Goal: Task Accomplishment & Management: Use online tool/utility

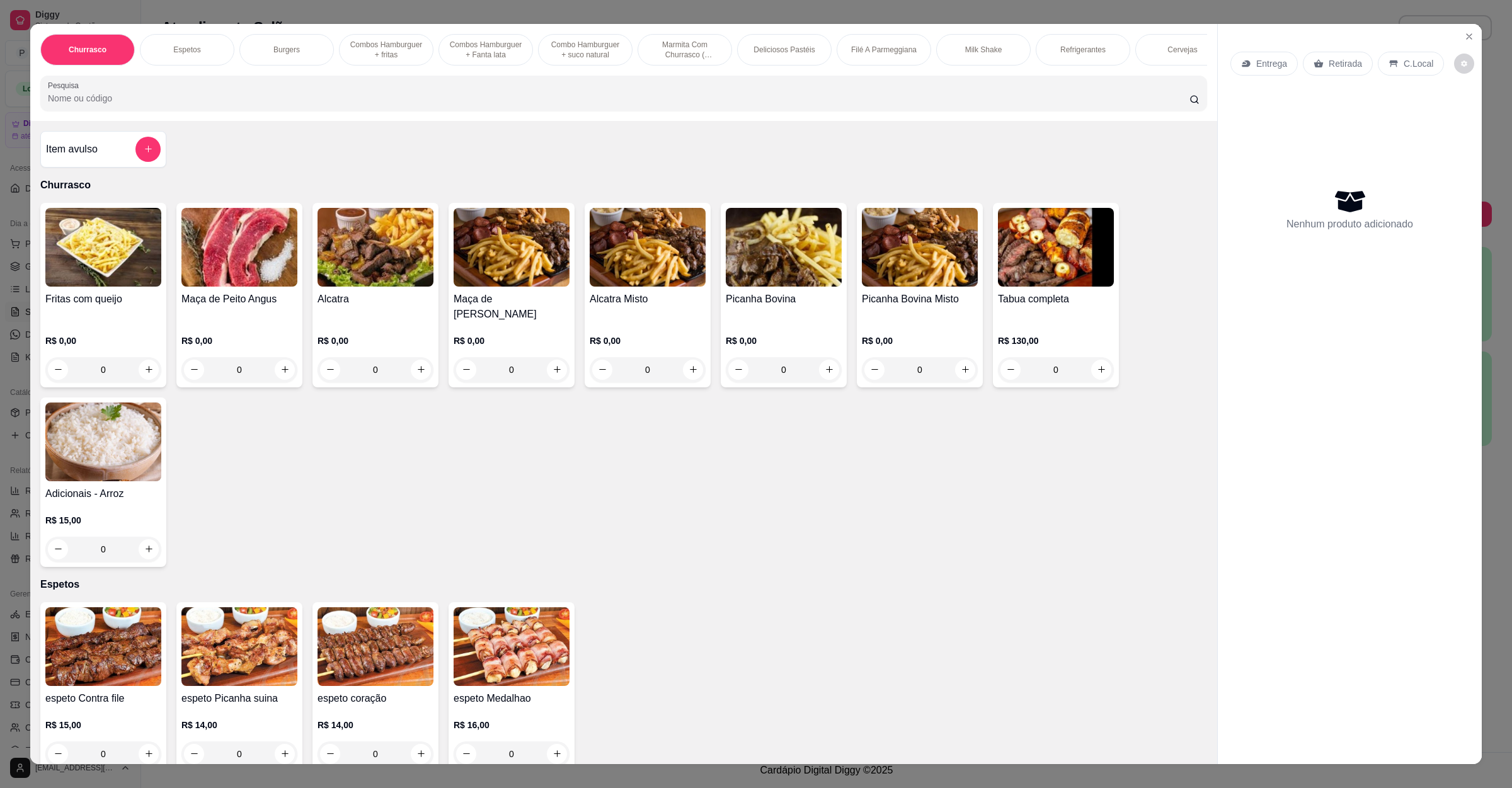
click at [1259, 61] on p "Entrega" at bounding box center [1272, 64] width 31 height 13
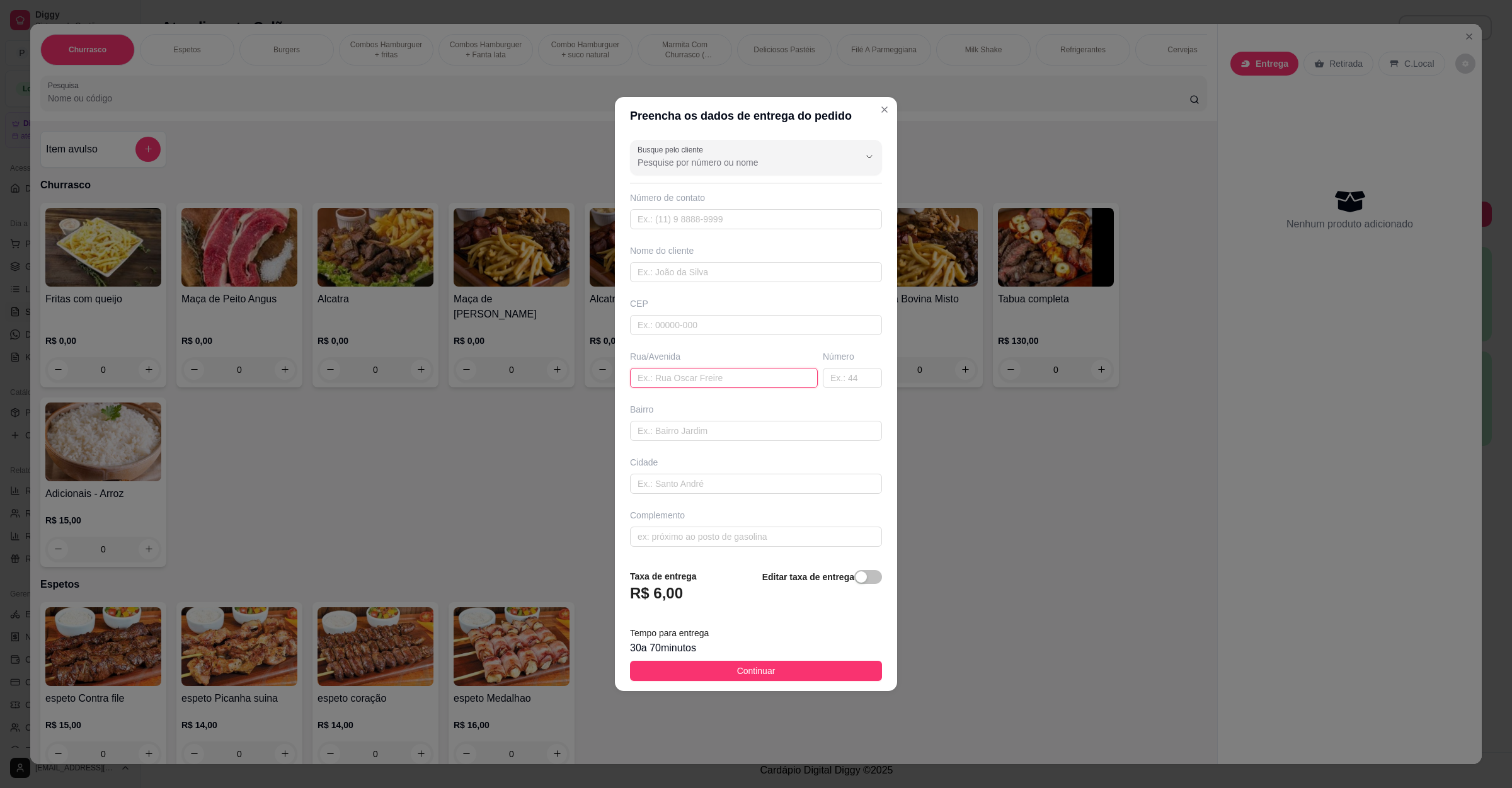
click at [740, 380] on input "text" at bounding box center [723, 378] width 188 height 20
paste input "Rua [PERSON_NAME]"
paste input "688 esquina com Campos Sales"
type input "[STREET_ADDRESS][PERSON_NAME] esquina com [PERSON_NAME]"
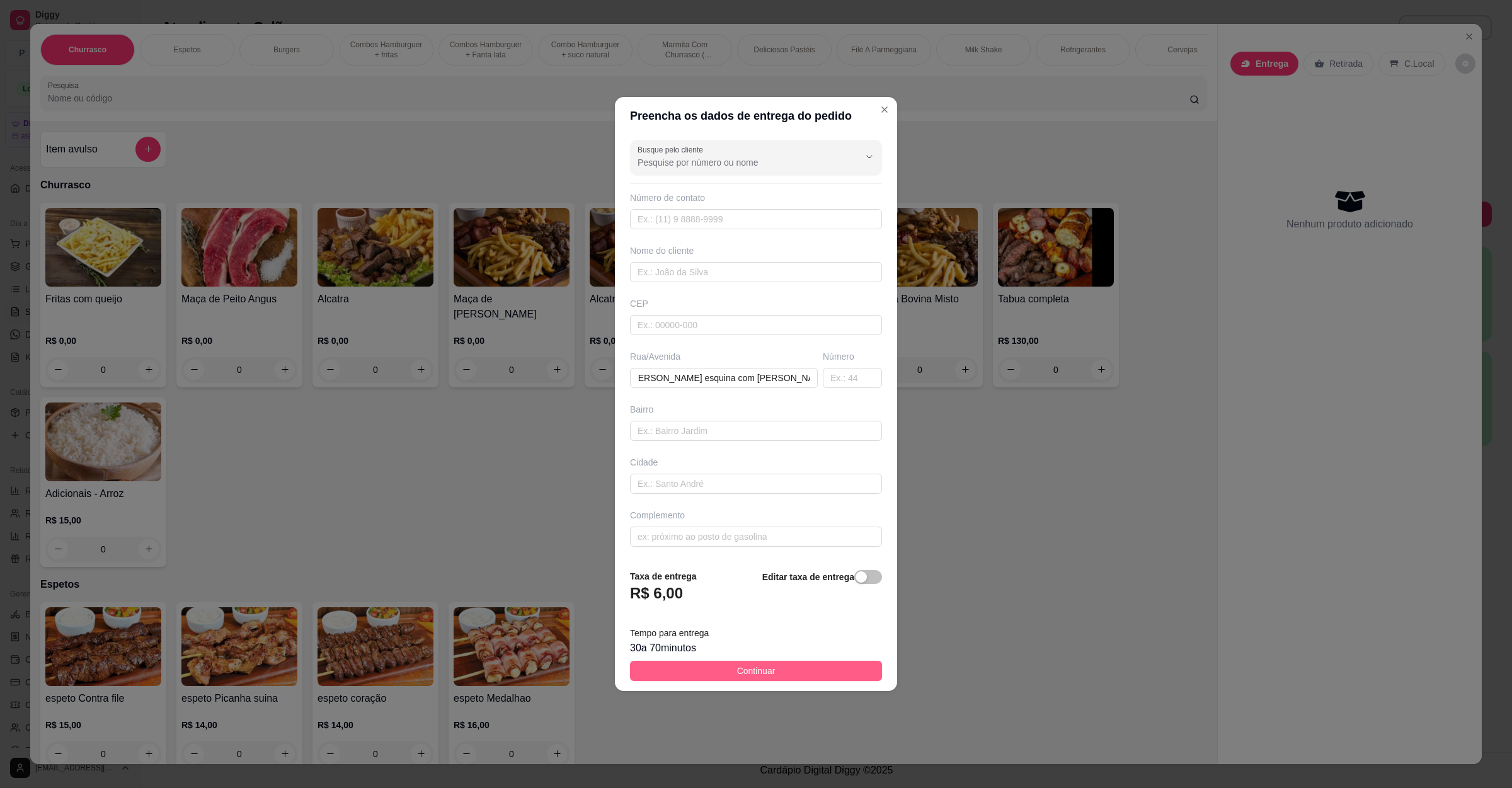
click at [788, 669] on button "Continuar" at bounding box center [756, 670] width 252 height 20
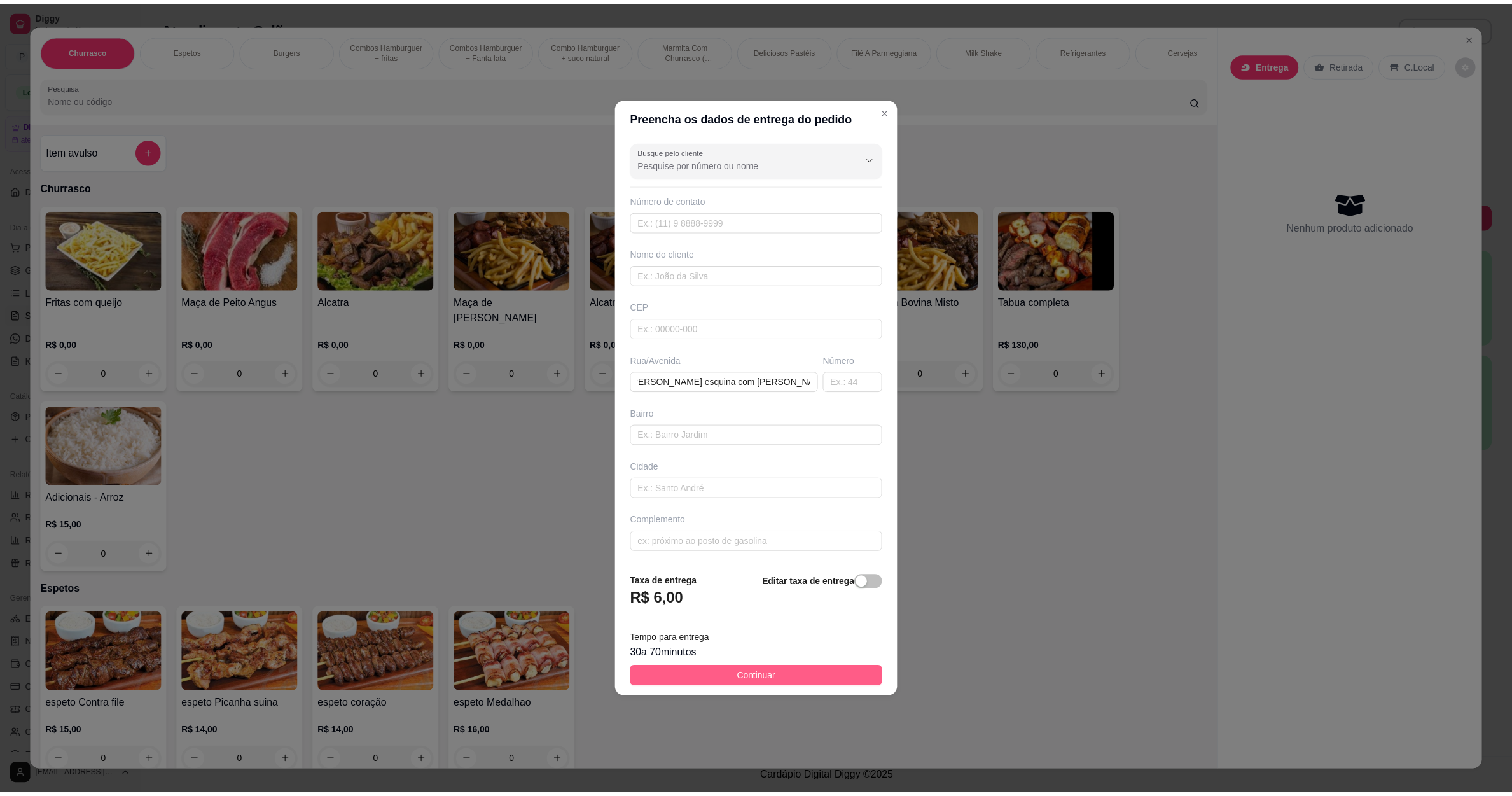
scroll to position [0, 0]
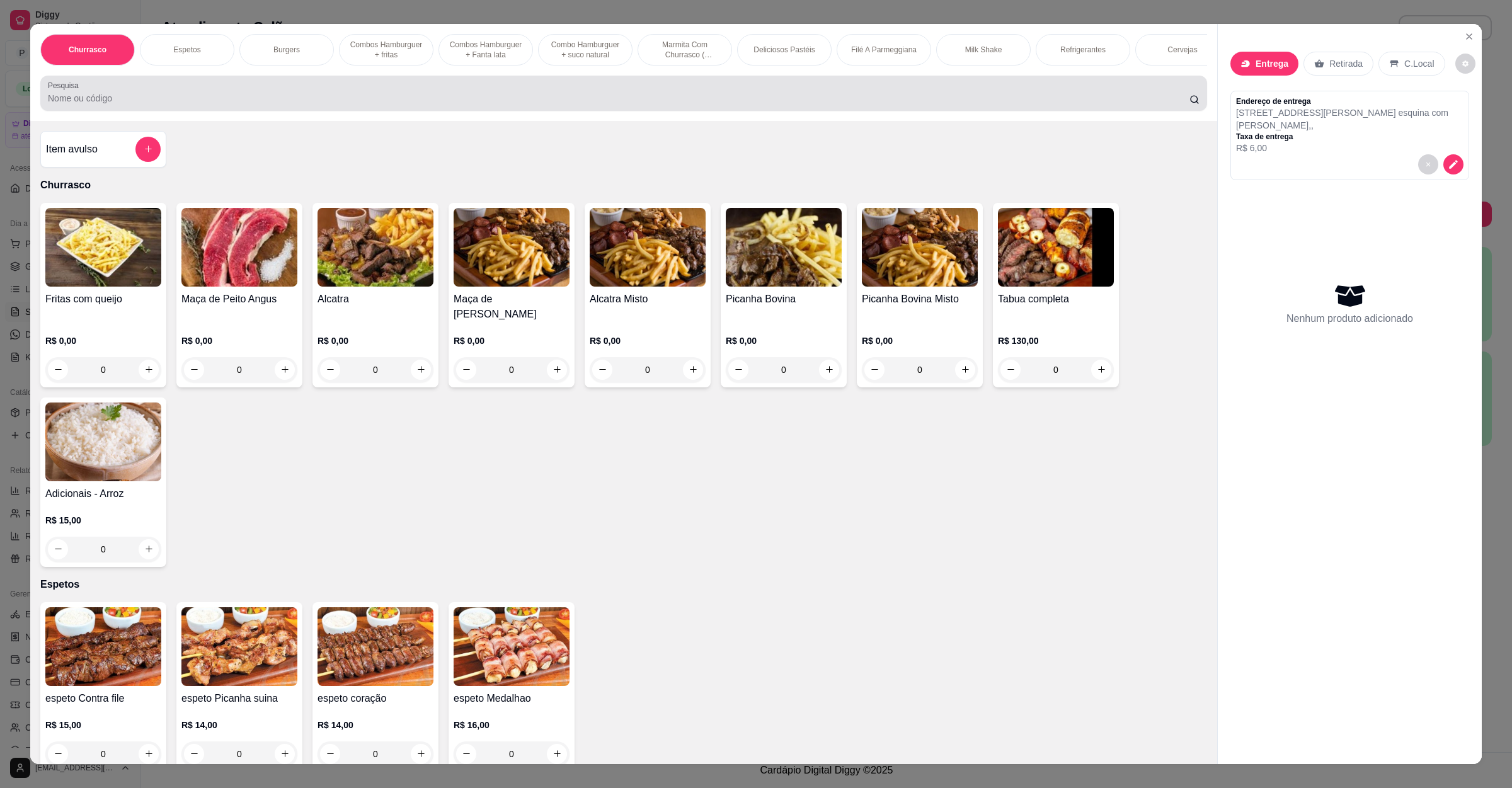
click at [338, 104] on div at bounding box center [623, 93] width 1151 height 25
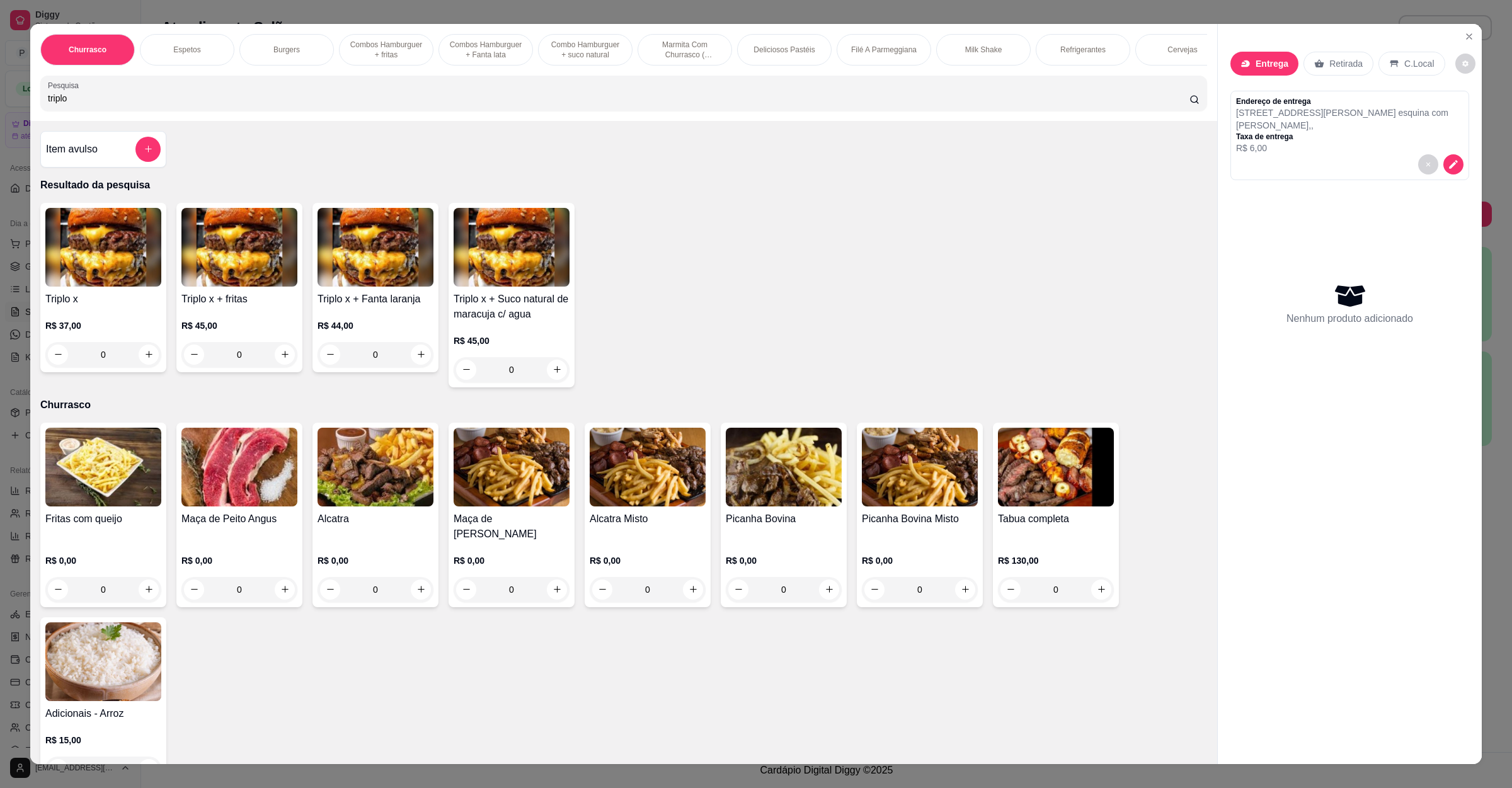
type input "triplo"
click at [284, 367] on div "0" at bounding box center [239, 355] width 116 height 25
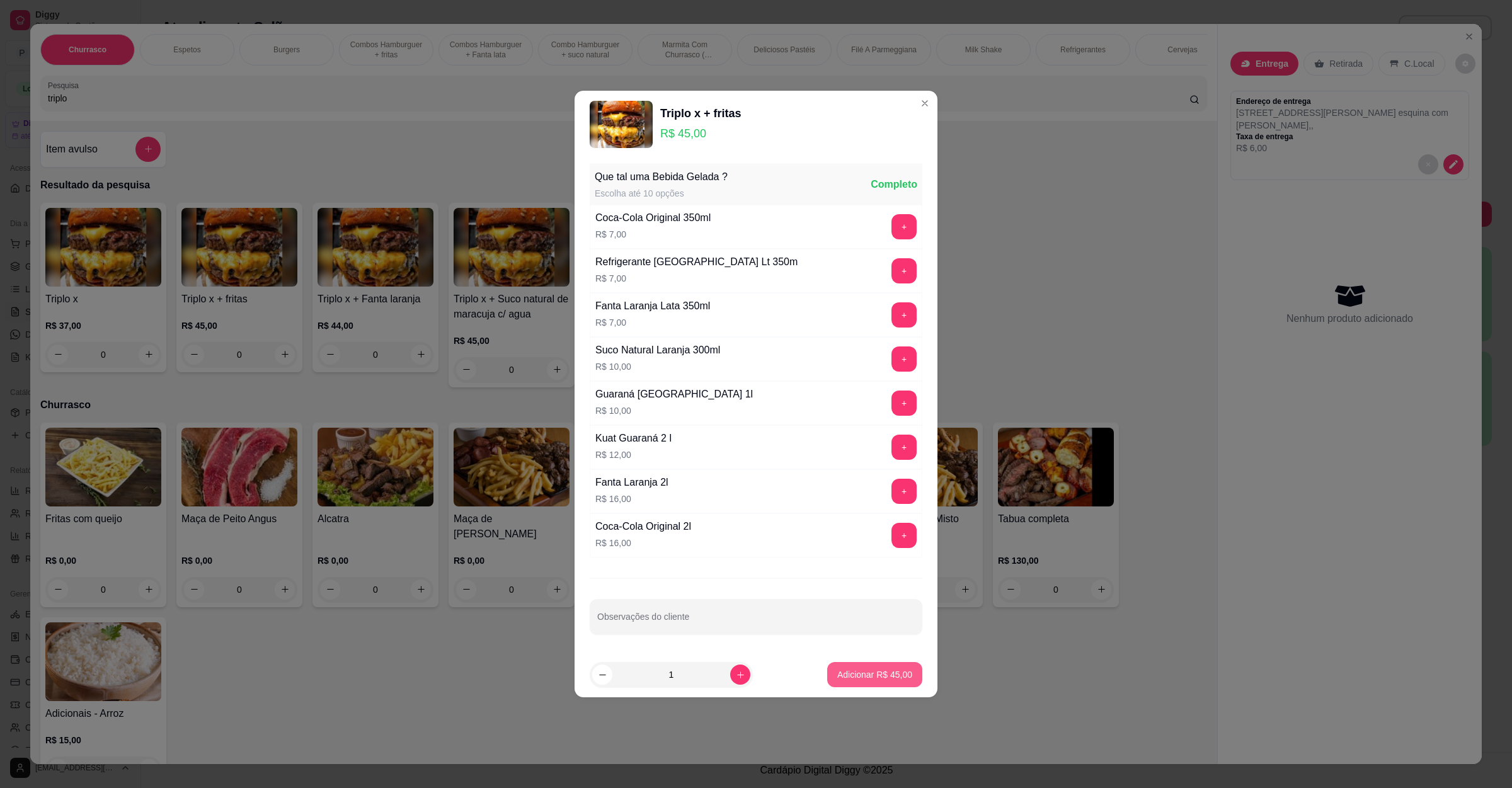
click at [890, 685] on button "Adicionar R$ 45,00" at bounding box center [875, 675] width 95 height 25
type input "1"
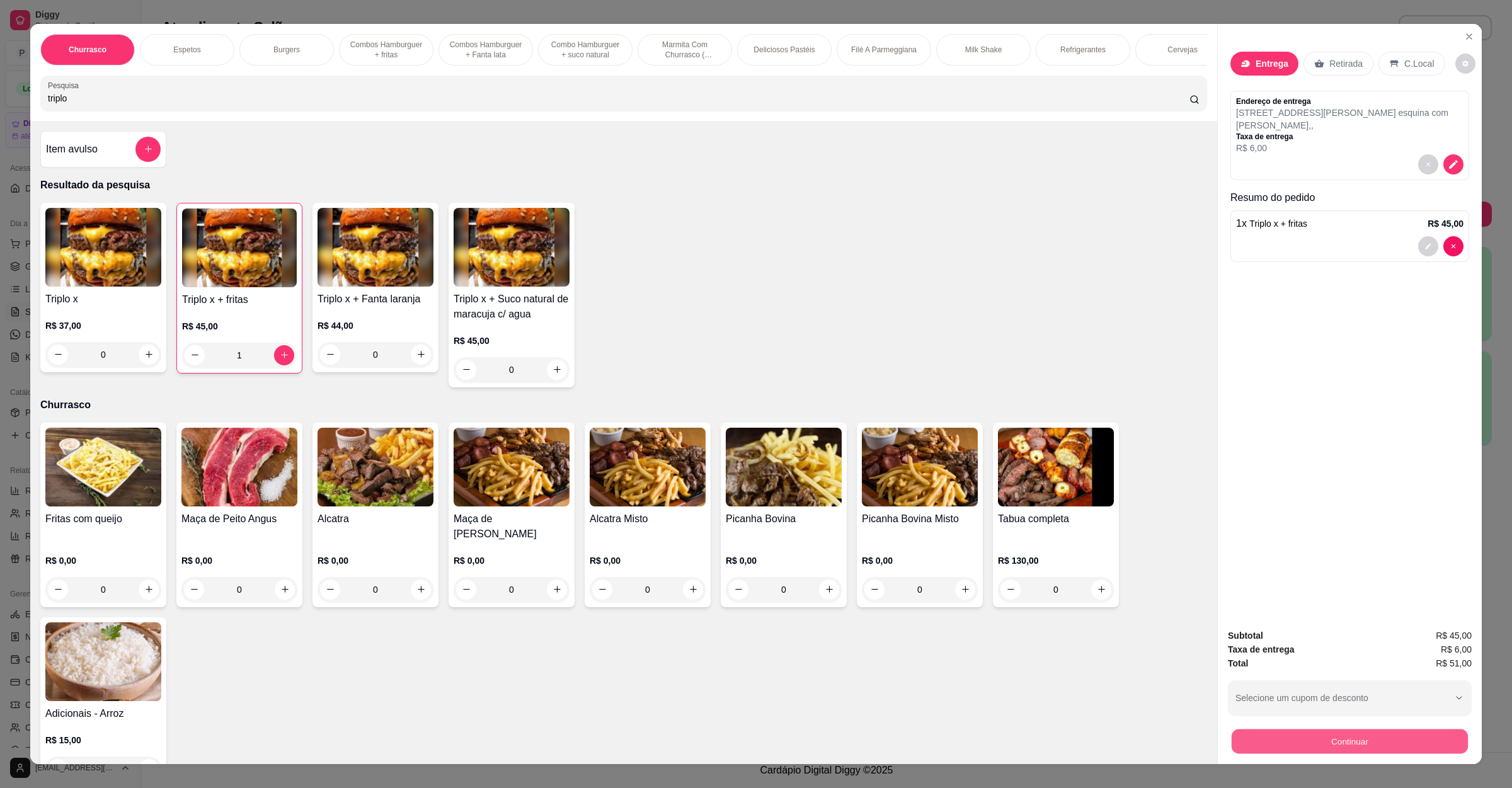
click at [1317, 739] on button "Continuar" at bounding box center [1349, 741] width 236 height 24
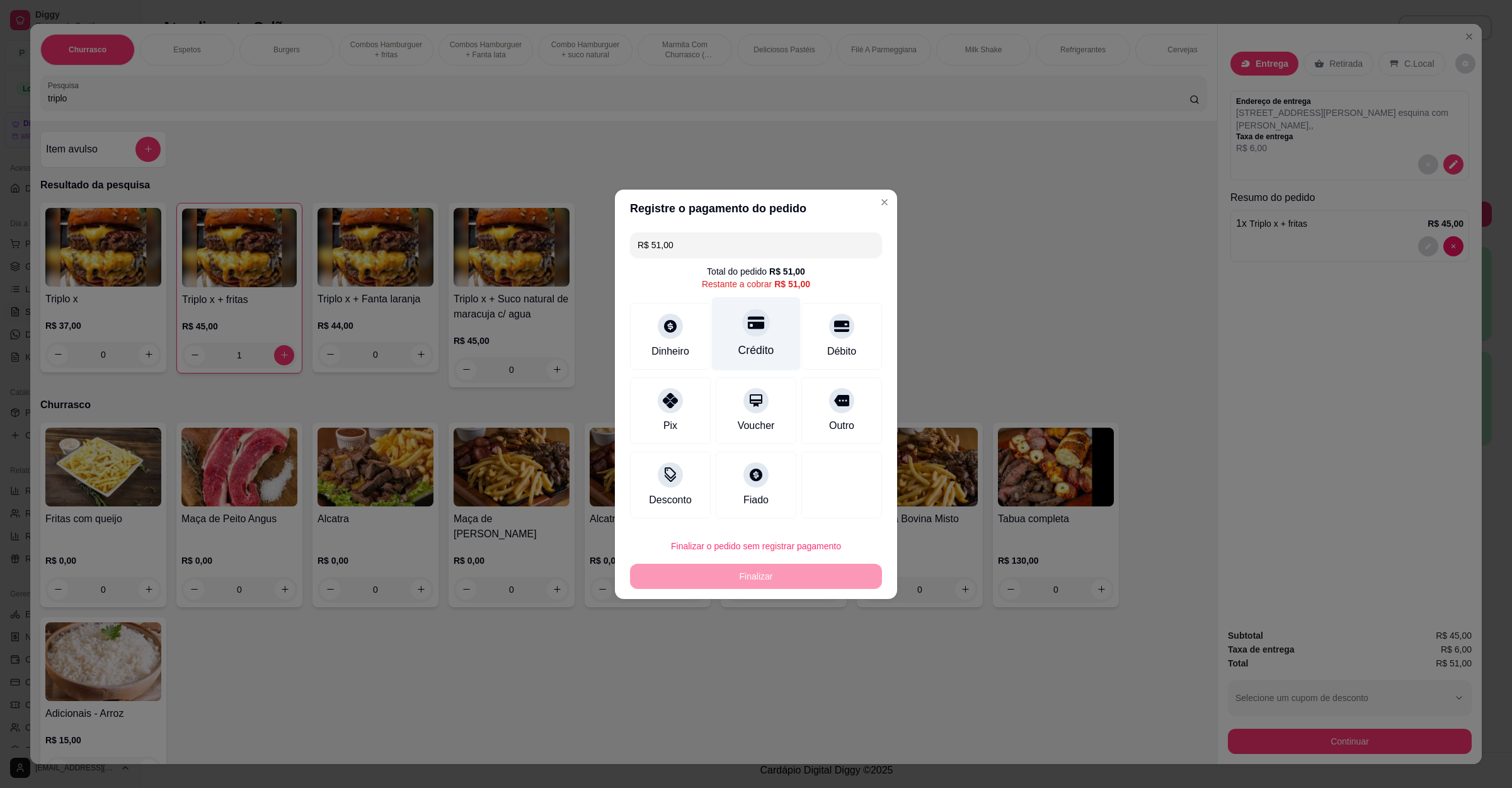
click at [754, 328] on icon at bounding box center [756, 322] width 16 height 16
type input "R$ 0,00"
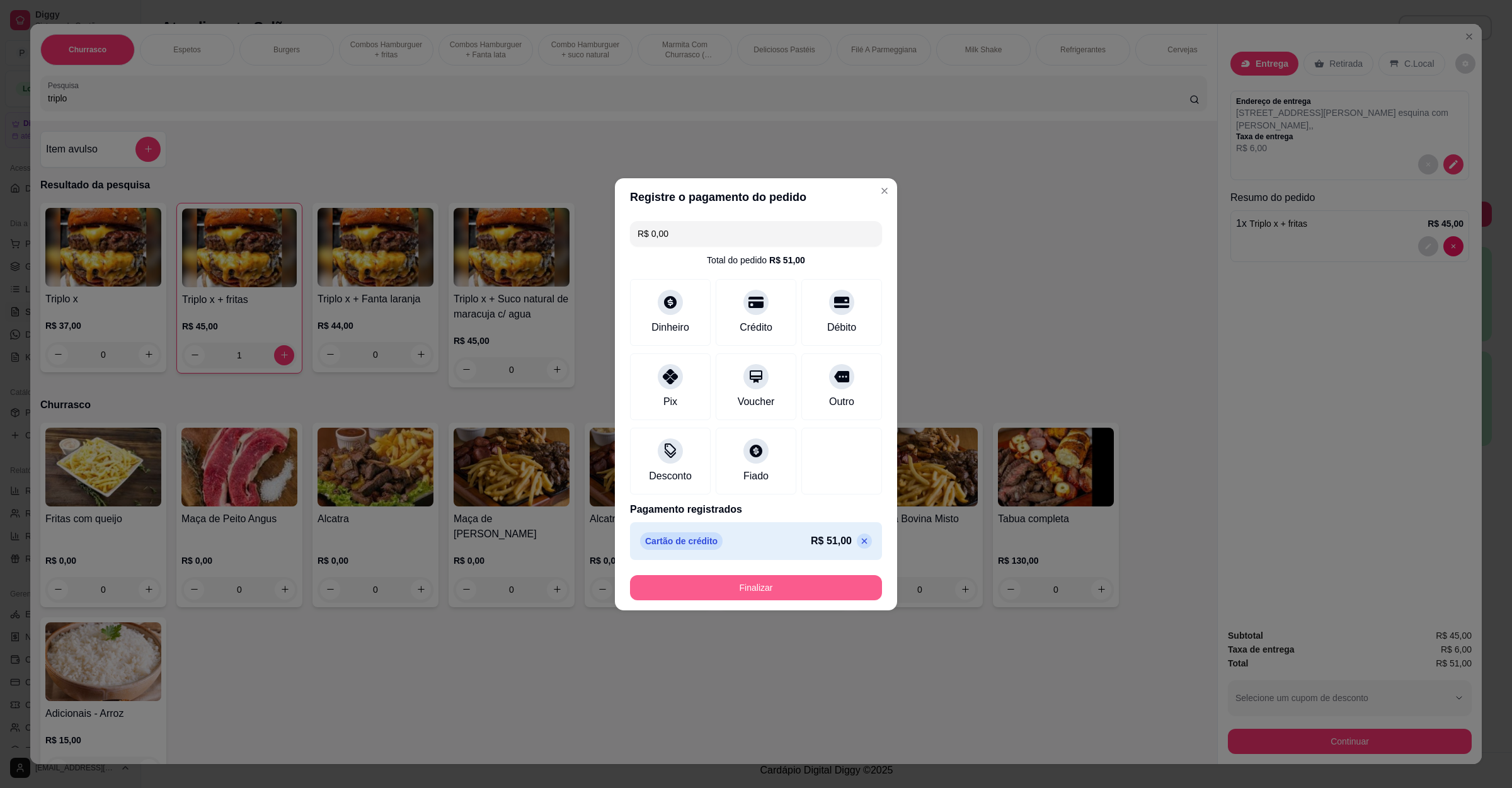
click at [747, 590] on button "Finalizar" at bounding box center [756, 588] width 252 height 25
type input "0"
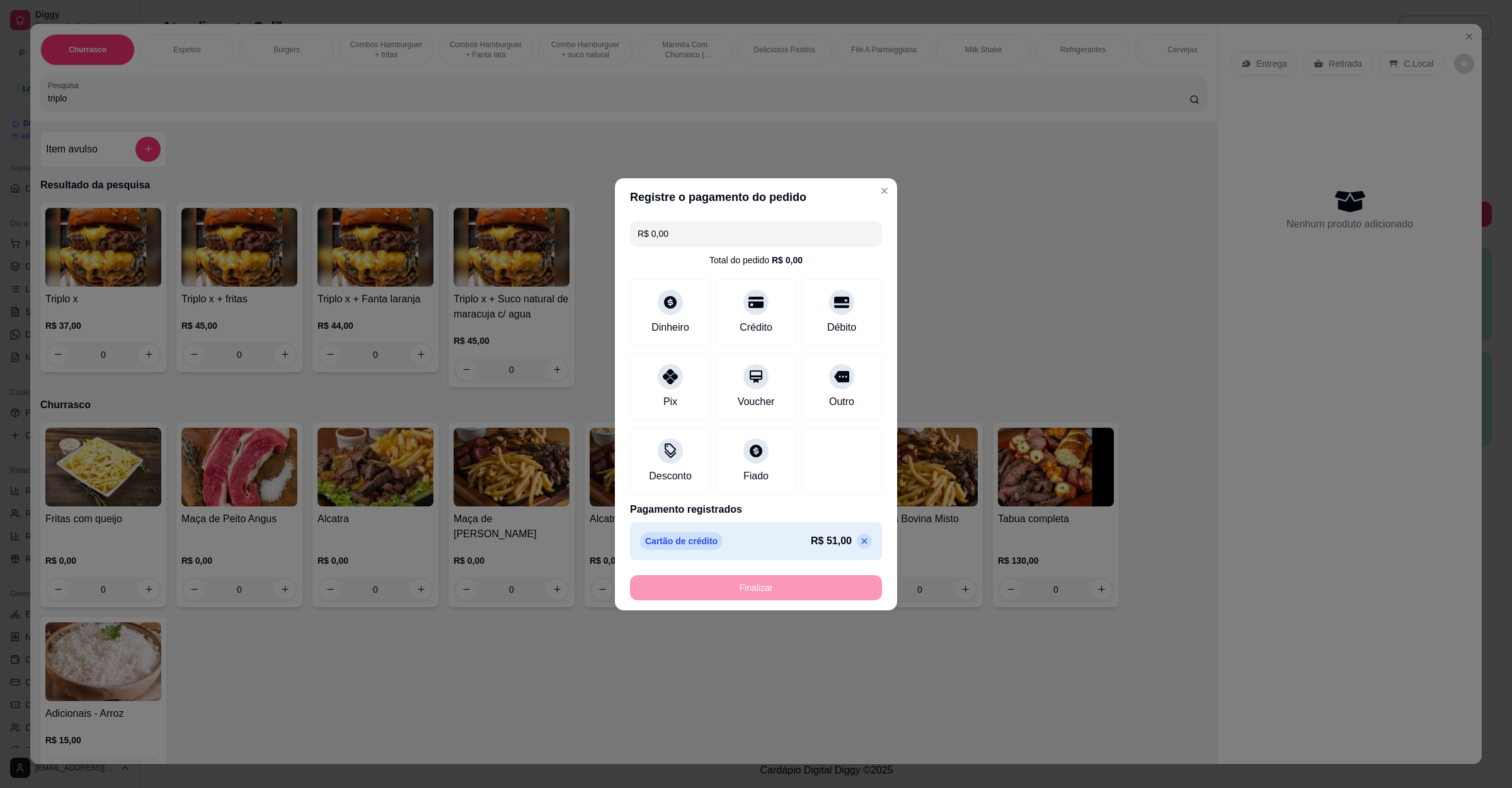
type input "-R$ 51,00"
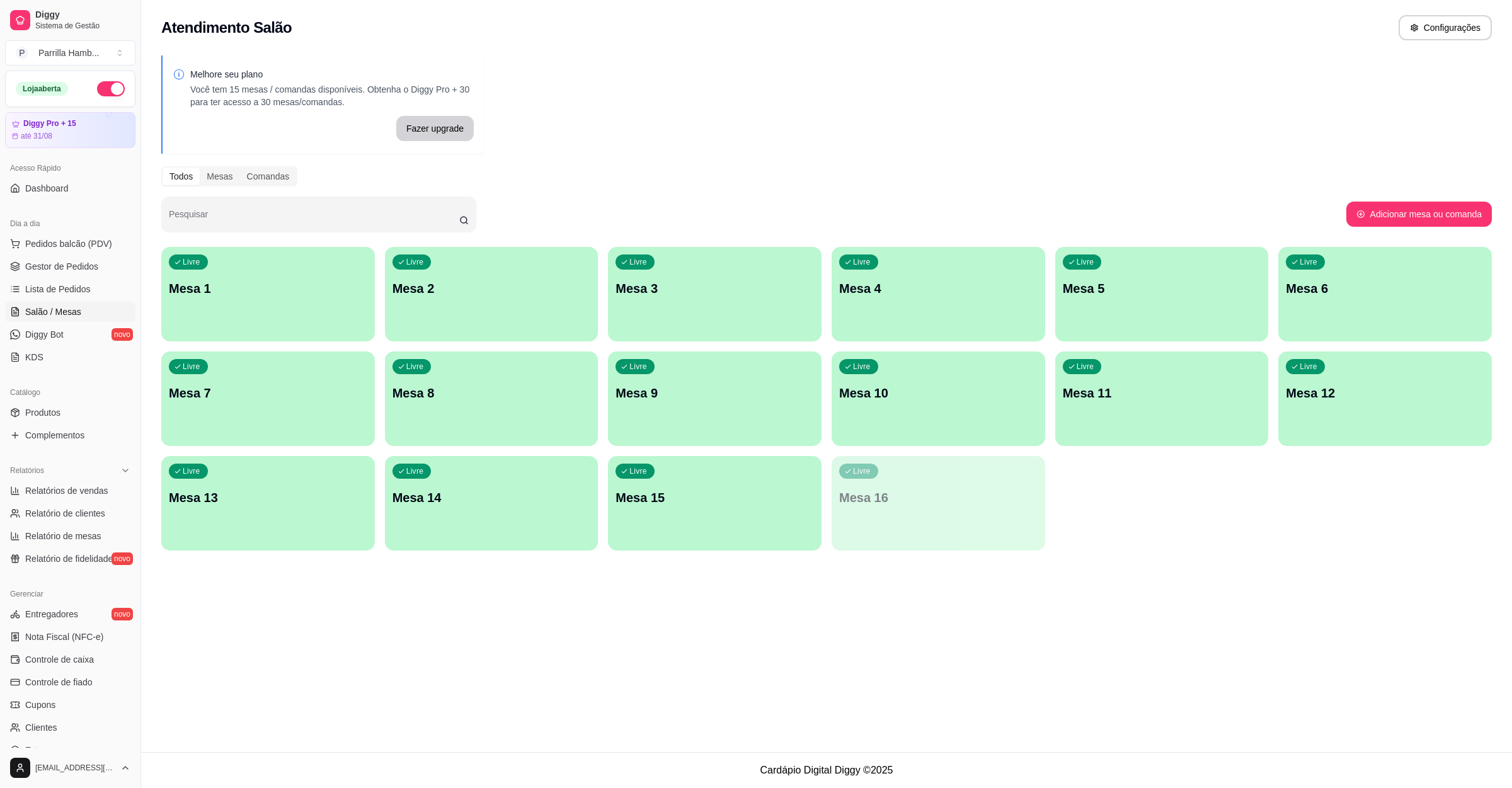
click at [478, 401] on p "Mesa 8" at bounding box center [491, 393] width 198 height 18
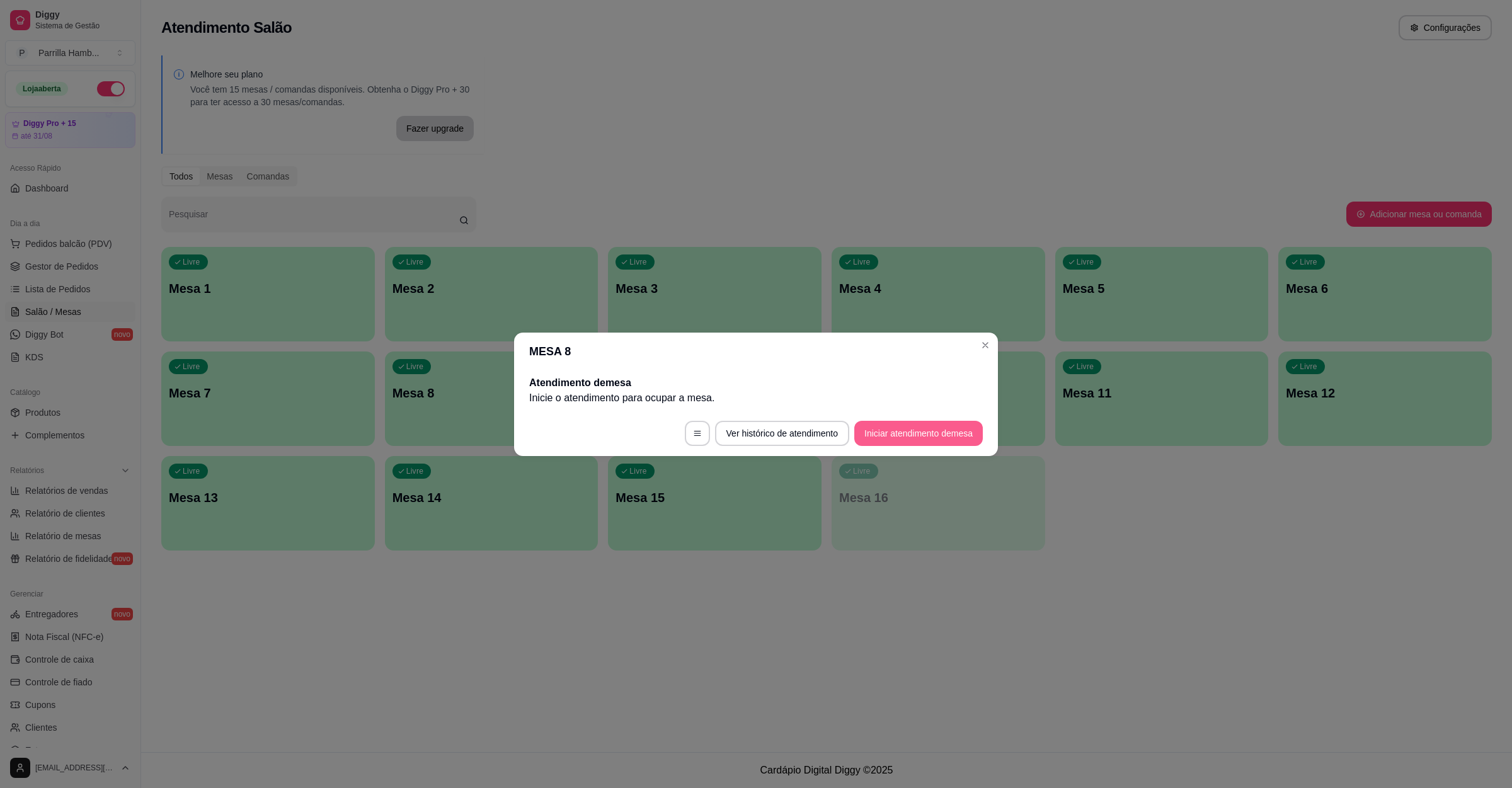
click at [929, 428] on button "Iniciar atendimento de mesa" at bounding box center [918, 433] width 128 height 25
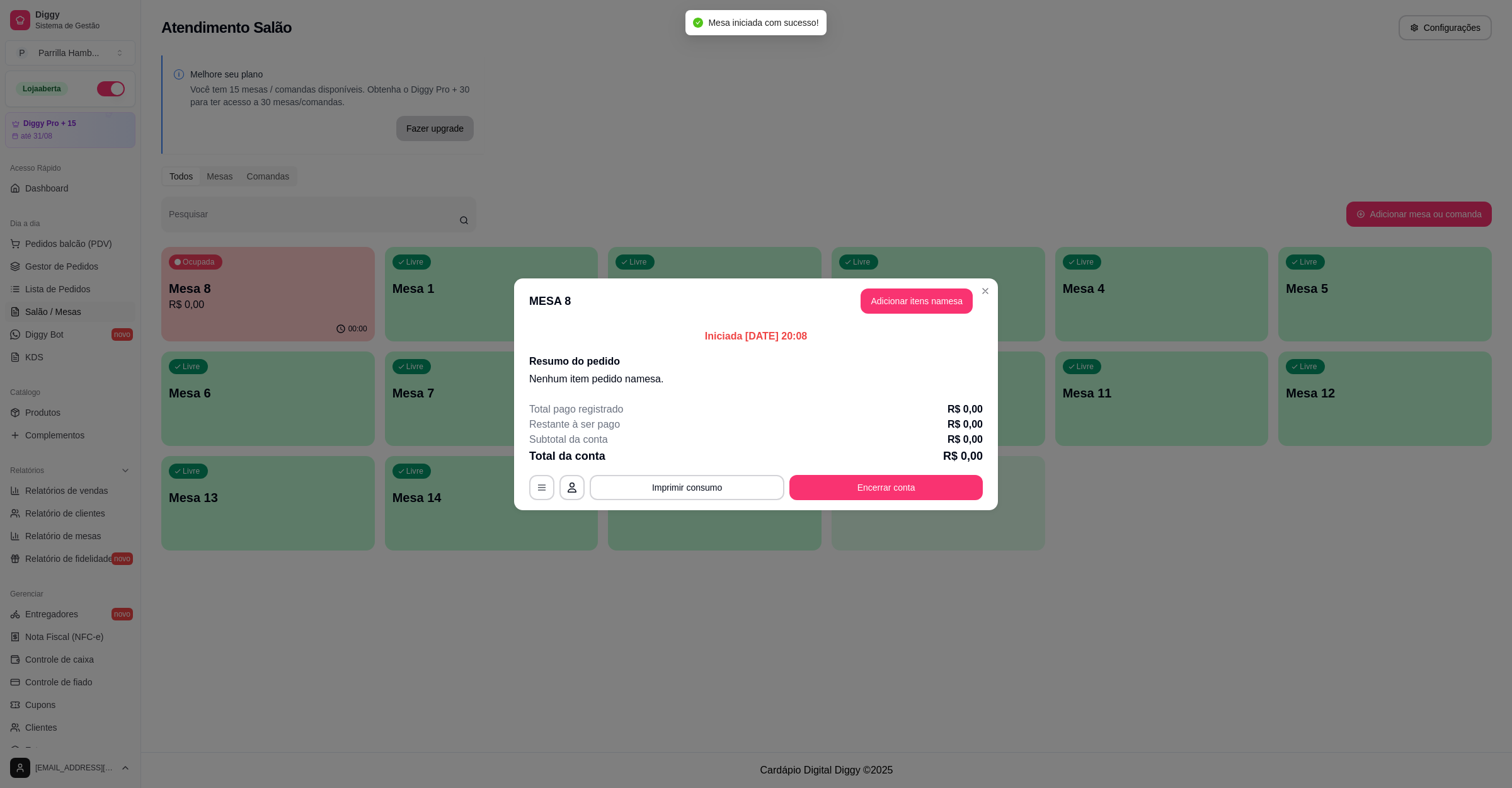
click at [931, 310] on button "Adicionar itens na mesa" at bounding box center [916, 301] width 112 height 25
click at [201, 102] on div at bounding box center [623, 93] width 1151 height 25
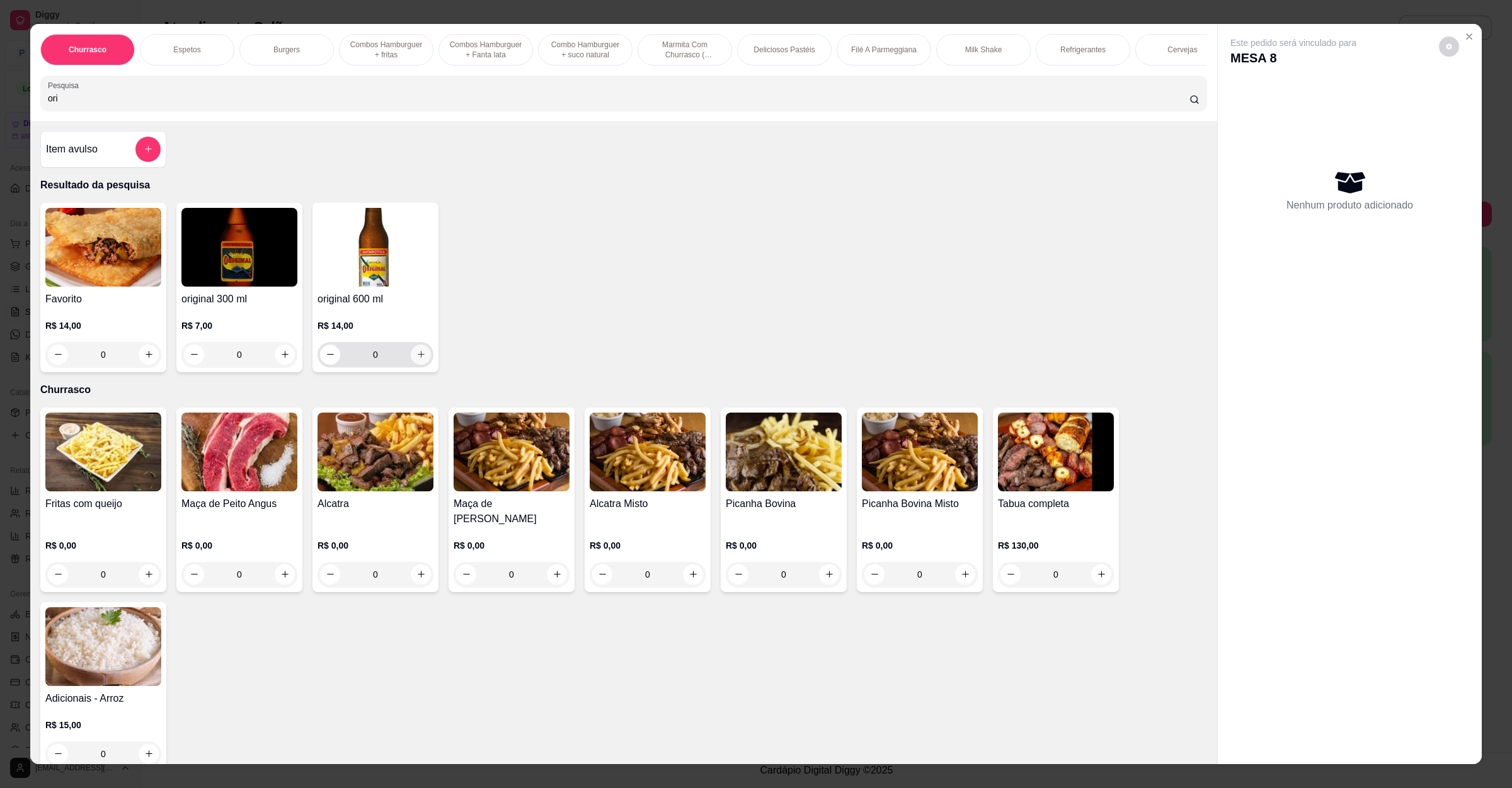
type input "ori"
click at [416, 359] on icon "increase-product-quantity" at bounding box center [421, 355] width 10 height 10
type input "1"
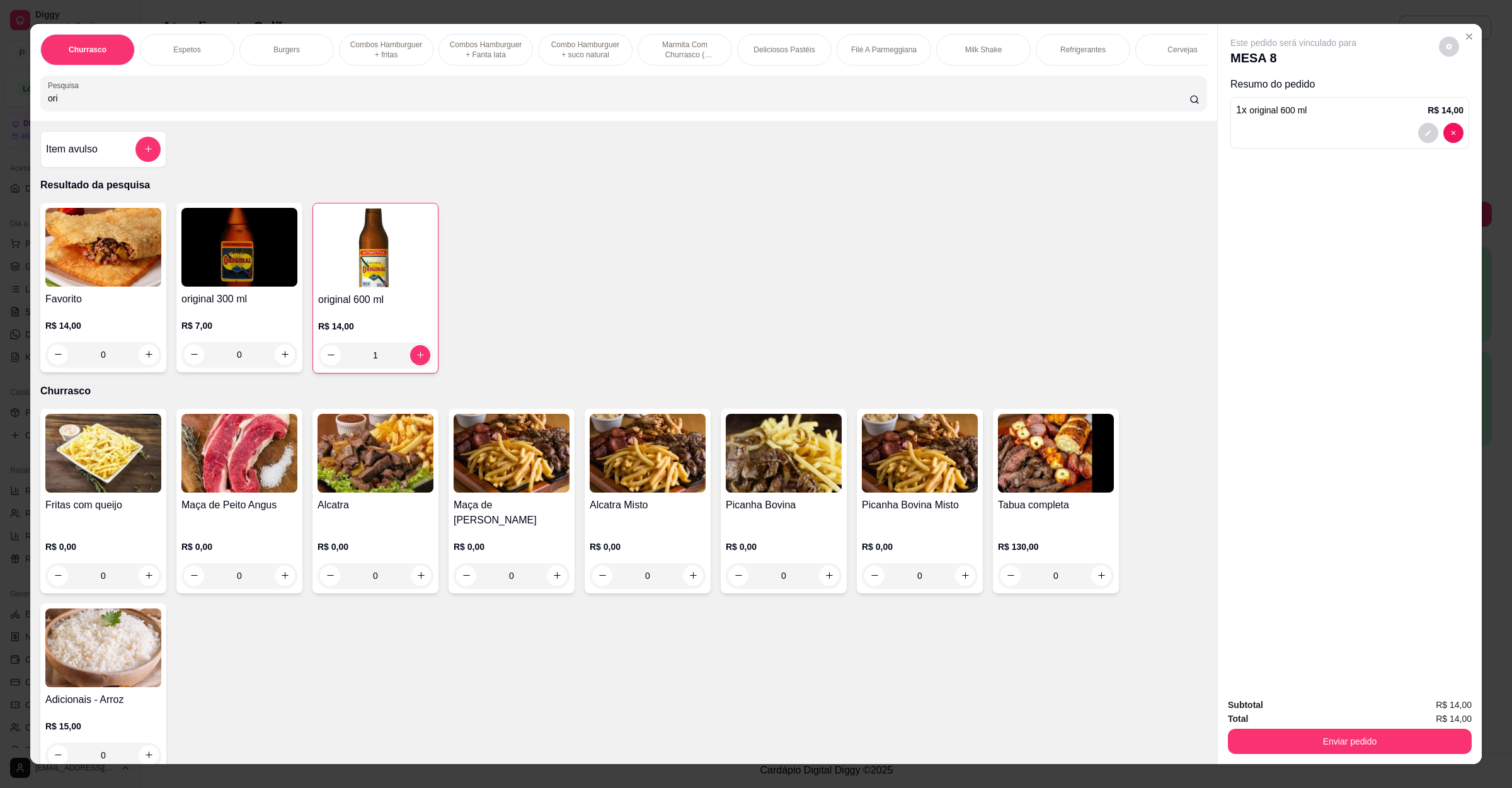
drag, startPoint x: 133, startPoint y: 119, endPoint x: 24, endPoint y: 119, distance: 109.0
click at [31, 119] on div "Churrasco Espetos Burgers Combos Hamburguer + fritas Combos Hamburguer + Fanta …" at bounding box center [624, 73] width 1186 height 97
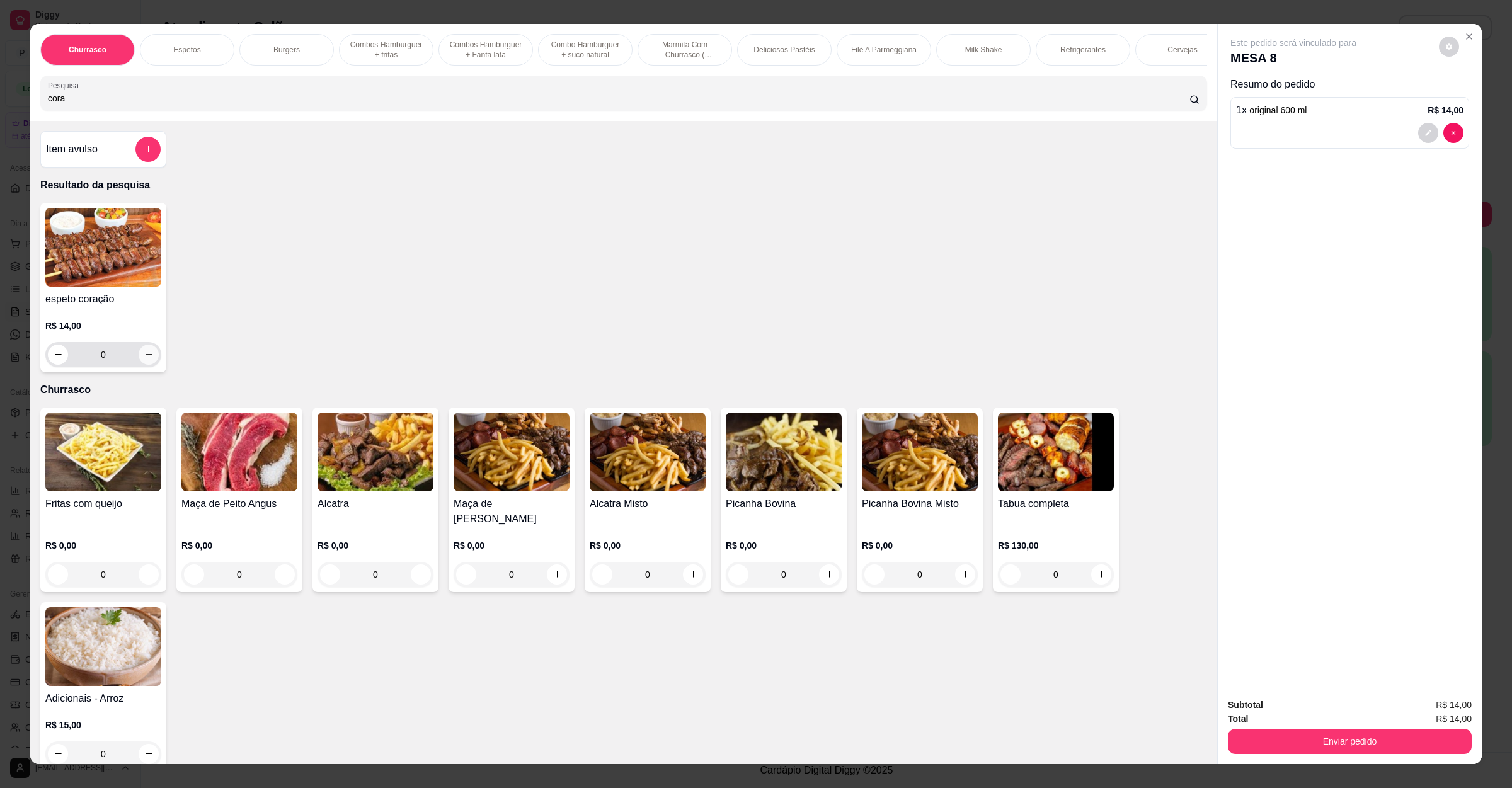
type input "cora"
click at [141, 364] on button "increase-product-quantity" at bounding box center [148, 355] width 20 height 20
type input "1"
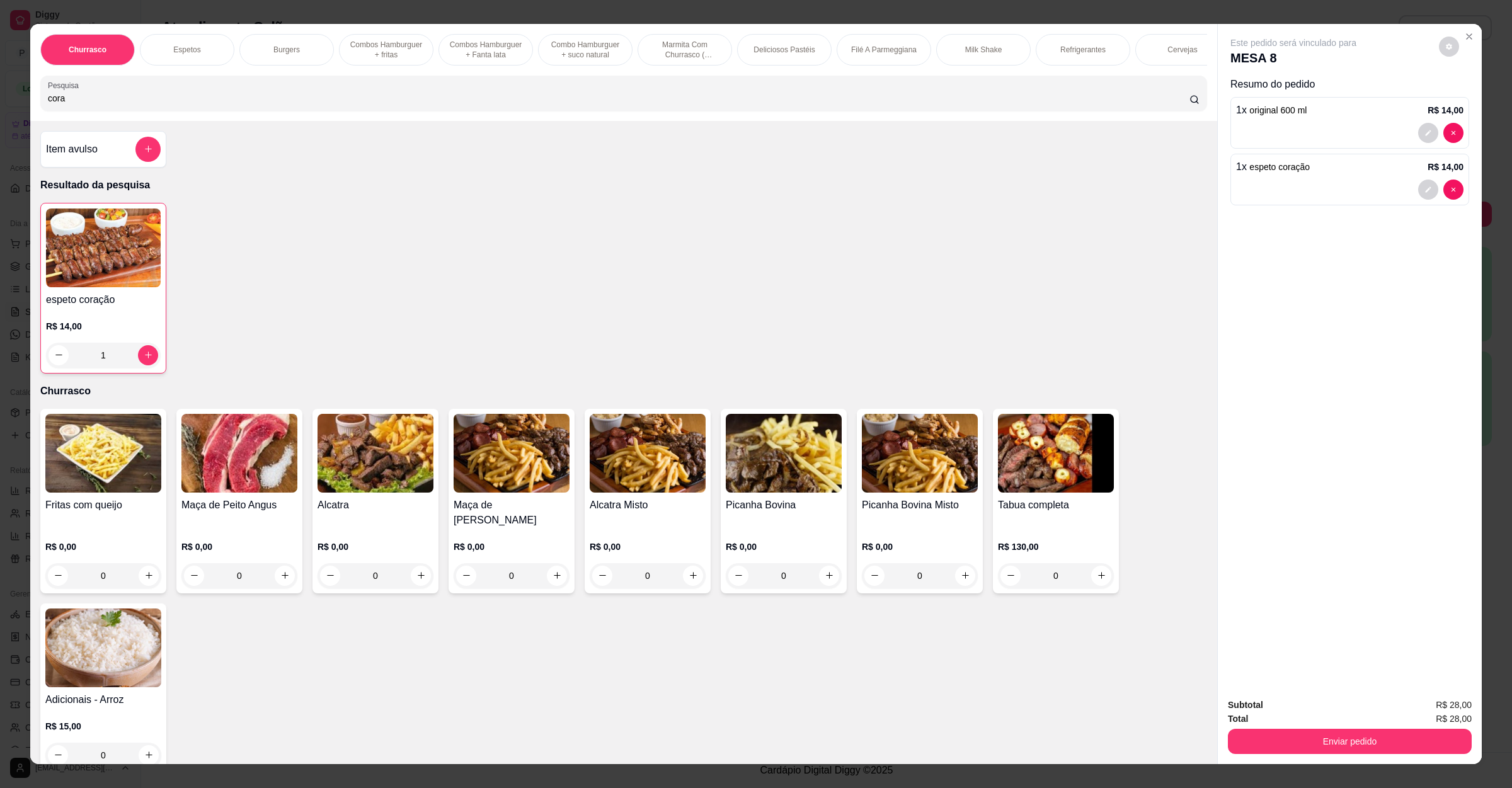
drag, startPoint x: 118, startPoint y: 114, endPoint x: 0, endPoint y: 104, distance: 118.4
click at [0, 104] on div "Churrasco Espetos Burgers Combos Hamburguer + fritas Combos Hamburguer + Fanta …" at bounding box center [756, 394] width 1512 height 788
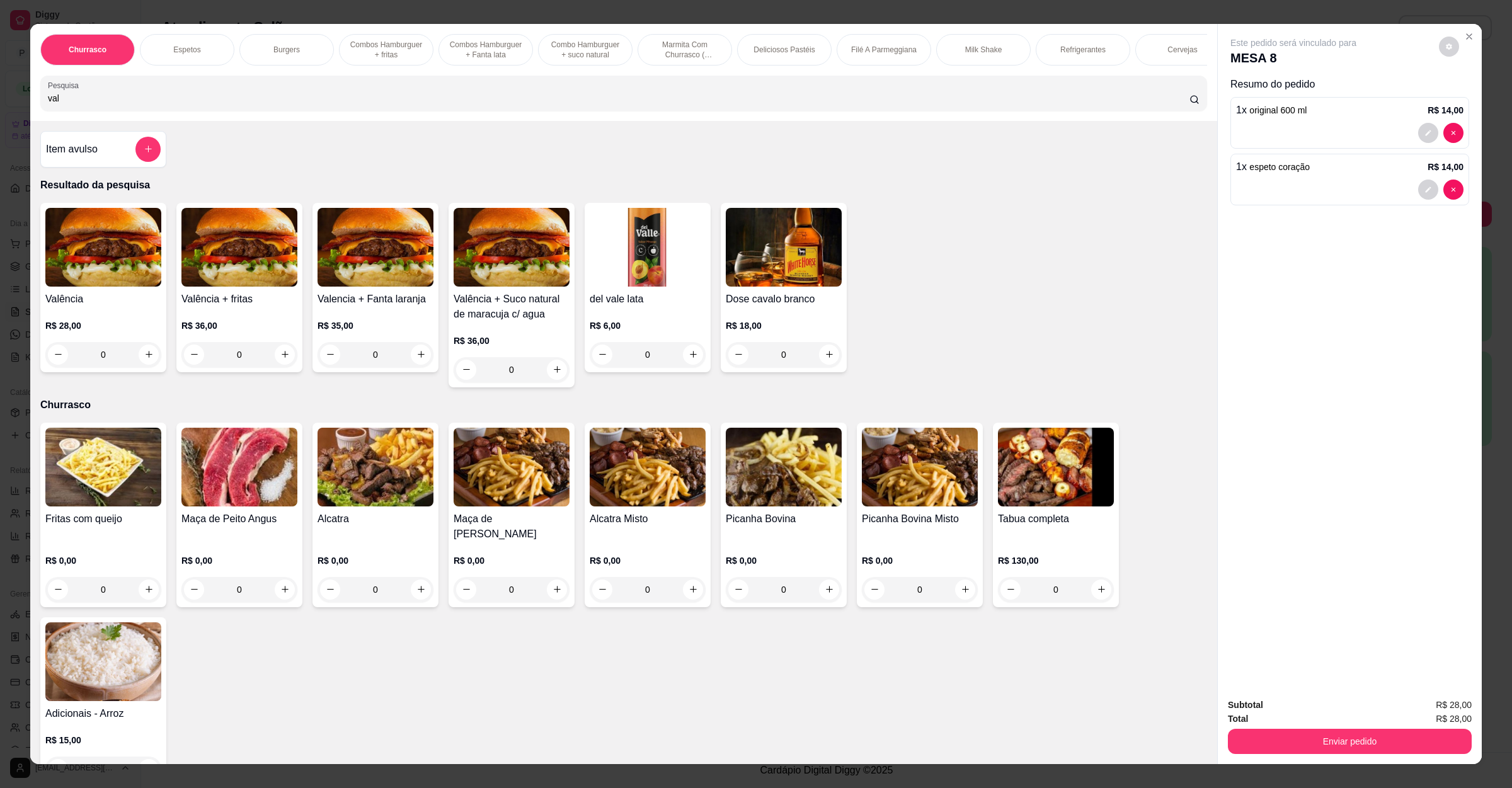
type input "val"
click at [136, 367] on div "0" at bounding box center [103, 355] width 116 height 25
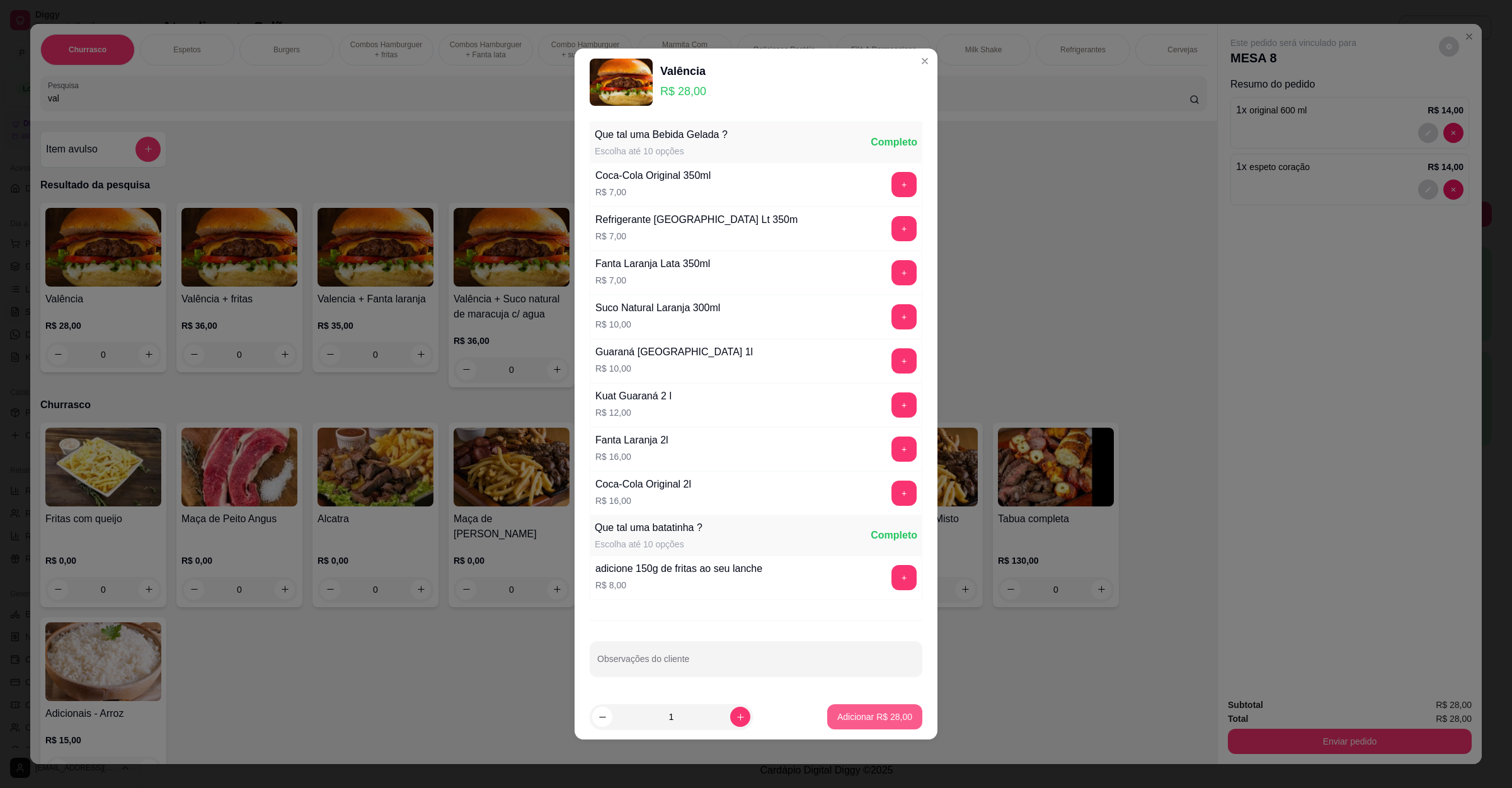
click at [864, 715] on p "Adicionar R$ 28,00" at bounding box center [875, 717] width 75 height 13
type input "1"
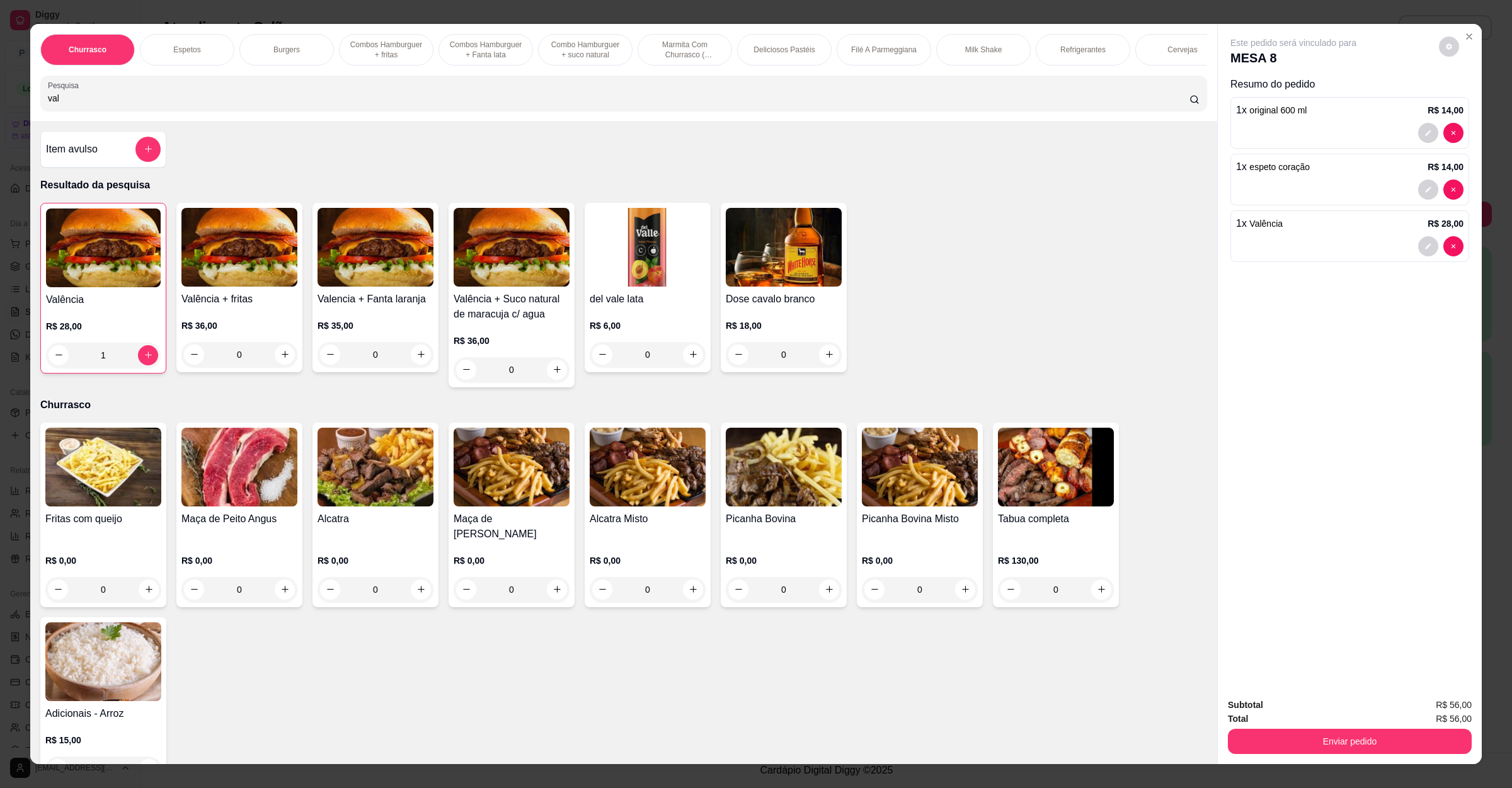
drag, startPoint x: 80, startPoint y: 110, endPoint x: 0, endPoint y: 108, distance: 80.0
click at [0, 108] on div "Churrasco Espetos Burgers Combos Hamburguer + fritas Combos Hamburguer + Fanta …" at bounding box center [756, 394] width 1512 height 788
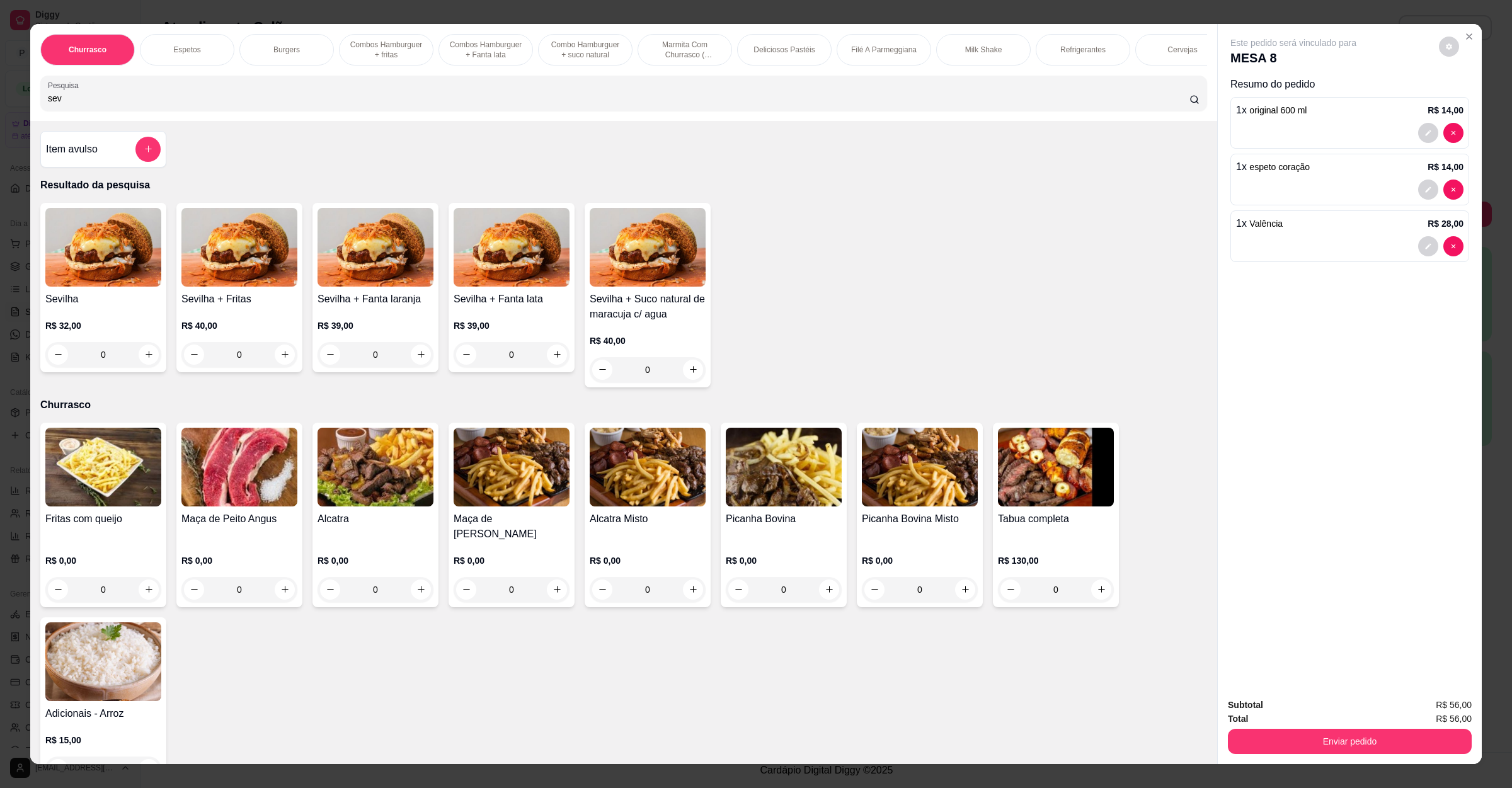
type input "sev"
click at [136, 367] on div "0" at bounding box center [103, 355] width 116 height 25
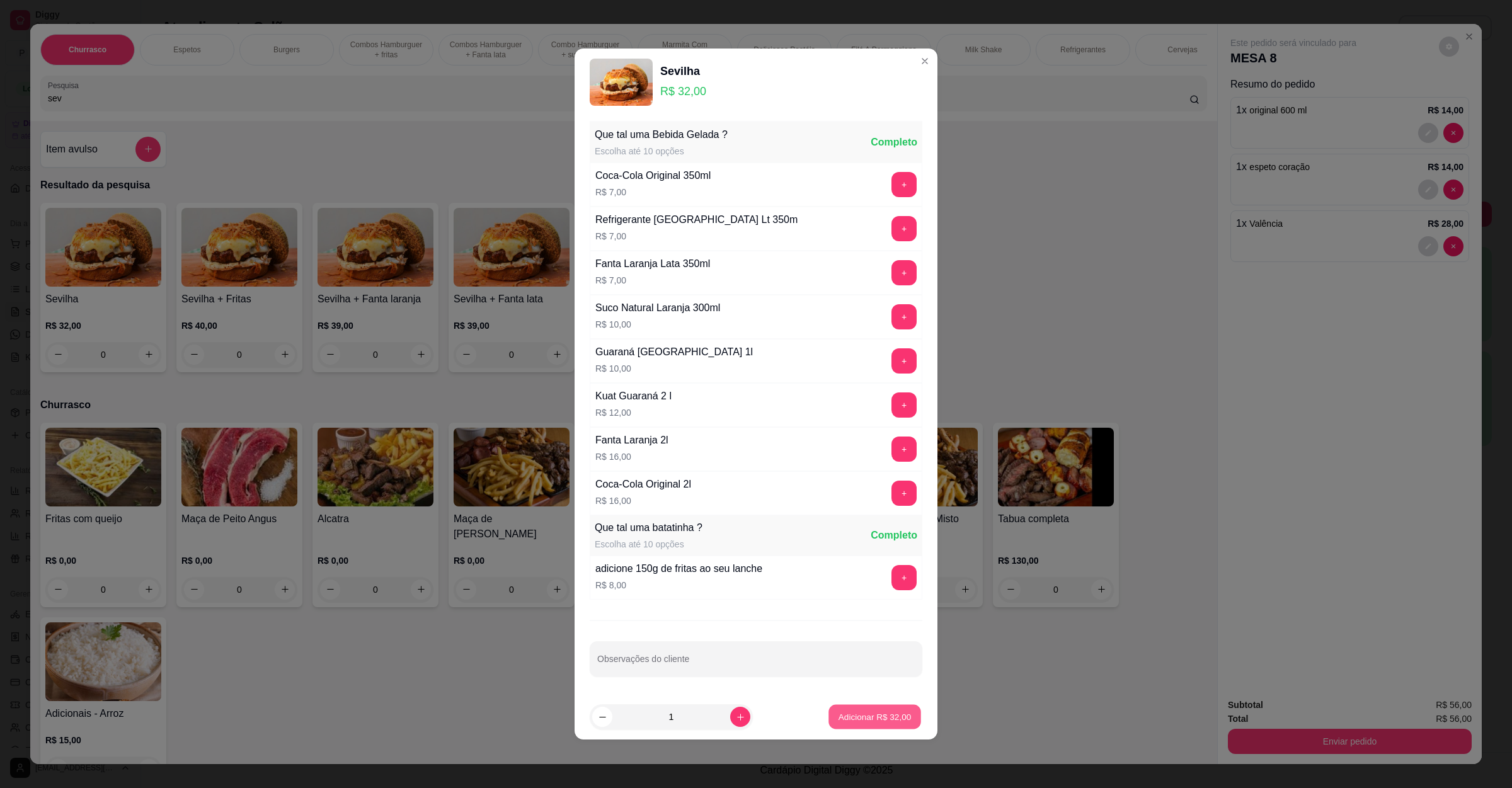
click at [852, 711] on button "Adicionar R$ 32,00" at bounding box center [874, 716] width 92 height 24
type input "1"
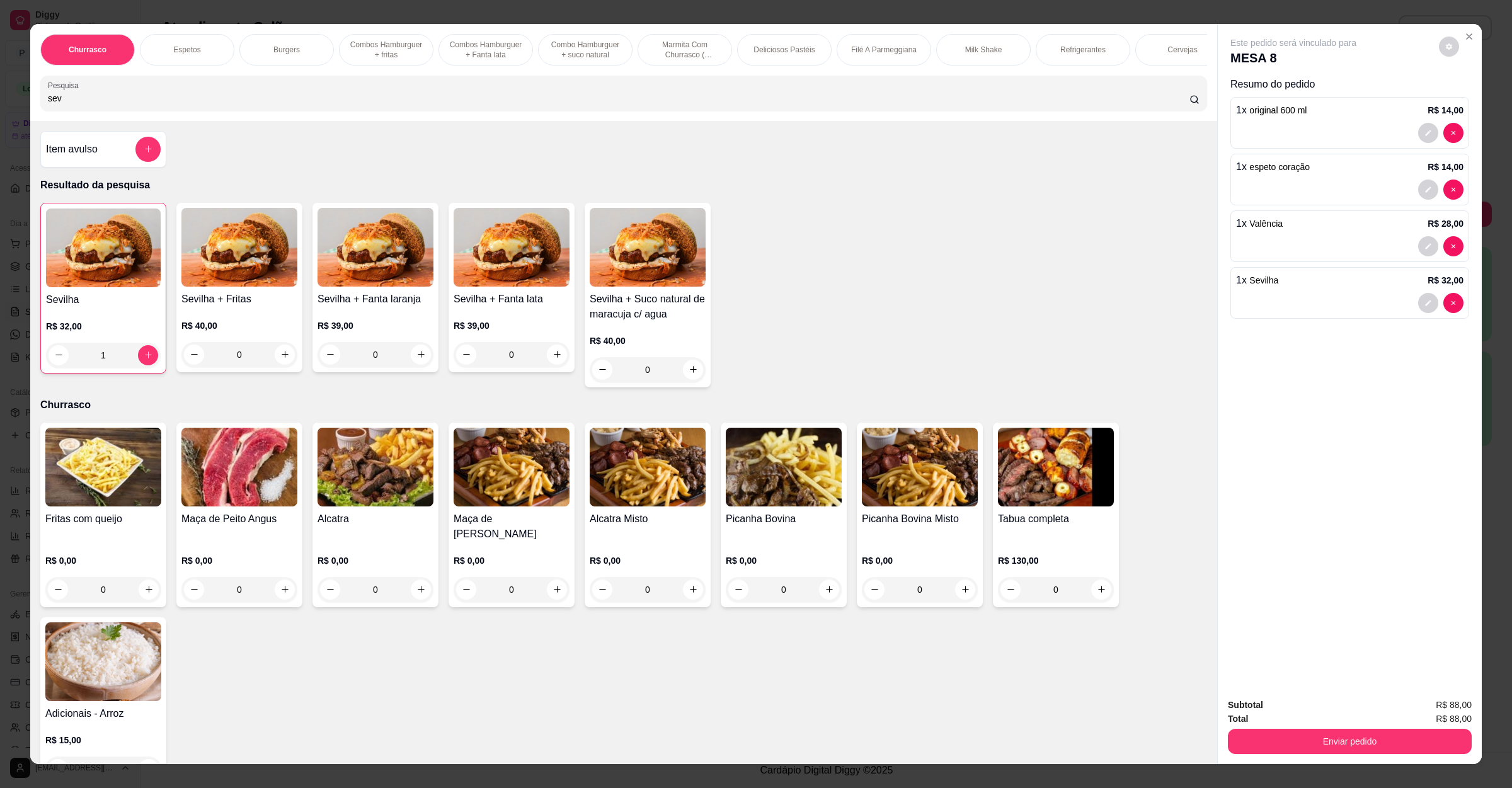
click at [93, 162] on div "Item avulso" at bounding box center [103, 149] width 115 height 25
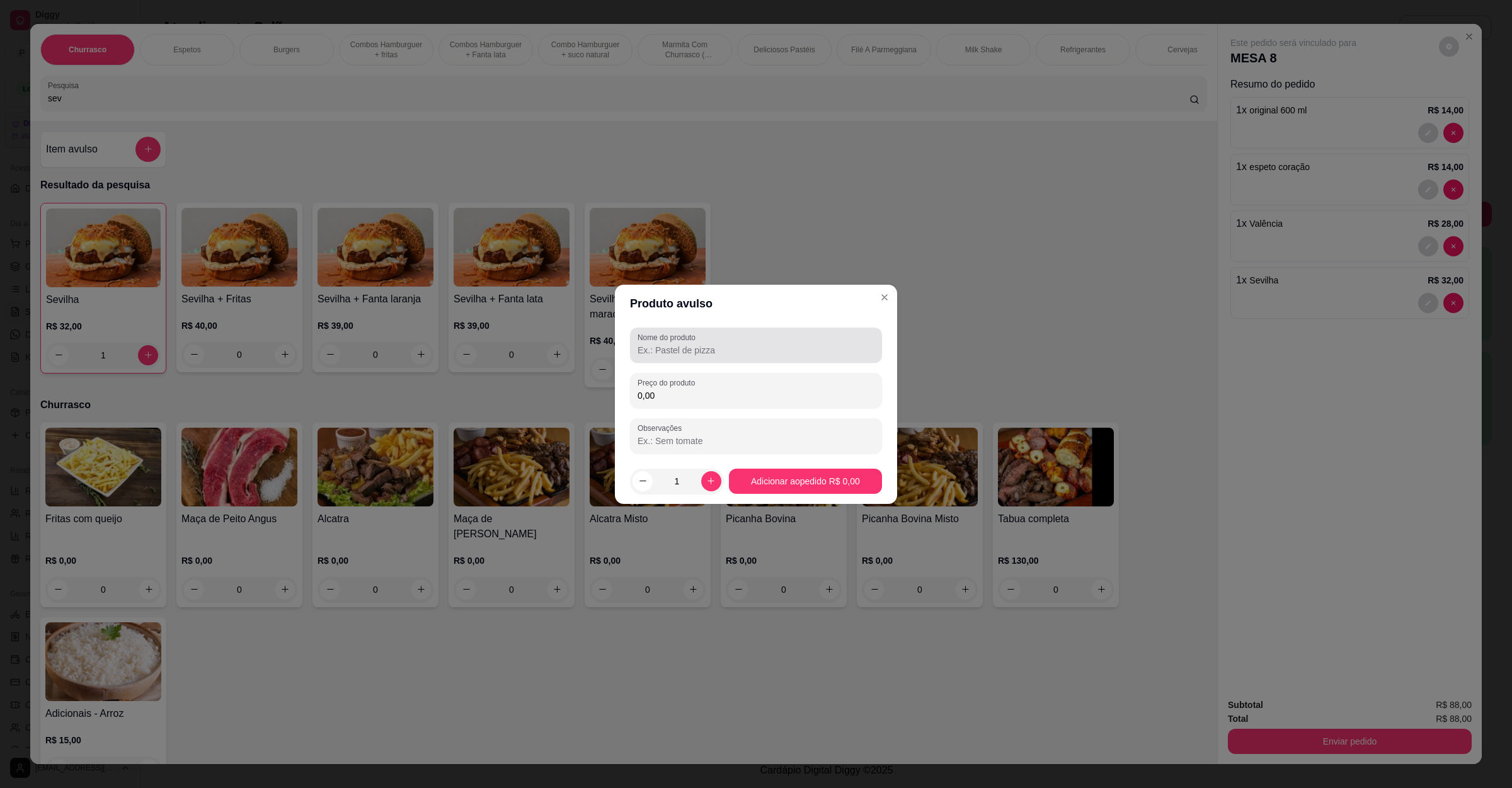
click at [671, 348] on input "Nome do produto" at bounding box center [756, 350] width 237 height 13
type input "pao de alho"
click at [730, 403] on div "0,00" at bounding box center [756, 390] width 237 height 25
type input "10,00"
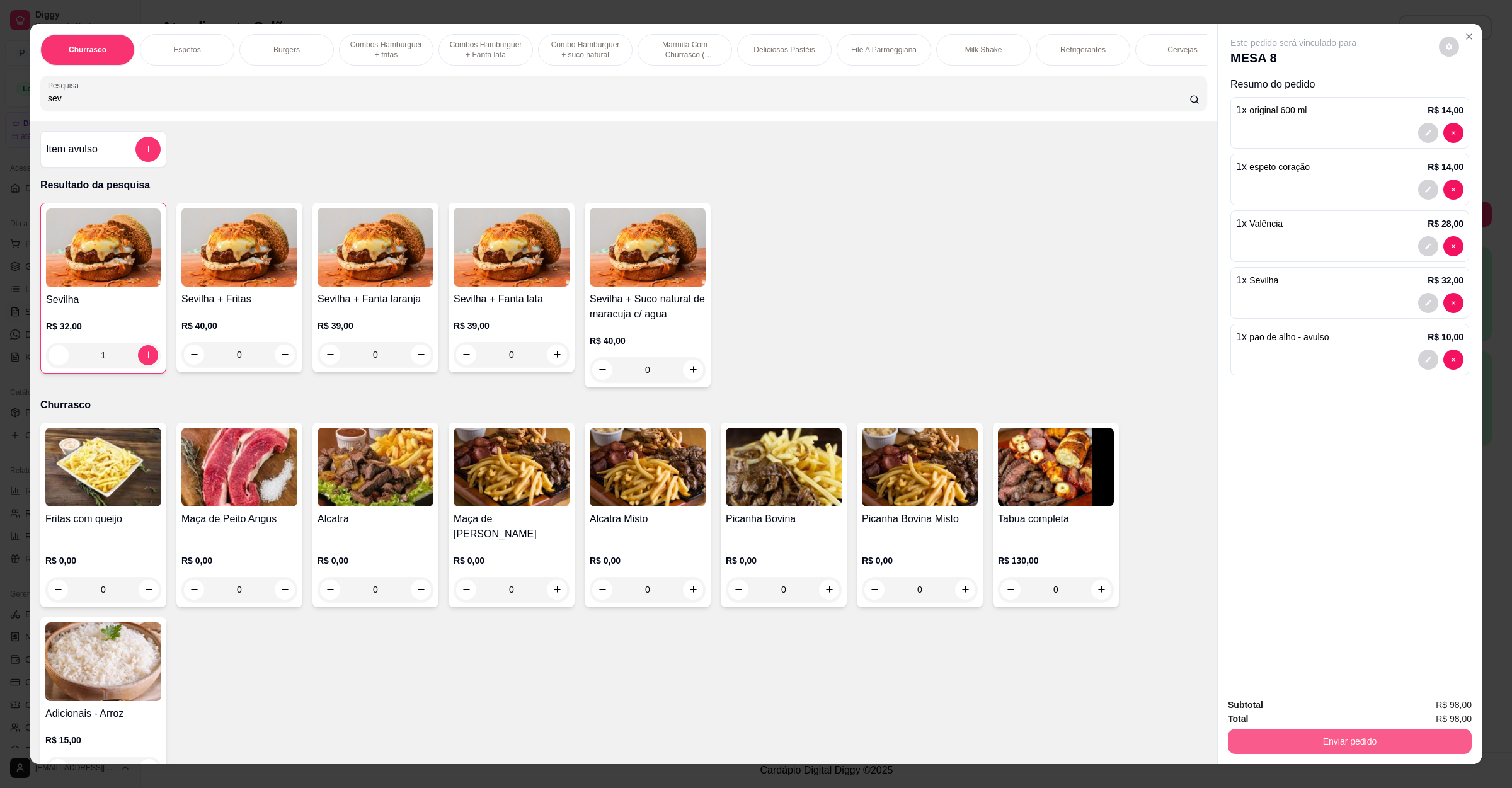
click at [1281, 751] on button "Enviar pedido" at bounding box center [1350, 741] width 244 height 25
click at [1303, 717] on button "Não registrar e enviar pedido" at bounding box center [1306, 710] width 127 height 23
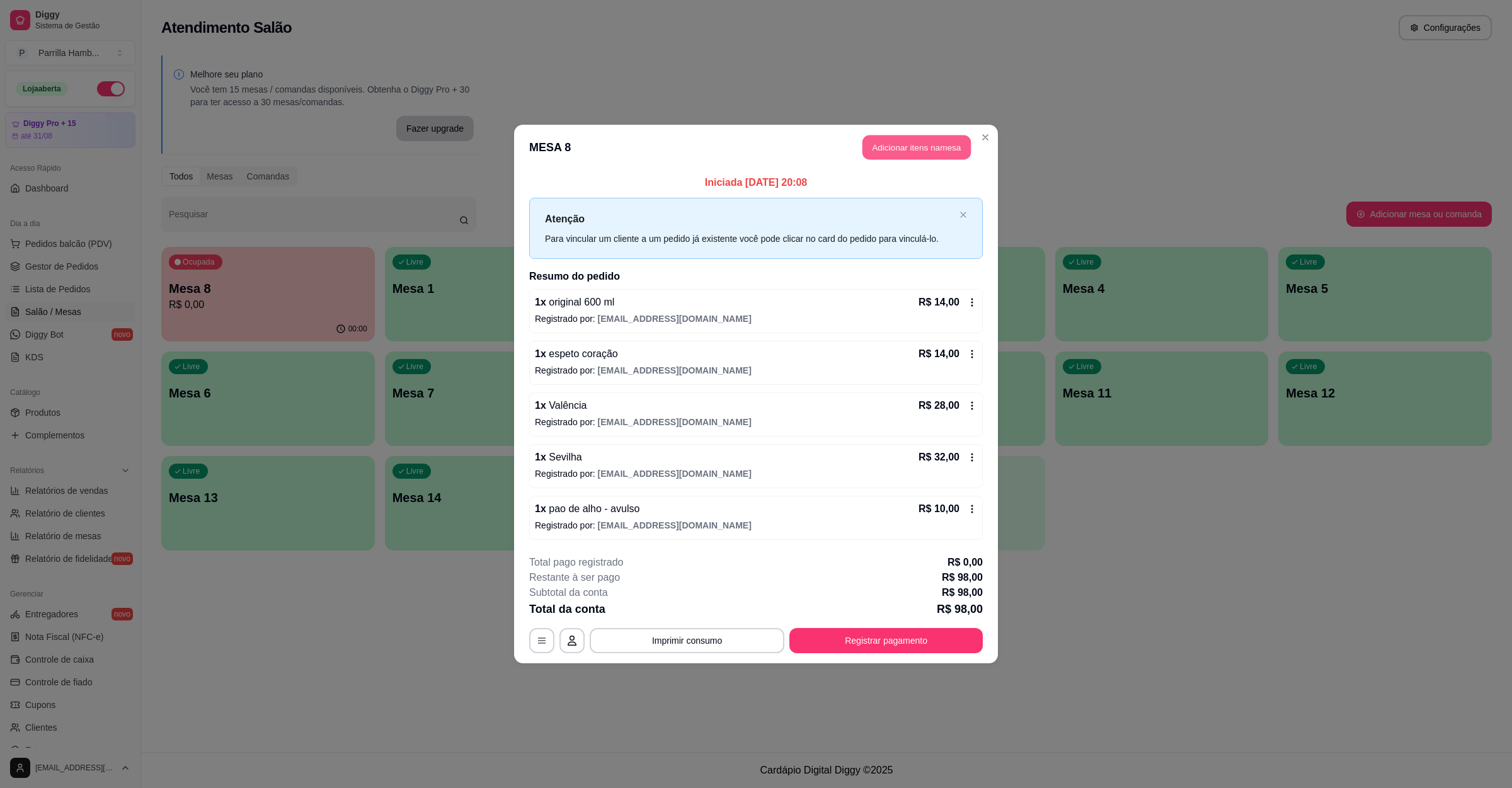
click at [954, 136] on button "Adicionar itens na mesa" at bounding box center [916, 147] width 109 height 24
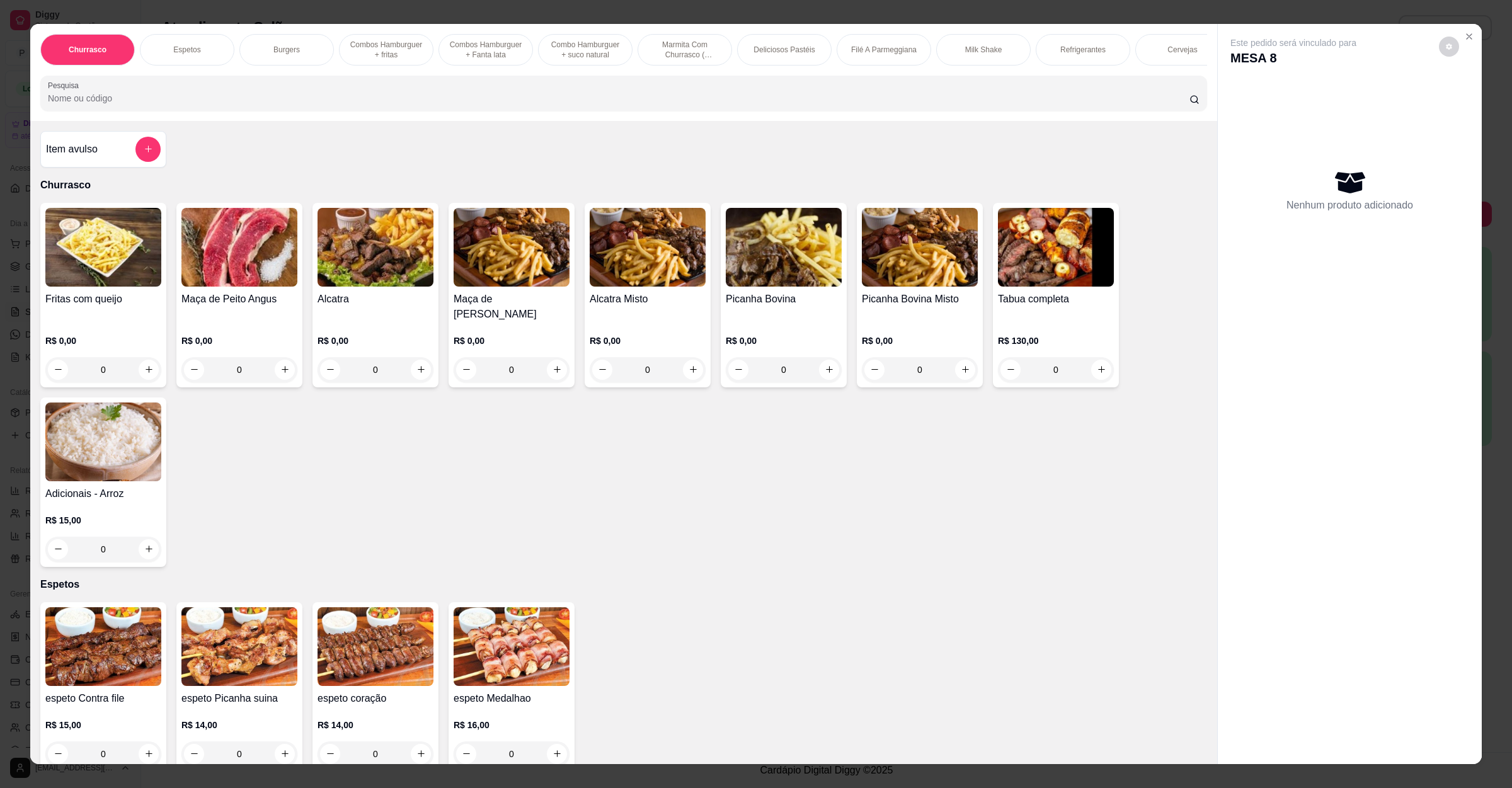
click at [250, 82] on div "Churrasco Espetos Burgers Combos Hamburguer + fritas Combos Hamburguer + Fanta …" at bounding box center [624, 73] width 1186 height 97
click at [258, 105] on input "Pesquisa" at bounding box center [618, 98] width 1141 height 13
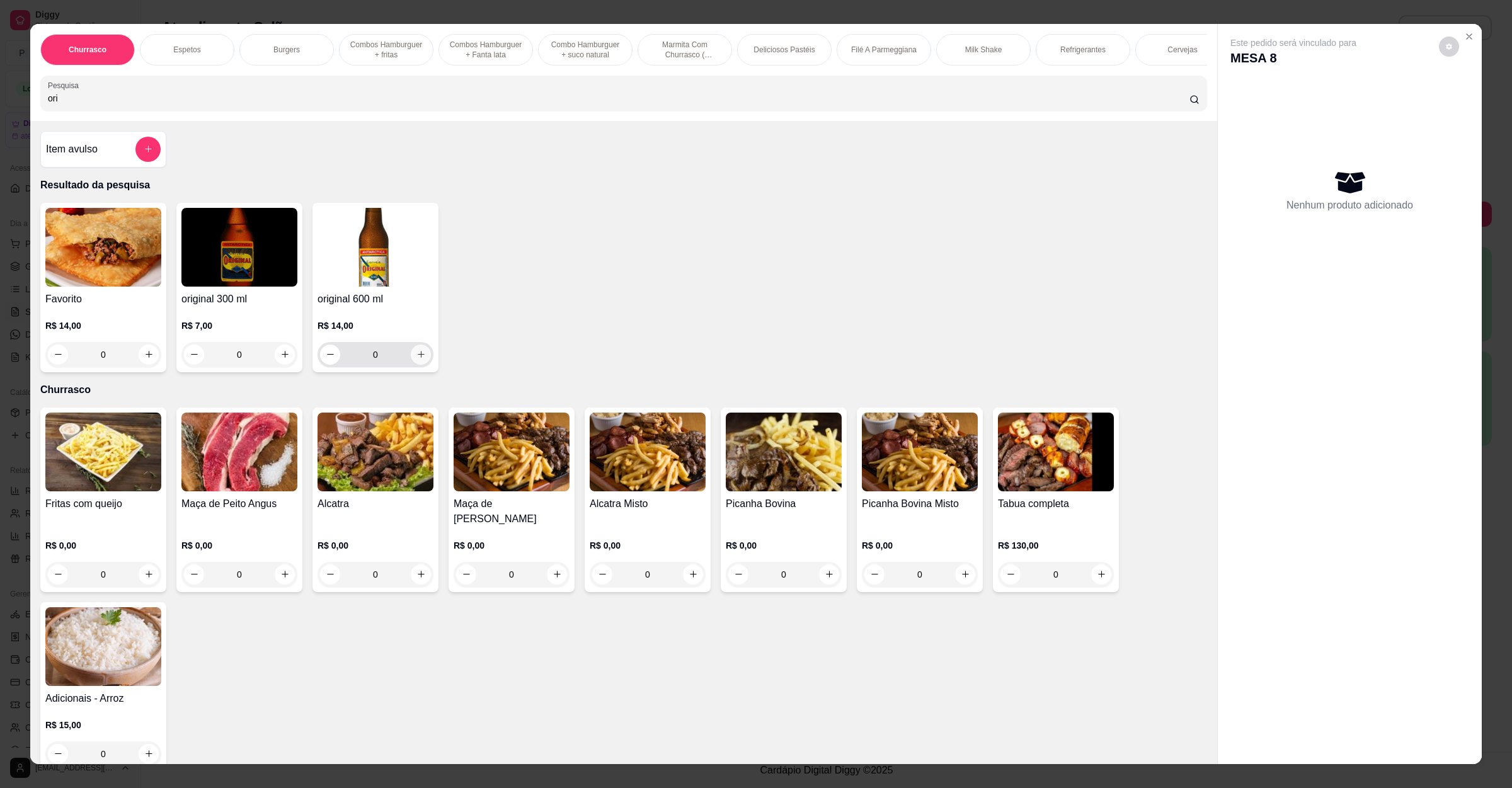
type input "ori"
click at [422, 364] on button "increase-product-quantity" at bounding box center [421, 355] width 20 height 20
type input "1"
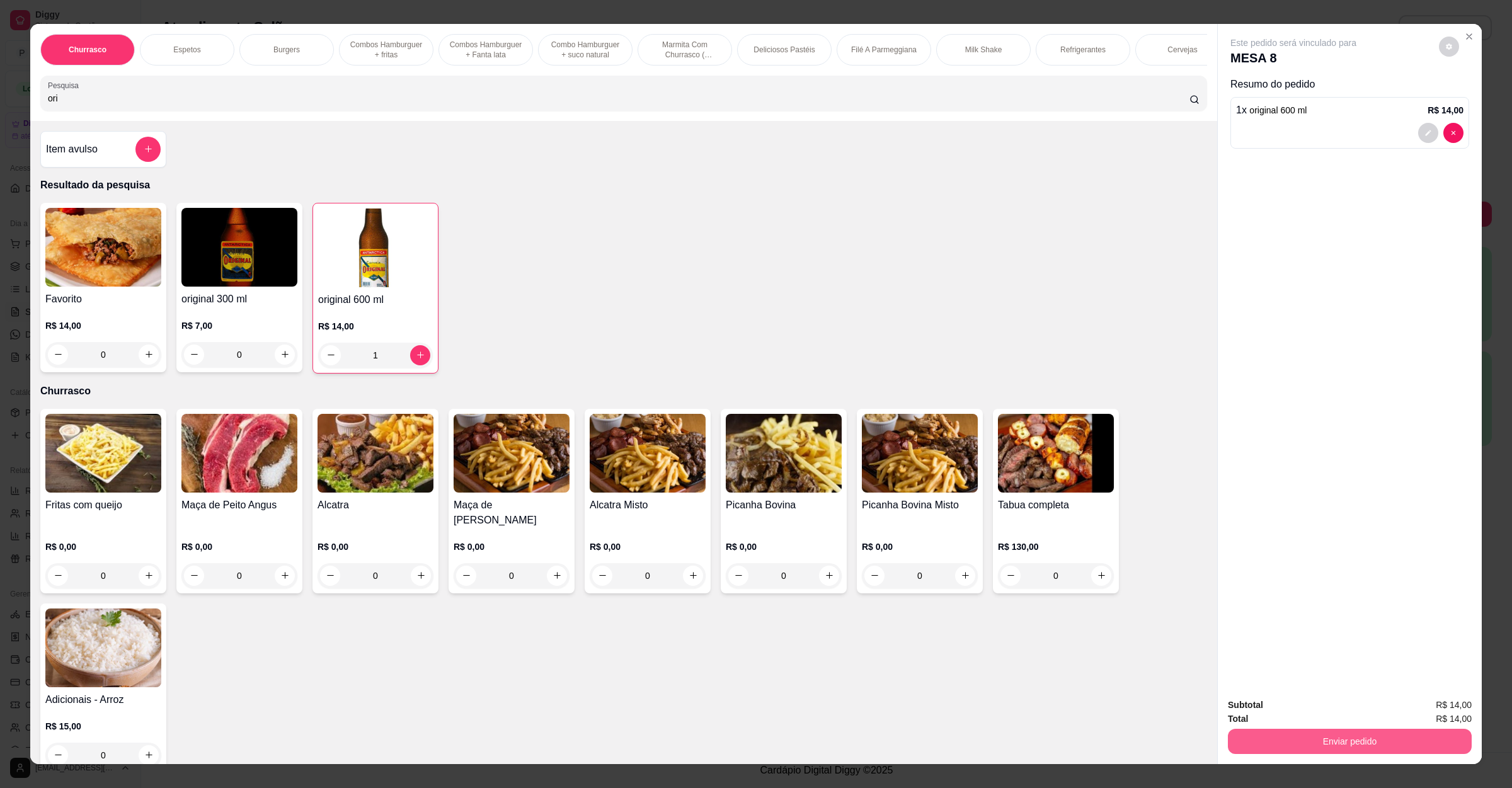
click at [1275, 745] on button "Enviar pedido" at bounding box center [1350, 741] width 244 height 25
click at [1276, 717] on button "Não registrar e enviar pedido" at bounding box center [1306, 710] width 127 height 23
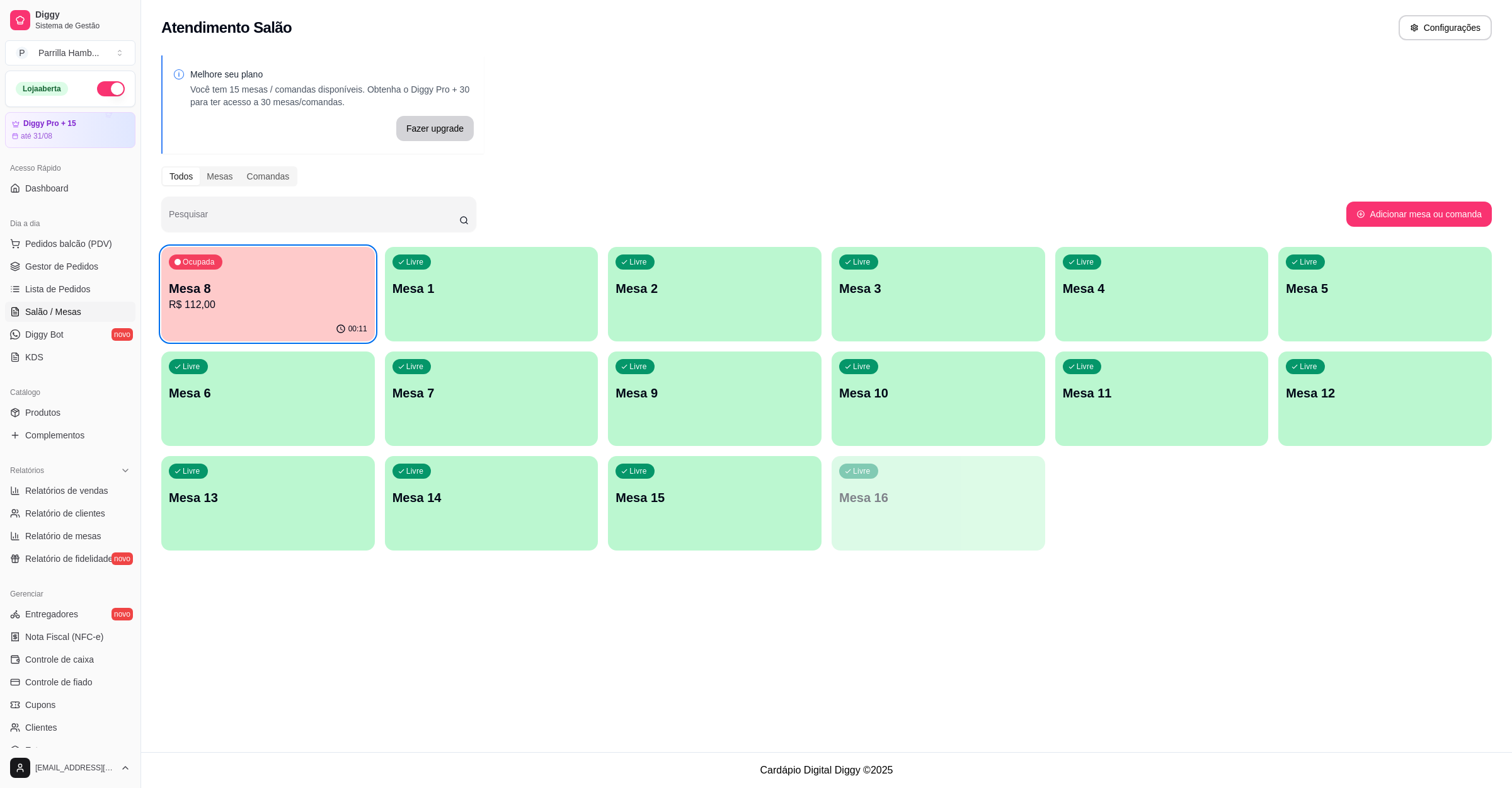
click at [255, 282] on p "Mesa 8" at bounding box center [267, 289] width 198 height 18
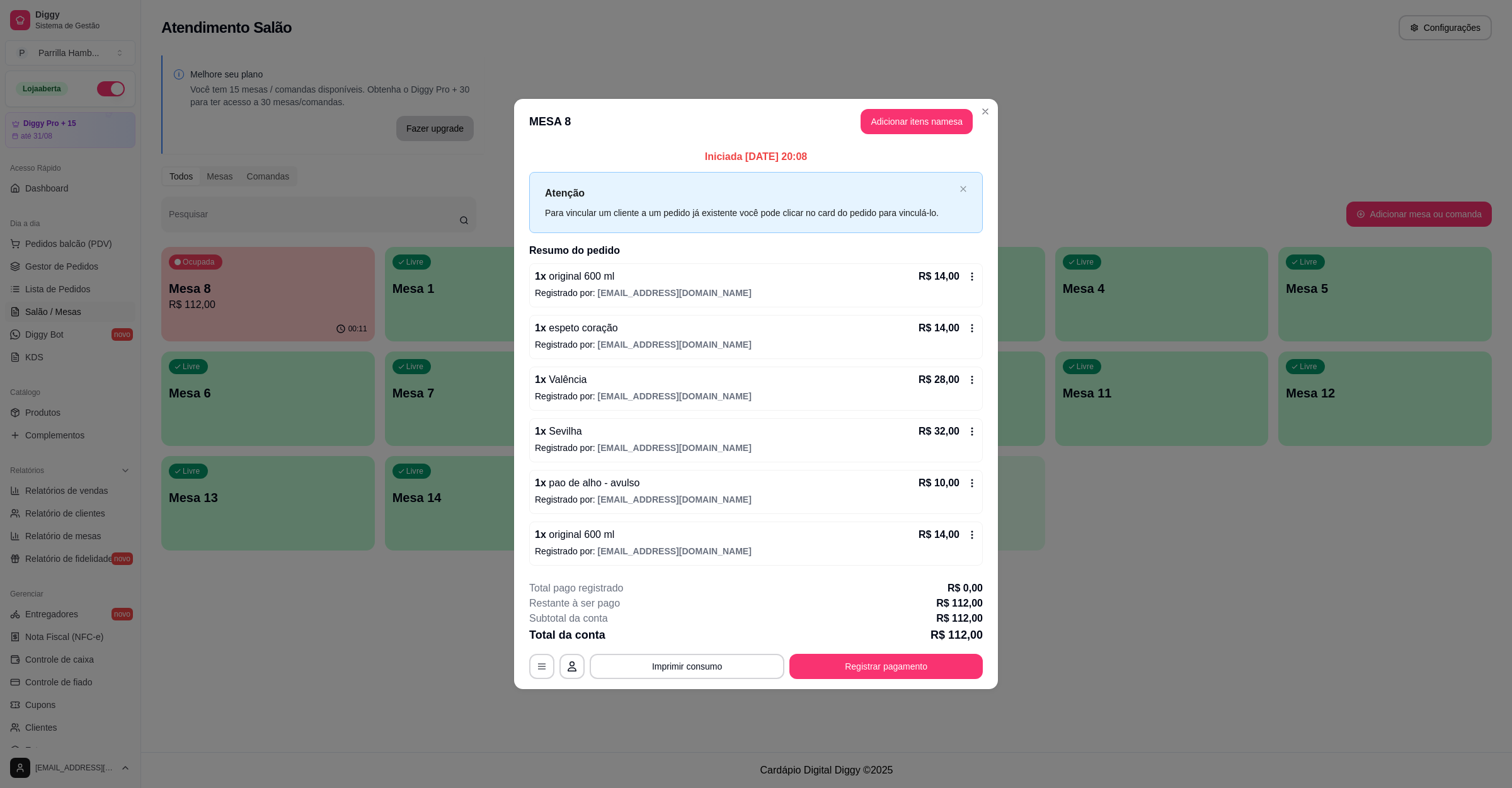
click at [915, 109] on button "Adicionar itens na mesa" at bounding box center [916, 121] width 112 height 25
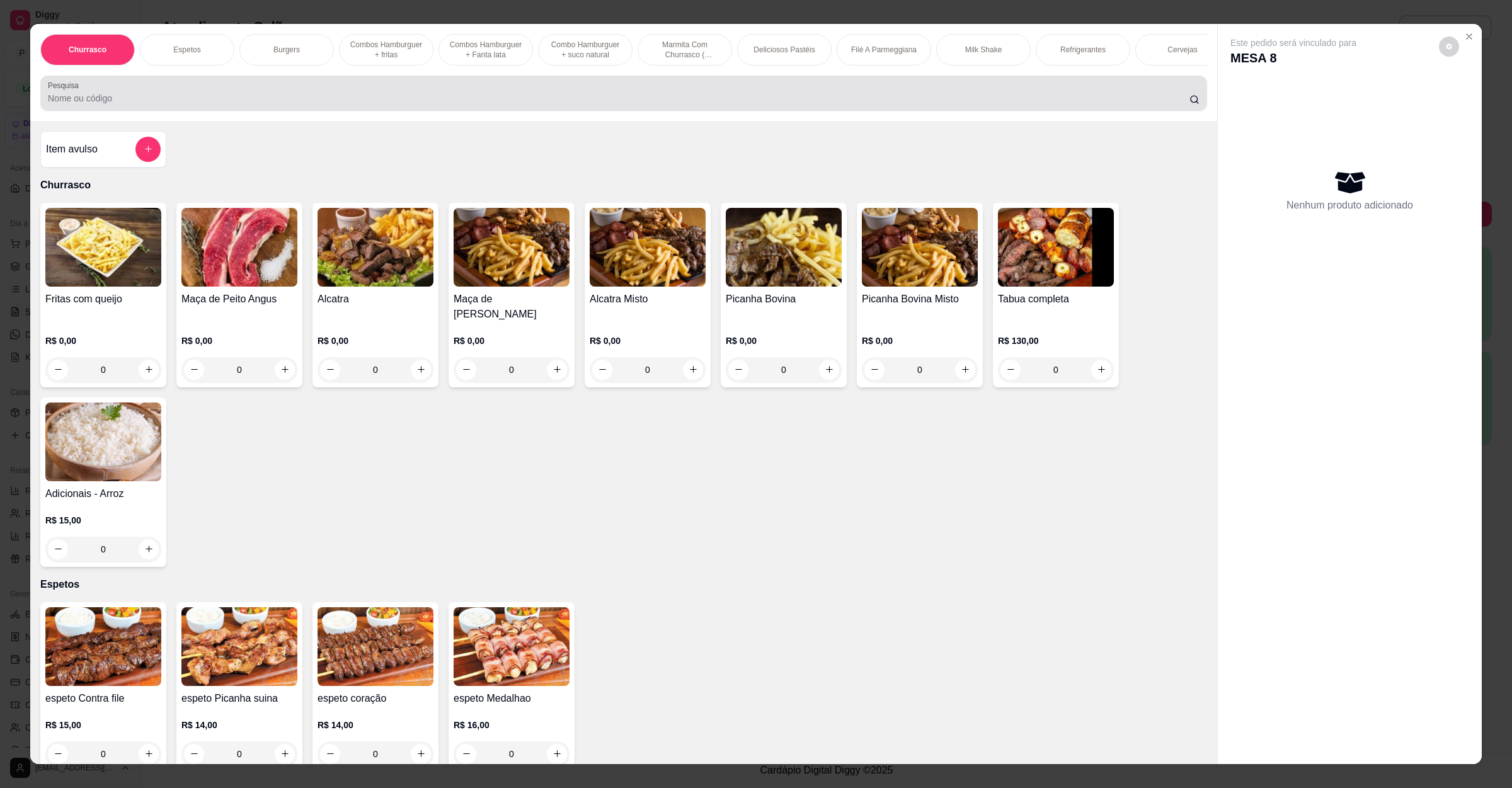
click at [343, 105] on input "Pesquisa" at bounding box center [618, 98] width 1141 height 13
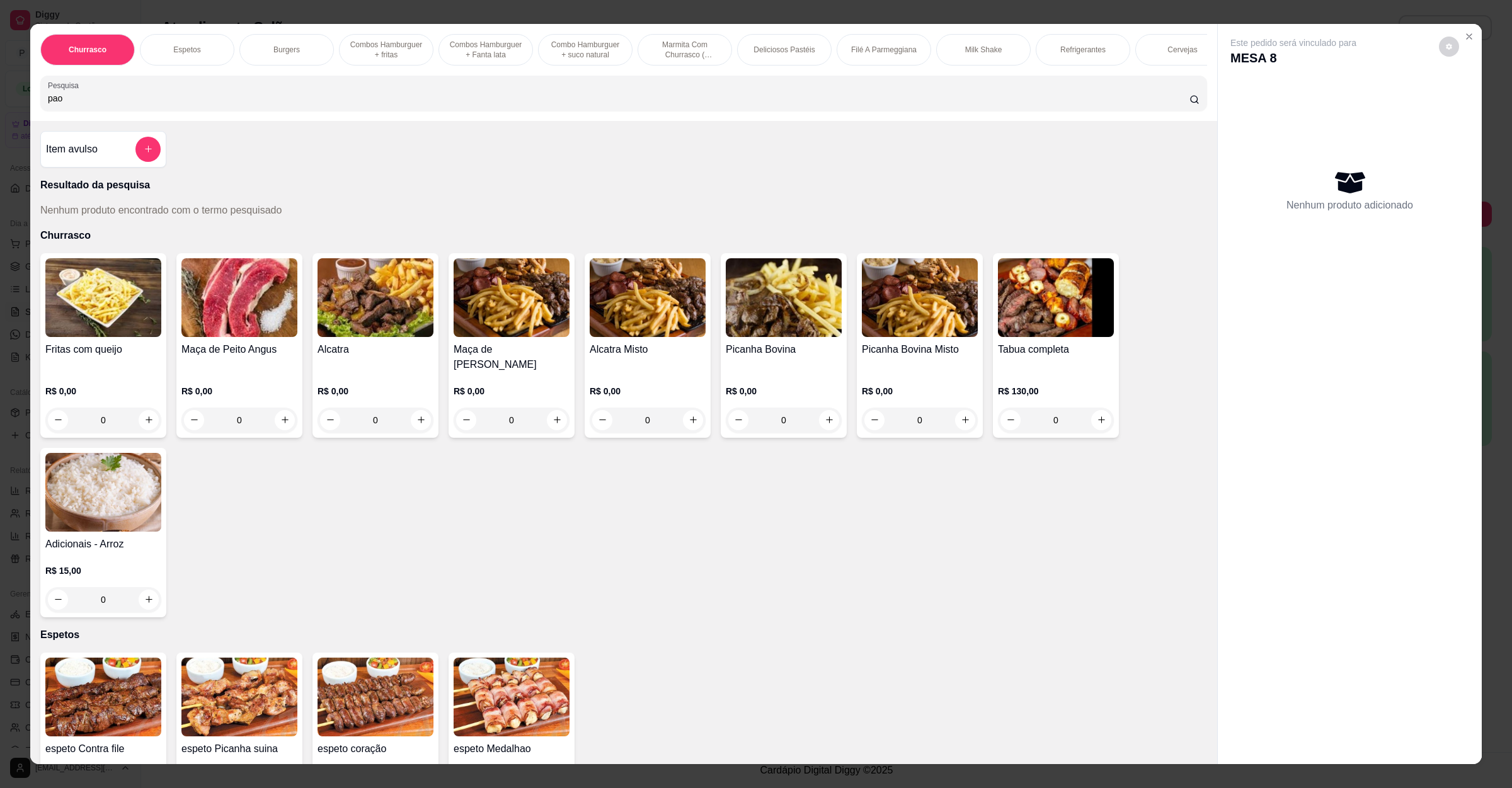
type input "pao"
click at [102, 162] on div "Item avulso" at bounding box center [103, 149] width 115 height 25
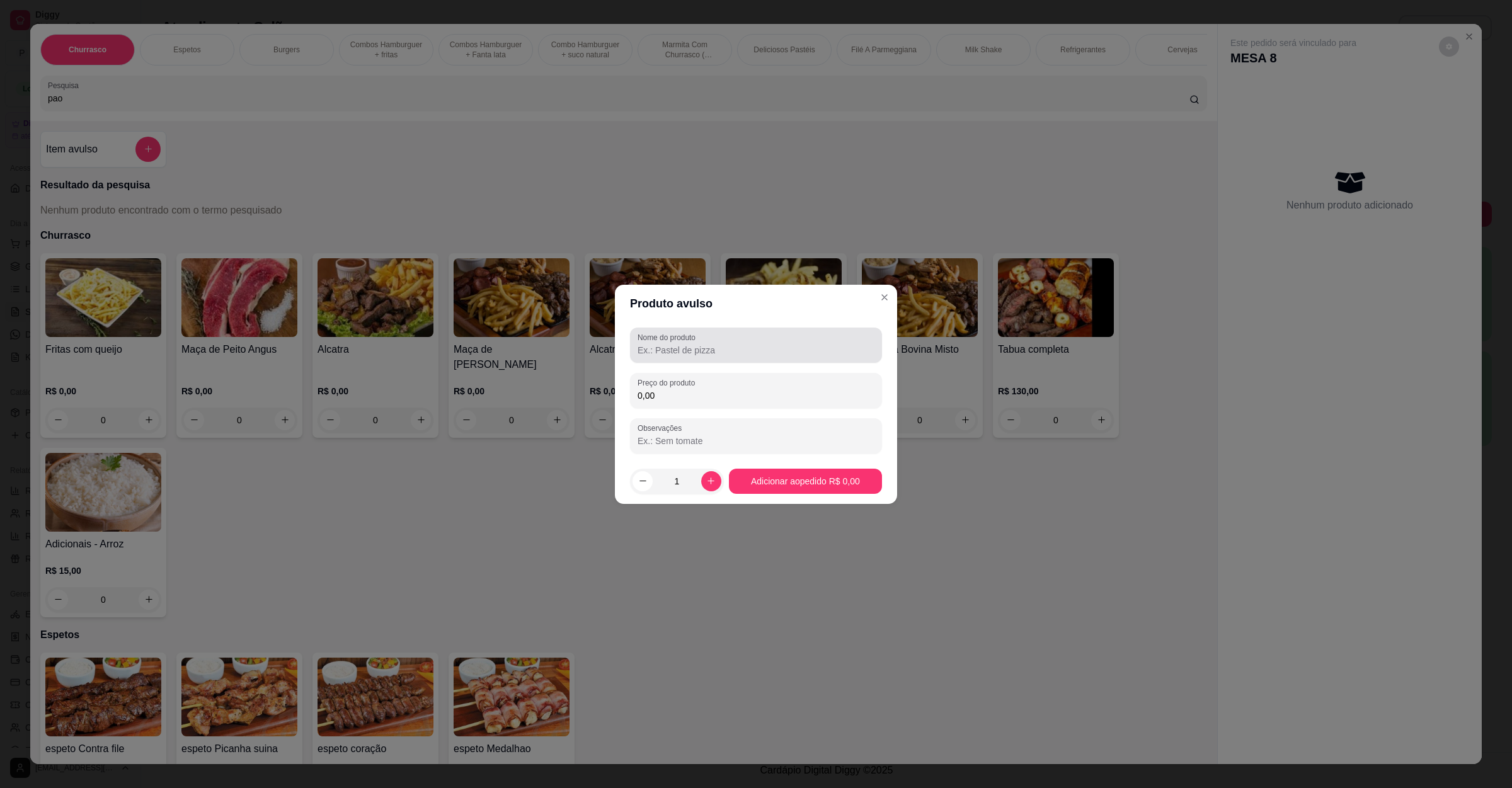
click at [692, 347] on input "Nome do produto" at bounding box center [756, 350] width 237 height 13
type input "pao de alho"
click at [701, 381] on div "0,00" at bounding box center [756, 390] width 237 height 25
type input "10,00"
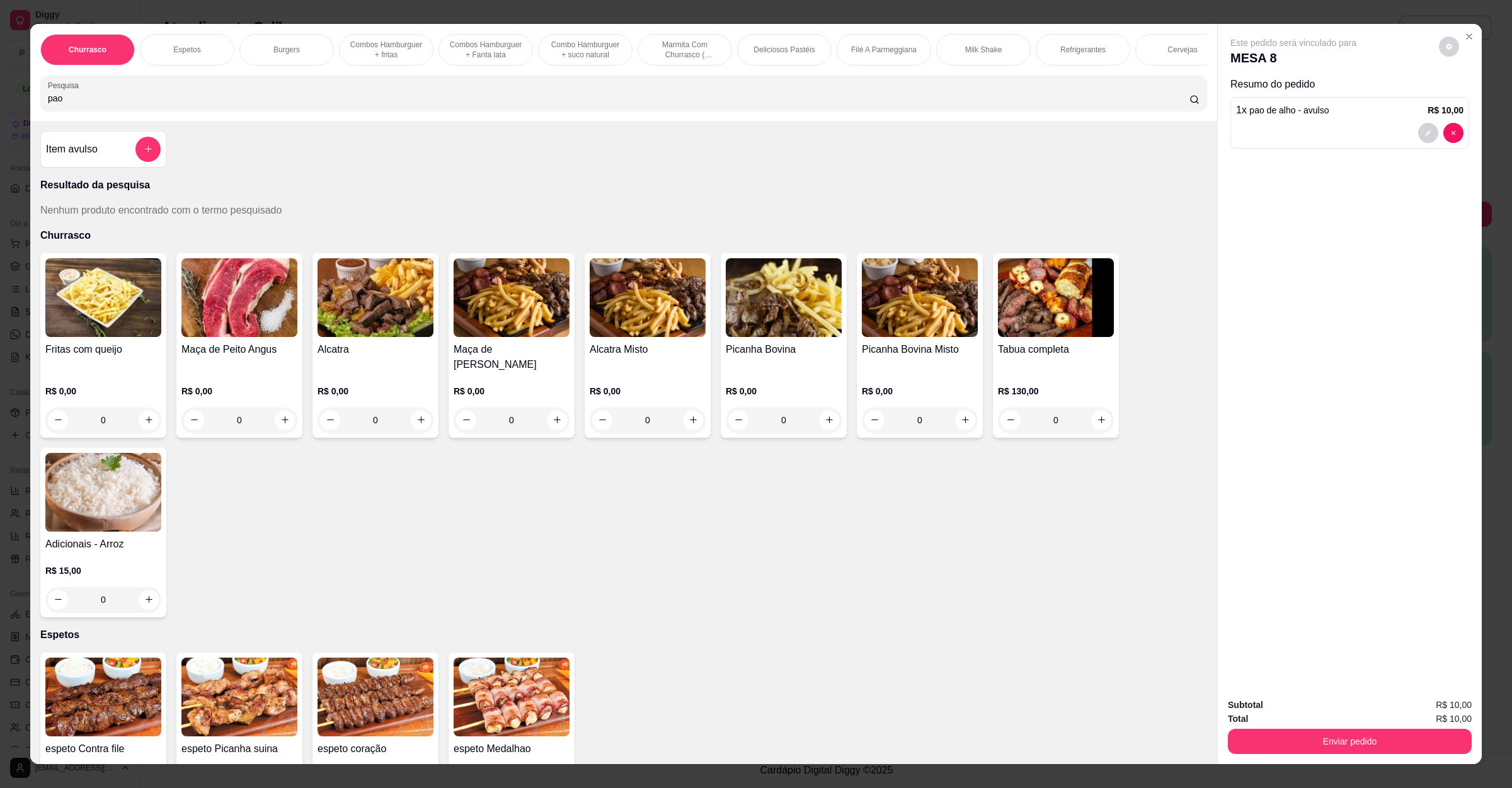
click at [1281, 733] on button "Enviar pedido" at bounding box center [1350, 741] width 244 height 25
click at [1297, 707] on button "Não registrar e enviar pedido" at bounding box center [1306, 711] width 131 height 24
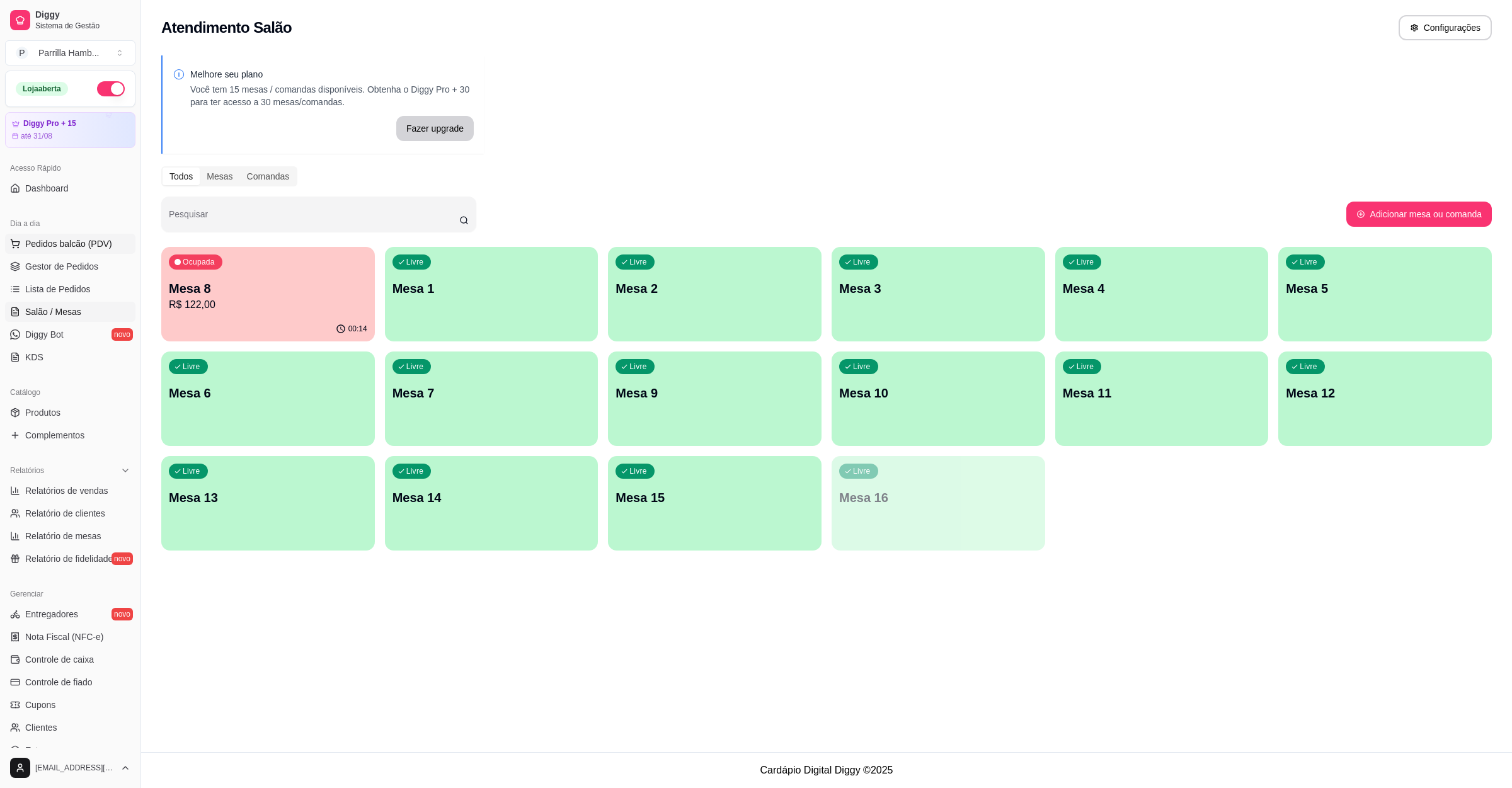
click at [35, 240] on span "Pedidos balcão (PDV)" at bounding box center [68, 244] width 87 height 13
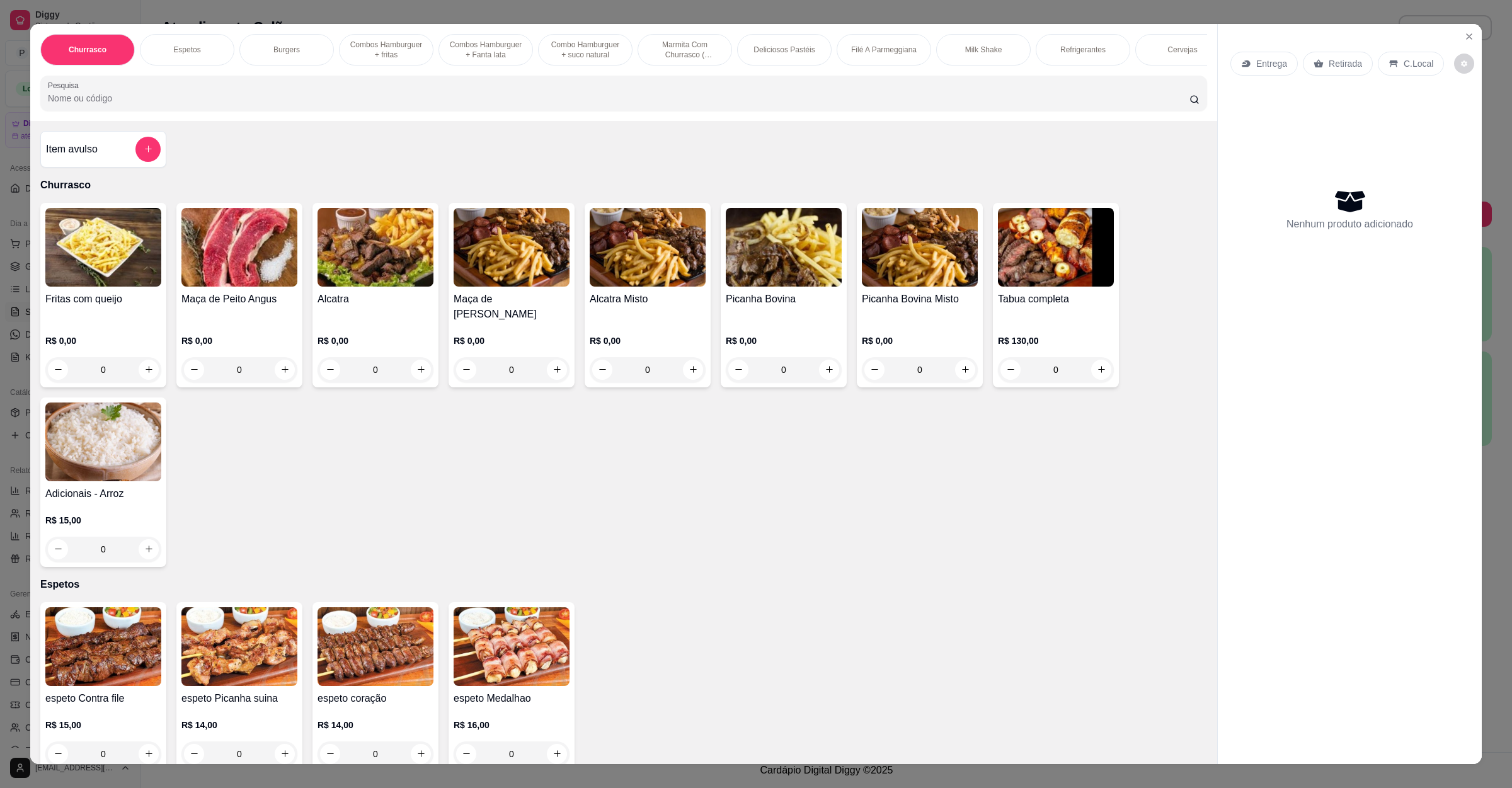
click at [1269, 53] on div "Entrega" at bounding box center [1263, 64] width 67 height 24
click at [1485, 183] on div "Churrasco Espetos Burgers Combos Hamburguer + fritas Combos Hamburguer + Fanta …" at bounding box center [756, 394] width 1512 height 788
click at [0, 221] on div "Churrasco Espetos Burgers Combos Hamburguer + fritas Combos Hamburguer + Fanta …" at bounding box center [756, 394] width 1512 height 788
click at [17, 246] on div "Churrasco Espetos Burgers Combos Hamburguer + fritas Combos Hamburguer + Fanta …" at bounding box center [756, 394] width 1512 height 788
click at [1459, 41] on button "Close" at bounding box center [1469, 36] width 20 height 20
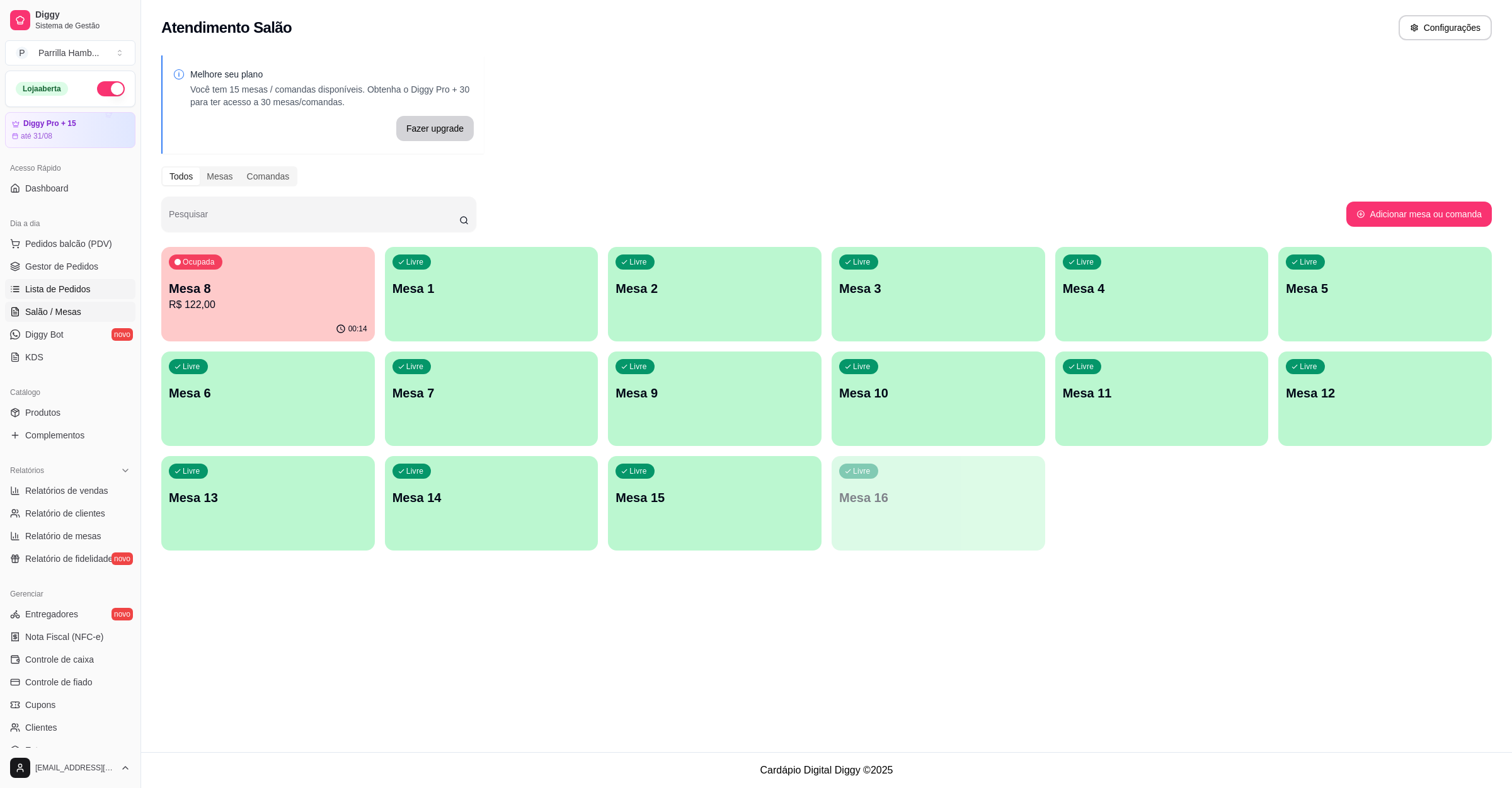
click at [52, 295] on span "Lista de Pedidos" at bounding box center [57, 289] width 66 height 13
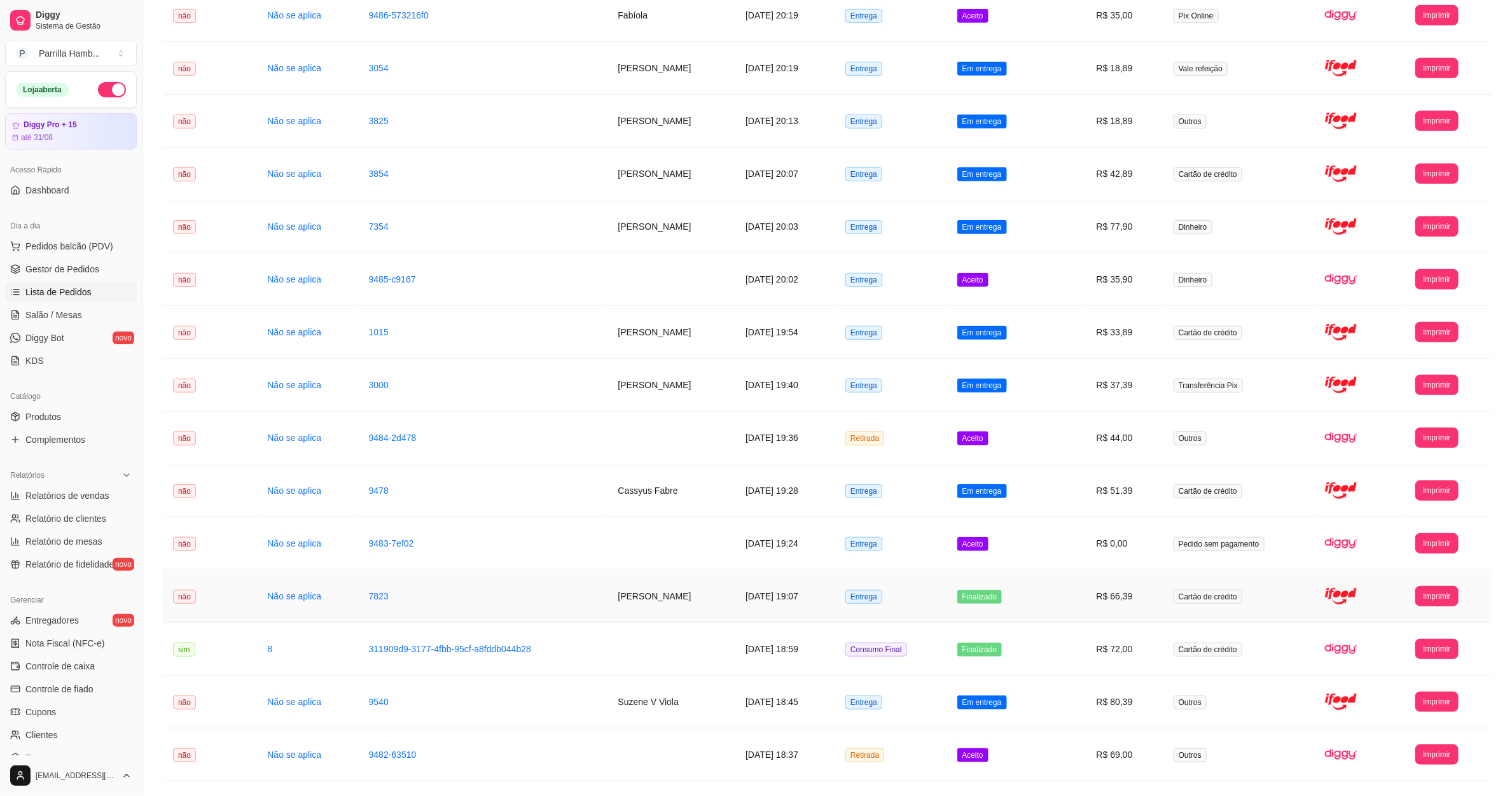
scroll to position [382, 0]
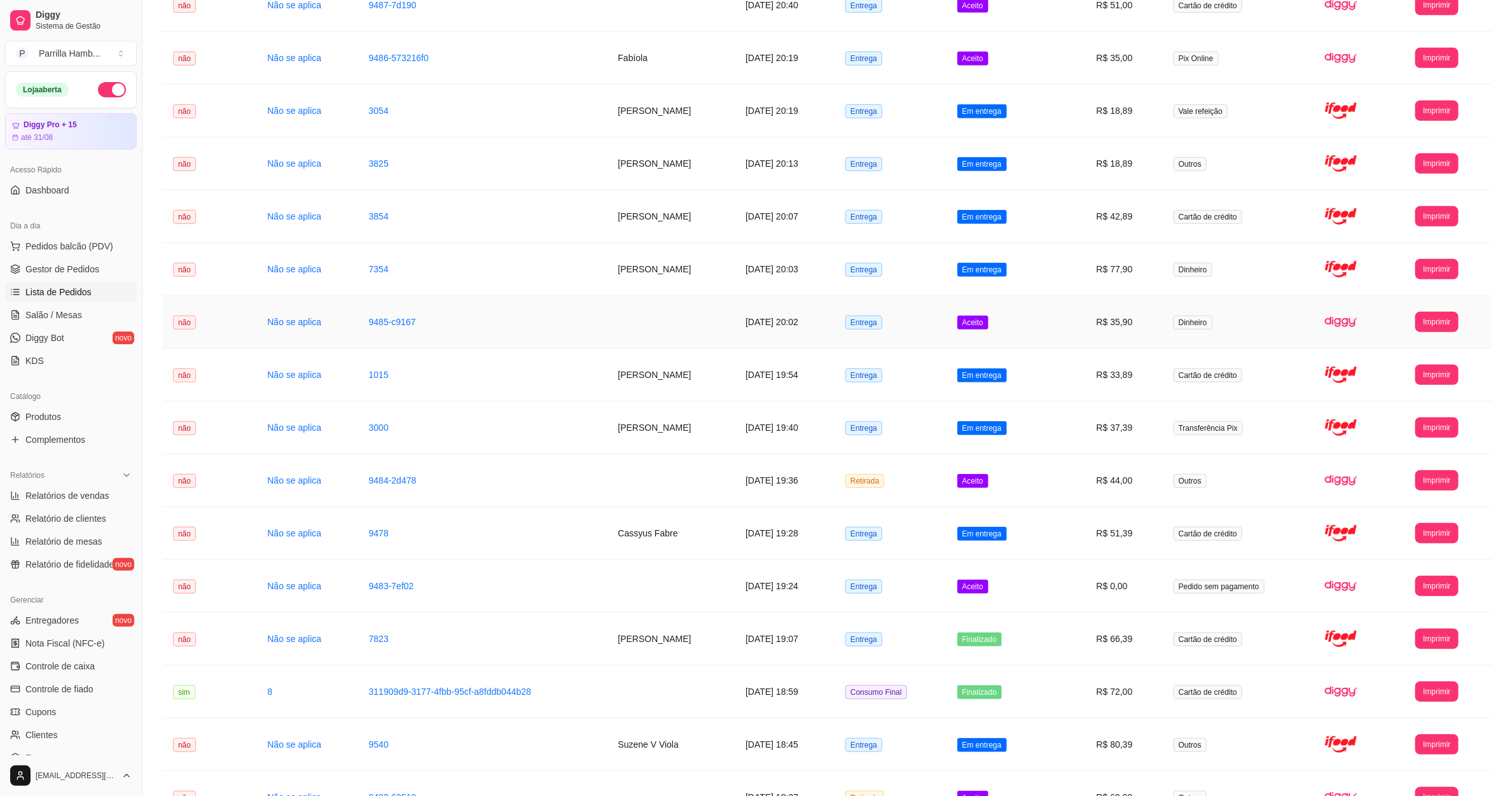
click at [836, 324] on td "[DATE] 20:02" at bounding box center [785, 322] width 100 height 53
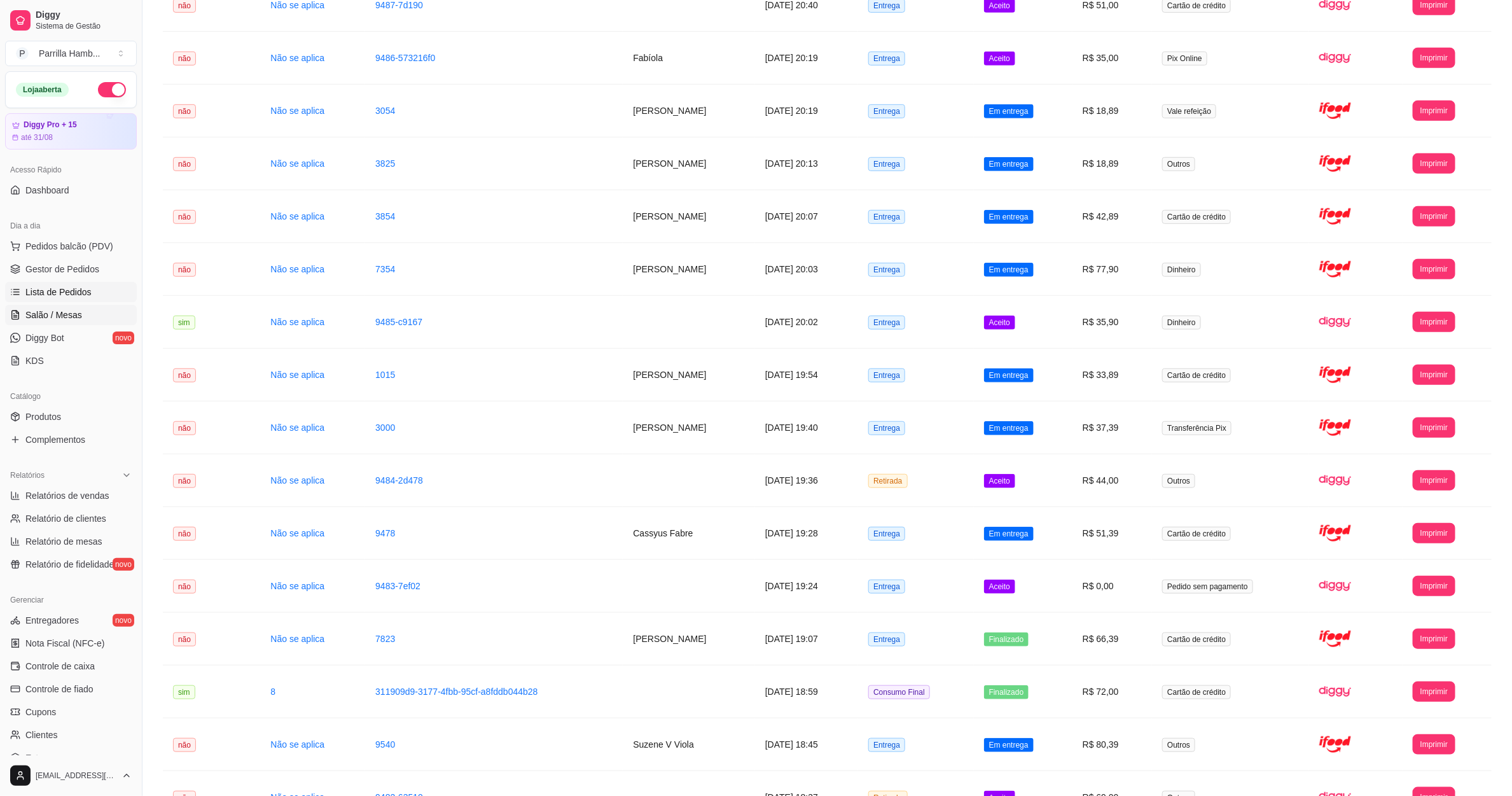
click at [41, 319] on span "Salão / Mesas" at bounding box center [53, 315] width 56 height 13
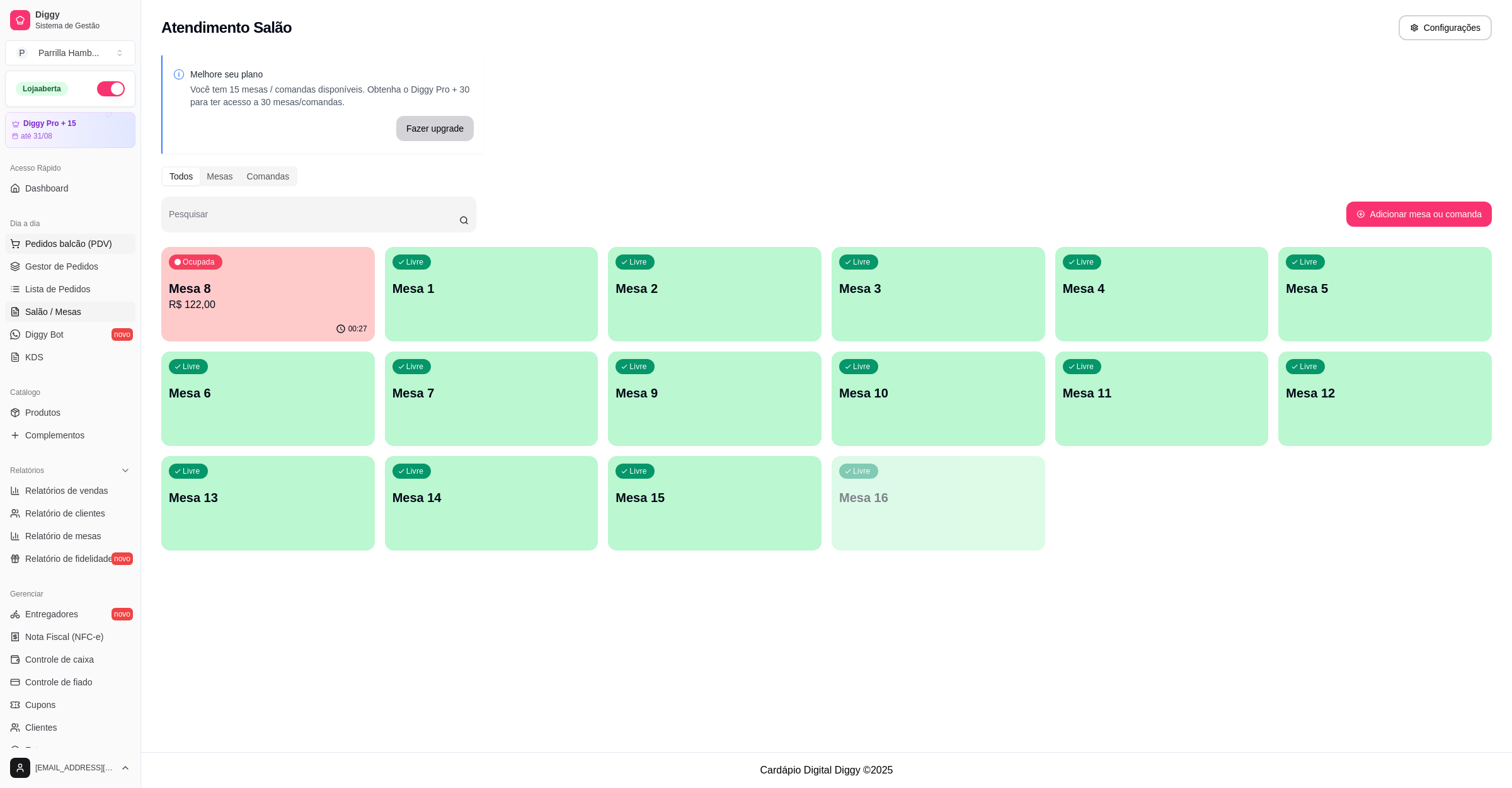
click at [69, 237] on button "Pedidos balcão (PDV)" at bounding box center [70, 243] width 130 height 20
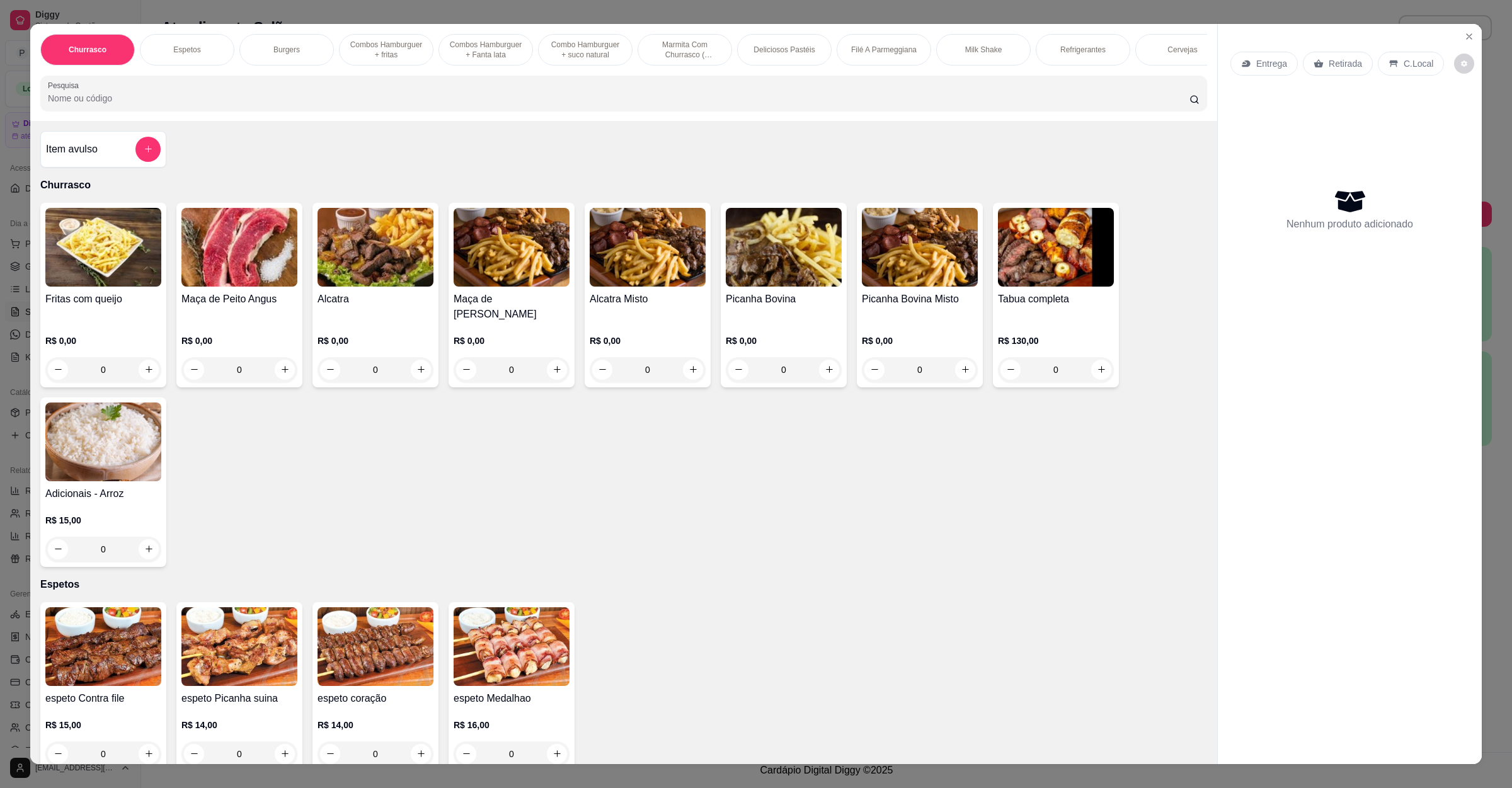
click at [1259, 69] on p "Entrega" at bounding box center [1272, 64] width 31 height 13
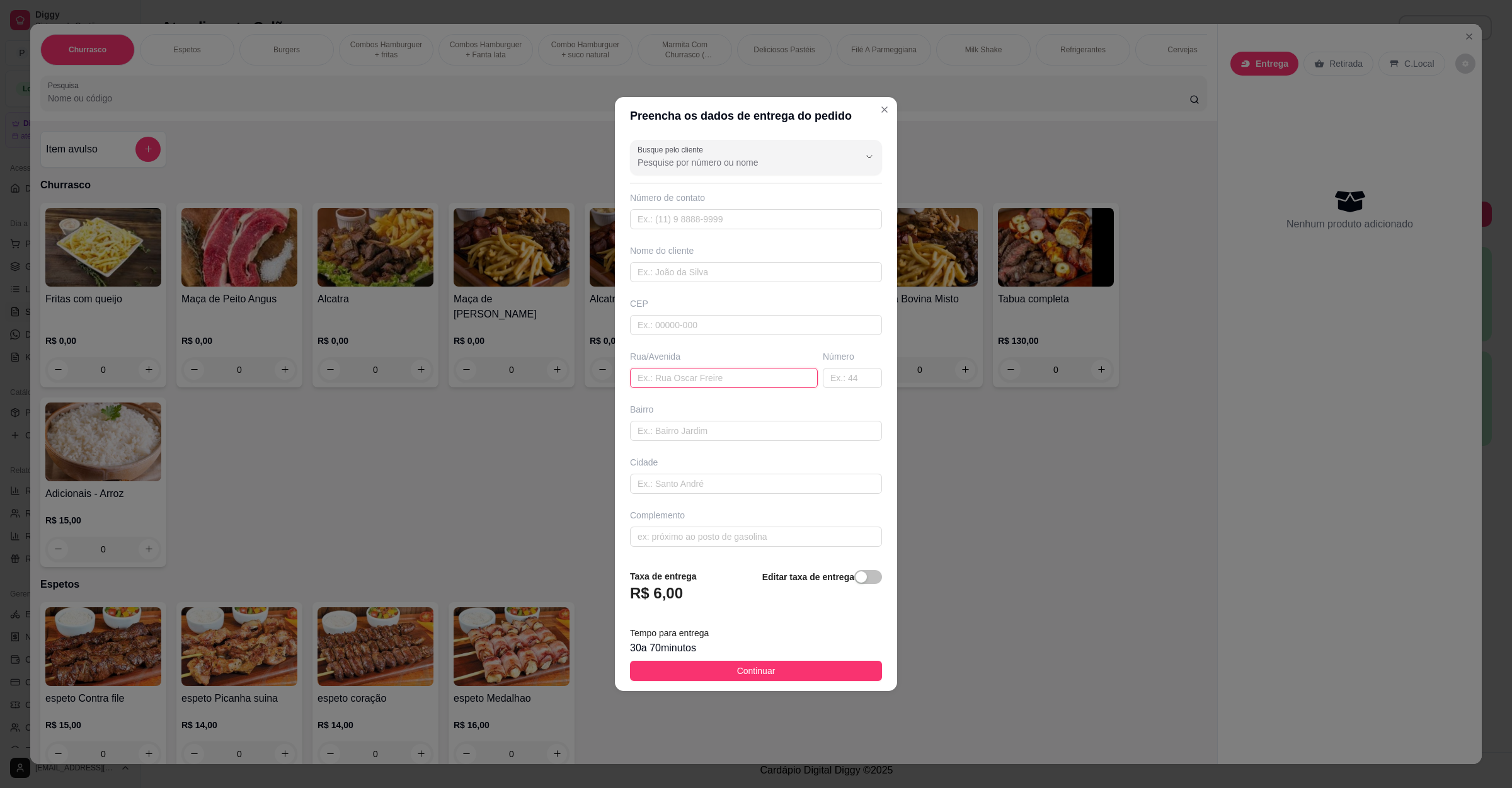
click at [728, 372] on input "text" at bounding box center [723, 378] width 188 height 20
paste input "[GEOGRAPHIC_DATA]."
type input "[GEOGRAPHIC_DATA]."
click at [756, 665] on button "Continuar" at bounding box center [756, 670] width 252 height 20
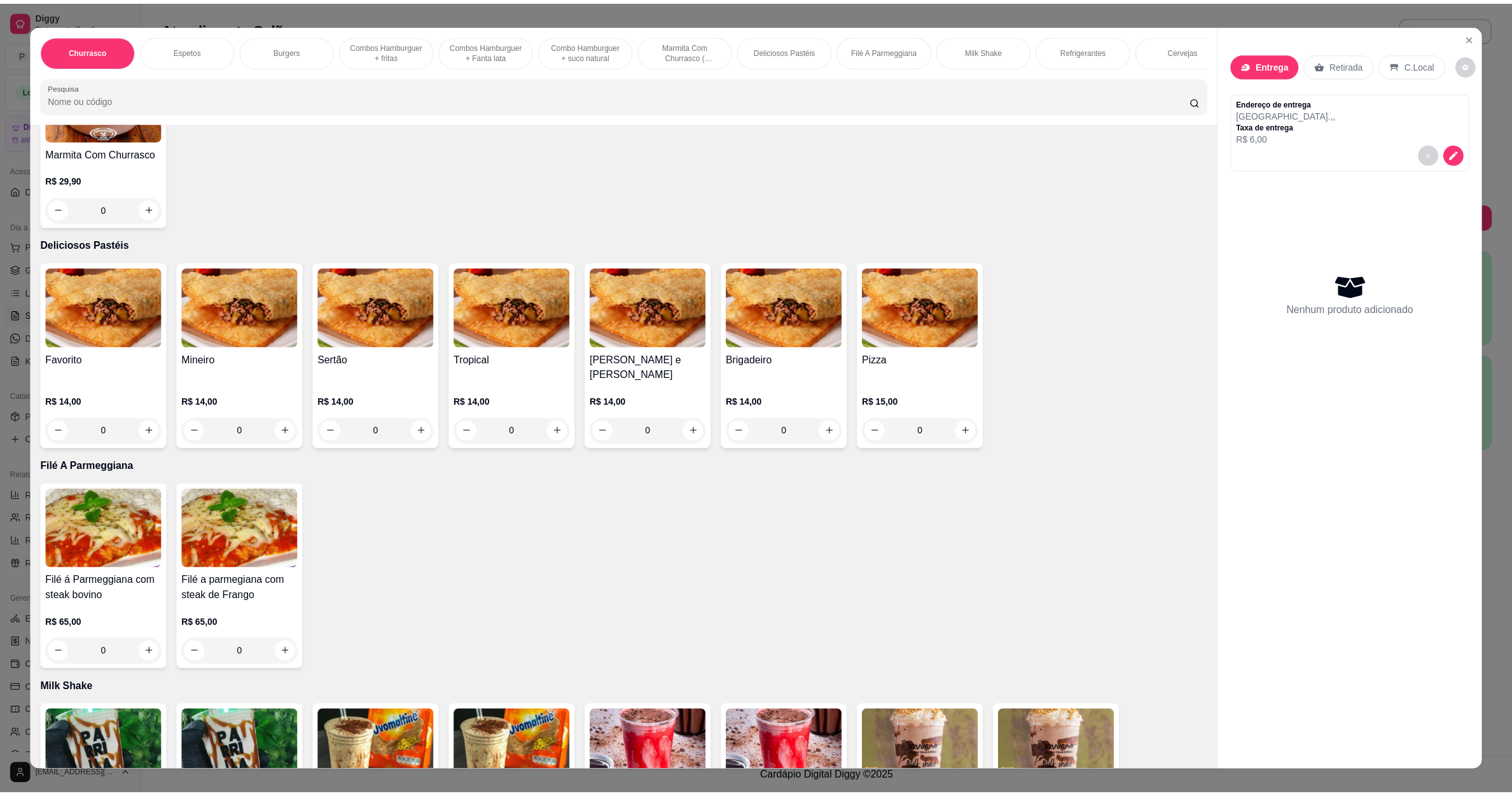
scroll to position [1718, 0]
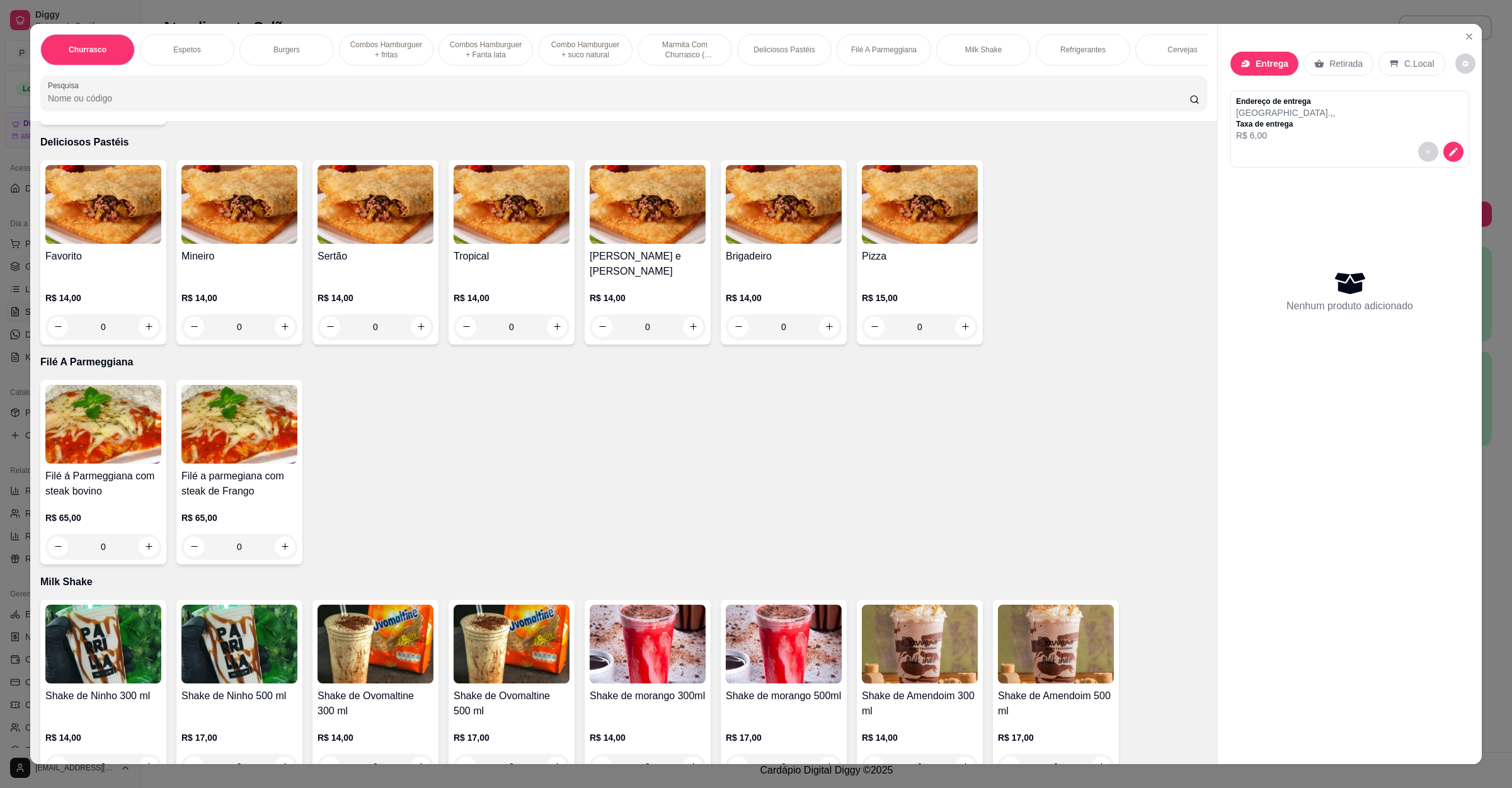
click at [140, 534] on div "0" at bounding box center [103, 547] width 116 height 25
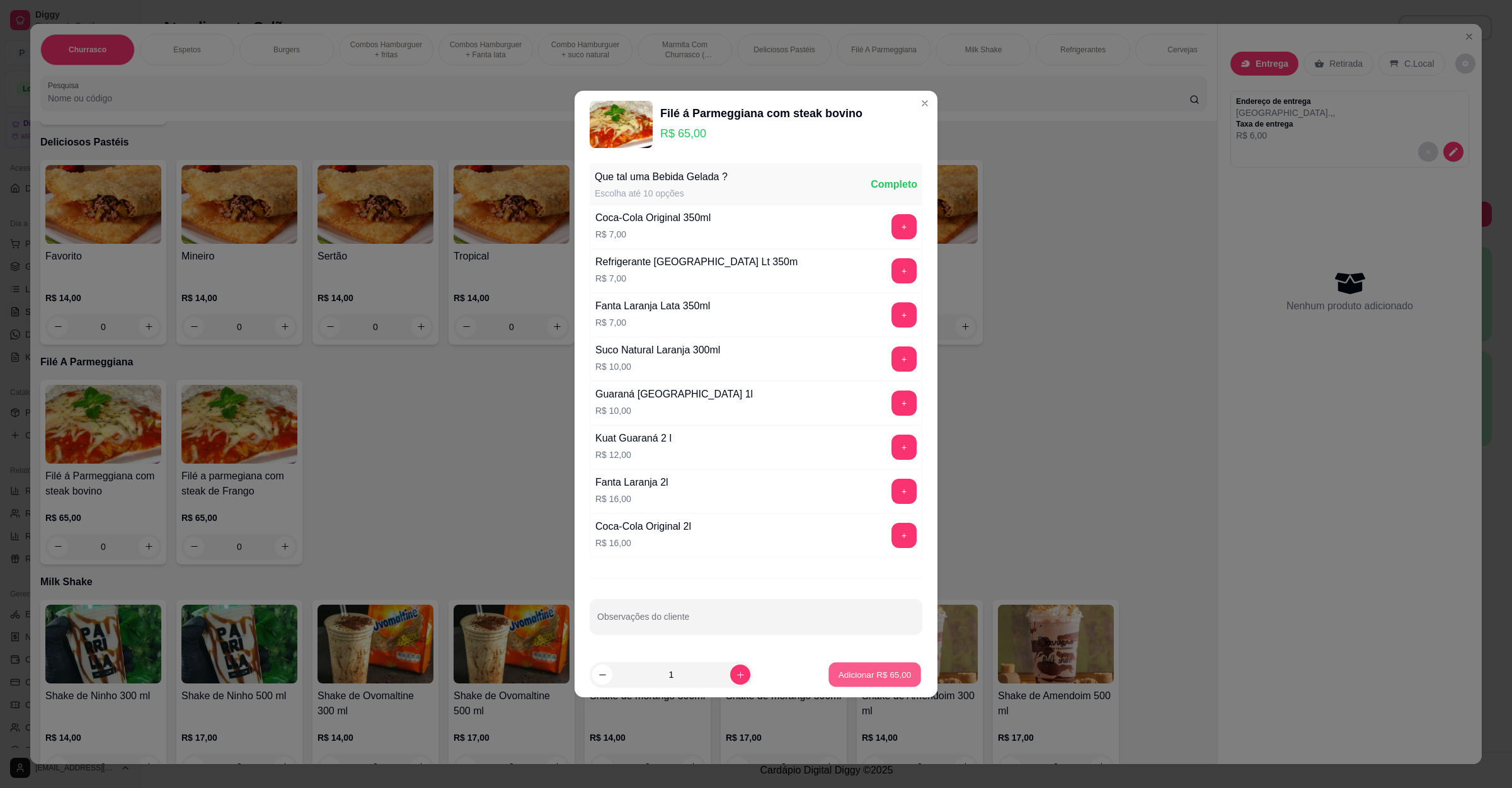
click at [890, 680] on p "Adicionar R$ 65,00" at bounding box center [874, 674] width 73 height 12
type input "1"
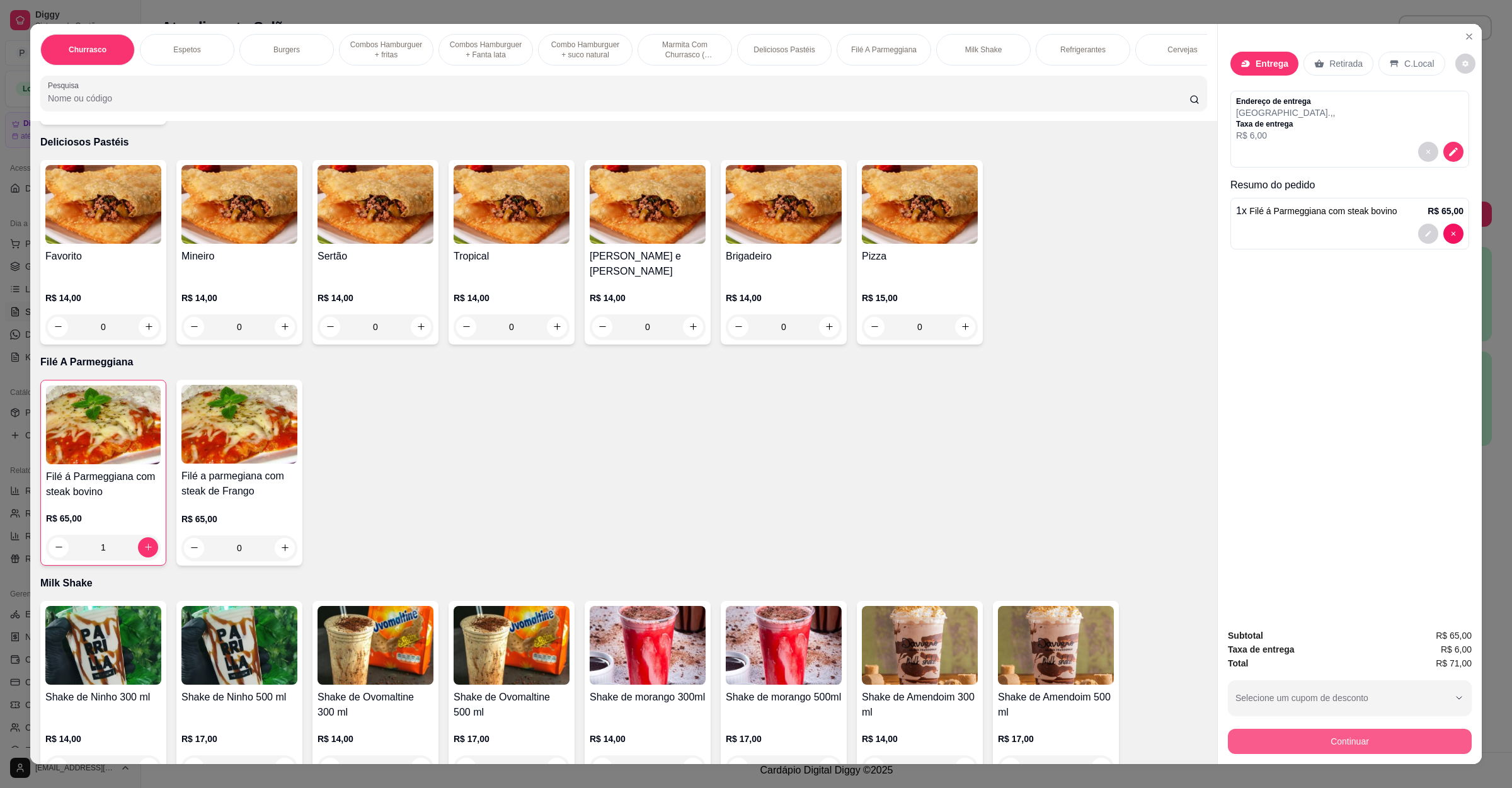
click at [1269, 737] on button "Continuar" at bounding box center [1350, 741] width 244 height 25
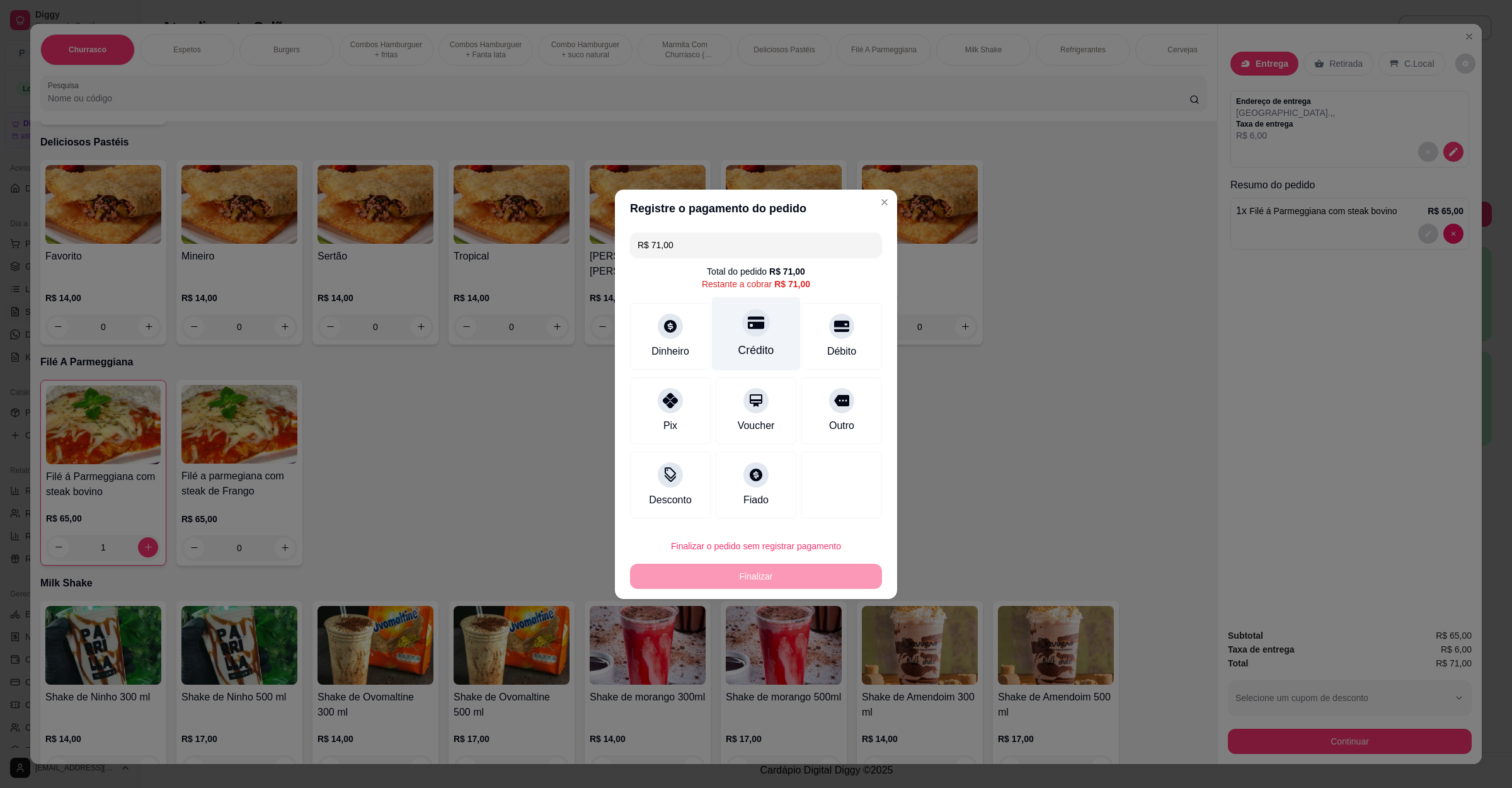
click at [760, 314] on div "Crédito" at bounding box center [756, 334] width 89 height 74
type input "R$ 0,00"
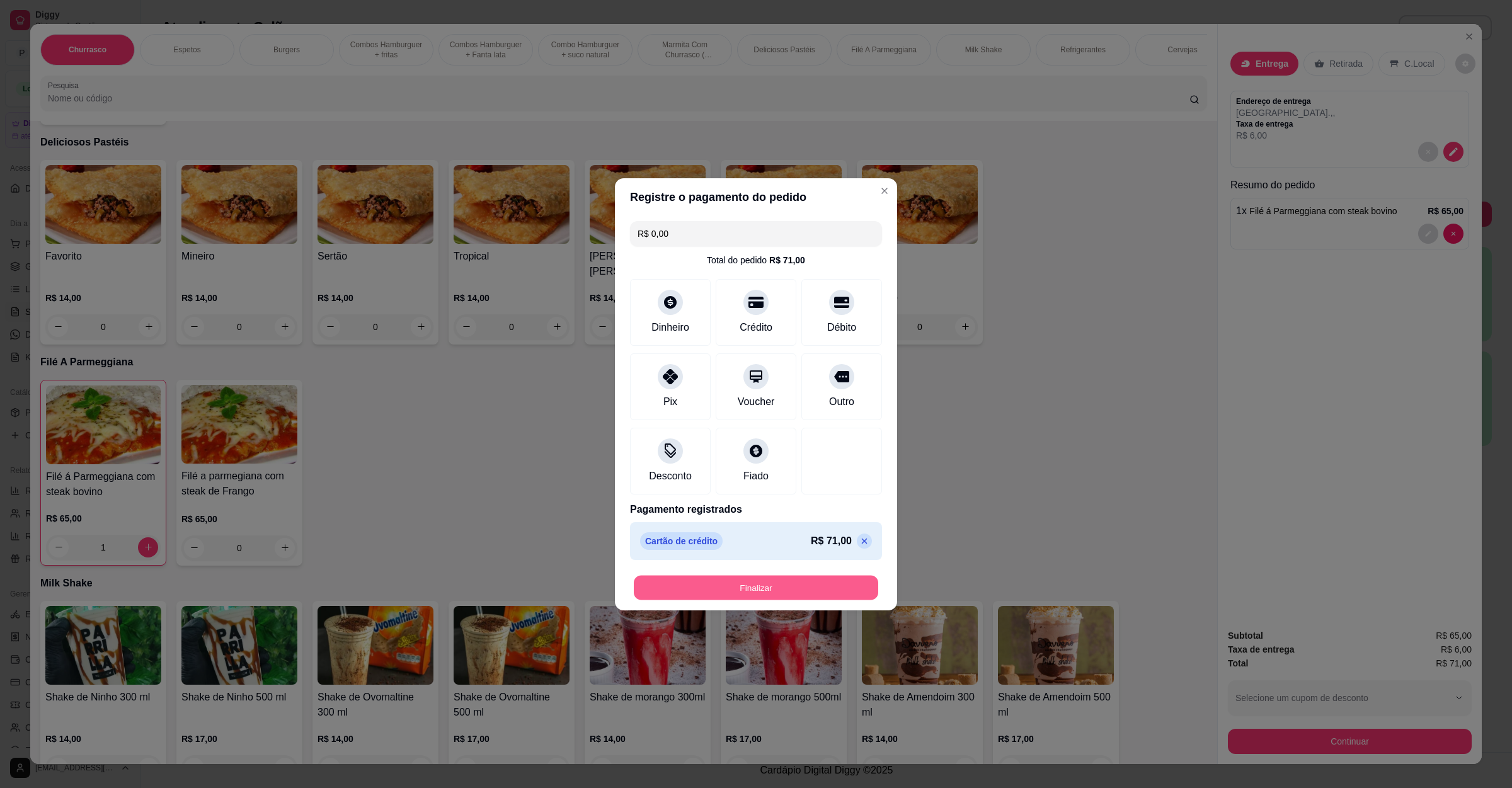
click at [810, 586] on button "Finalizar" at bounding box center [756, 587] width 244 height 24
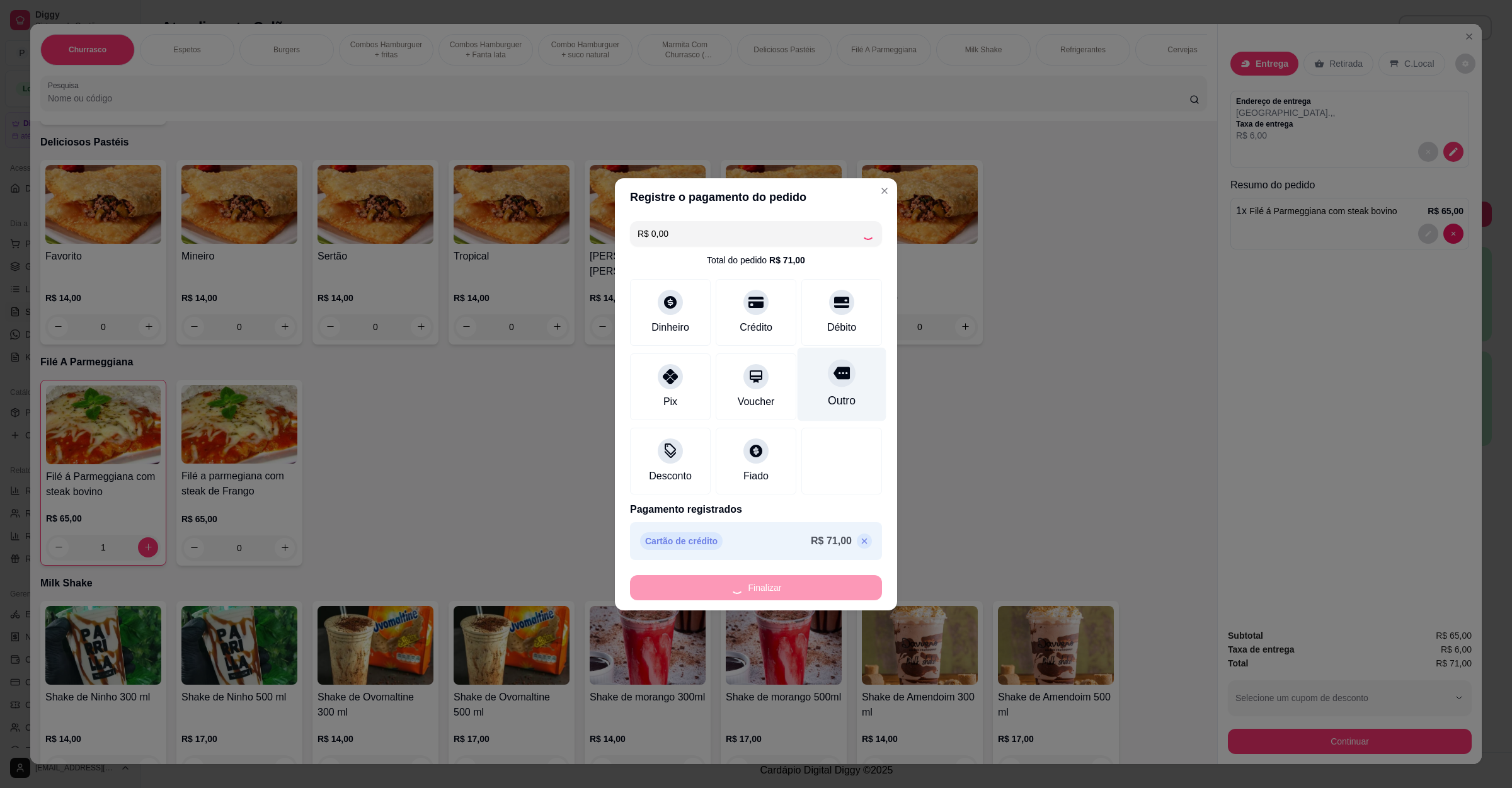
type input "0"
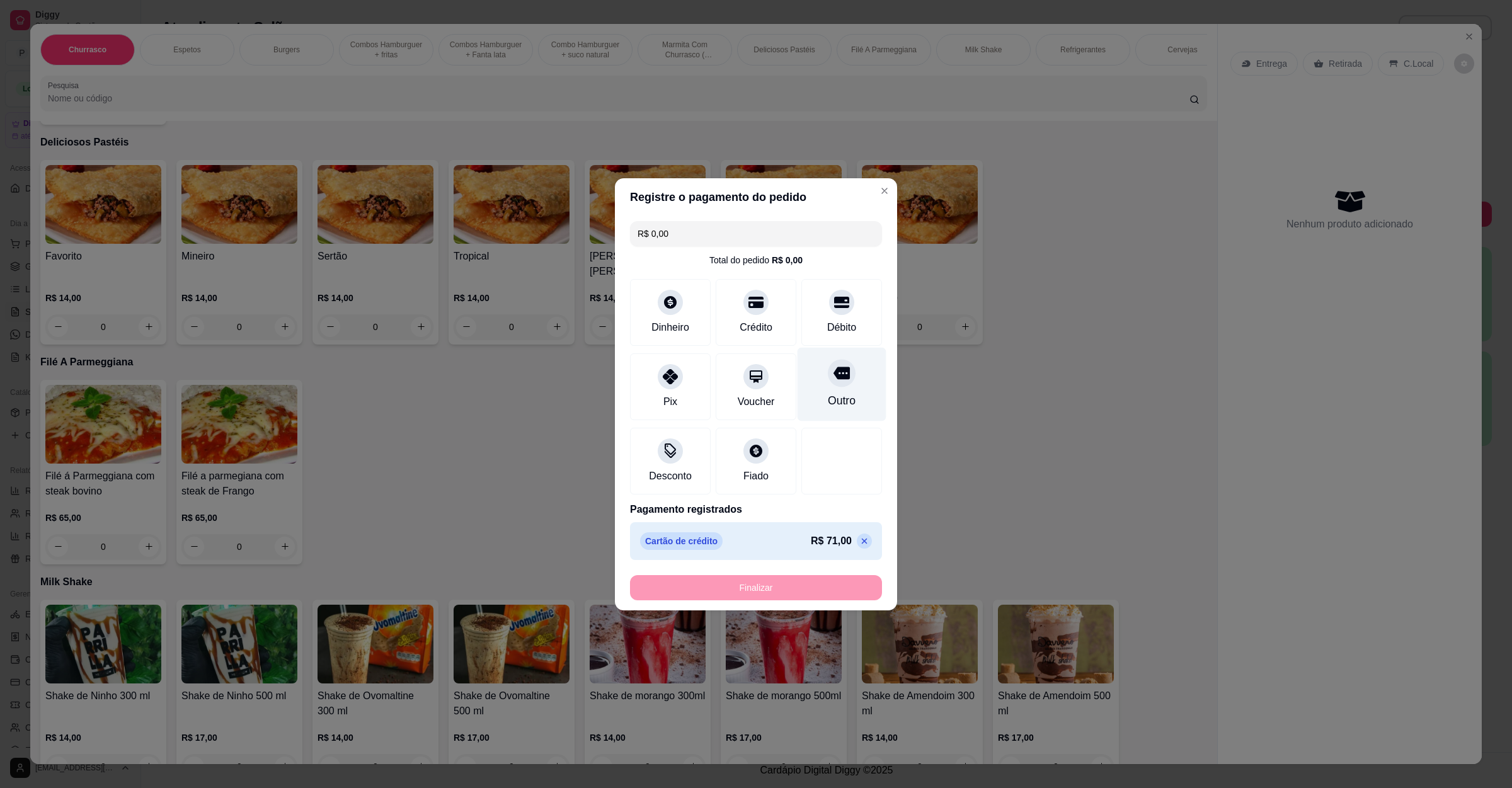
type input "-R$ 71,00"
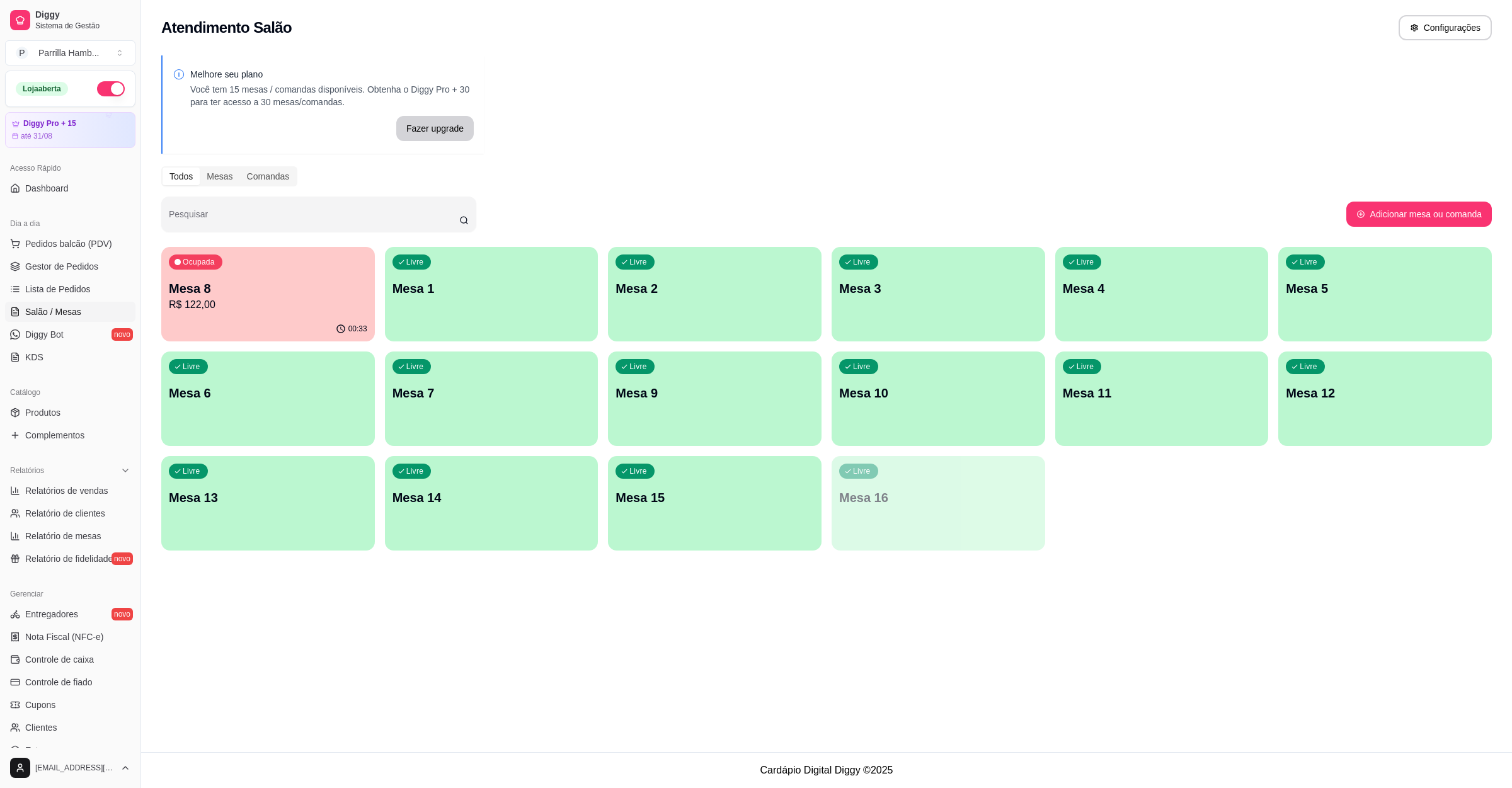
click at [258, 304] on p "R$ 122,00" at bounding box center [267, 304] width 198 height 15
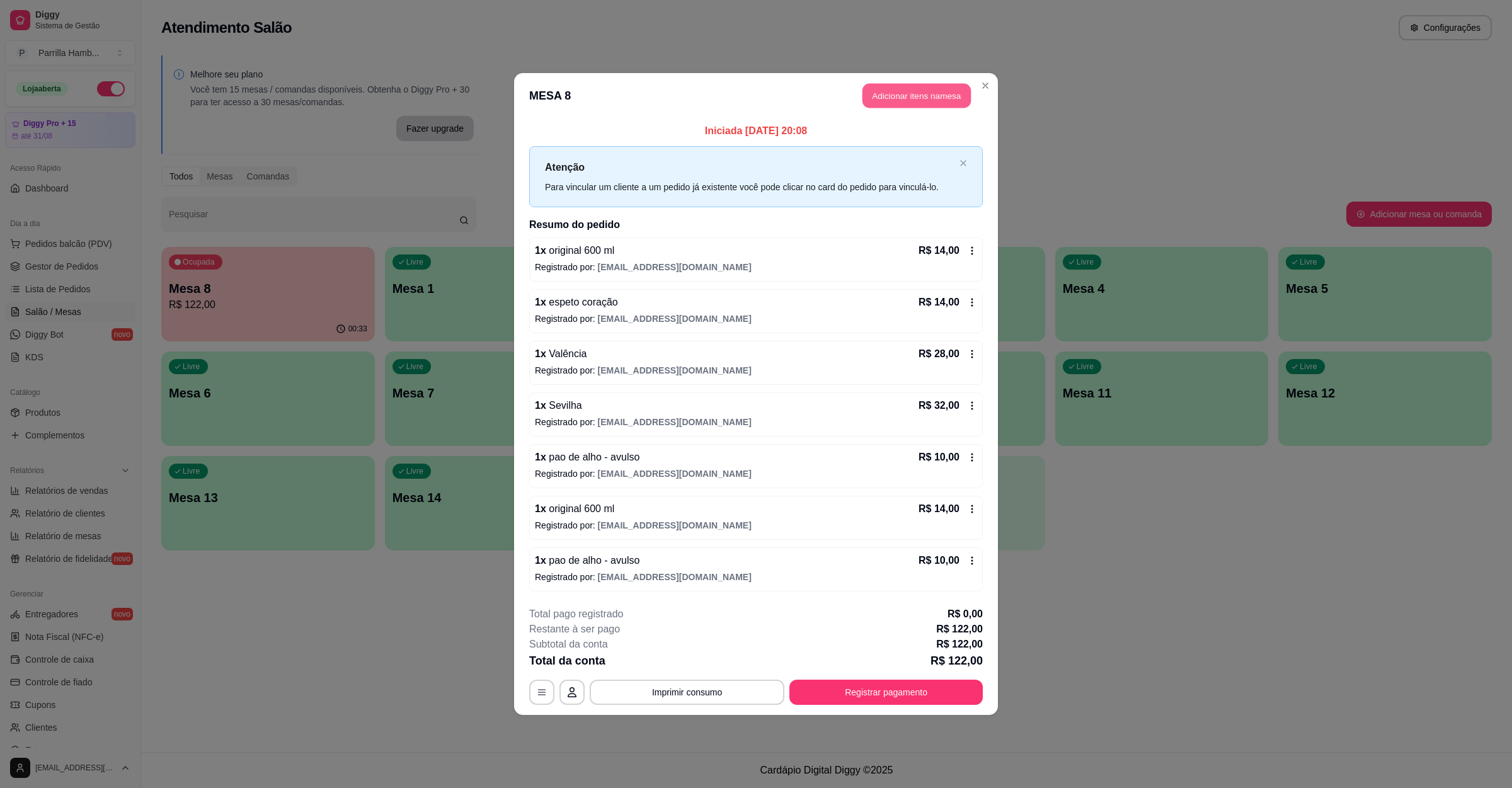
click at [920, 101] on button "Adicionar itens na mesa" at bounding box center [916, 95] width 109 height 24
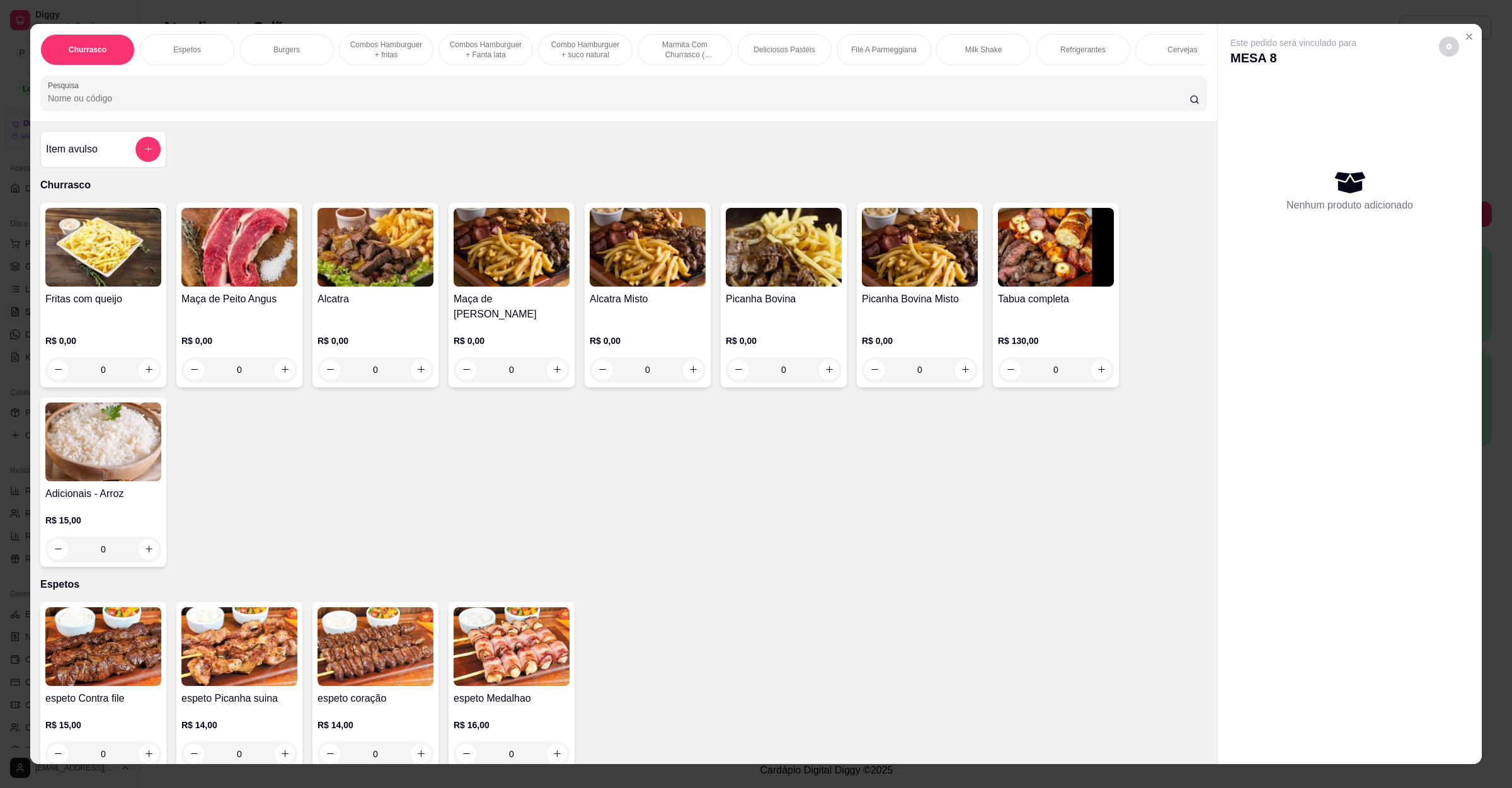
click at [116, 161] on div "Item avulso" at bounding box center [103, 149] width 115 height 25
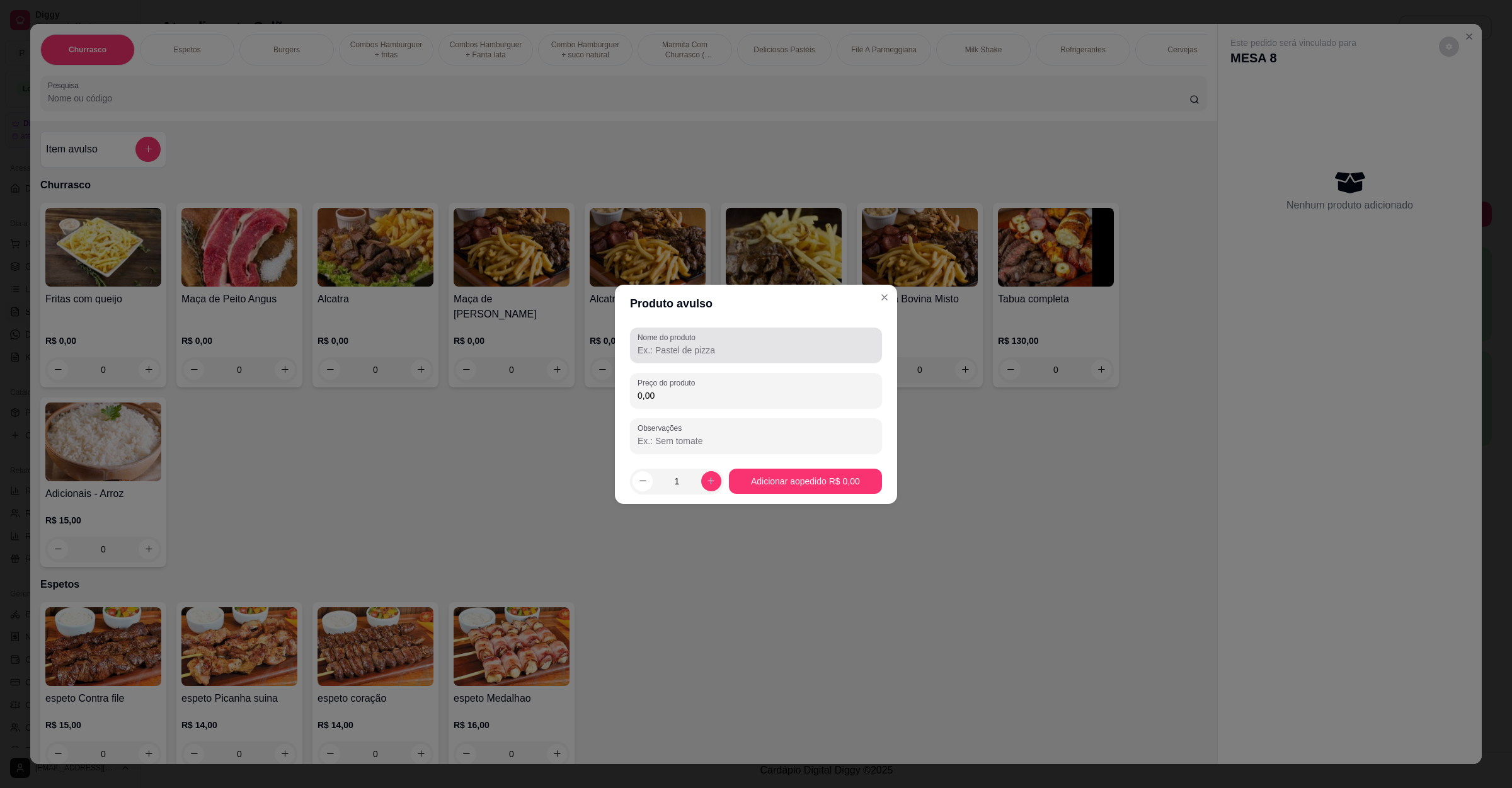
click at [697, 356] on input "Nome do produto" at bounding box center [756, 350] width 237 height 13
type input "chokito"
click at [695, 378] on label "Preço do produto" at bounding box center [668, 382] width 62 height 11
click at [695, 390] on input "0,00" at bounding box center [756, 396] width 237 height 13
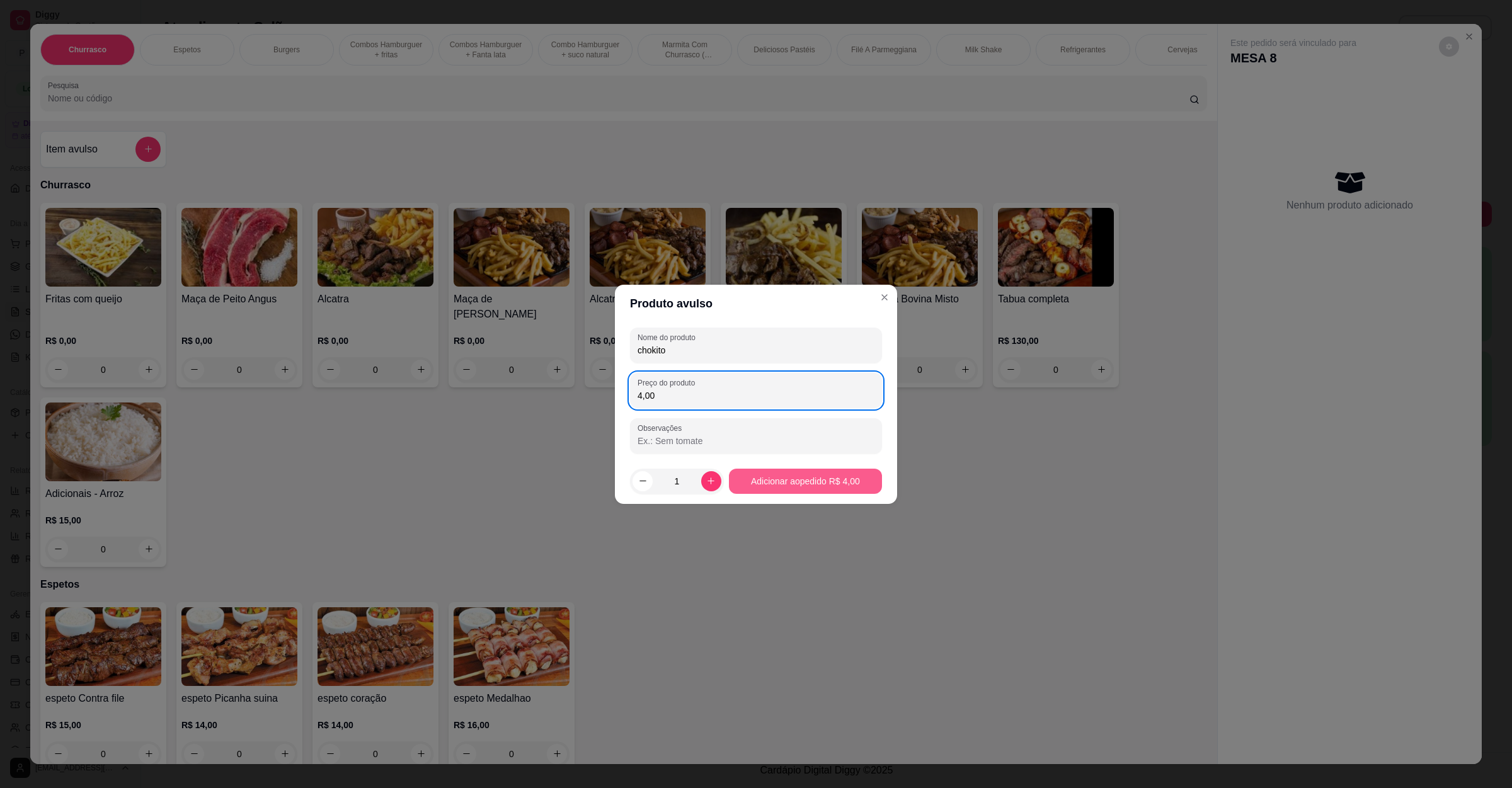
type input "4,00"
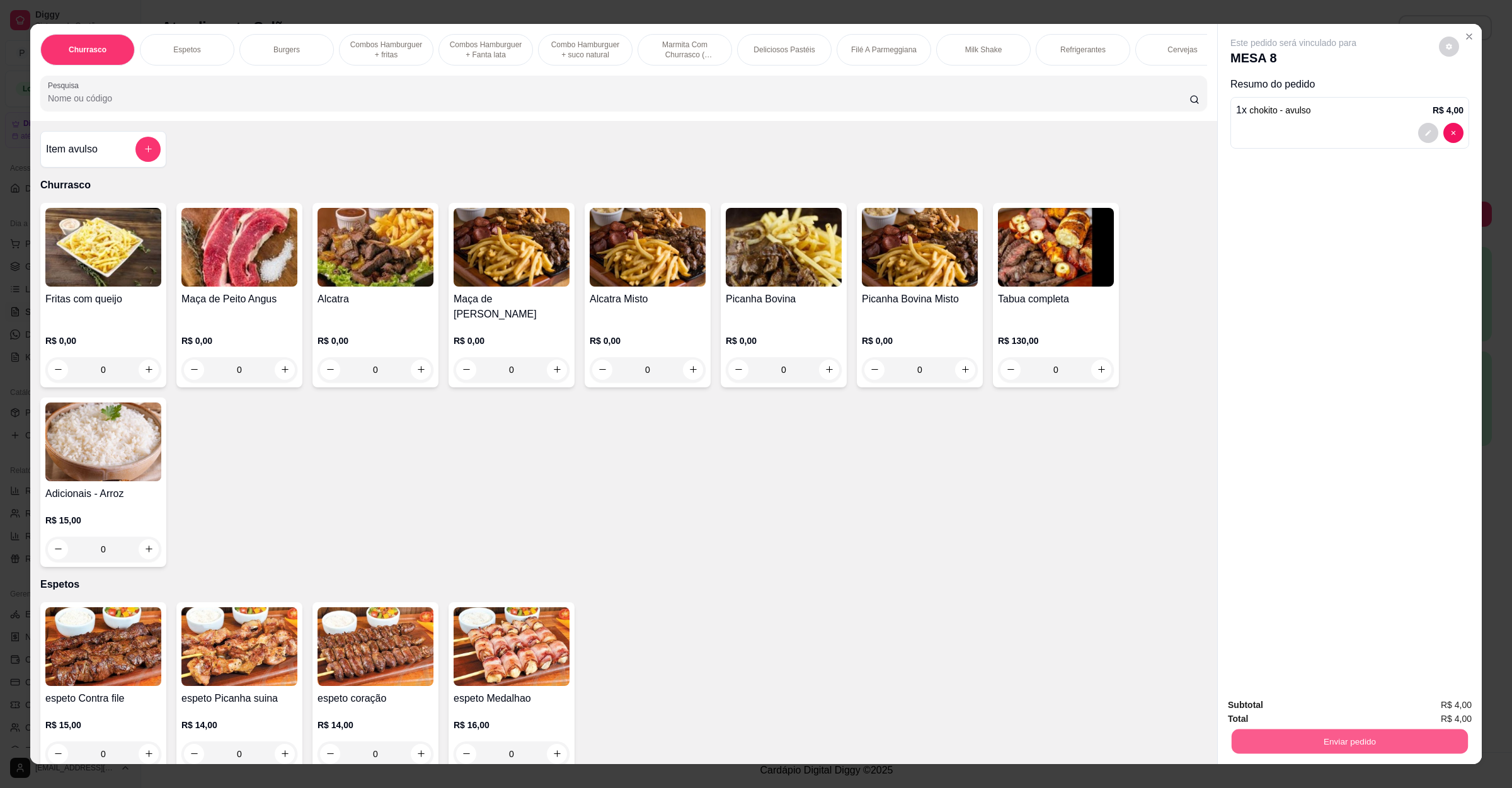
click at [1342, 730] on button "Enviar pedido" at bounding box center [1349, 741] width 236 height 24
click at [1334, 707] on button "Não registrar e enviar pedido" at bounding box center [1306, 710] width 131 height 24
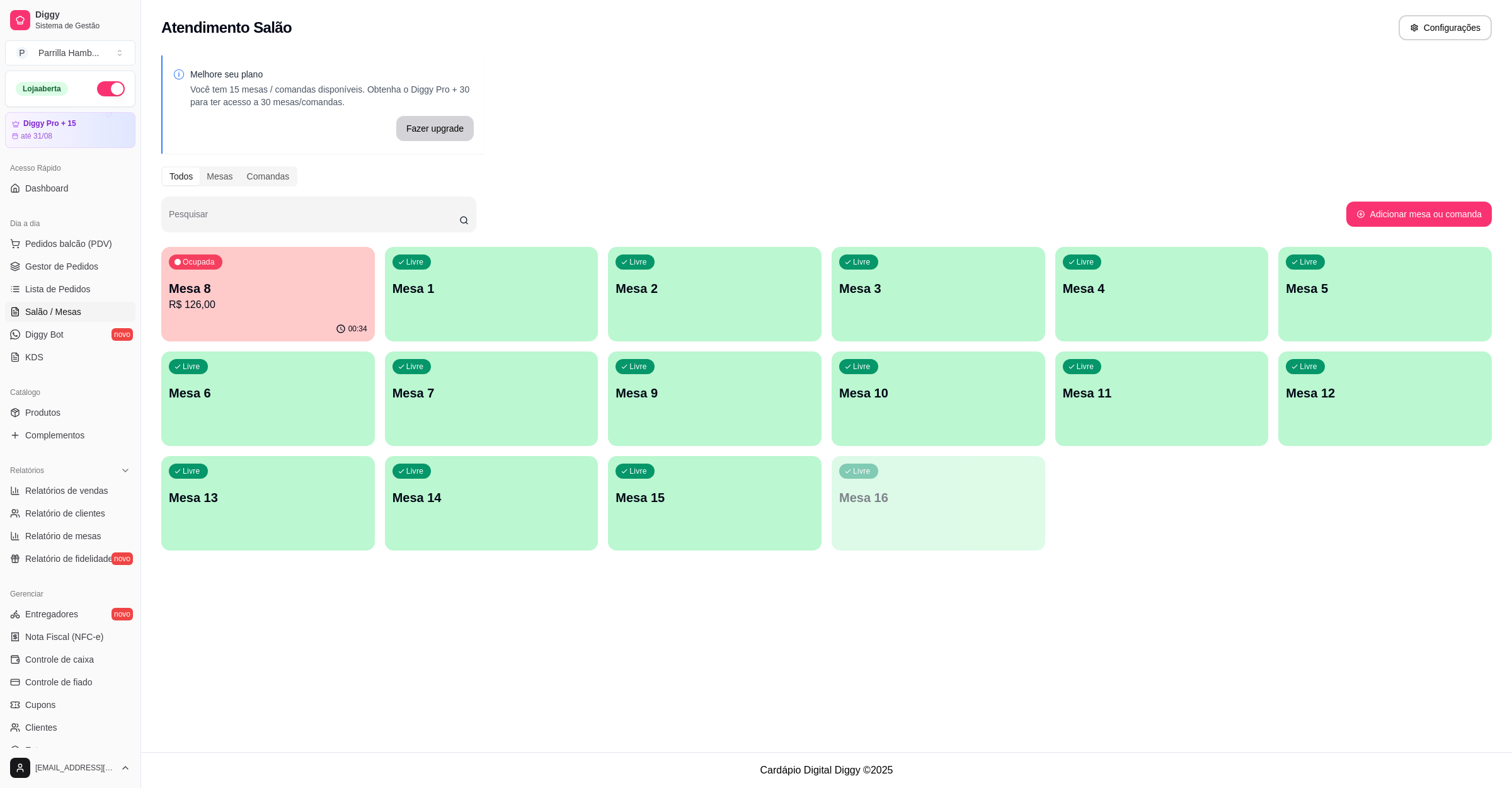
click at [316, 322] on div "00:34" at bounding box center [268, 328] width 214 height 24
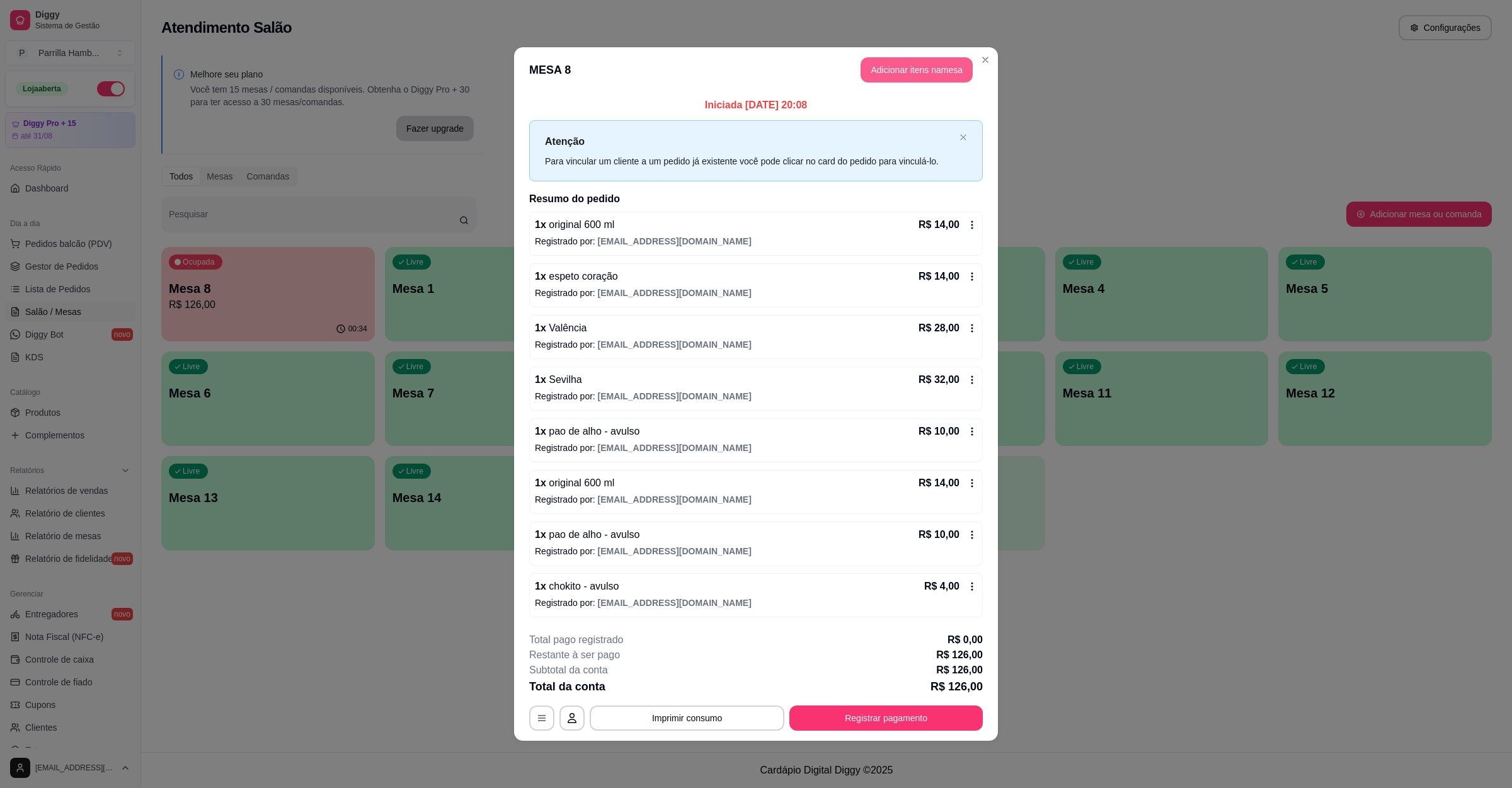
click at [896, 68] on button "Adicionar itens na mesa" at bounding box center [916, 70] width 112 height 25
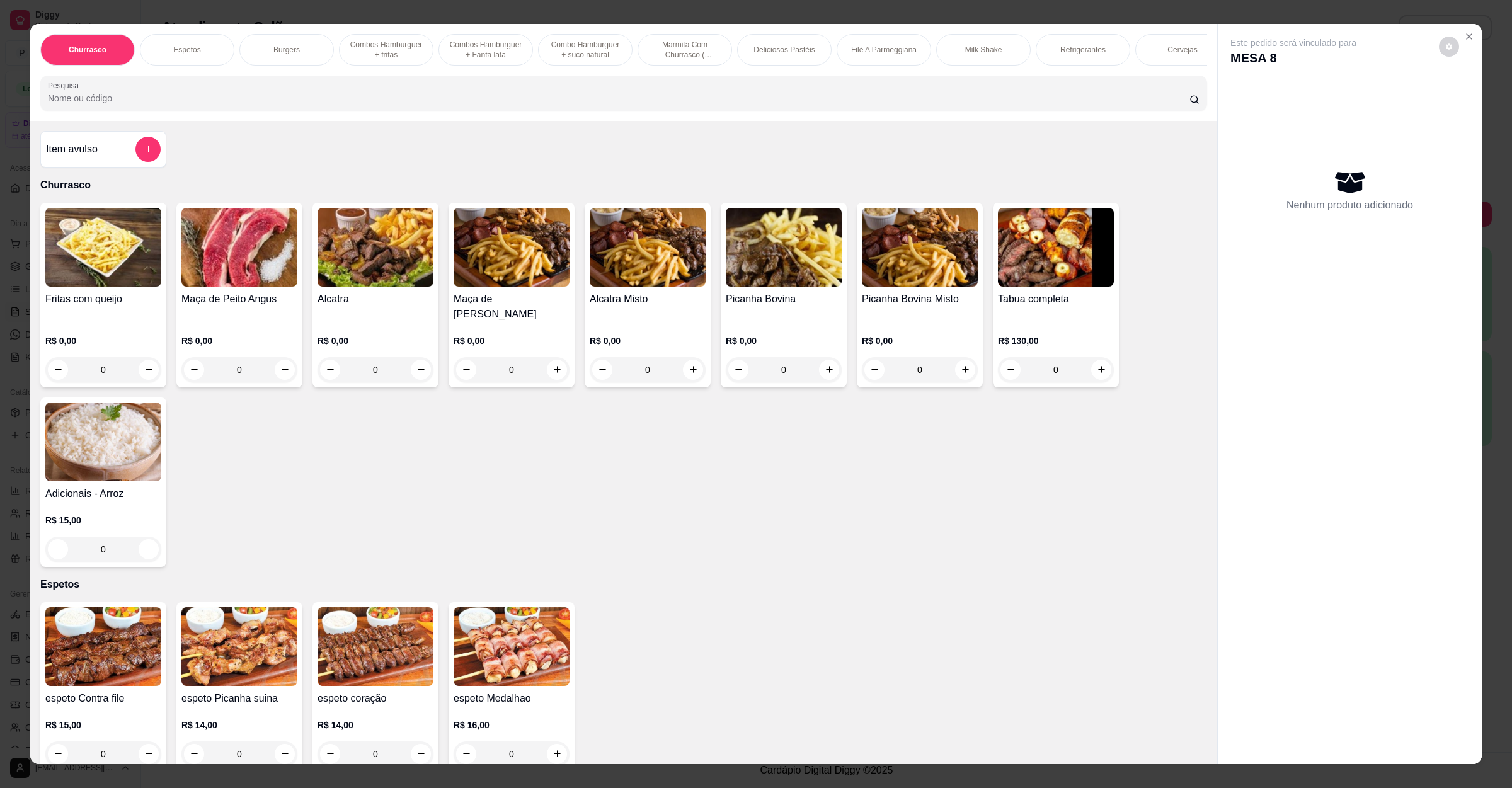
click at [121, 162] on div "Item avulso" at bounding box center [103, 149] width 115 height 25
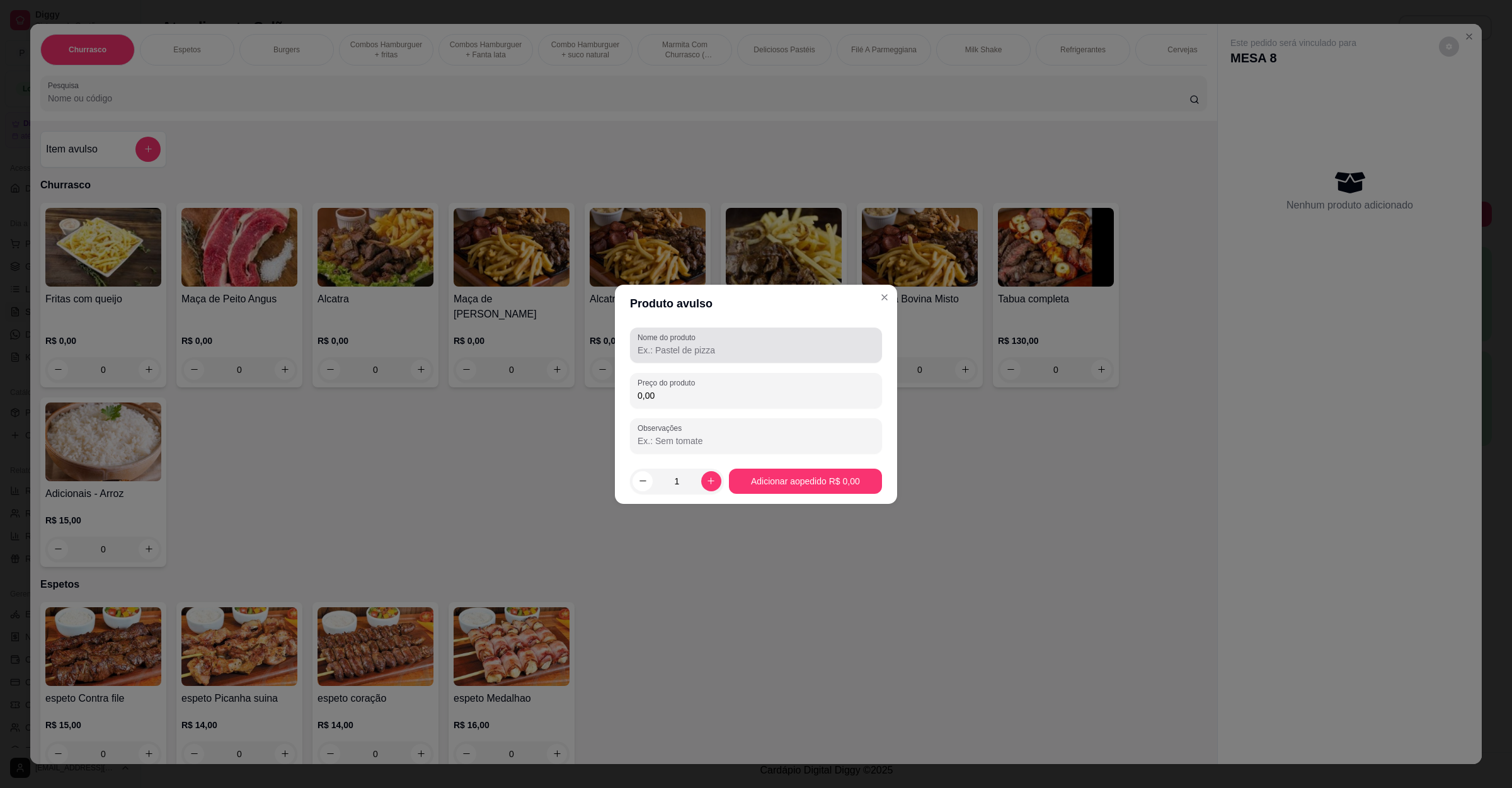
click at [737, 333] on div at bounding box center [756, 346] width 237 height 25
type input "chokito"
click at [702, 382] on div "0,00" at bounding box center [756, 390] width 237 height 25
type input "4,00"
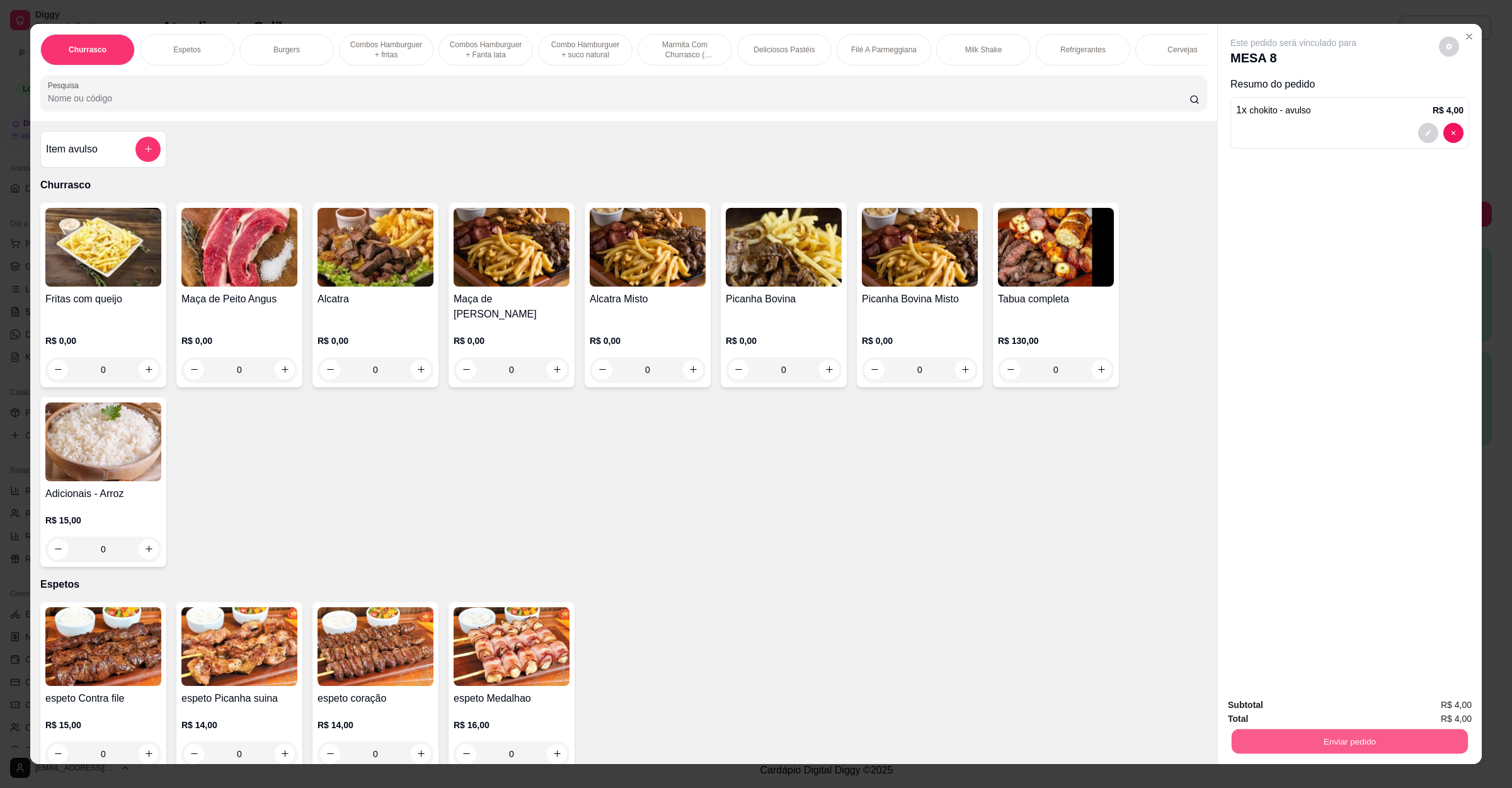
click at [1353, 735] on button "Enviar pedido" at bounding box center [1349, 741] width 236 height 24
click at [1351, 726] on div "Enviar pedido" at bounding box center [1350, 740] width 244 height 29
click at [1355, 699] on div "Subtotal R$ 4,00" at bounding box center [1350, 705] width 244 height 13
click at [1353, 740] on button "Enviar pedido" at bounding box center [1350, 741] width 244 height 25
click at [1336, 707] on button "Não registrar e enviar pedido" at bounding box center [1306, 710] width 131 height 24
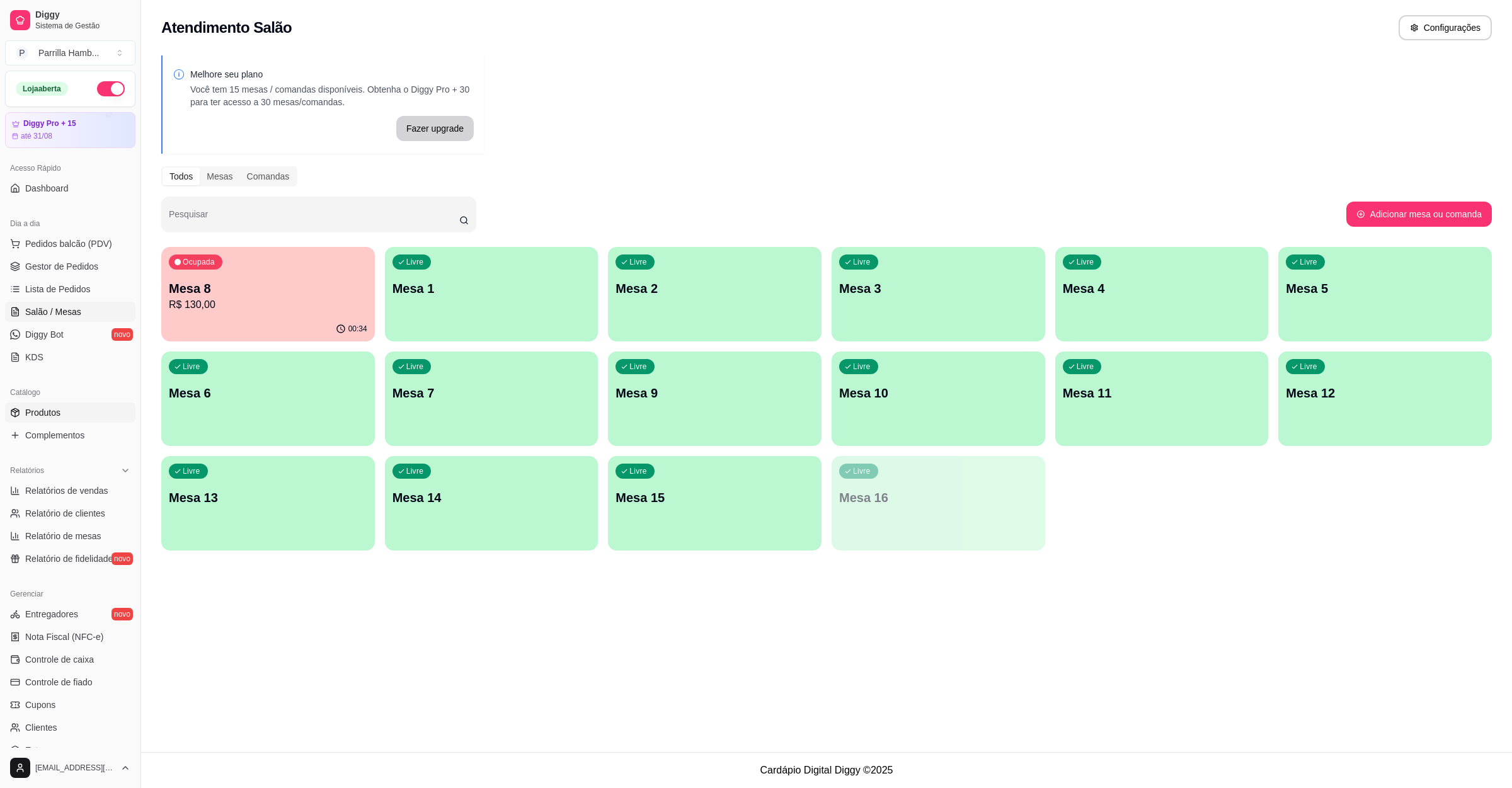
click at [92, 411] on link "Produtos" at bounding box center [70, 413] width 130 height 20
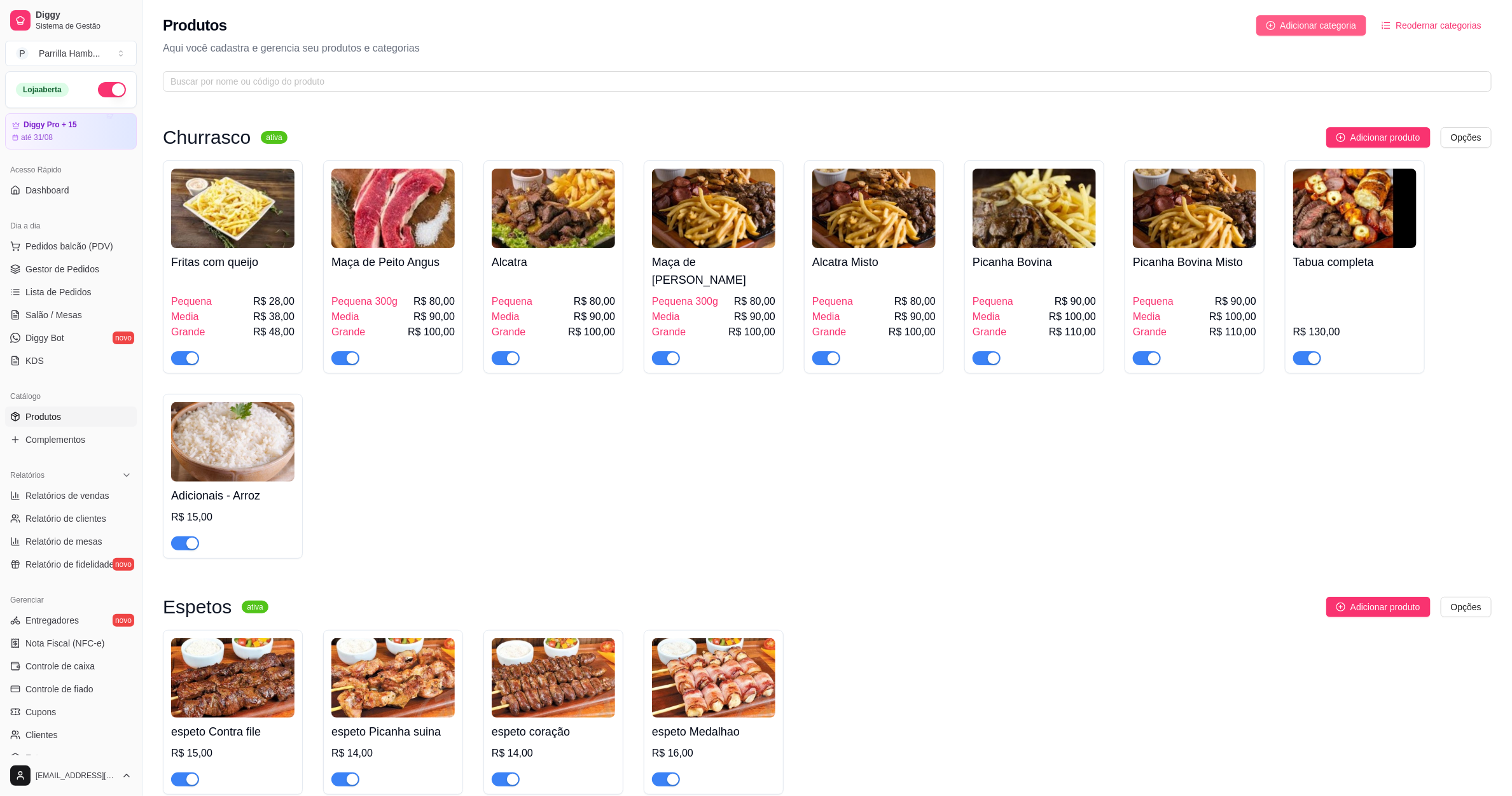
click at [1350, 24] on span "Adicionar categoria" at bounding box center [1319, 24] width 76 height 14
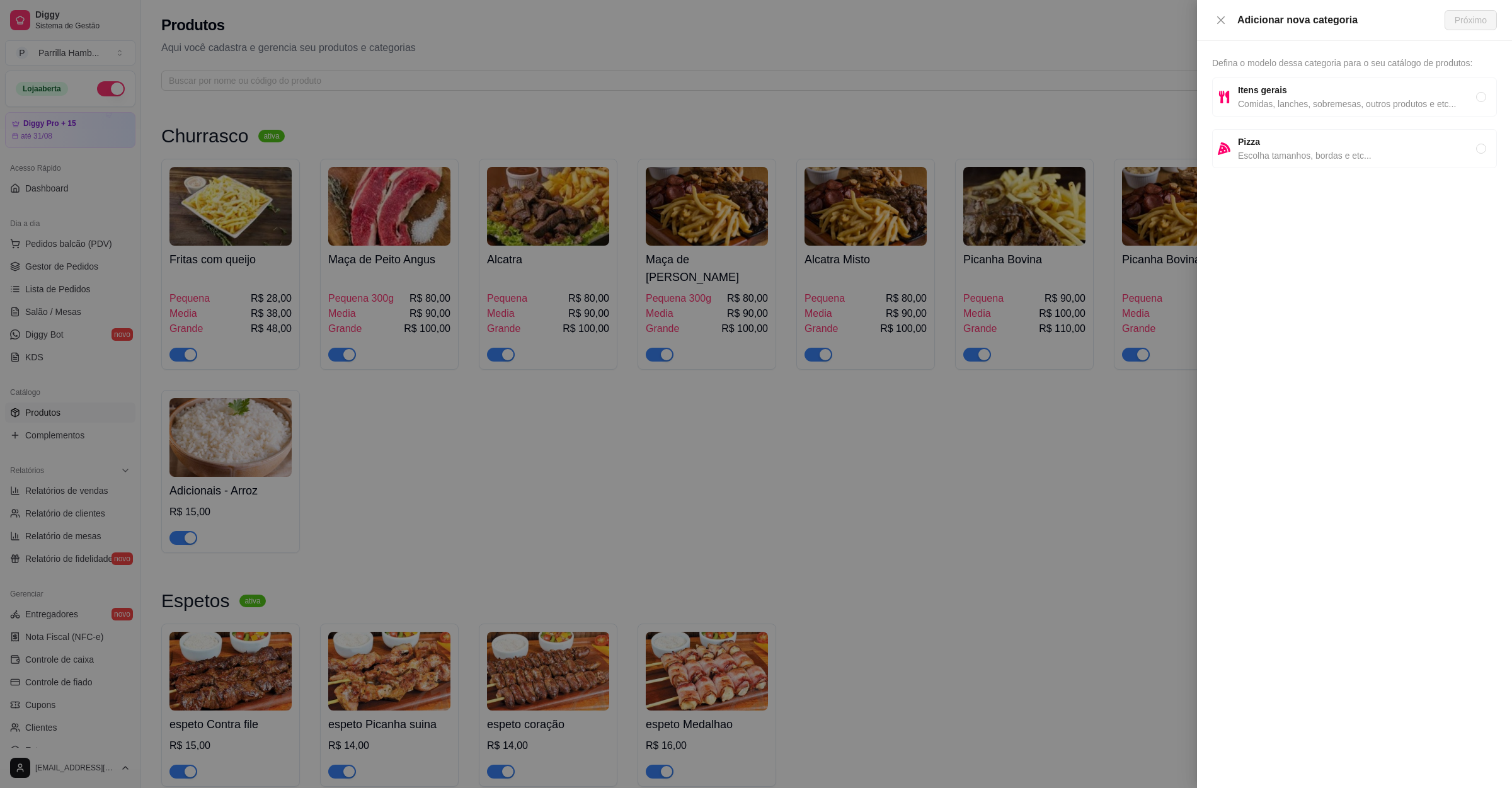
click at [1349, 97] on span "Comidas, lanches, sobremesas, outros produtos e etc..." at bounding box center [1356, 103] width 238 height 13
radio input "true"
click at [1480, 10] on button "Próximo" at bounding box center [1470, 20] width 52 height 20
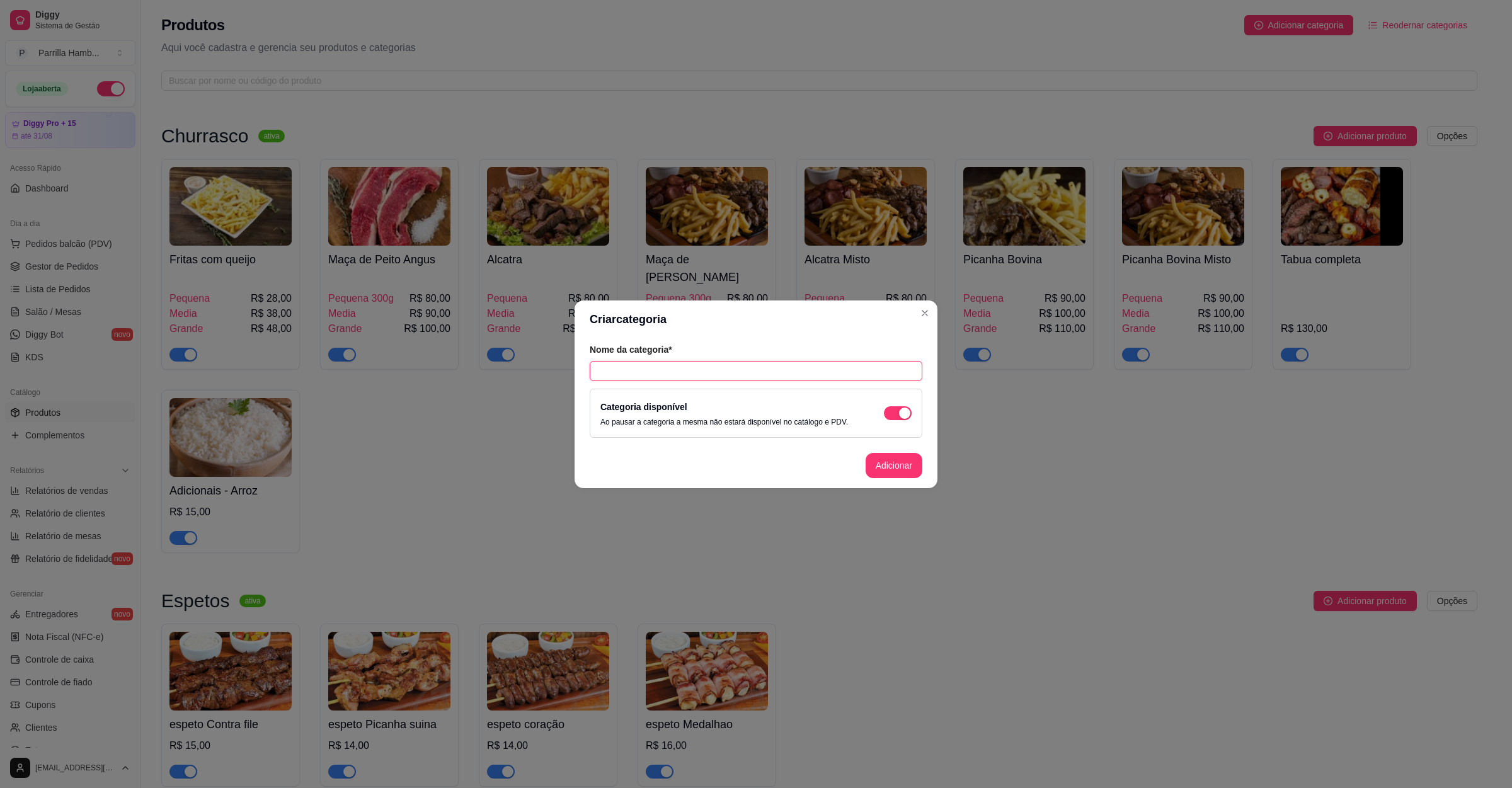
click at [679, 371] on input "text" at bounding box center [756, 371] width 333 height 20
type input "Doces"
click at [879, 468] on button "Adicionar" at bounding box center [893, 466] width 57 height 25
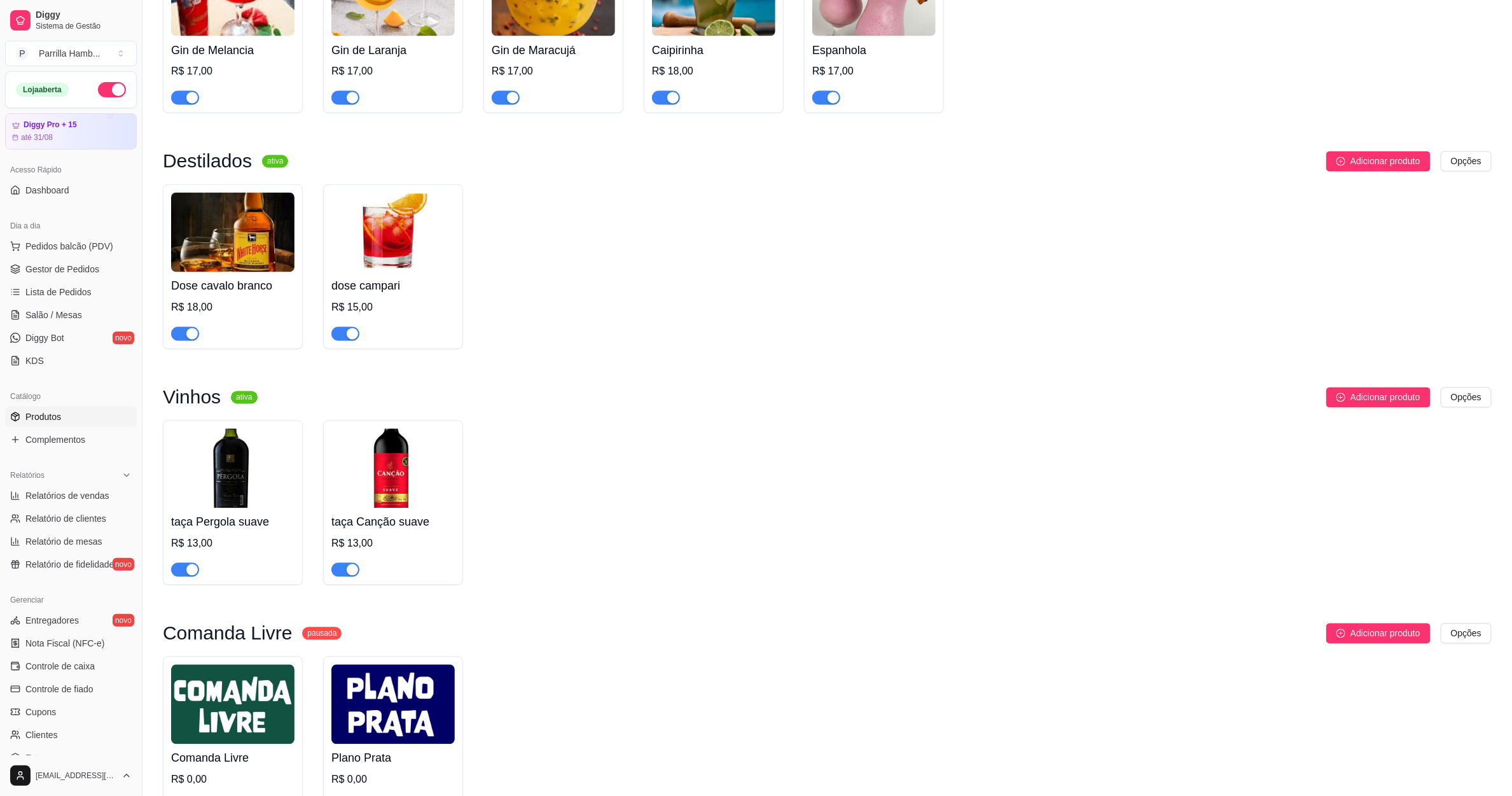
scroll to position [4653, 0]
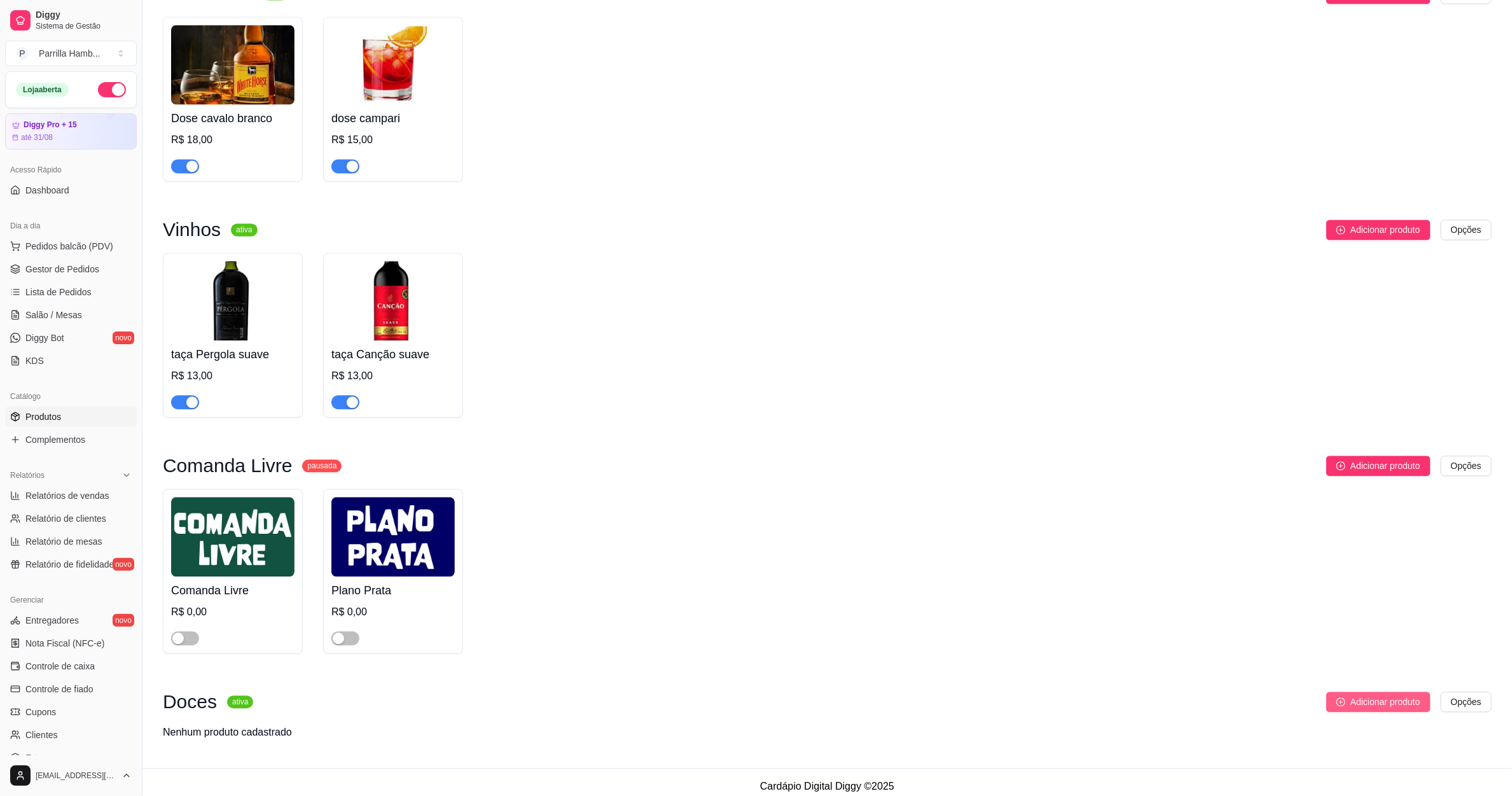
click at [1409, 694] on span "Adicionar produto" at bounding box center [1385, 701] width 70 height 14
click at [44, 311] on span "Salão / Mesas" at bounding box center [53, 315] width 56 height 13
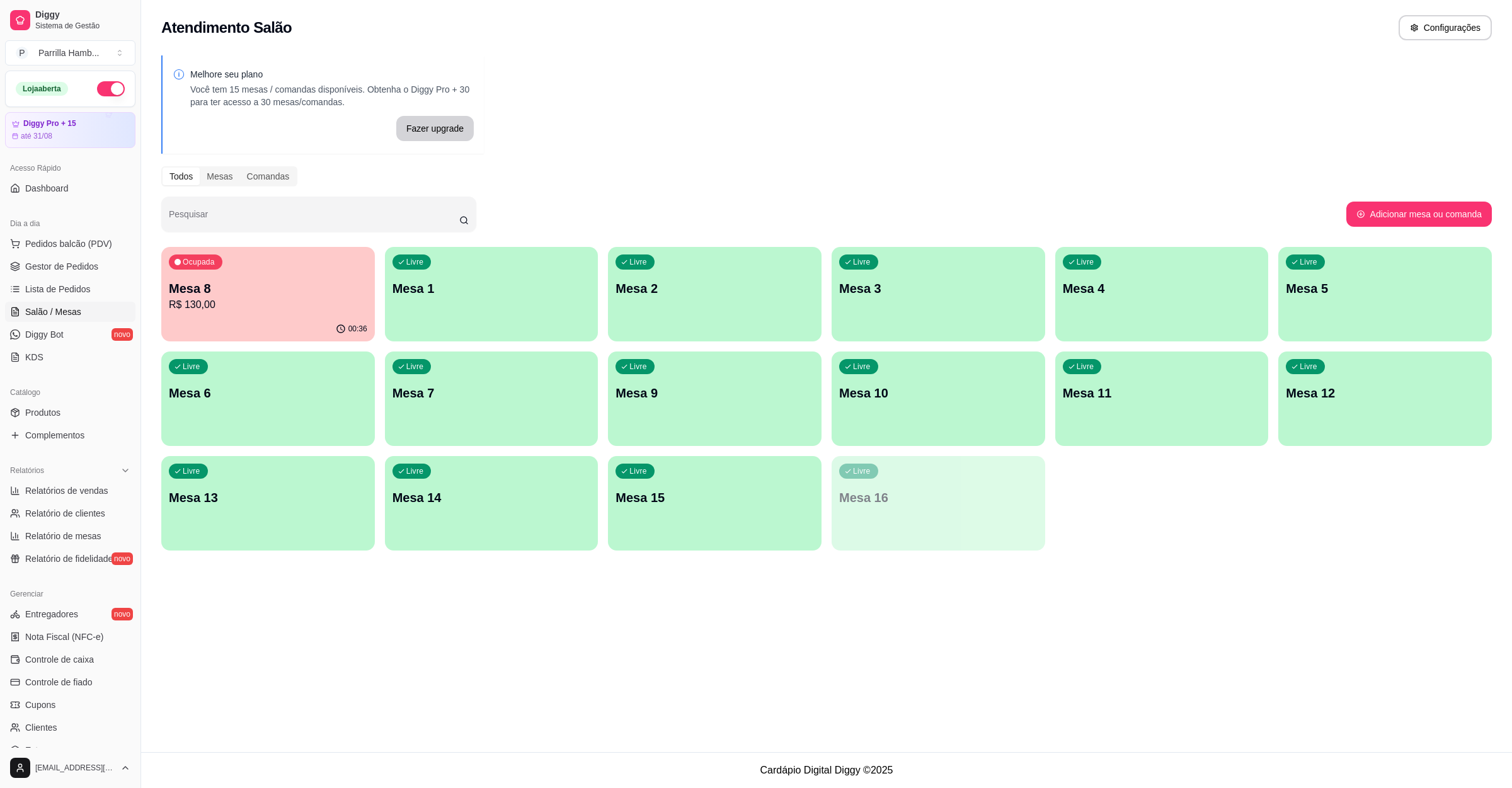
click at [206, 287] on p "Mesa 8" at bounding box center [267, 289] width 198 height 18
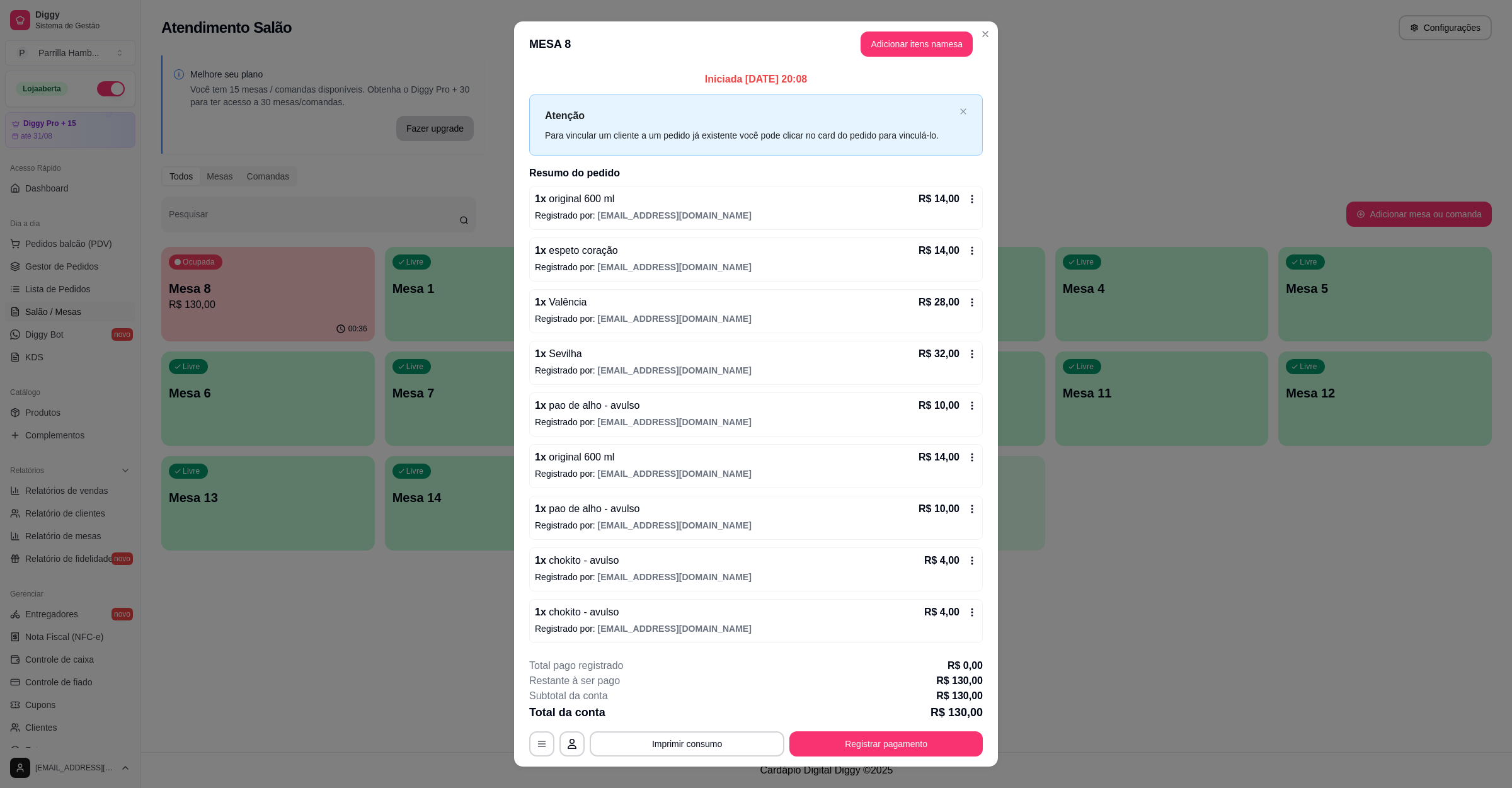
scroll to position [22, 0]
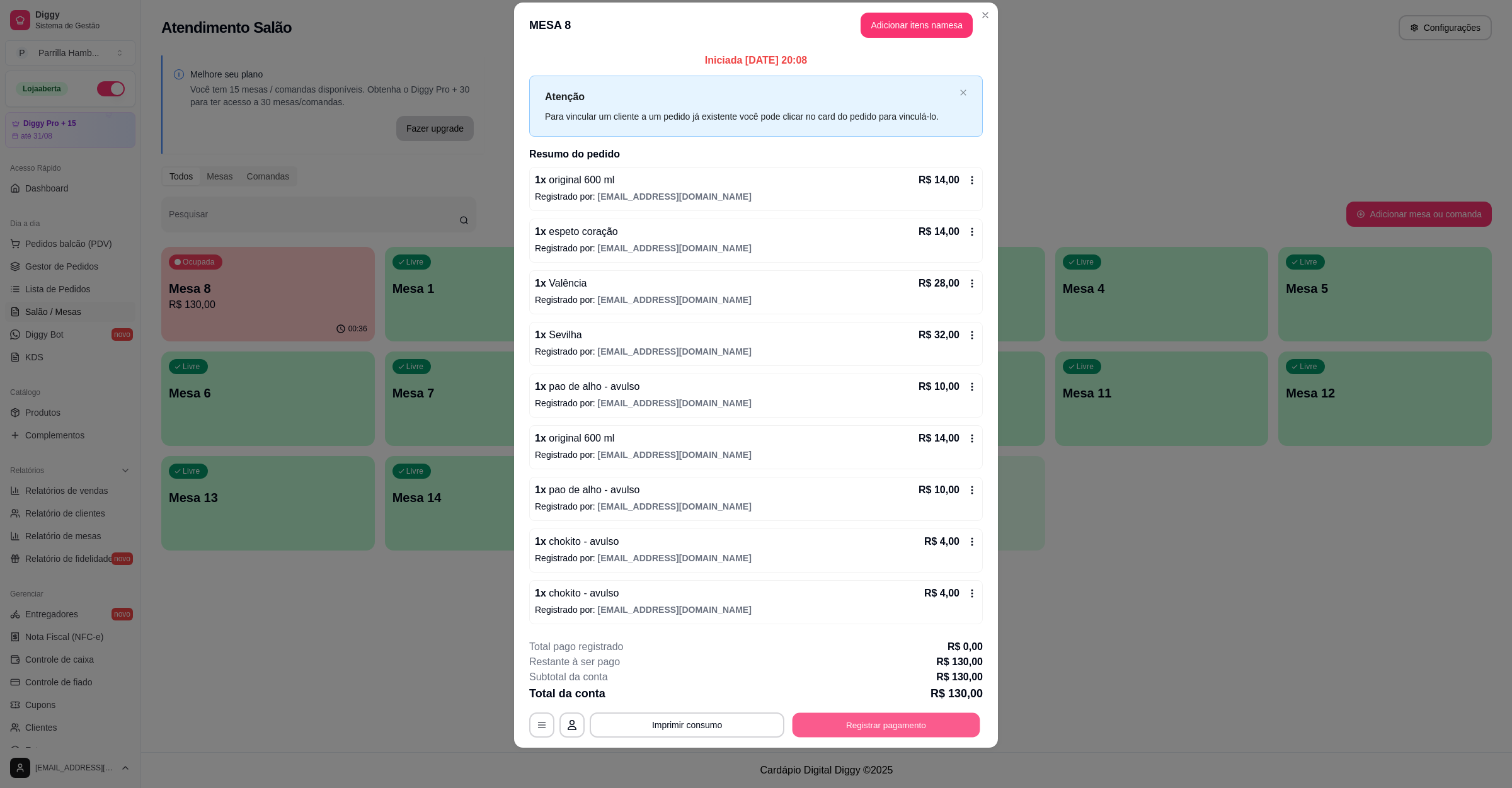
click at [899, 731] on button "Registrar pagamento" at bounding box center [886, 725] width 188 height 24
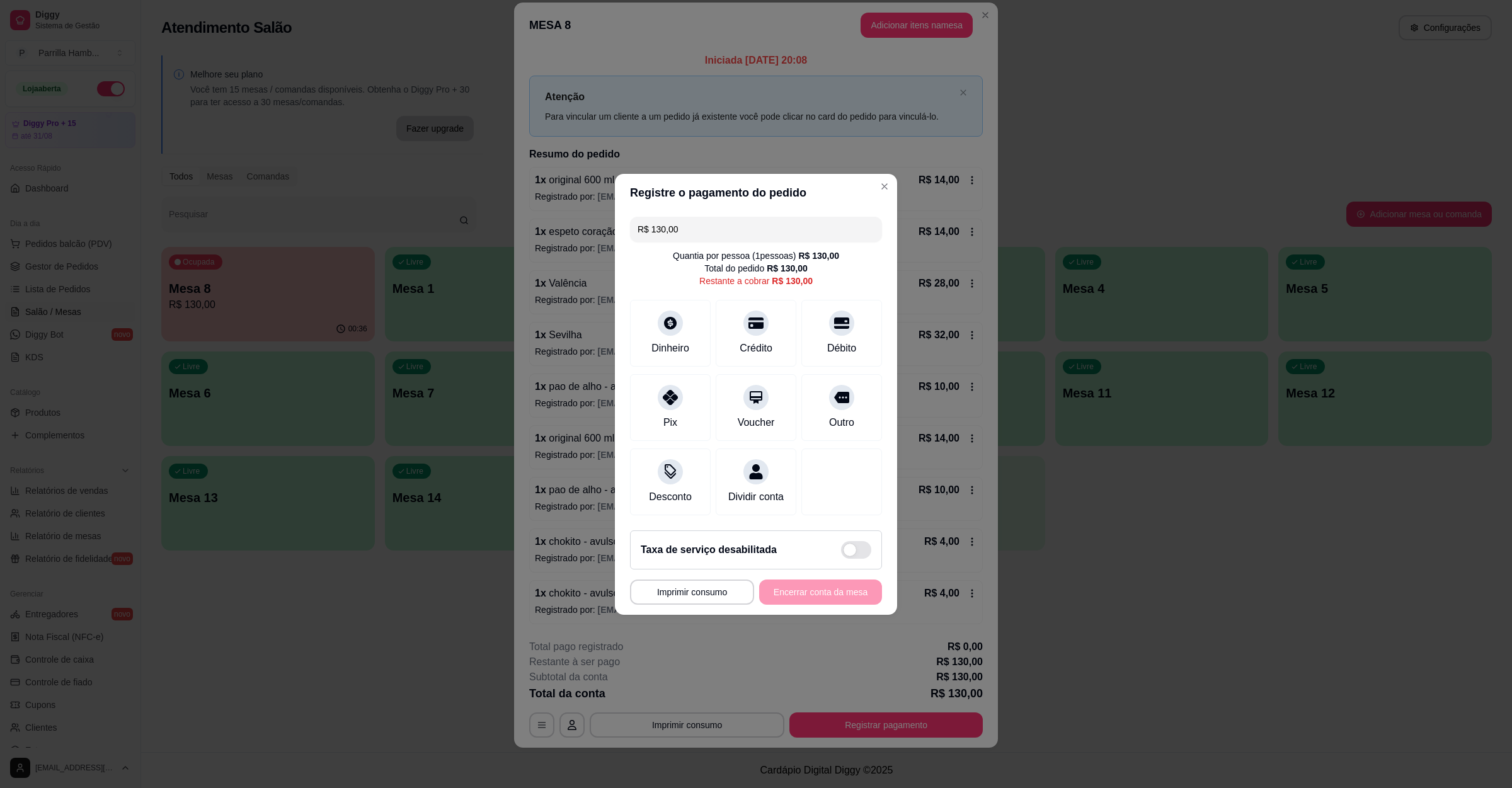
drag, startPoint x: 720, startPoint y: 217, endPoint x: 363, endPoint y: 216, distance: 357.0
click at [378, 216] on div "**********" at bounding box center [756, 394] width 1512 height 788
click at [834, 314] on icon at bounding box center [842, 320] width 16 height 16
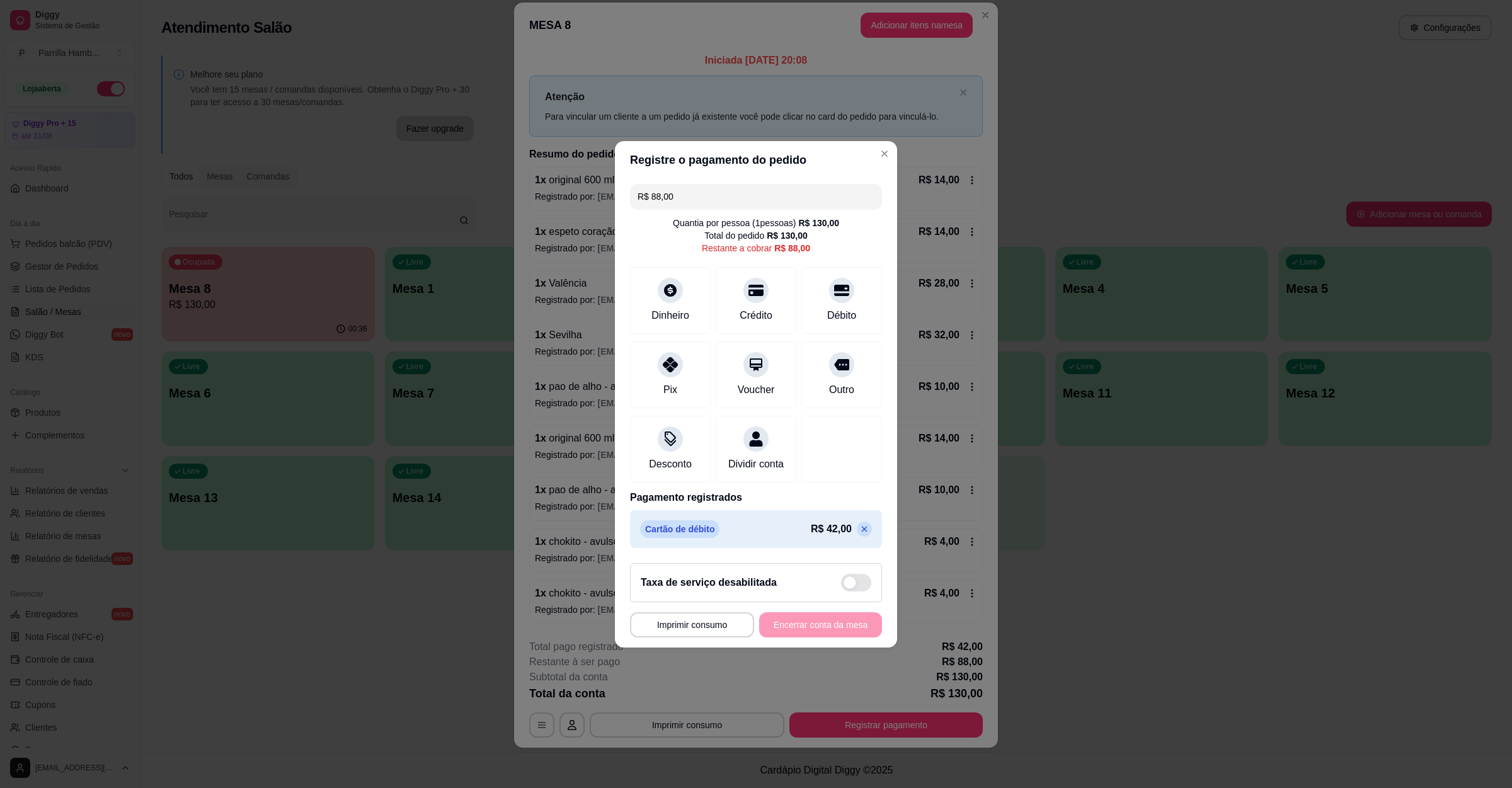
click at [843, 494] on div "R$ 88,00 Quantia por pessoa ( 1 pessoas) R$ 130,00 Total do pedido R$ 130,00 Re…" at bounding box center [756, 365] width 282 height 374
drag, startPoint x: 700, startPoint y: 193, endPoint x: 577, endPoint y: 188, distance: 123.1
click at [578, 188] on div "**********" at bounding box center [756, 394] width 1512 height 788
click at [826, 306] on div "Débito" at bounding box center [842, 314] width 32 height 16
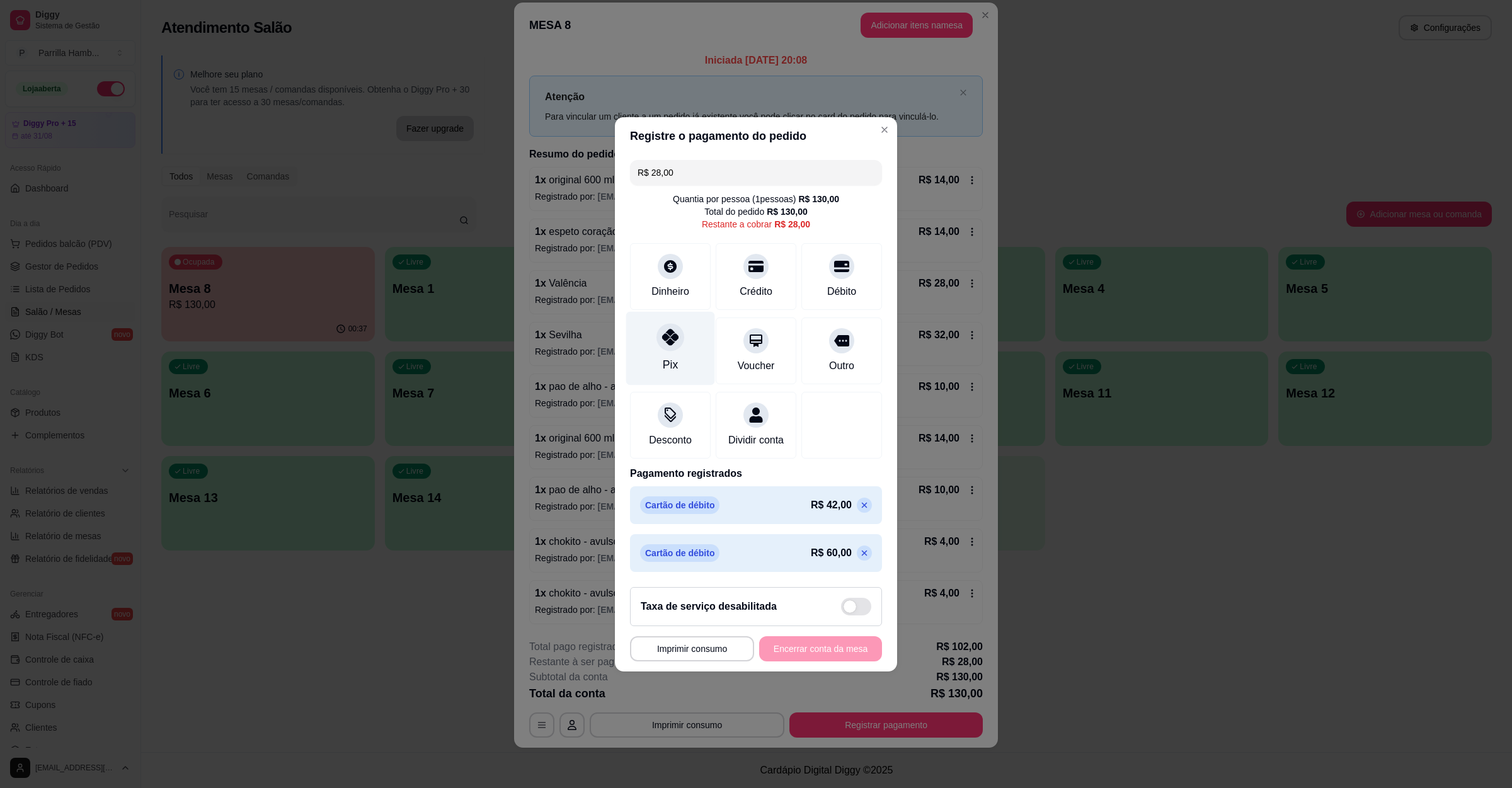
click at [683, 331] on div "Pix" at bounding box center [670, 348] width 89 height 74
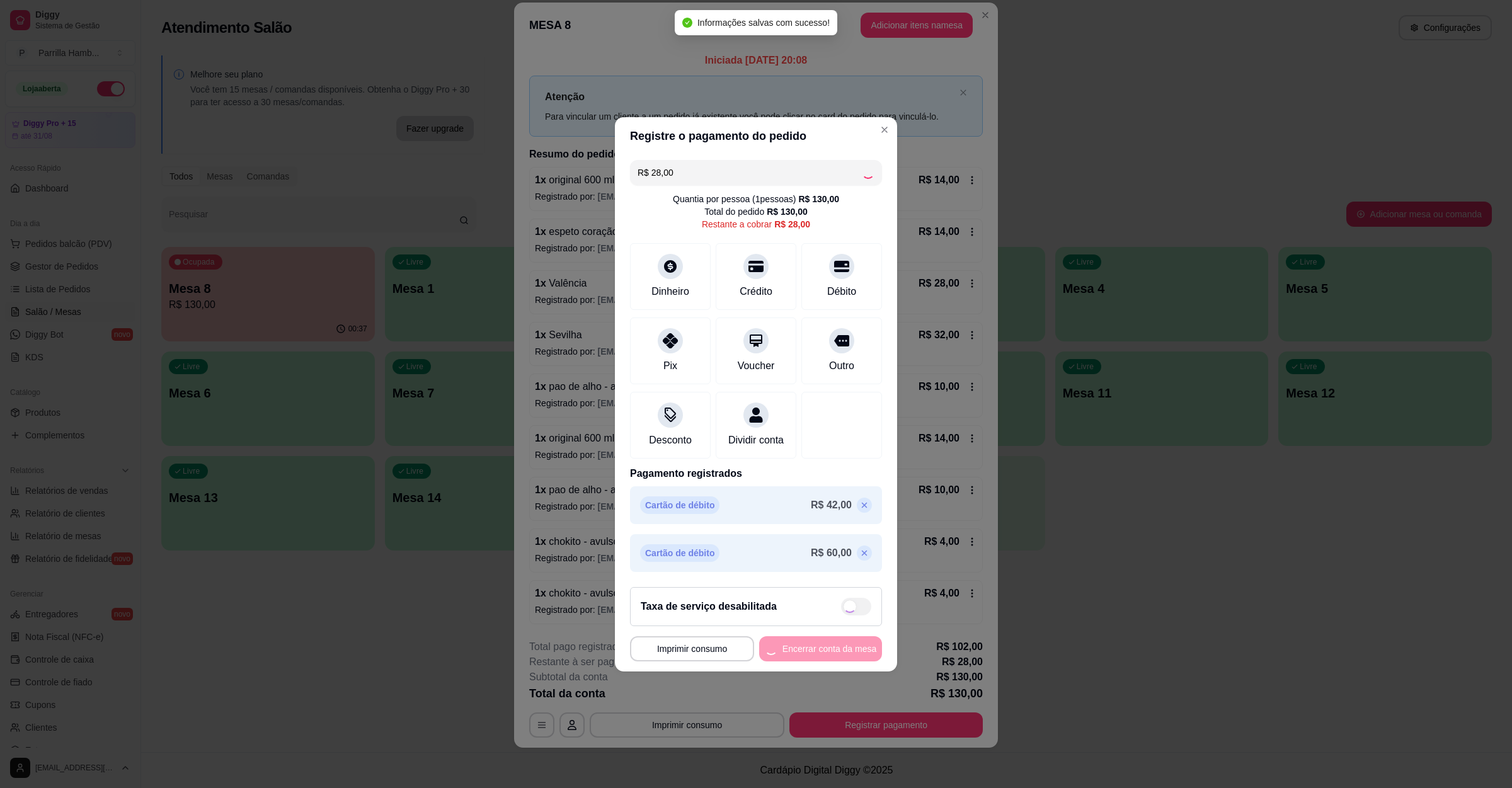
type input "R$ 0,00"
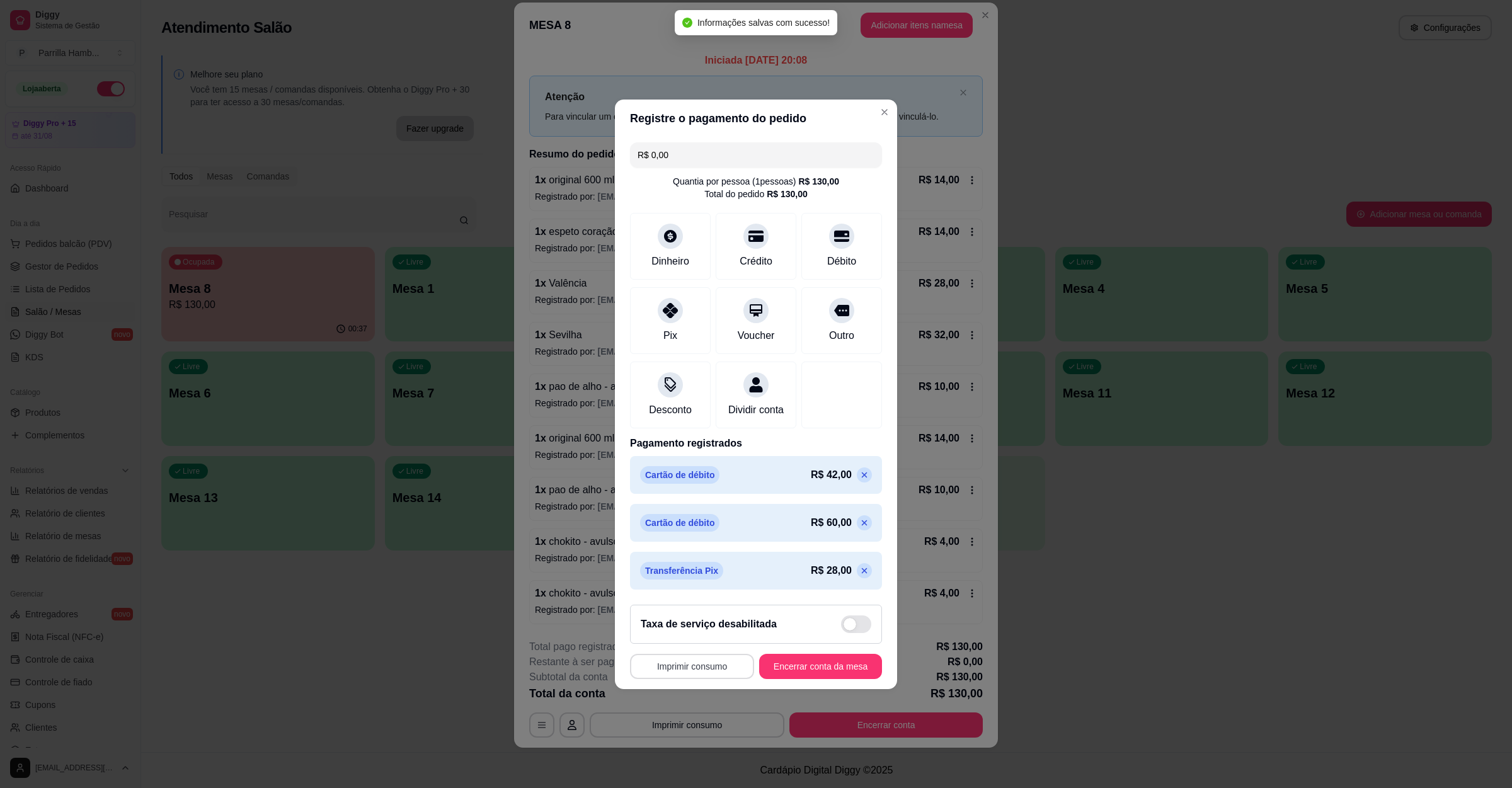
click at [703, 679] on button "Imprimir consumo" at bounding box center [692, 667] width 124 height 25
click at [695, 646] on button "IMPRESSORA" at bounding box center [693, 645] width 92 height 20
click at [820, 679] on button "Encerrar conta da mesa" at bounding box center [820, 667] width 123 height 25
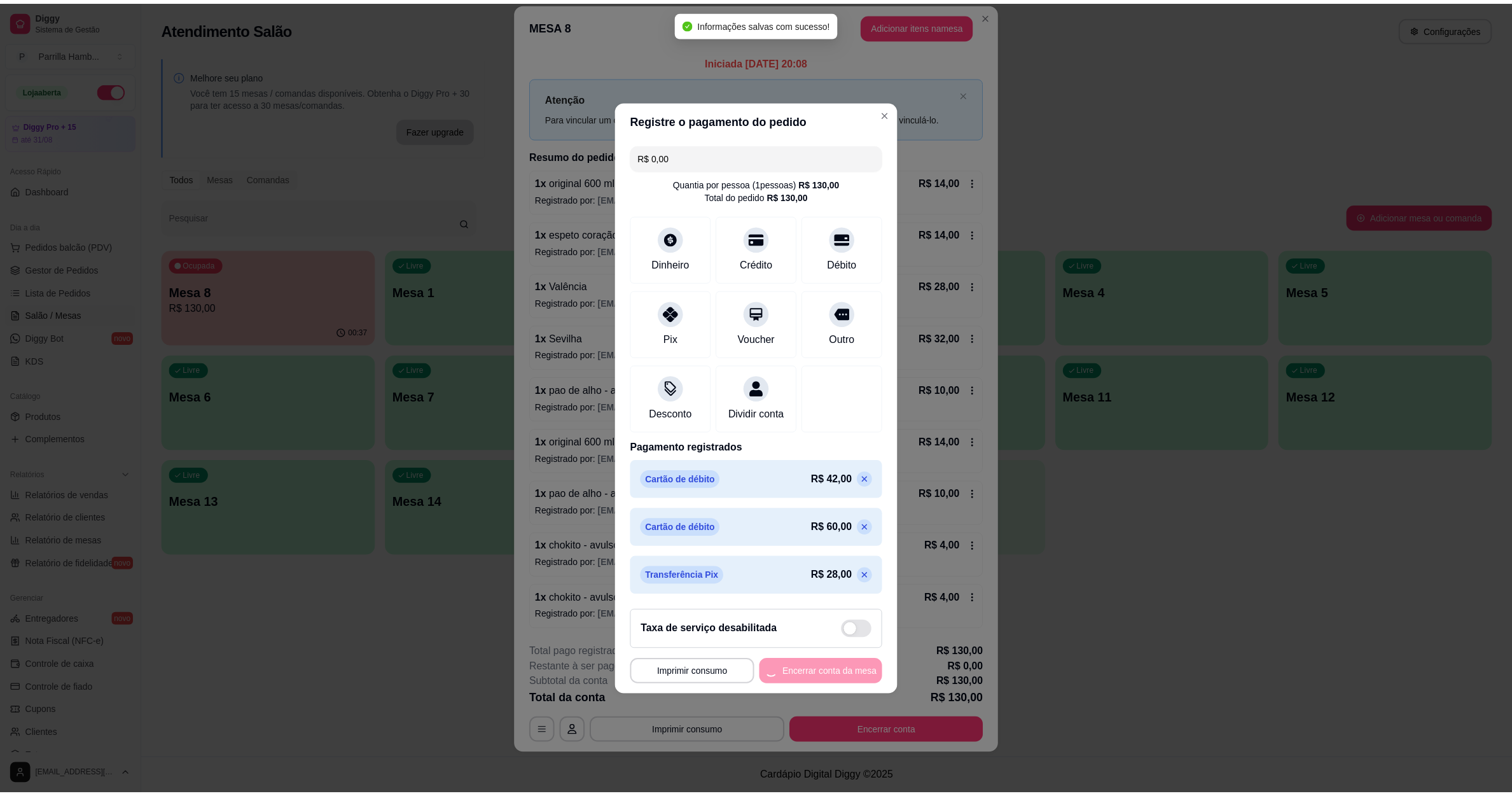
scroll to position [0, 0]
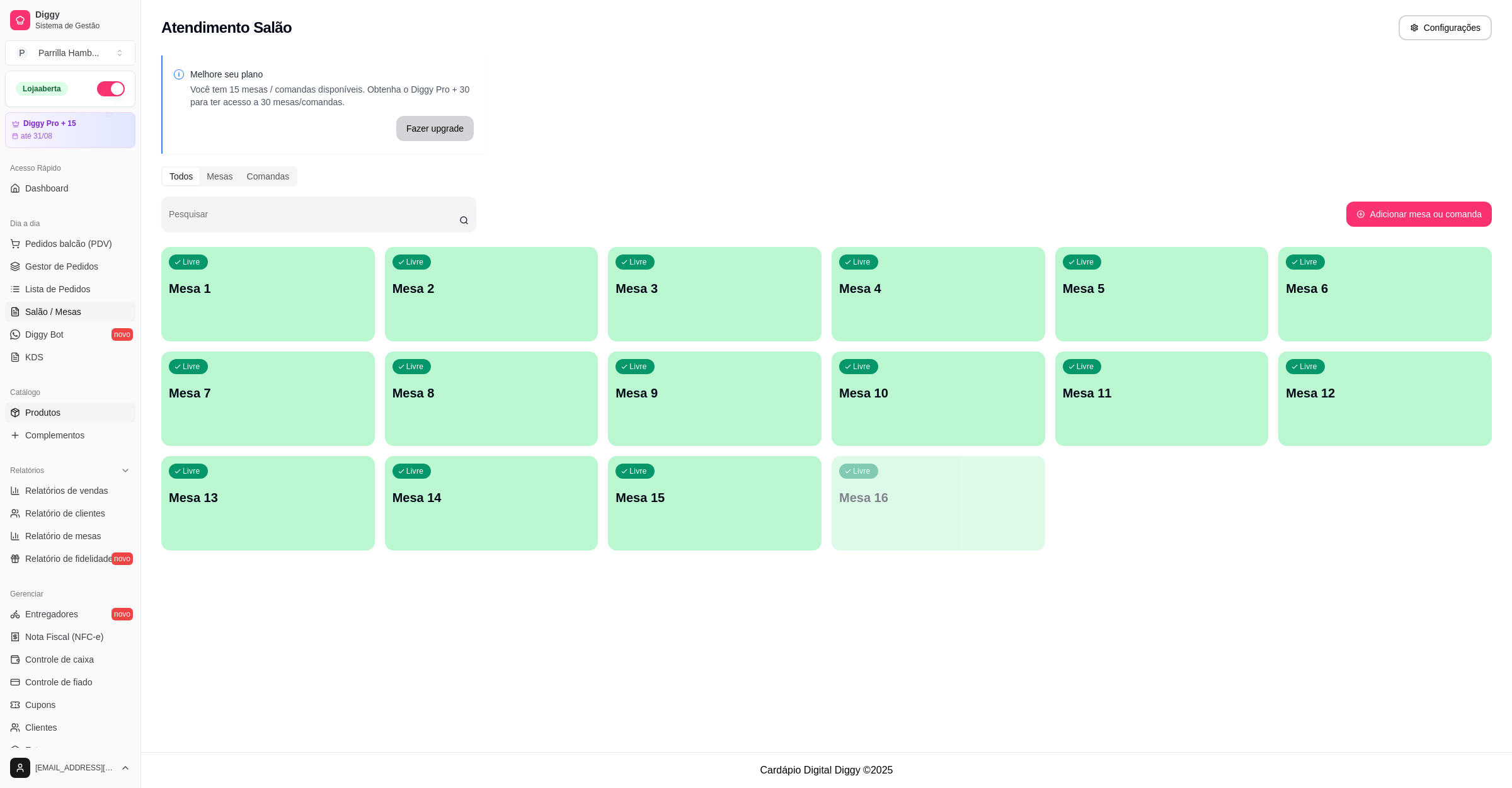
click at [87, 417] on link "Produtos" at bounding box center [70, 413] width 130 height 20
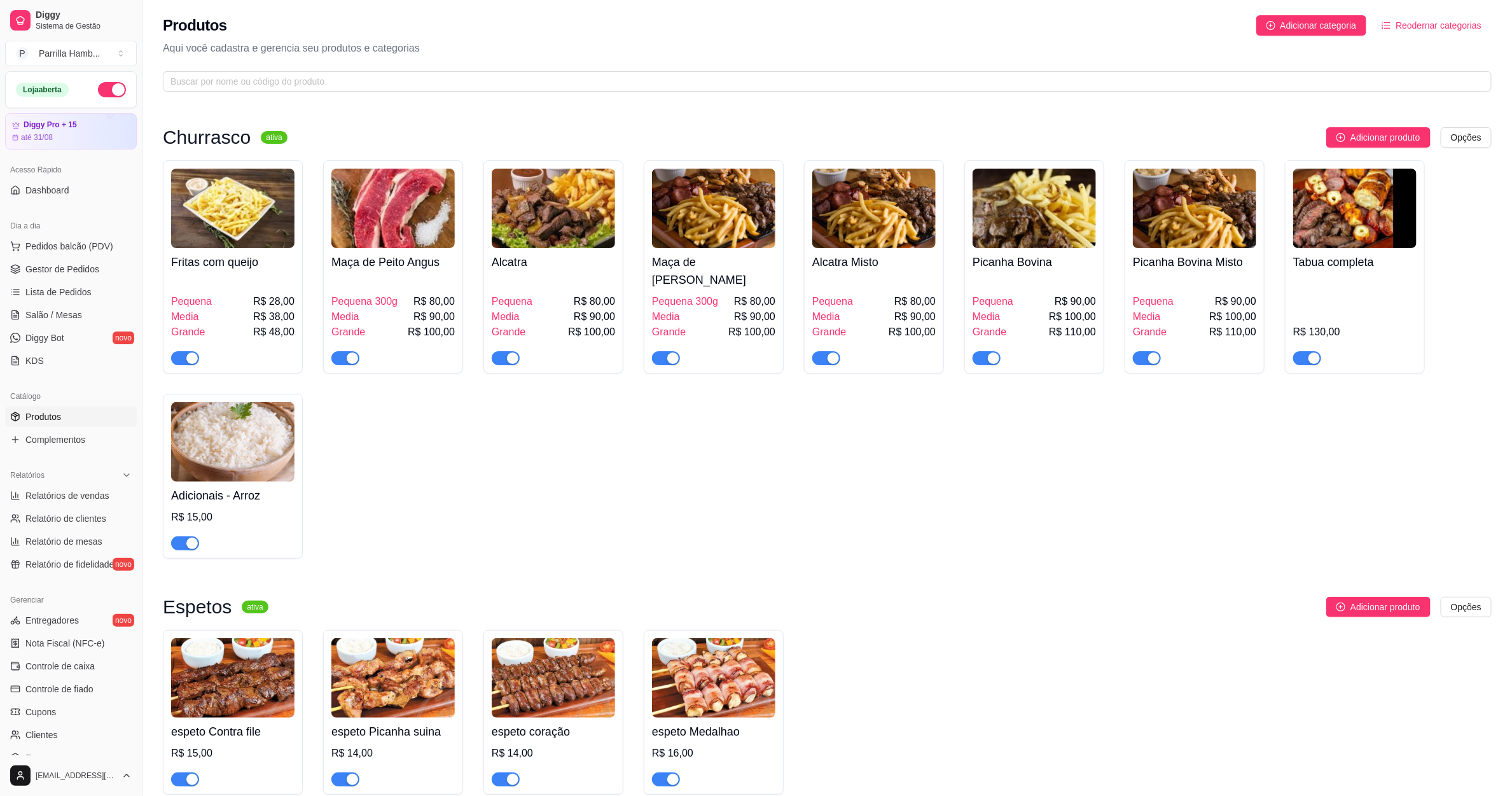
click at [1412, 20] on span "Reodernar categorias" at bounding box center [1439, 24] width 86 height 14
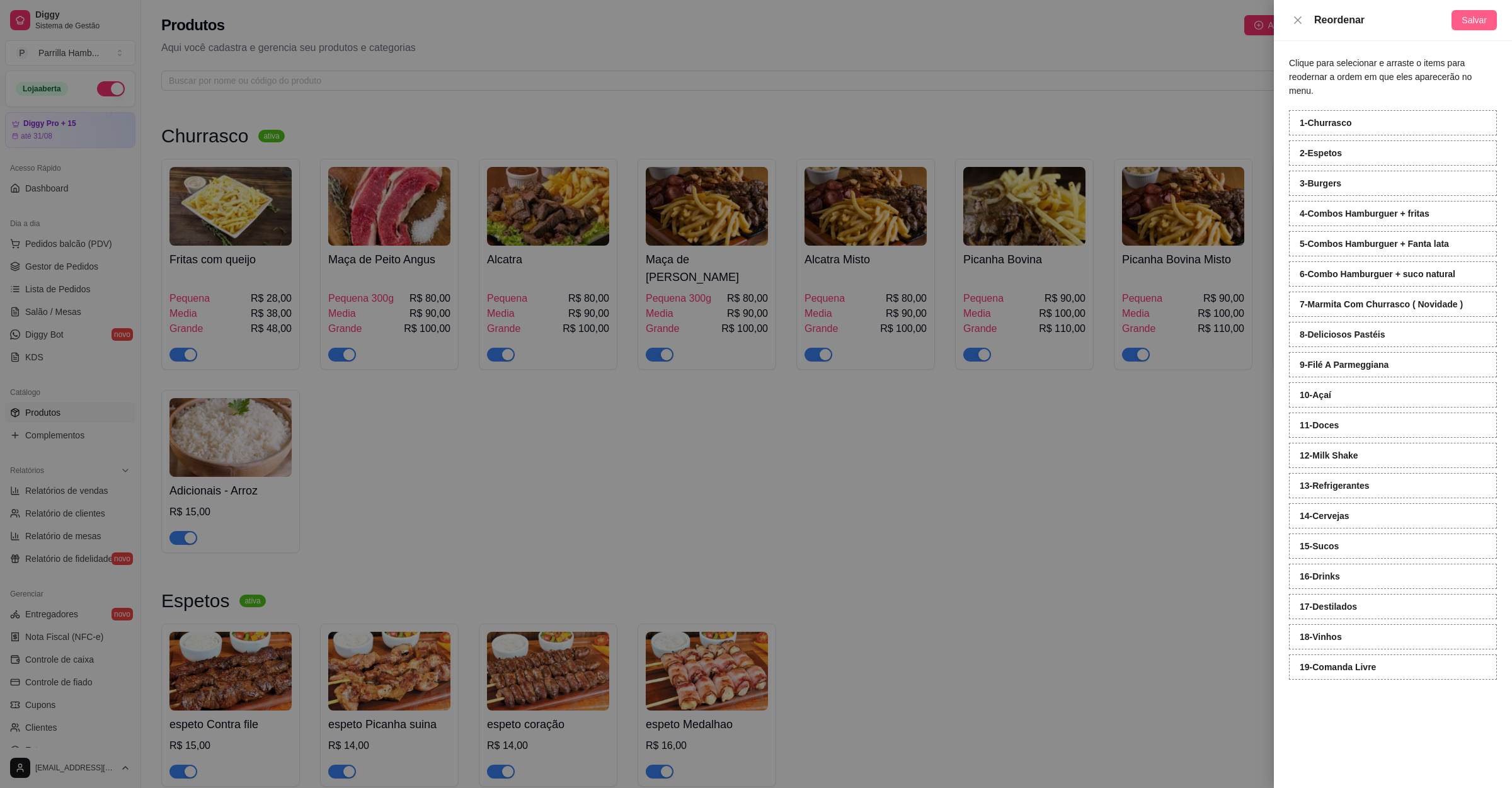
click at [1463, 26] on span "Salvar" at bounding box center [1473, 20] width 25 height 13
click at [1060, 430] on div at bounding box center [756, 394] width 1512 height 788
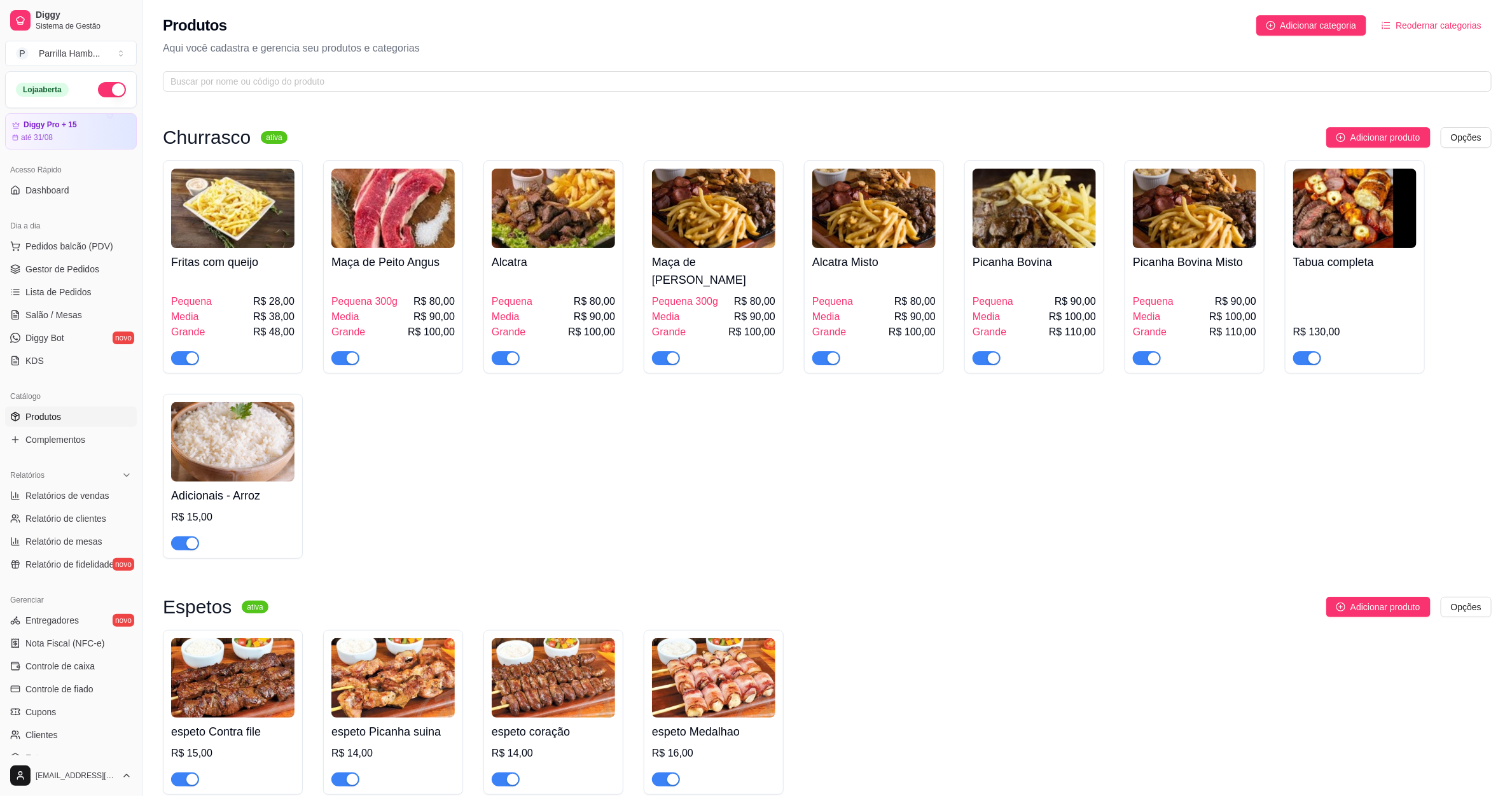
click at [1071, 434] on div "Fritas com queijo Pequena R$ 28,00 Media R$ 38,00 Grande R$ 48,00 Maça de Peito…" at bounding box center [828, 359] width 1329 height 398
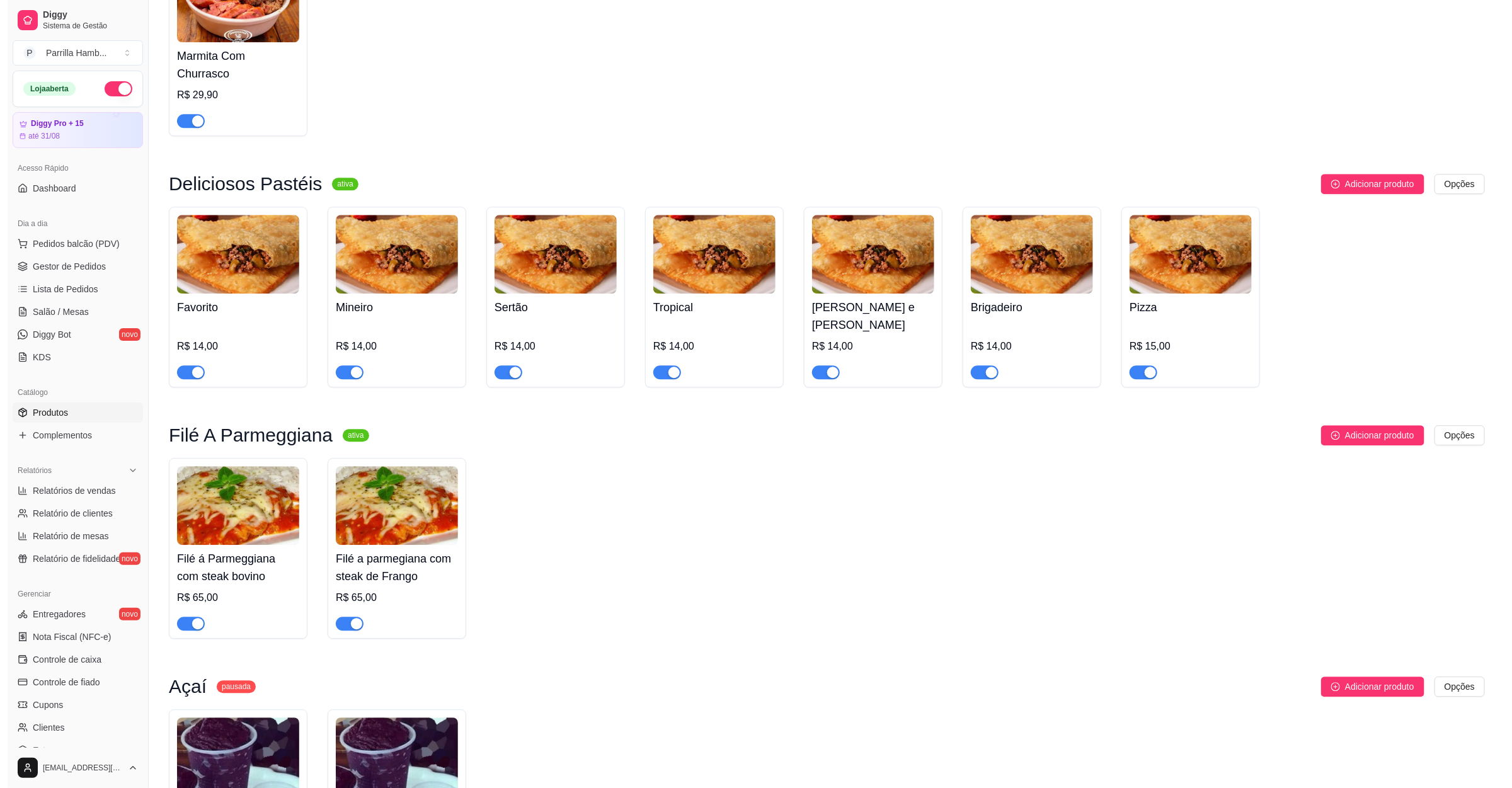
scroll to position [2268, 0]
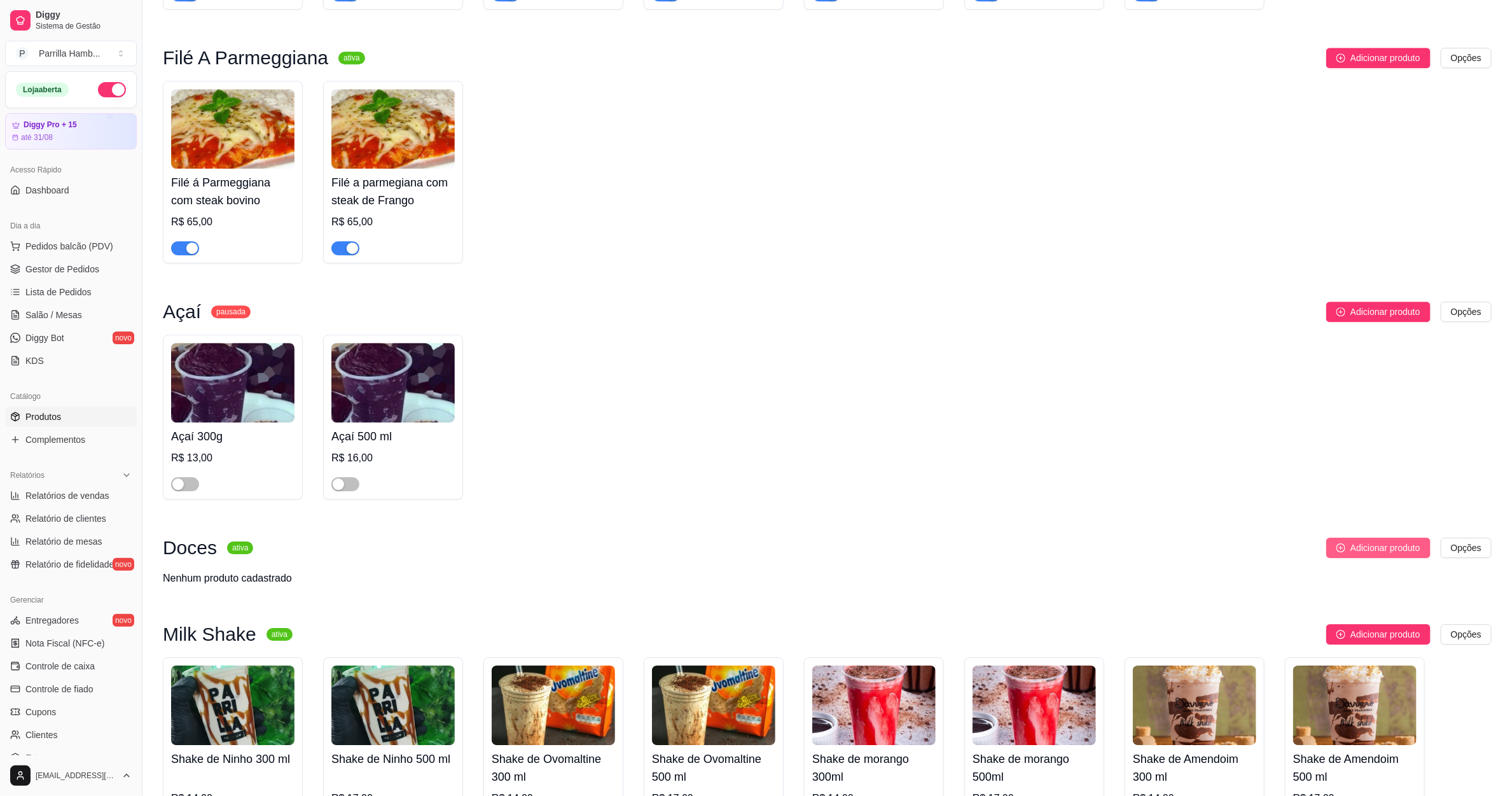
click at [1346, 538] on button "Adicionar produto" at bounding box center [1378, 548] width 104 height 20
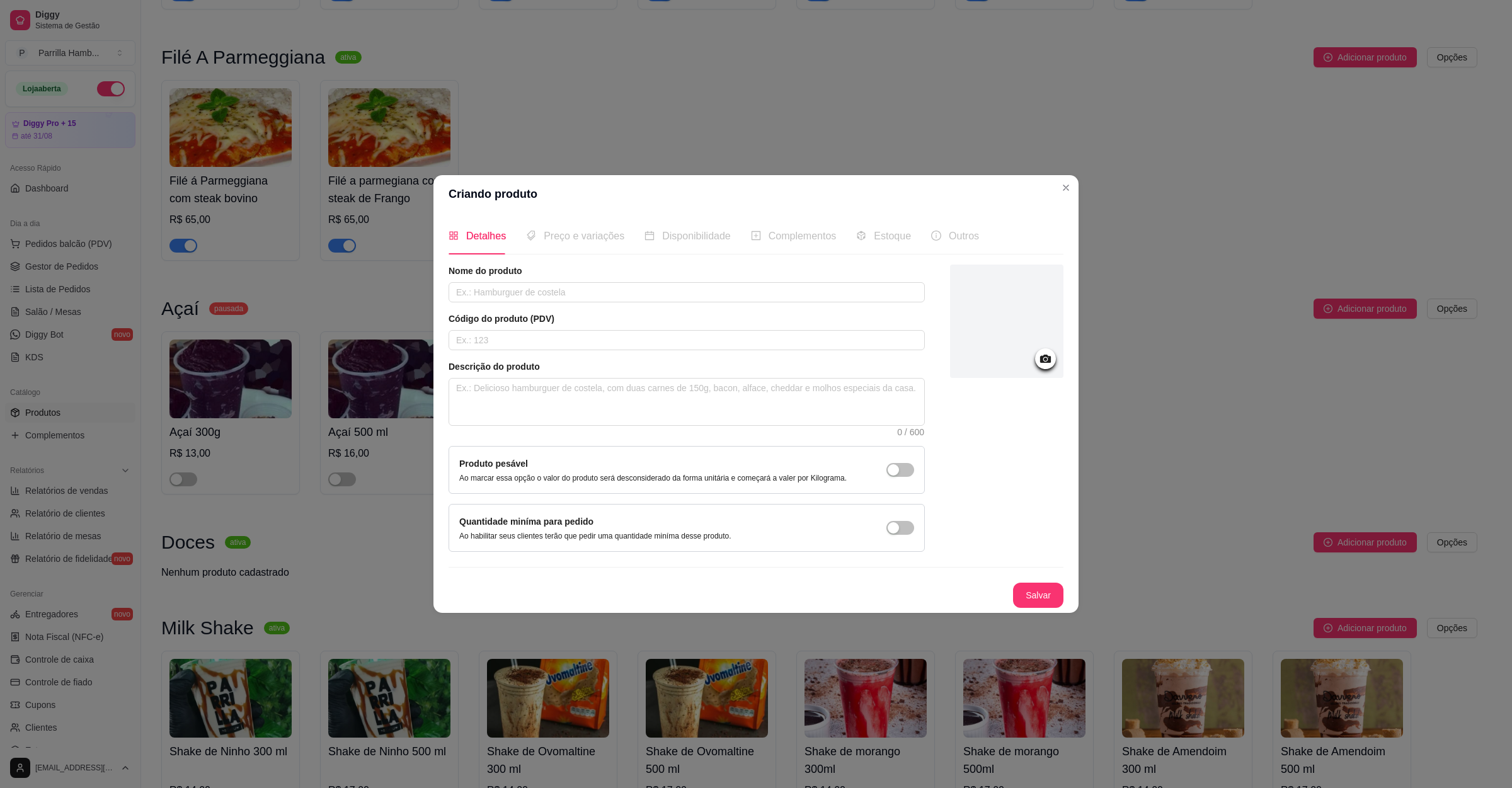
click at [1017, 331] on div at bounding box center [1006, 321] width 113 height 113
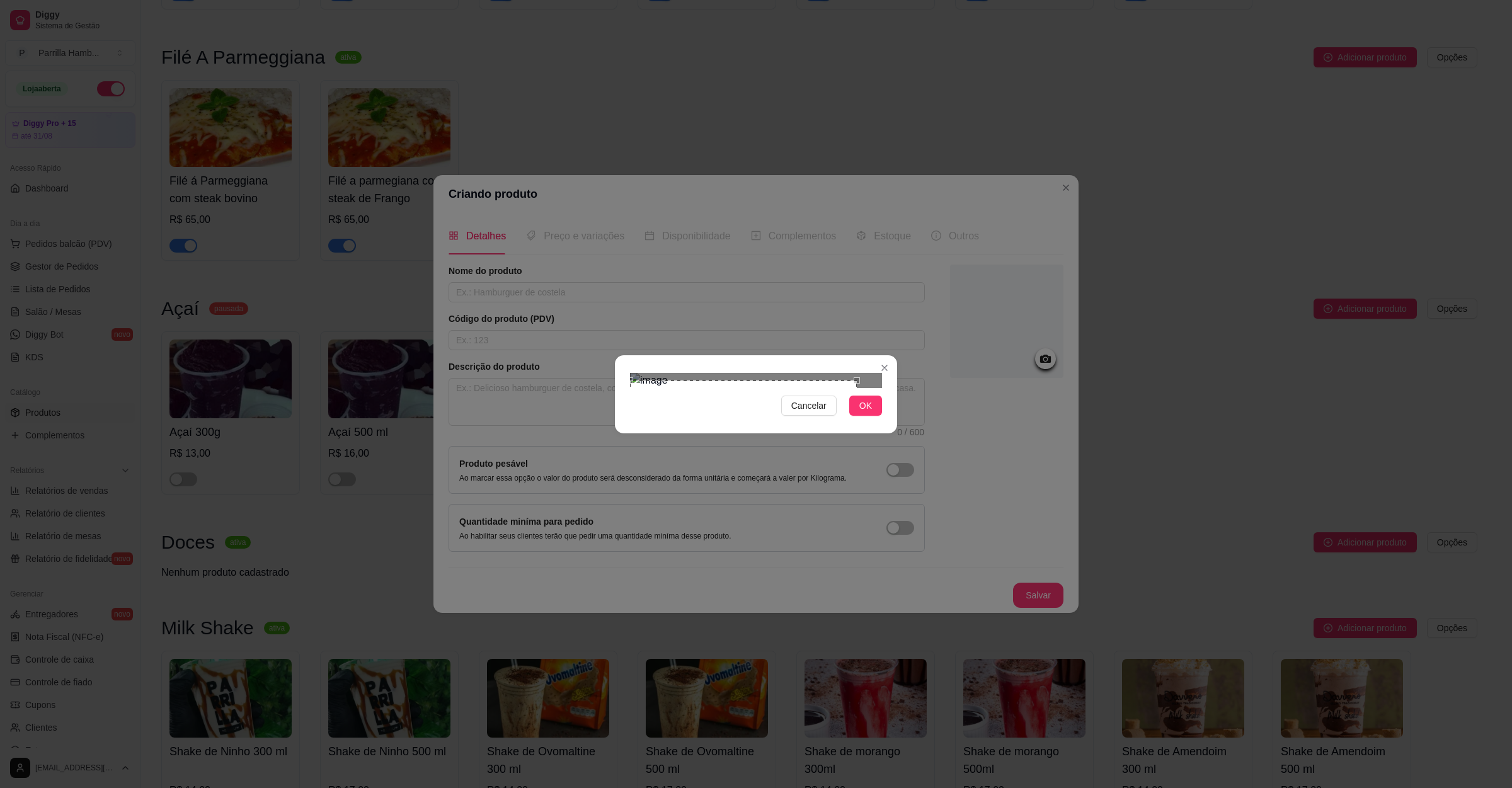
click at [704, 393] on div "Use the arrow keys to move the crop selection area" at bounding box center [743, 444] width 227 height 127
click at [866, 413] on span "OK" at bounding box center [865, 405] width 13 height 13
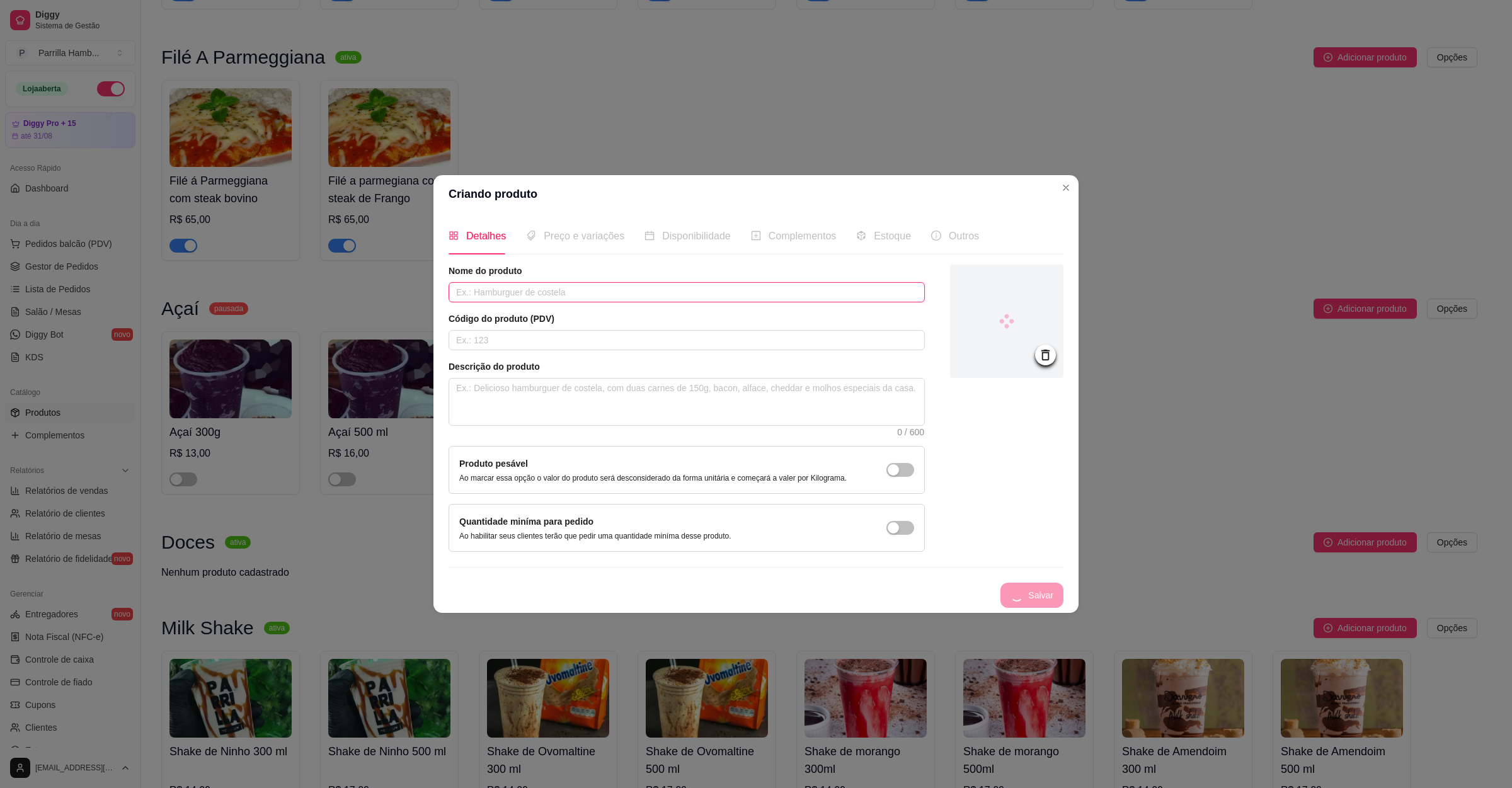
click at [593, 294] on input "text" at bounding box center [686, 292] width 476 height 20
type input "[GEOGRAPHIC_DATA]"
click at [1047, 356] on icon at bounding box center [1045, 355] width 14 height 14
click at [1047, 356] on icon at bounding box center [1045, 359] width 14 height 14
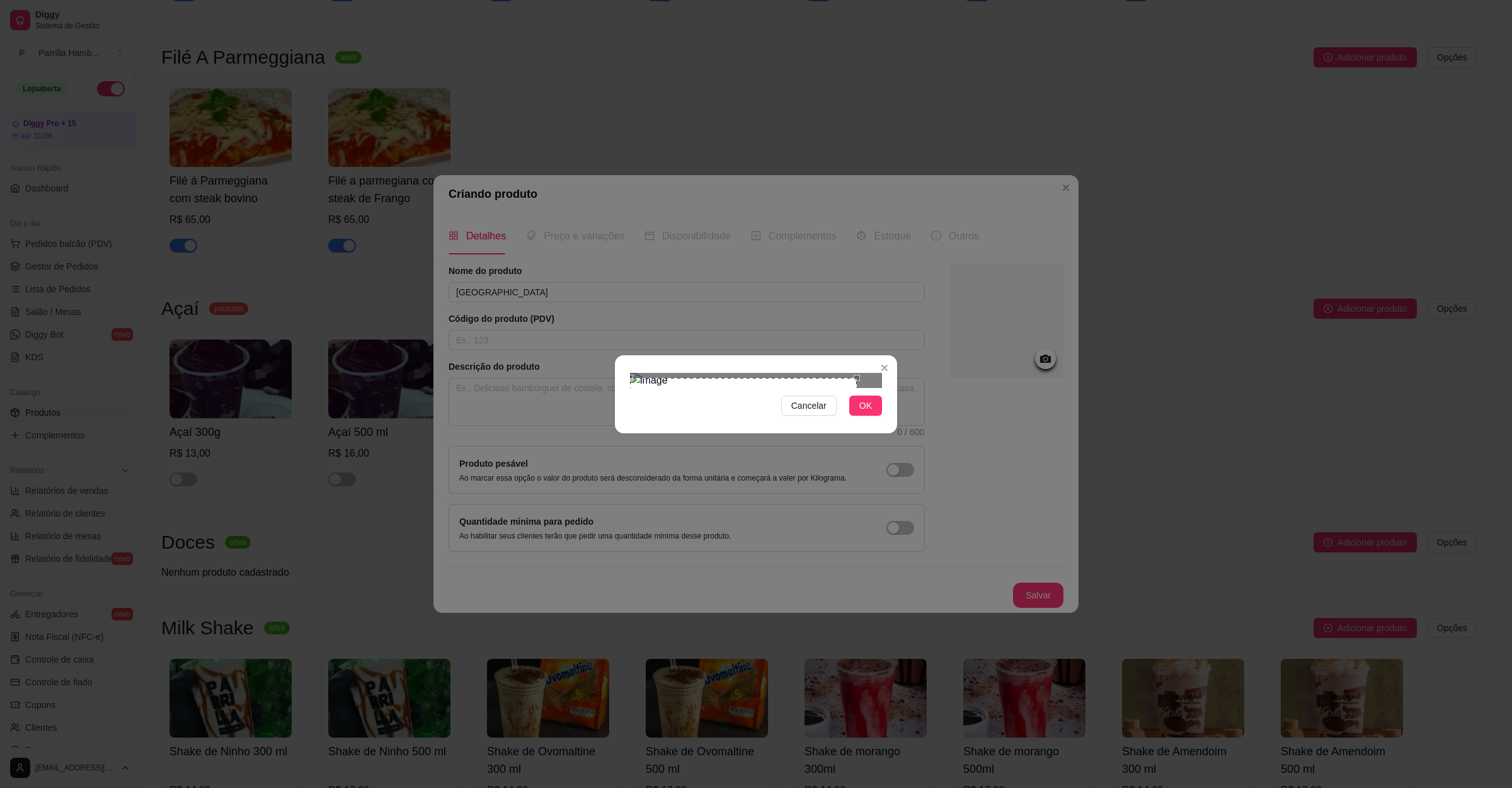
click at [555, 391] on div "Cancelar OK" at bounding box center [756, 394] width 1512 height 788
click at [852, 388] on div at bounding box center [756, 381] width 252 height 15
click at [726, 388] on img at bounding box center [756, 381] width 252 height 15
click at [628, 369] on div "Cancelar OK" at bounding box center [756, 394] width 282 height 53
click at [773, 386] on div at bounding box center [756, 381] width 252 height 15
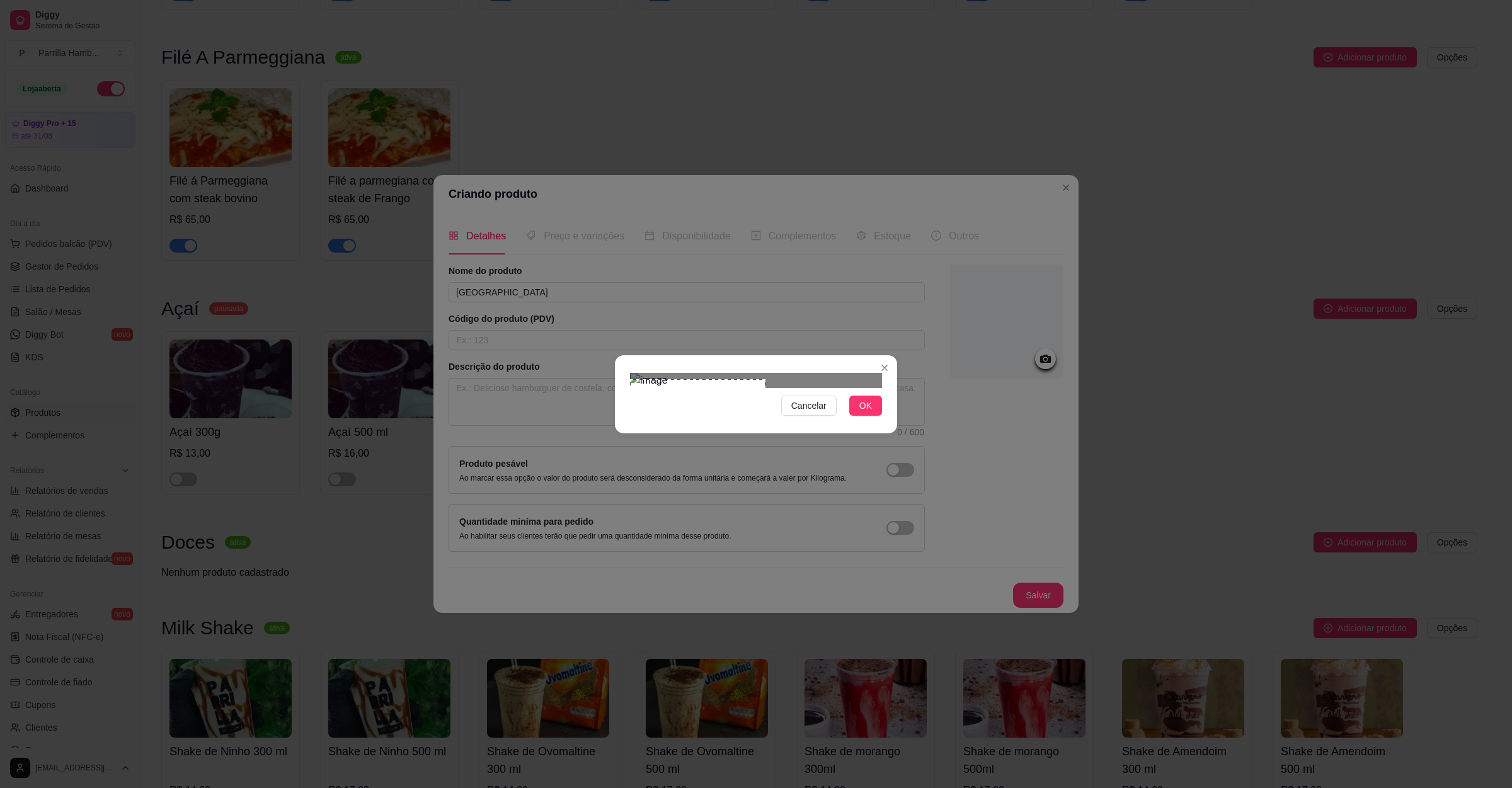
click at [802, 388] on div at bounding box center [756, 381] width 252 height 15
click at [626, 376] on div "Use the arrow keys to move the north west drag handle to change the crop select…" at bounding box center [626, 376] width 0 height 0
click at [625, 355] on section "Cancelar OK" at bounding box center [756, 394] width 282 height 78
click at [601, 416] on div "Cancelar OK" at bounding box center [756, 394] width 1512 height 788
click at [875, 416] on button "OK" at bounding box center [865, 406] width 32 height 20
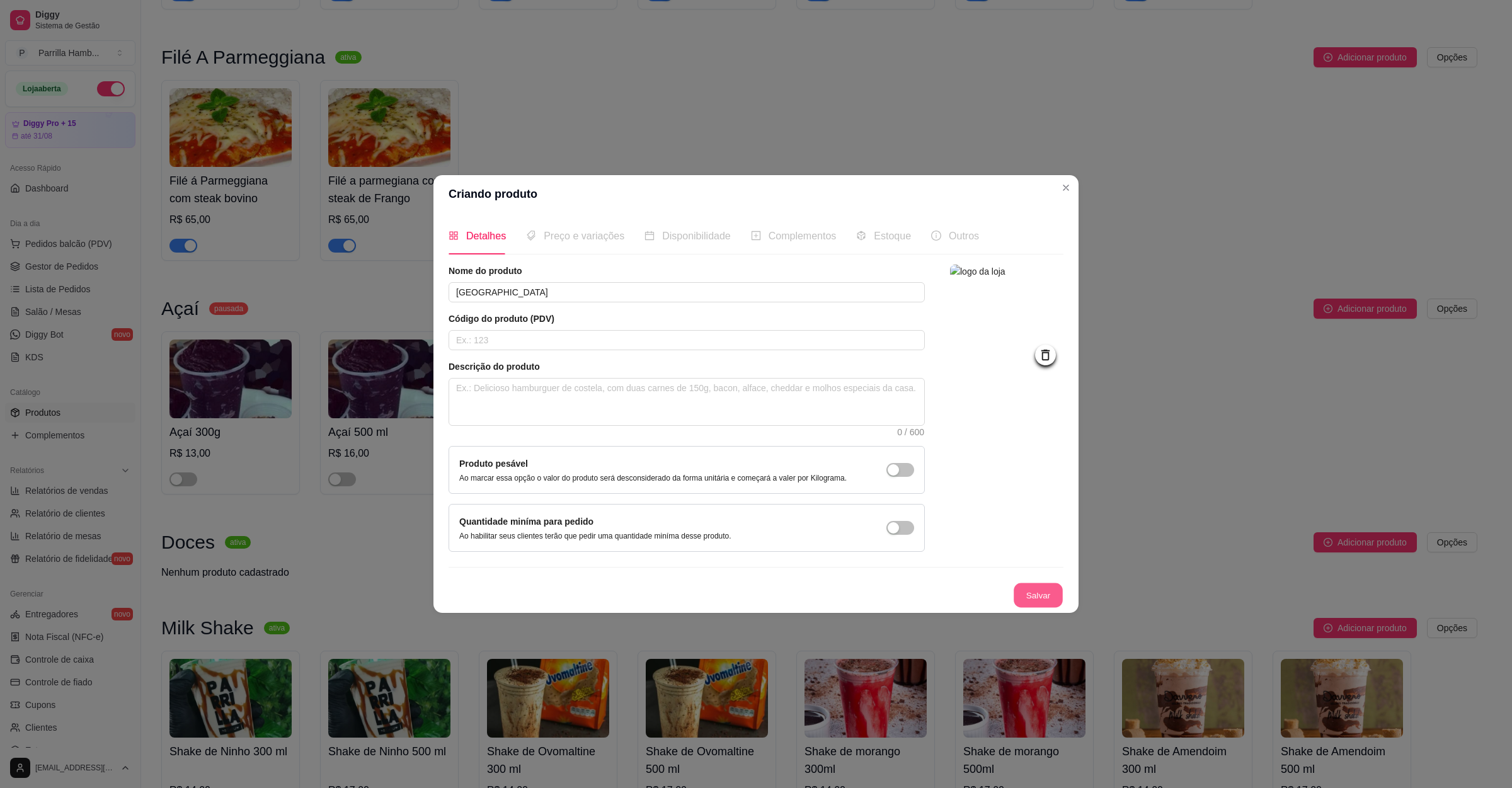
click at [1047, 593] on button "Salvar" at bounding box center [1037, 594] width 49 height 24
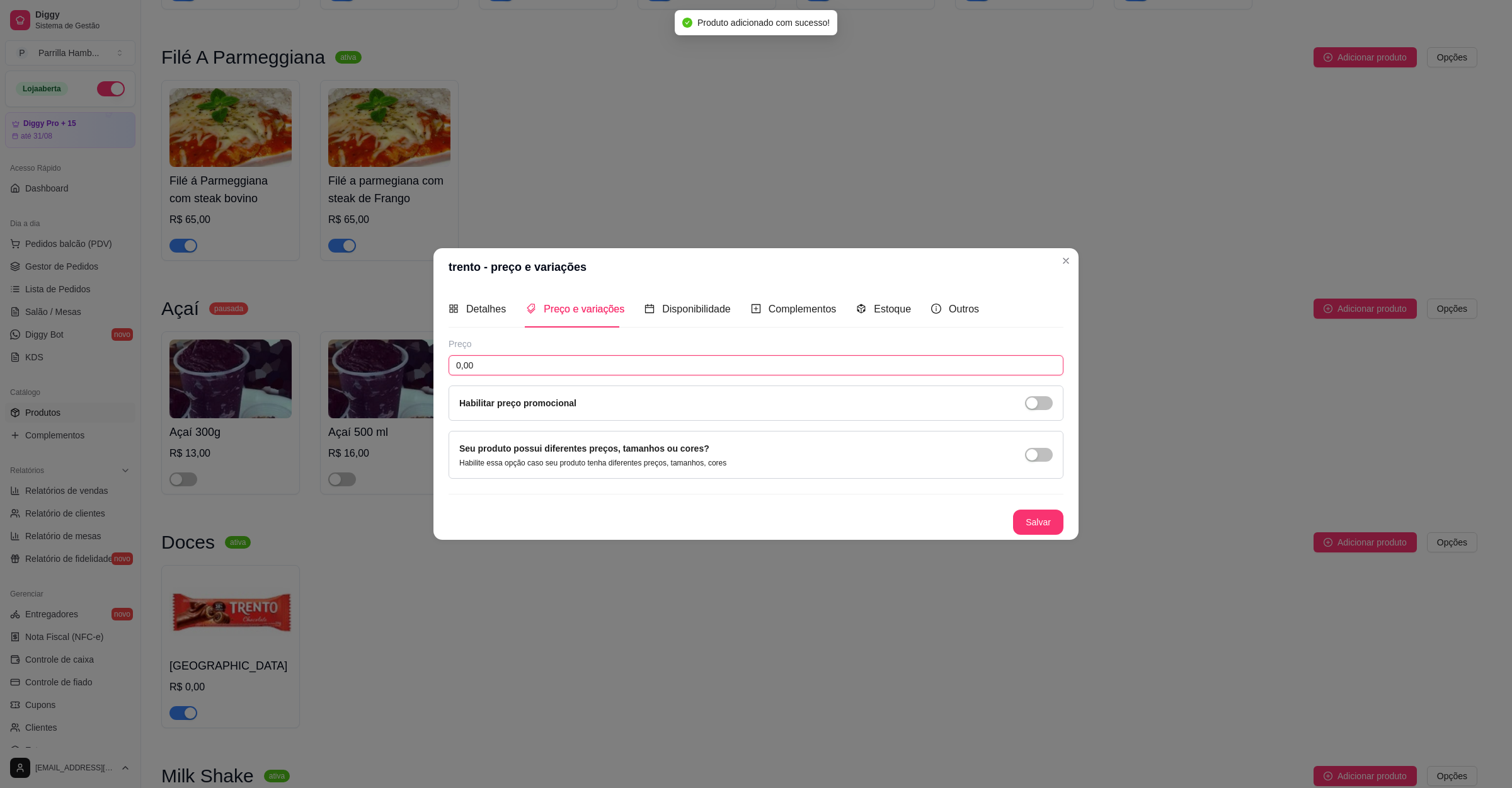
click at [555, 360] on input "0,00" at bounding box center [756, 365] width 615 height 20
type input "4,00"
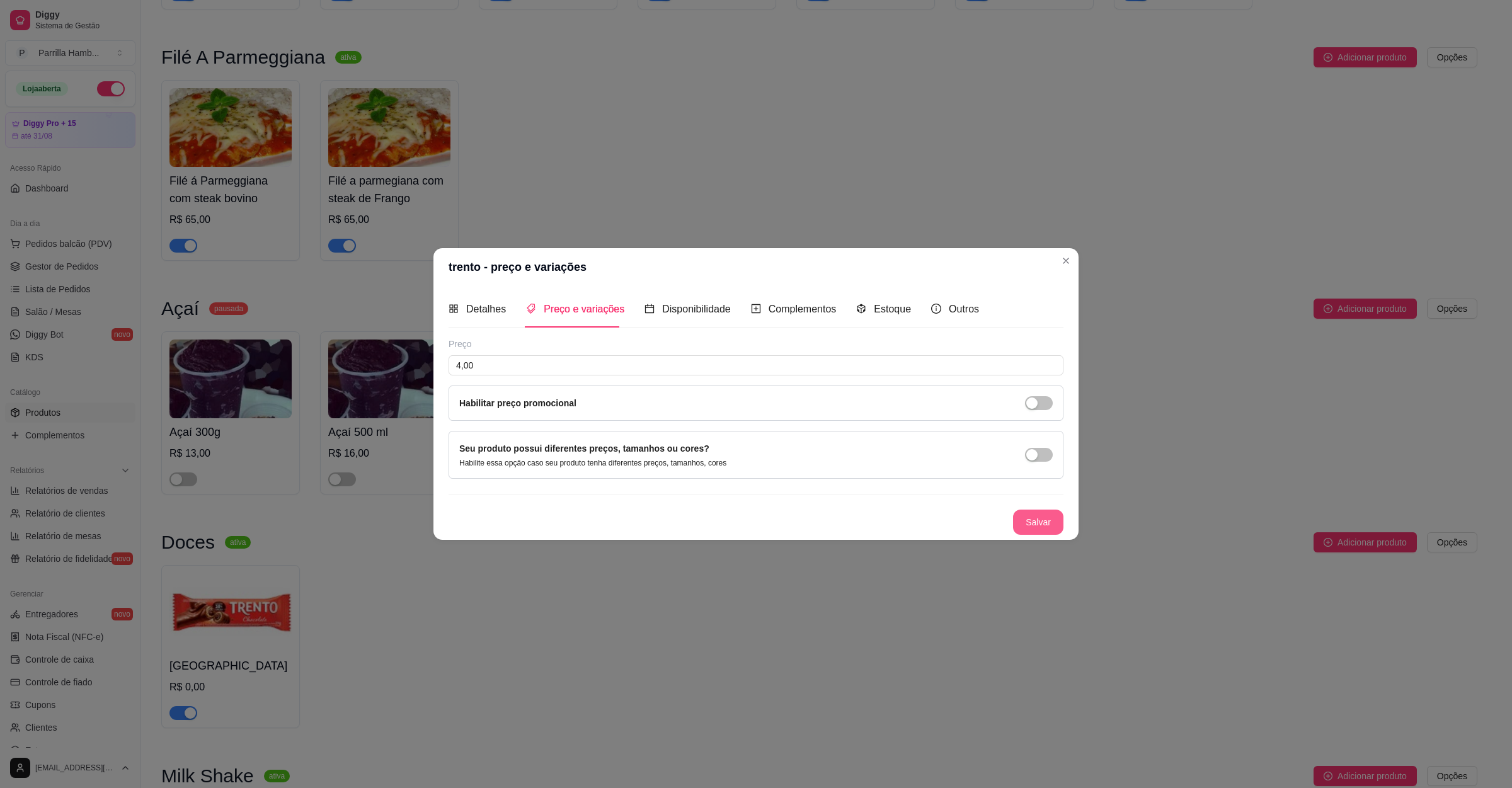
click at [1032, 522] on button "Salvar" at bounding box center [1038, 522] width 50 height 25
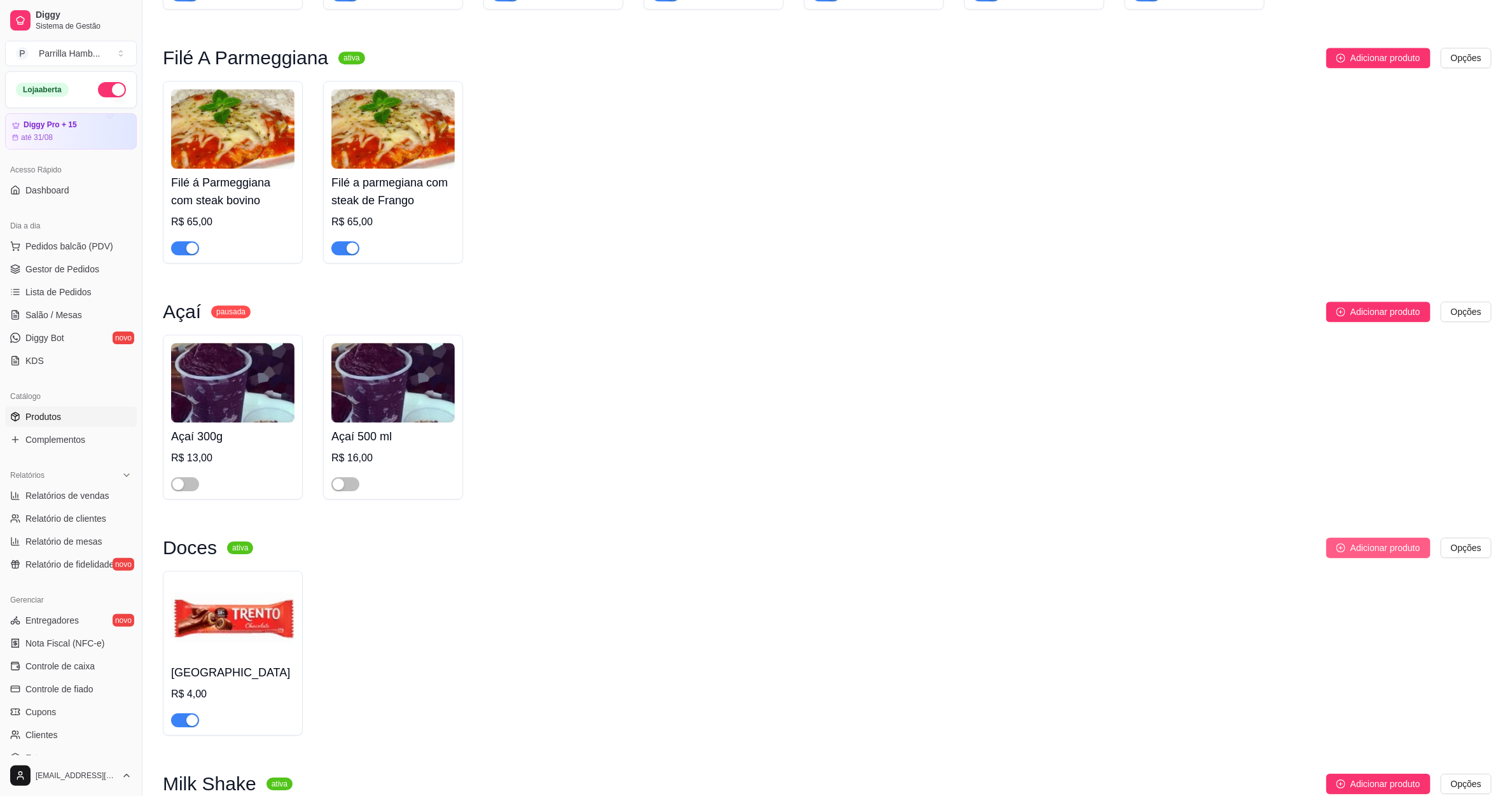
click at [1390, 541] on span "Adicionar produto" at bounding box center [1385, 548] width 70 height 14
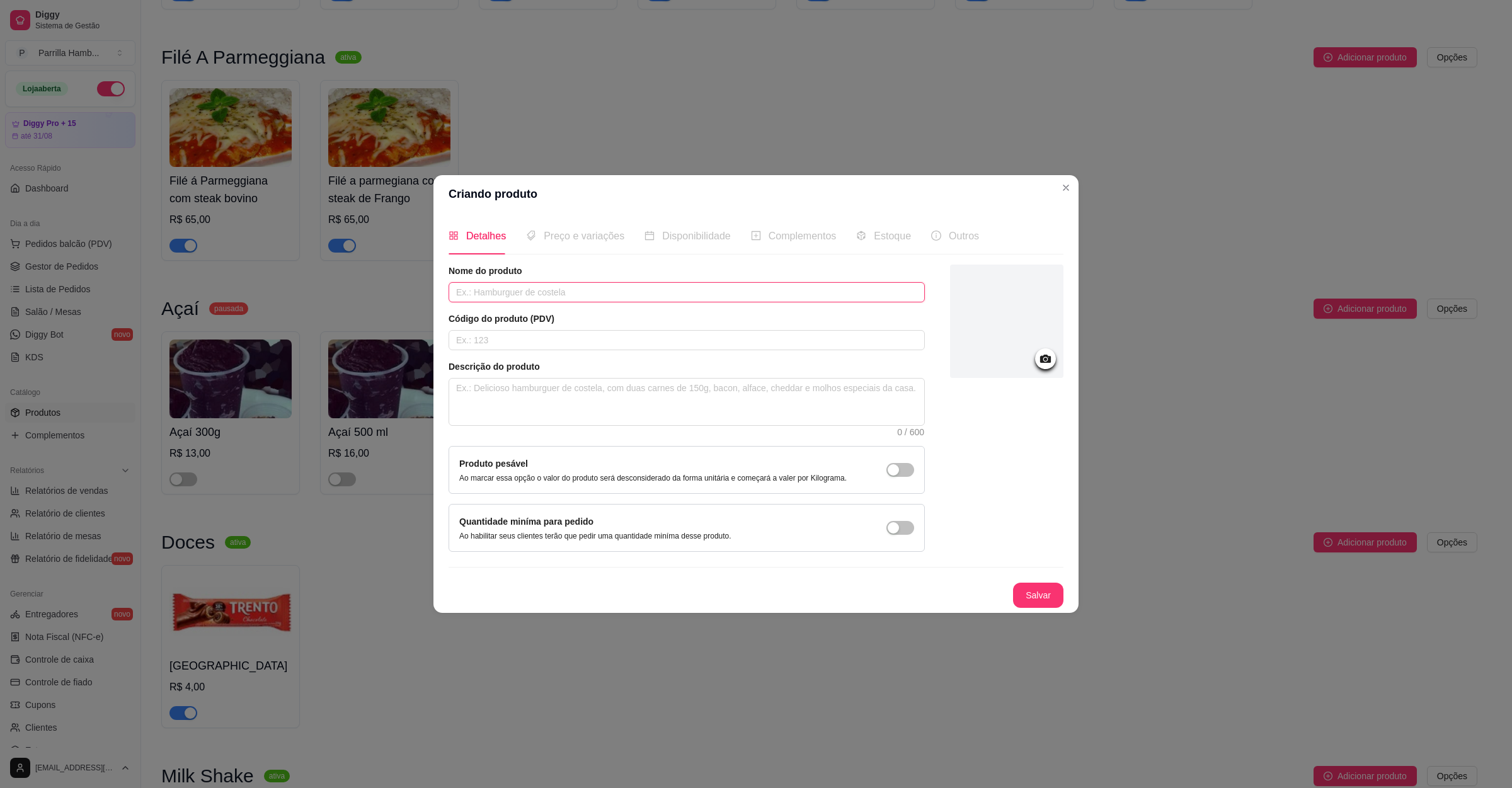
click at [525, 294] on input "text" at bounding box center [686, 292] width 476 height 20
type input "chokito"
click at [1049, 355] on icon at bounding box center [1045, 358] width 11 height 8
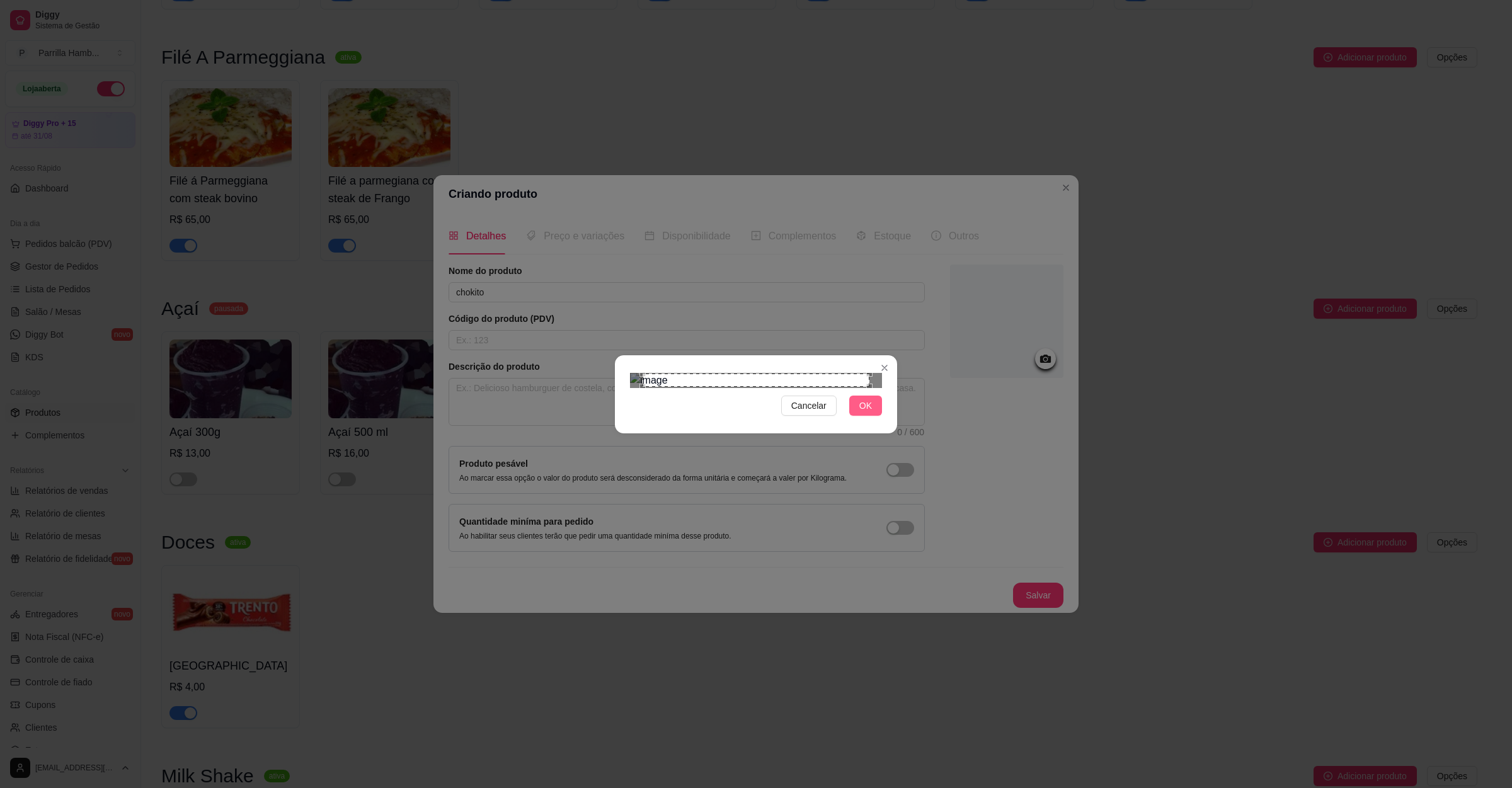
click at [860, 413] on span "OK" at bounding box center [865, 405] width 13 height 13
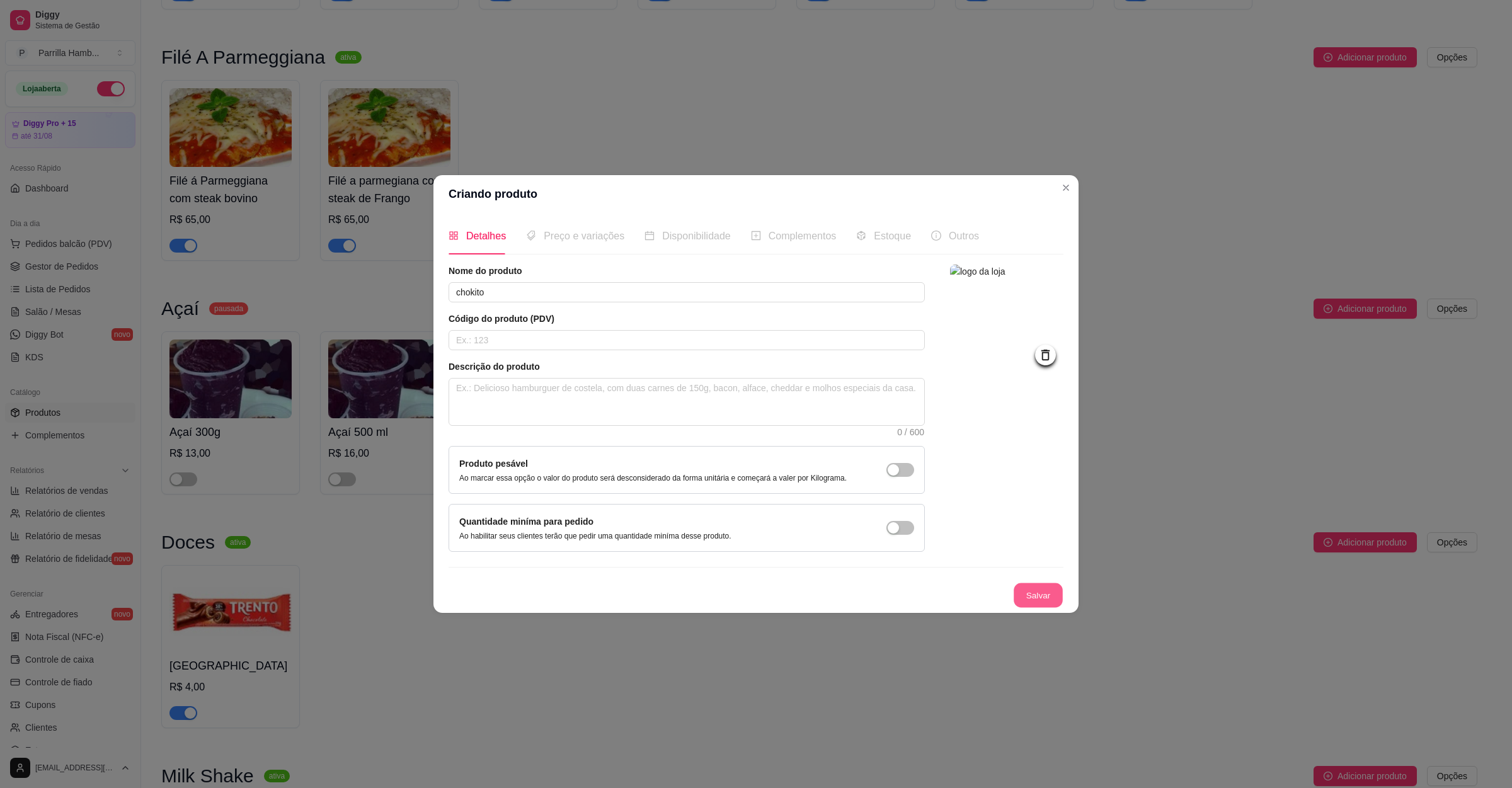
click at [1032, 597] on button "Salvar" at bounding box center [1037, 594] width 49 height 24
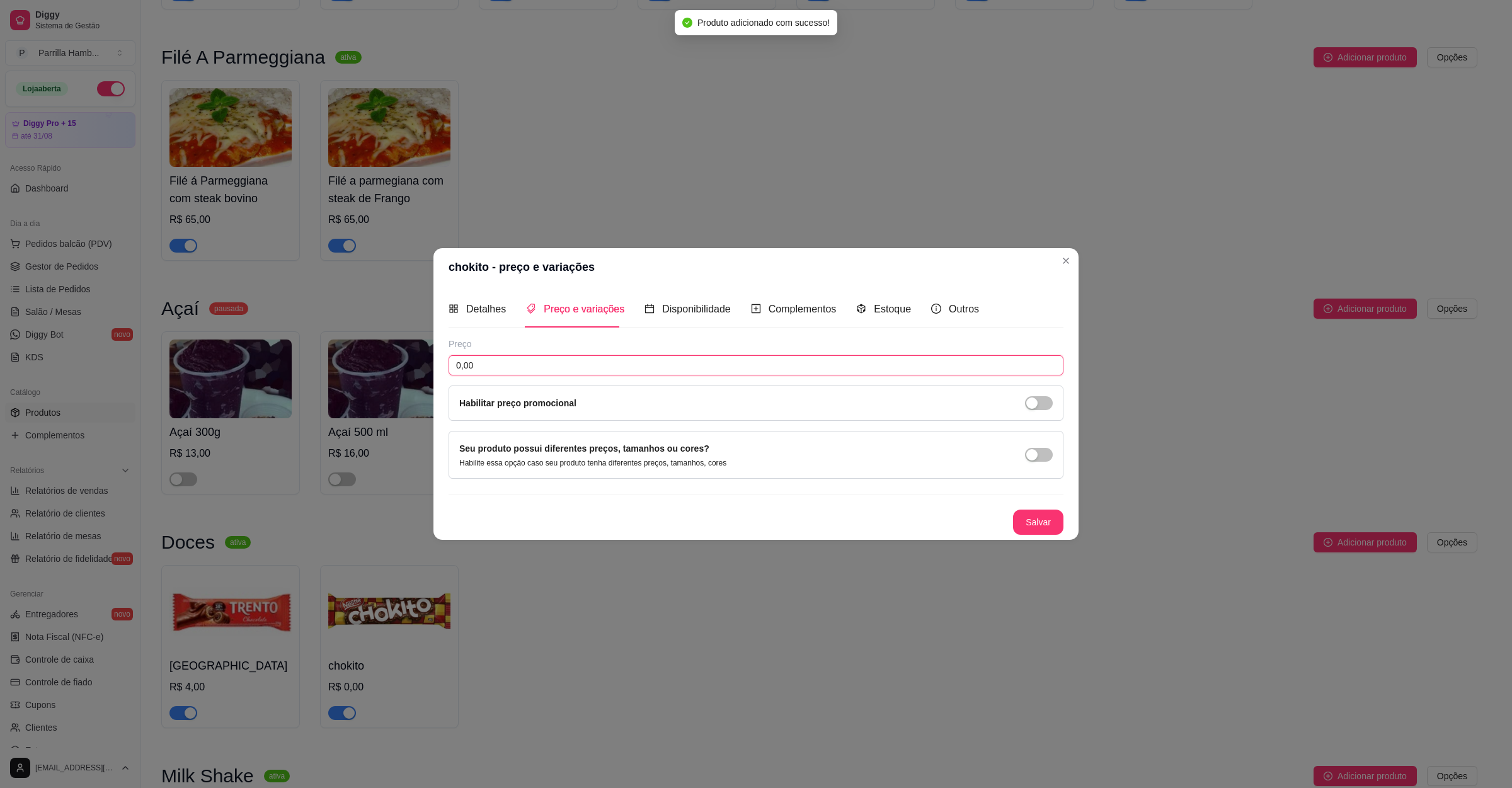
click at [573, 367] on input "0,00" at bounding box center [756, 365] width 615 height 20
type input "4,00"
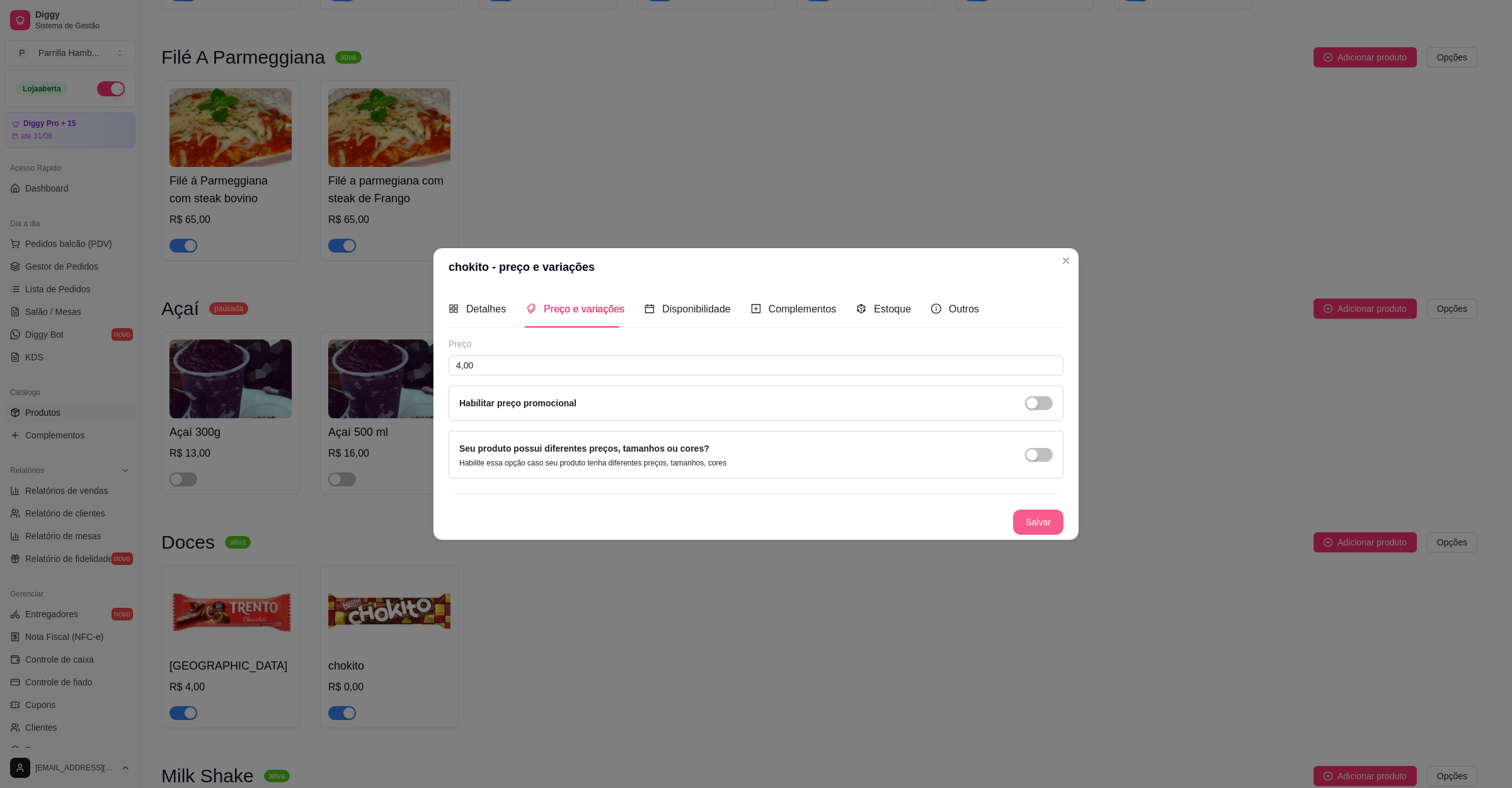
click at [1039, 530] on button "Salvar" at bounding box center [1038, 522] width 50 height 25
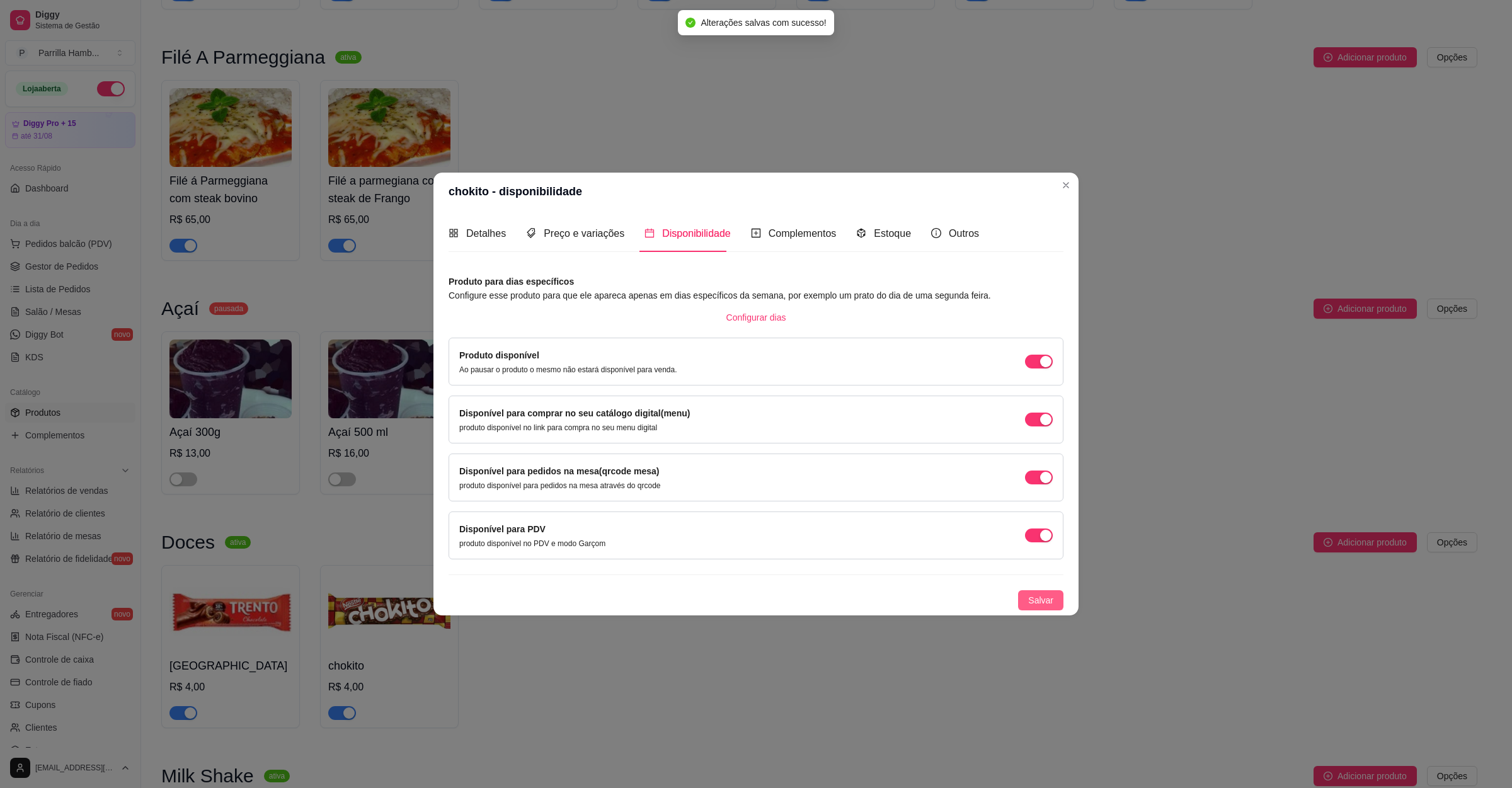
click at [1054, 601] on button "Salvar" at bounding box center [1040, 600] width 46 height 20
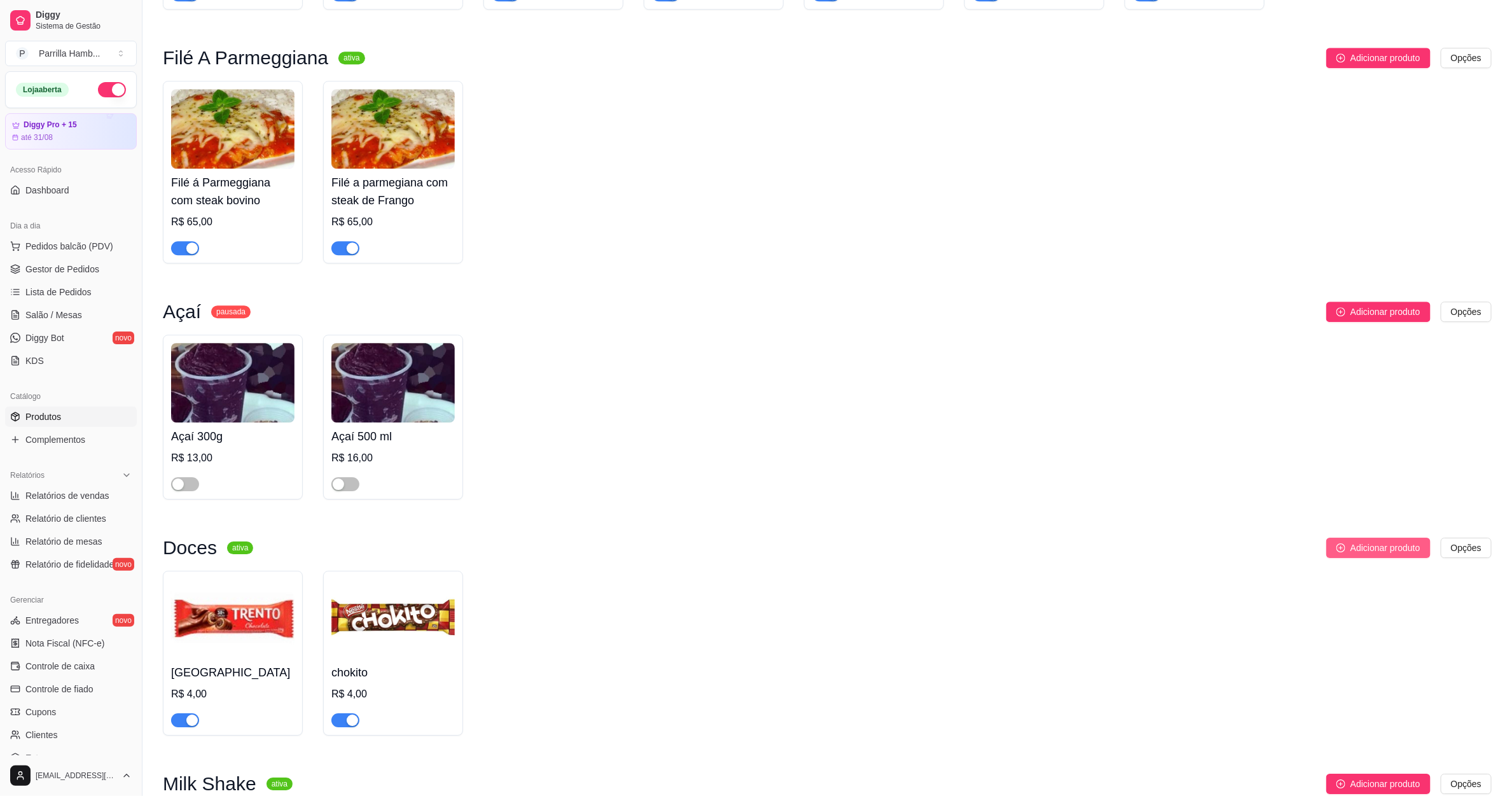
click at [1358, 541] on span "Adicionar produto" at bounding box center [1385, 548] width 70 height 14
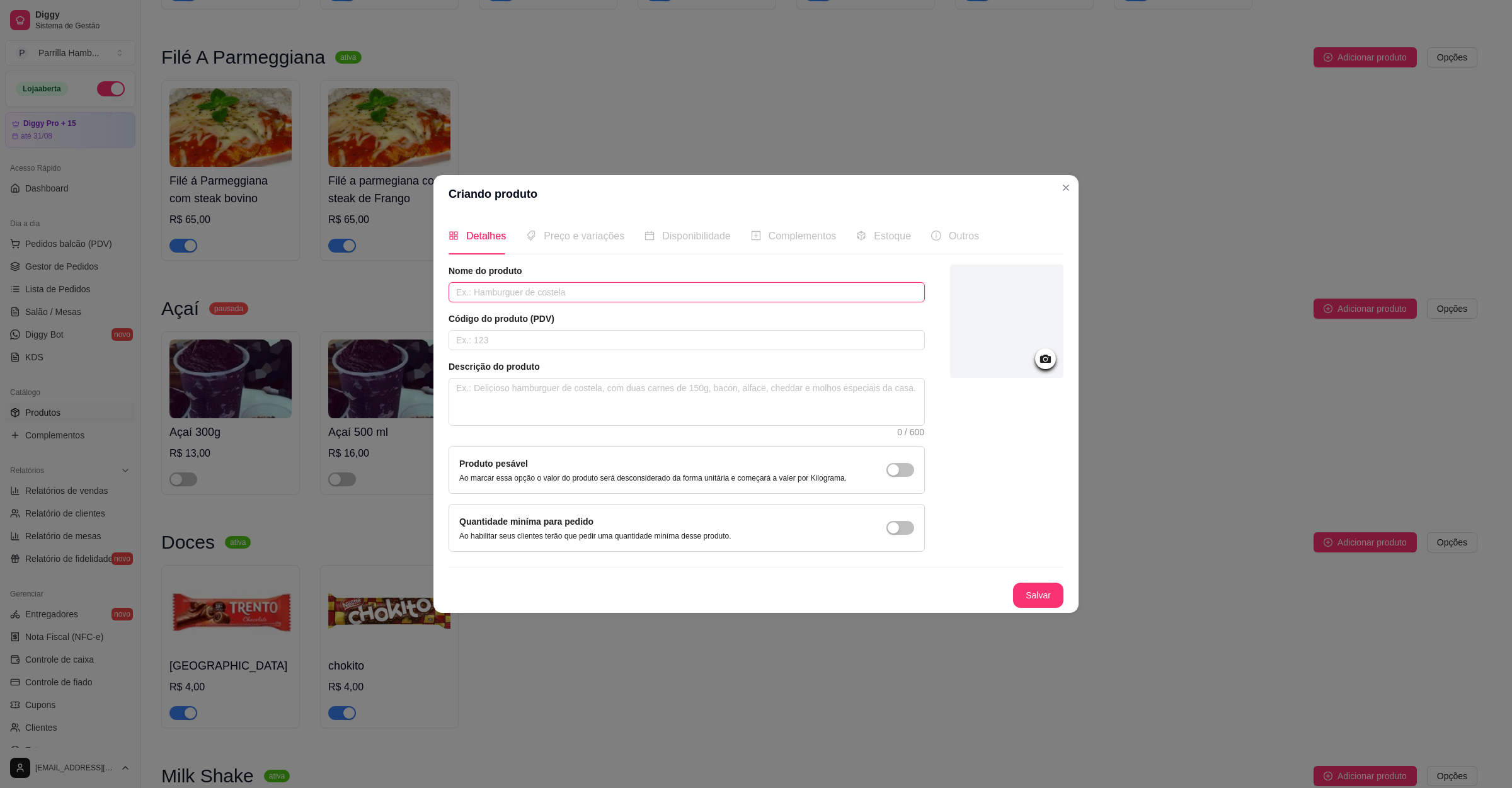
click at [608, 285] on input "text" at bounding box center [686, 292] width 476 height 20
type input "prestigio"
click at [1051, 367] on div at bounding box center [1006, 321] width 113 height 113
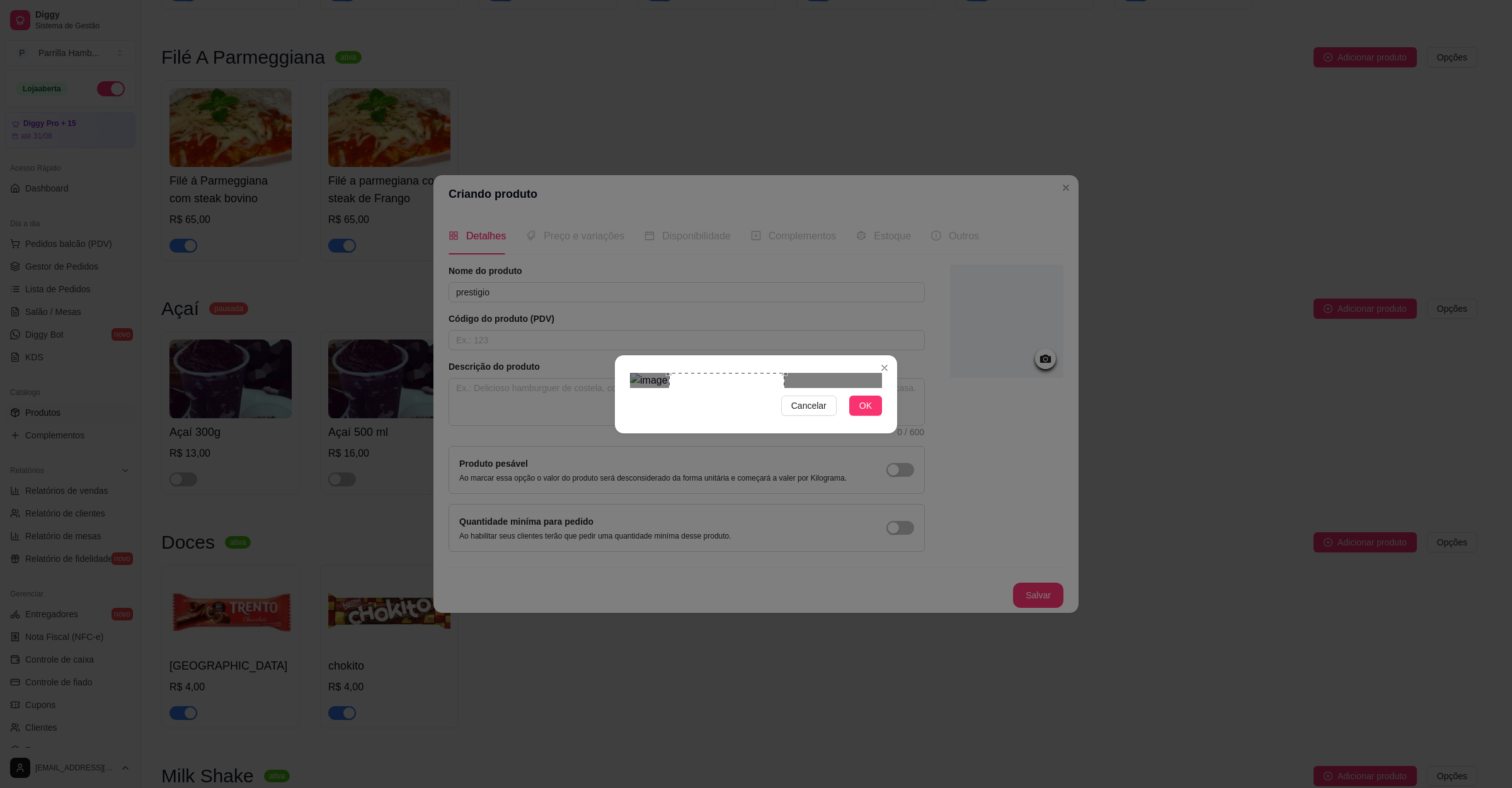
click at [716, 386] on div "Use the arrow keys to move the crop selection area" at bounding box center [726, 421] width 116 height 96
click at [881, 416] on button "OK" at bounding box center [865, 406] width 32 height 20
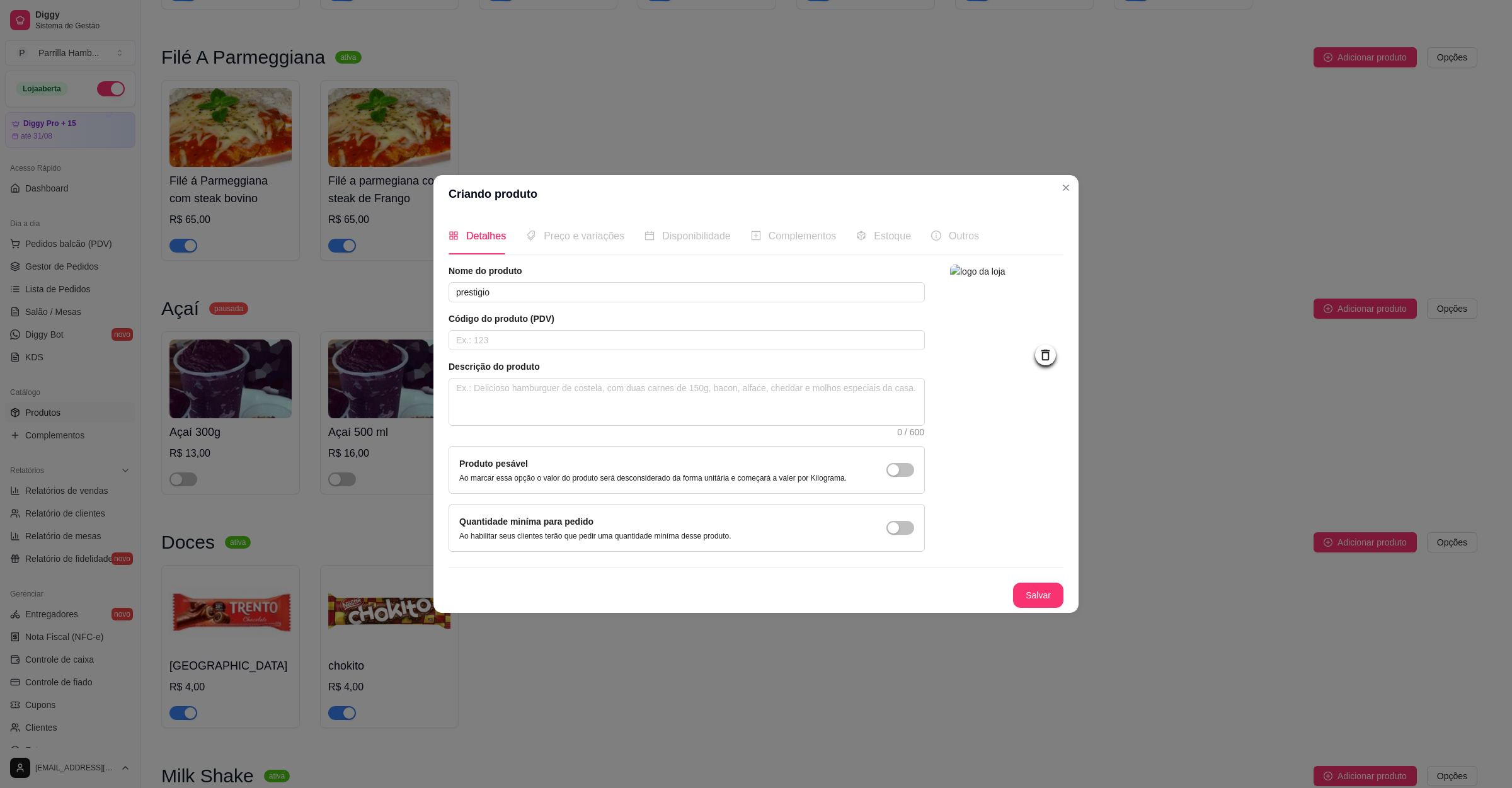
click at [1047, 601] on button "Salvar" at bounding box center [1038, 595] width 50 height 25
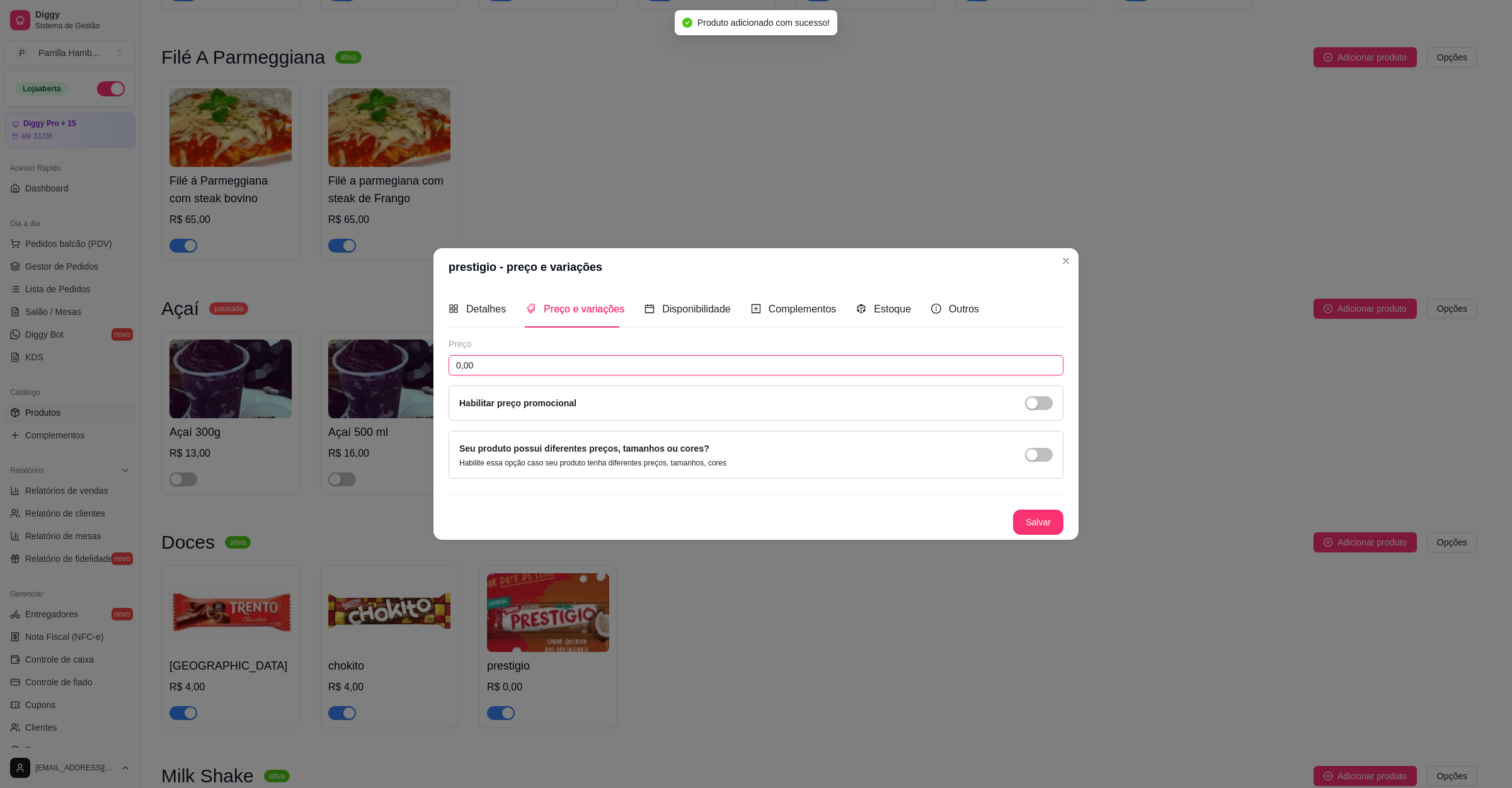
click at [560, 357] on input "0,00" at bounding box center [756, 365] width 615 height 20
type input "4,00"
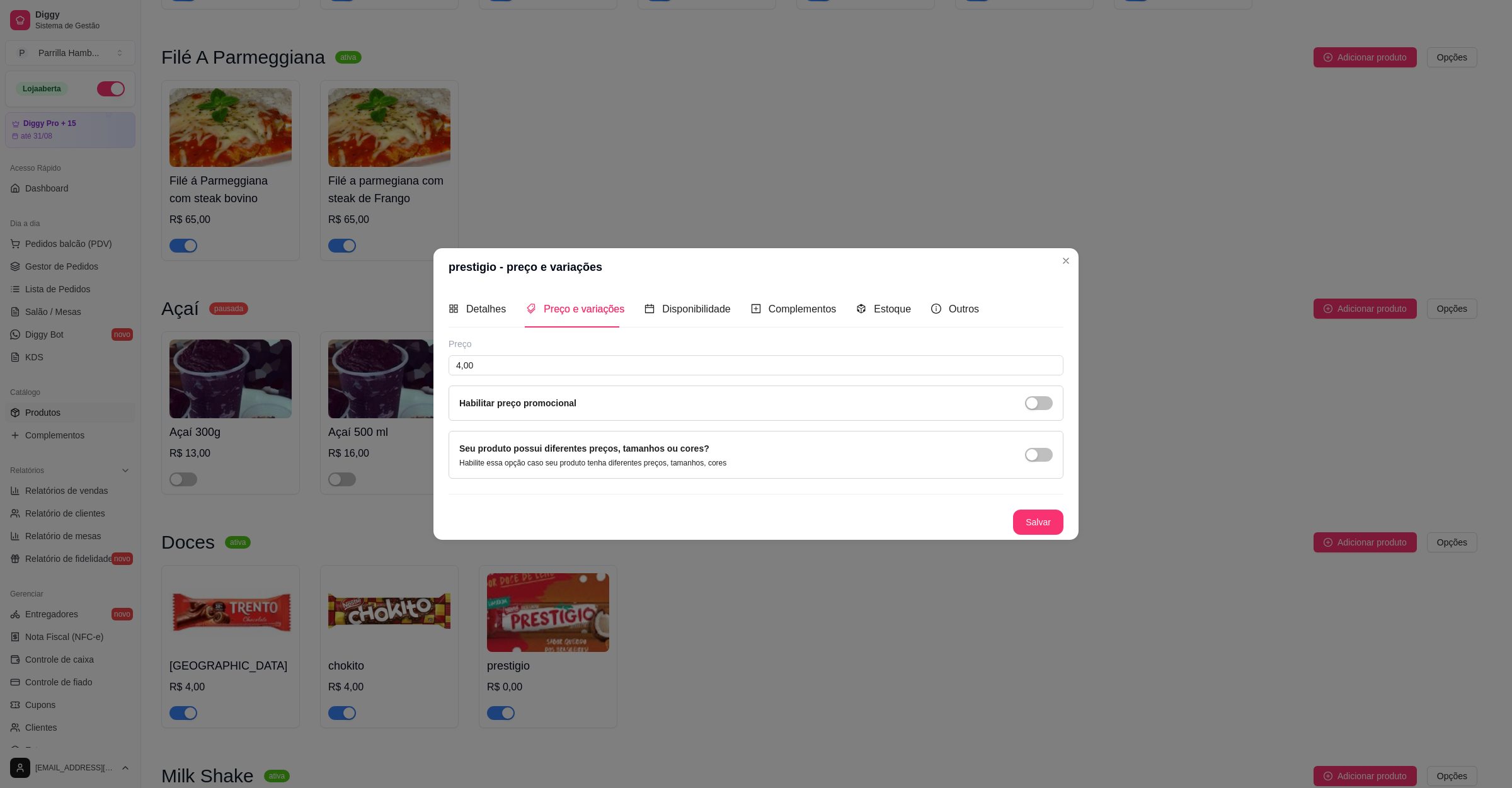
drag, startPoint x: 1036, startPoint y: 506, endPoint x: 1040, endPoint y: 518, distance: 12.6
click at [1037, 507] on div "Preço 4,00 Habilitar preço promocional Seu produto possui diferentes preços, ta…" at bounding box center [756, 436] width 615 height 197
click at [1040, 518] on button "Salvar" at bounding box center [1038, 522] width 50 height 25
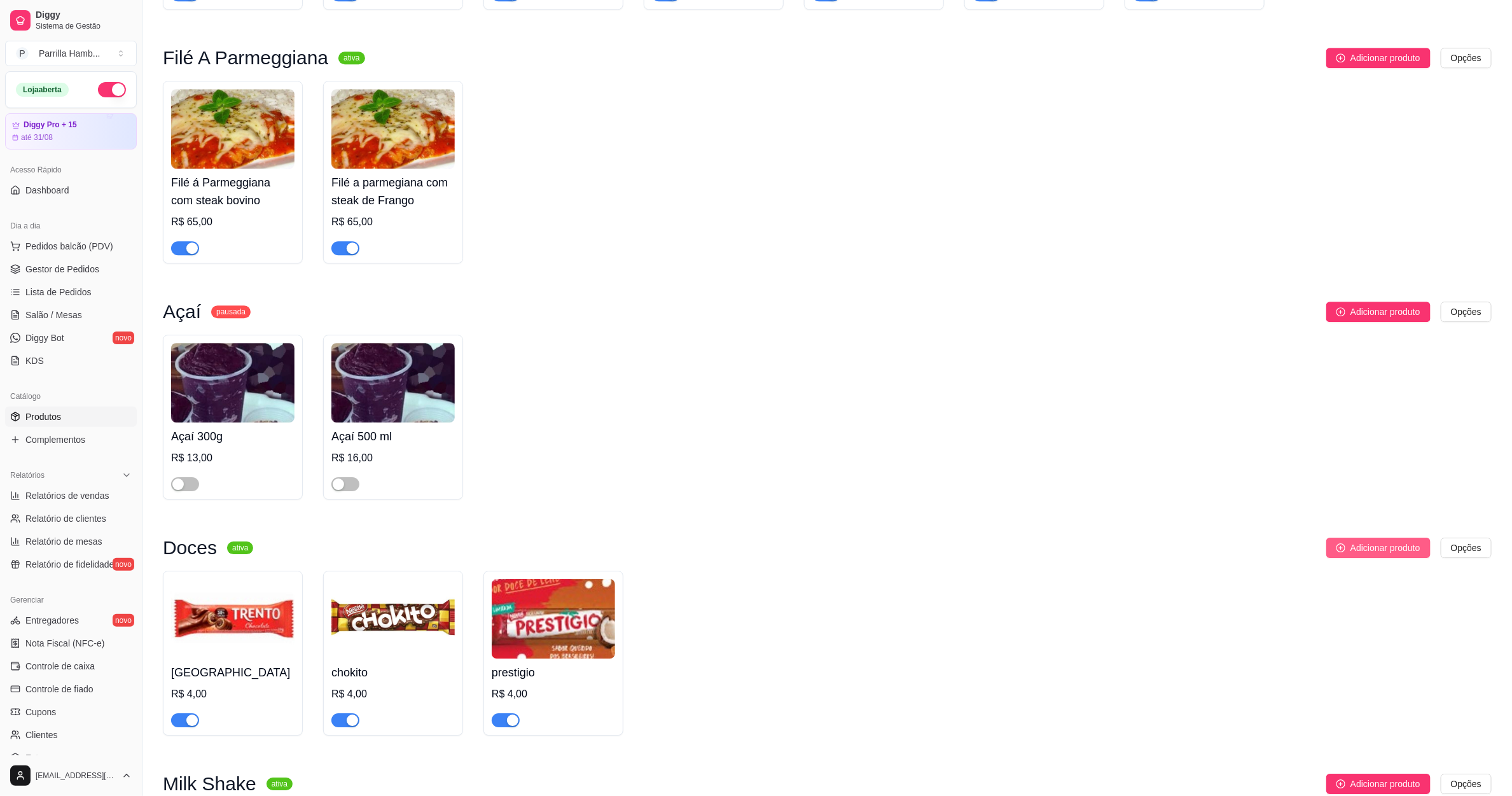
click at [1352, 541] on span "Adicionar produto" at bounding box center [1385, 548] width 70 height 14
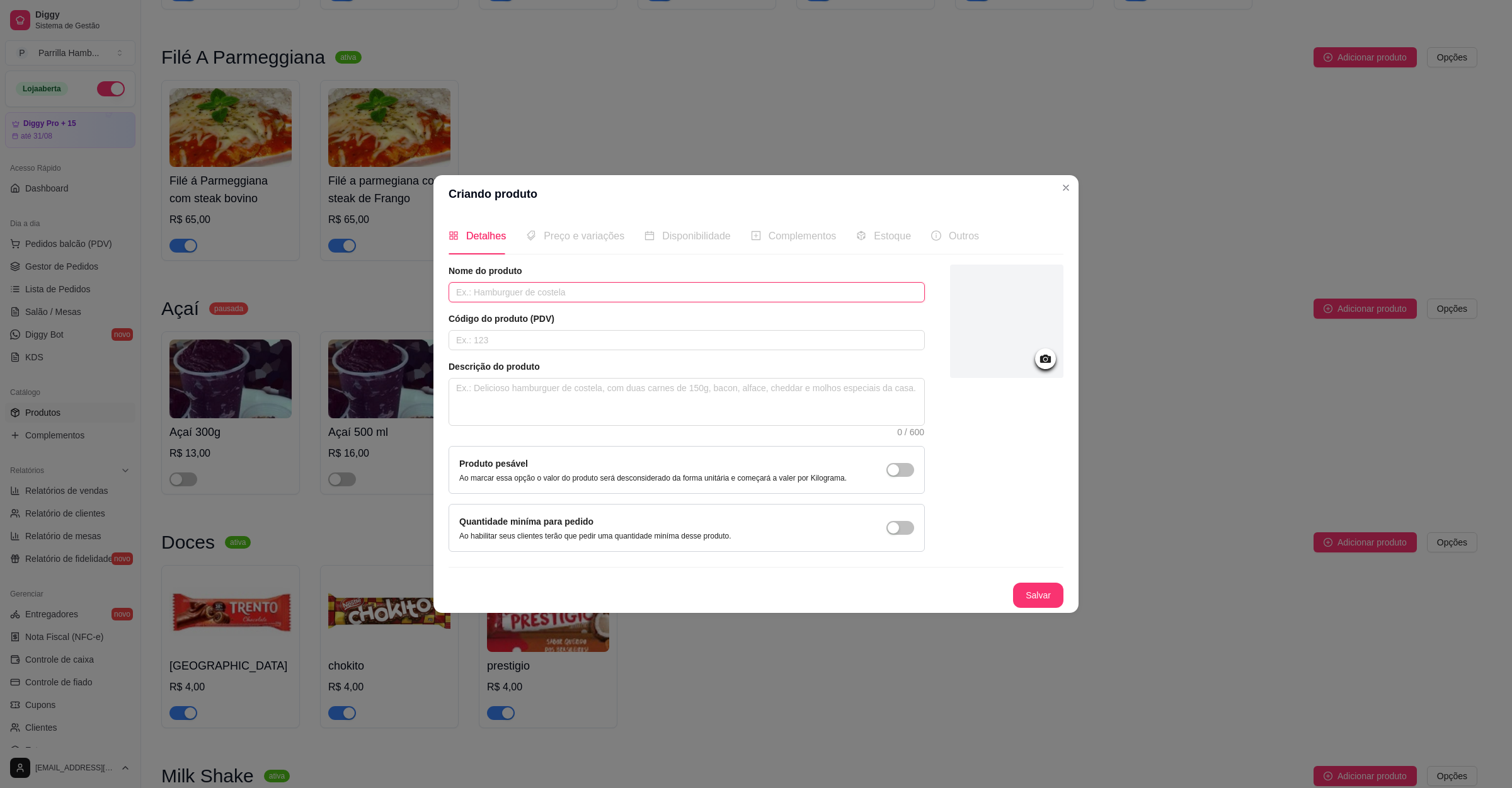
click at [649, 288] on input "text" at bounding box center [686, 292] width 476 height 20
type input "trident"
click at [1051, 354] on icon at bounding box center [1045, 359] width 14 height 14
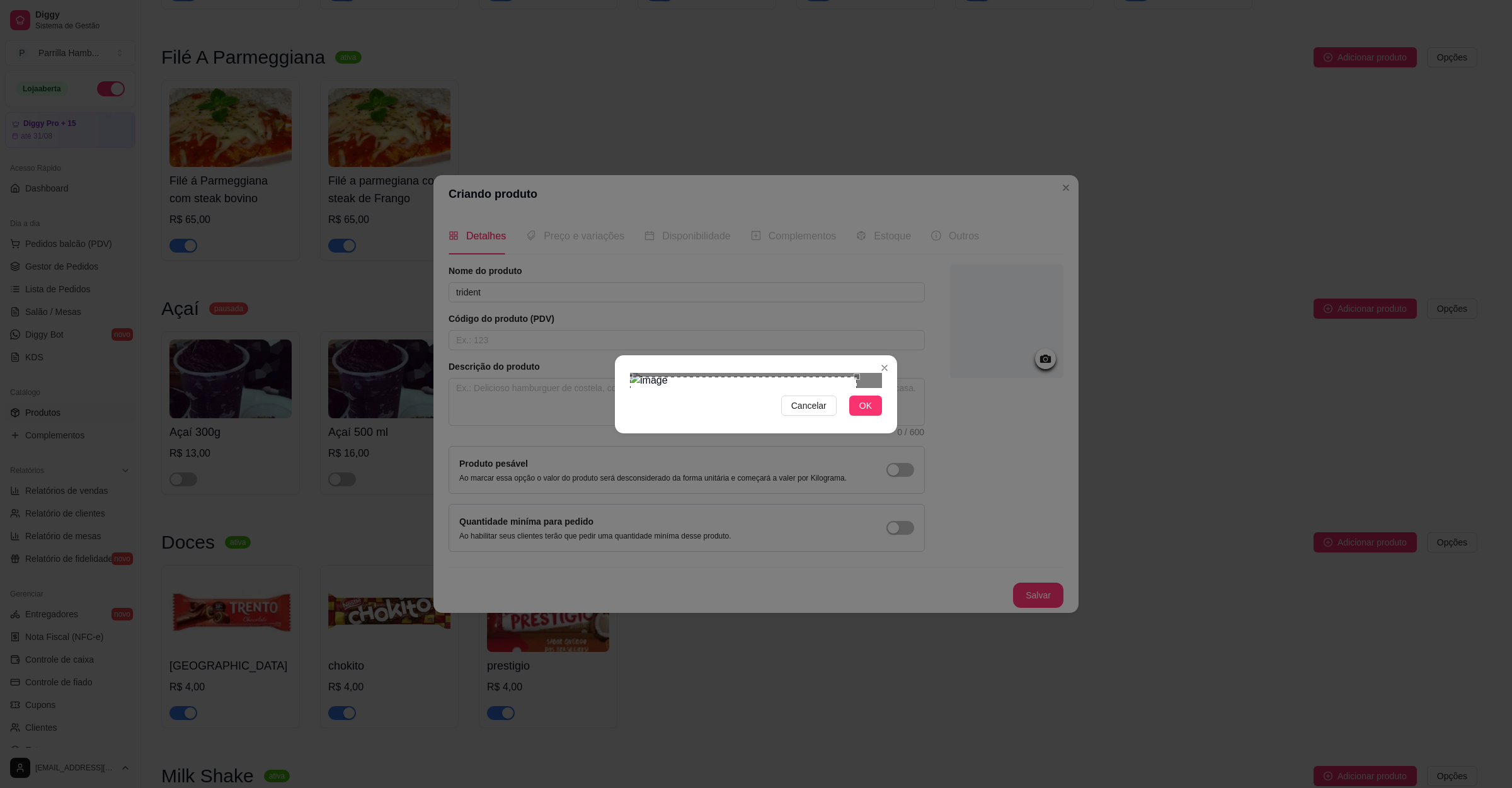
click at [671, 386] on div "Use the arrow keys to move the crop selection area" at bounding box center [743, 441] width 227 height 127
click at [798, 388] on div at bounding box center [756, 381] width 252 height 15
click at [865, 413] on span "OK" at bounding box center [865, 405] width 13 height 13
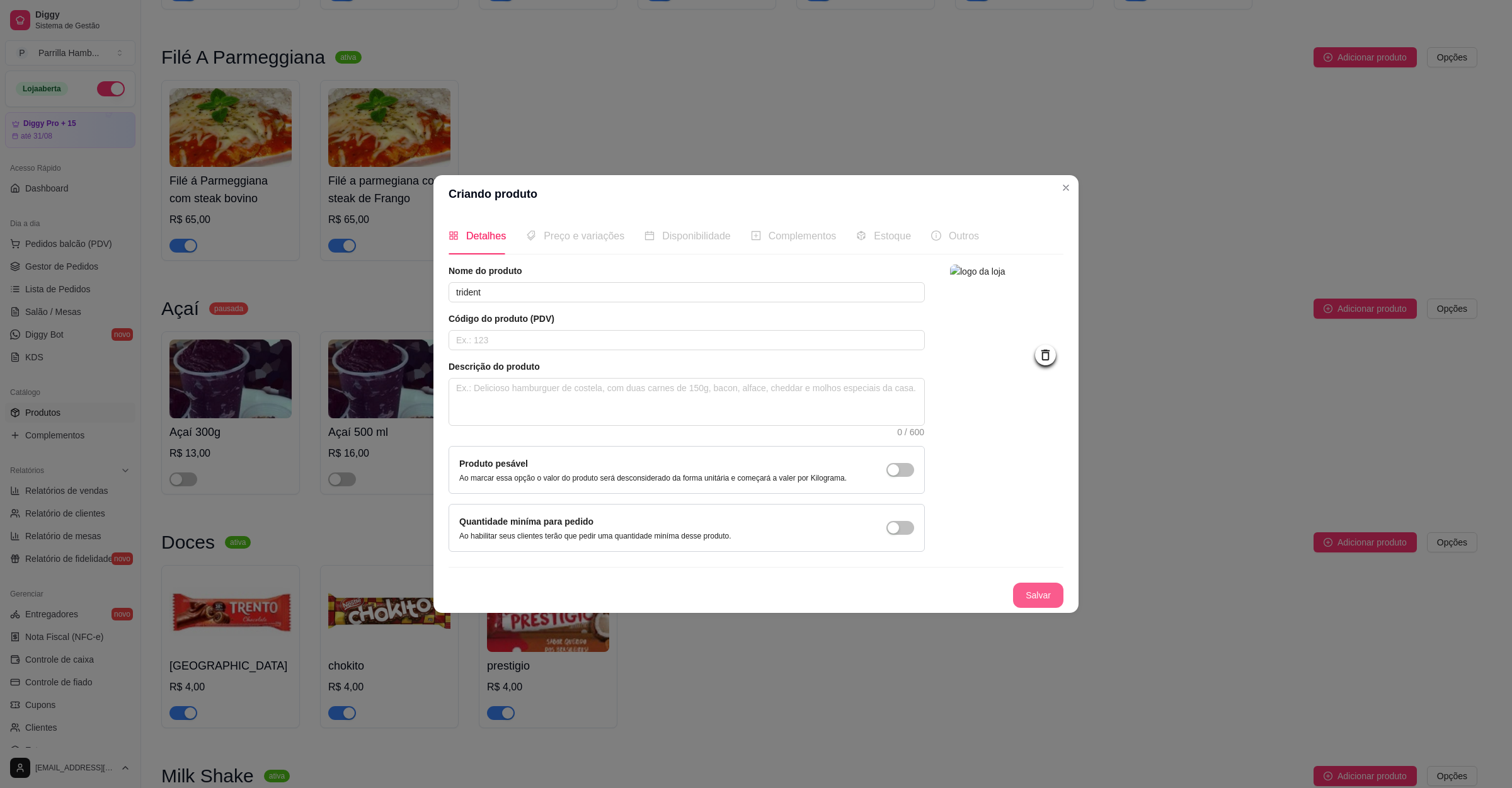
click at [1036, 586] on button "Salvar" at bounding box center [1038, 595] width 50 height 25
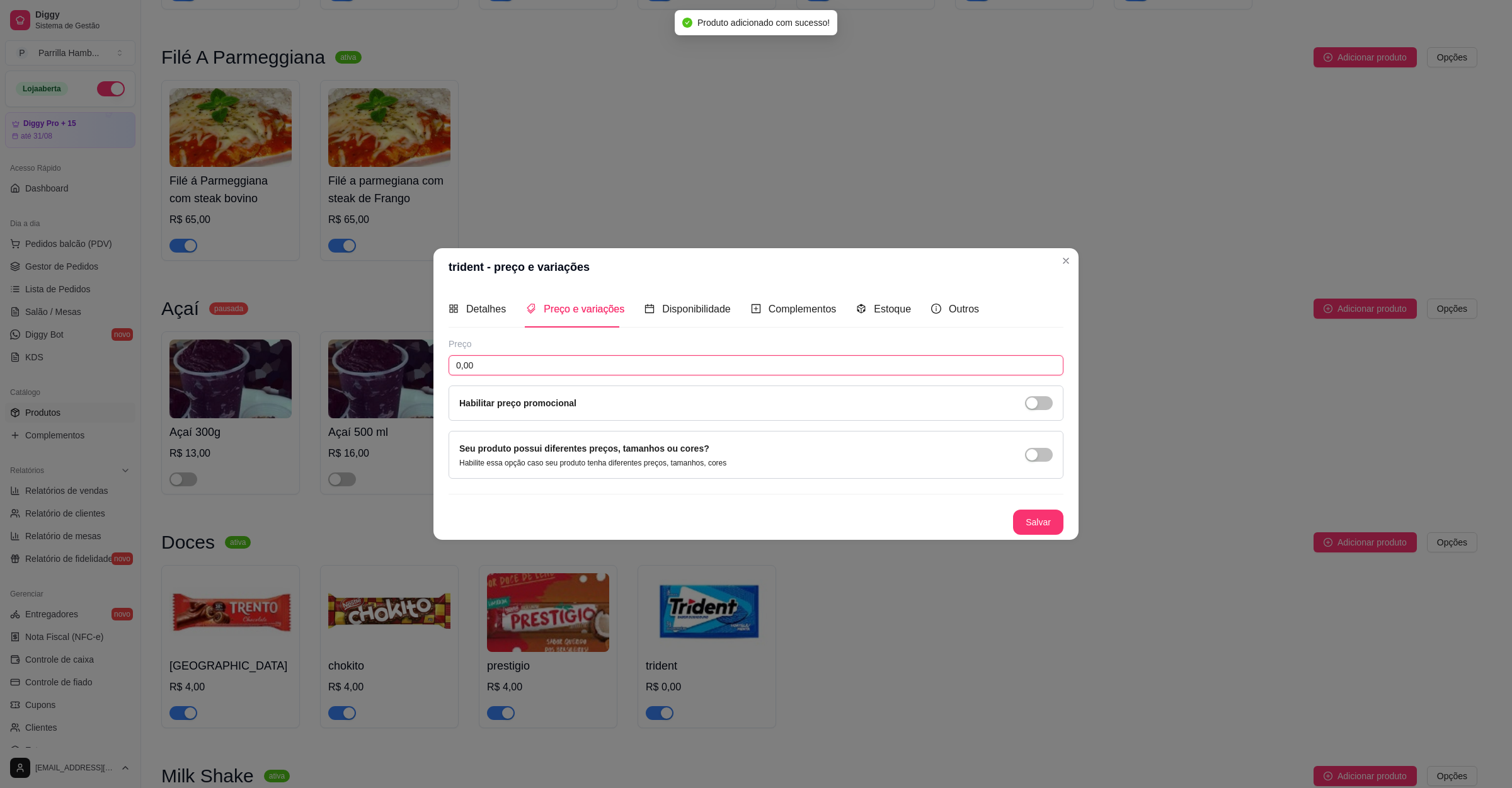
click at [678, 367] on input "0,00" at bounding box center [756, 365] width 615 height 20
type input "3,00"
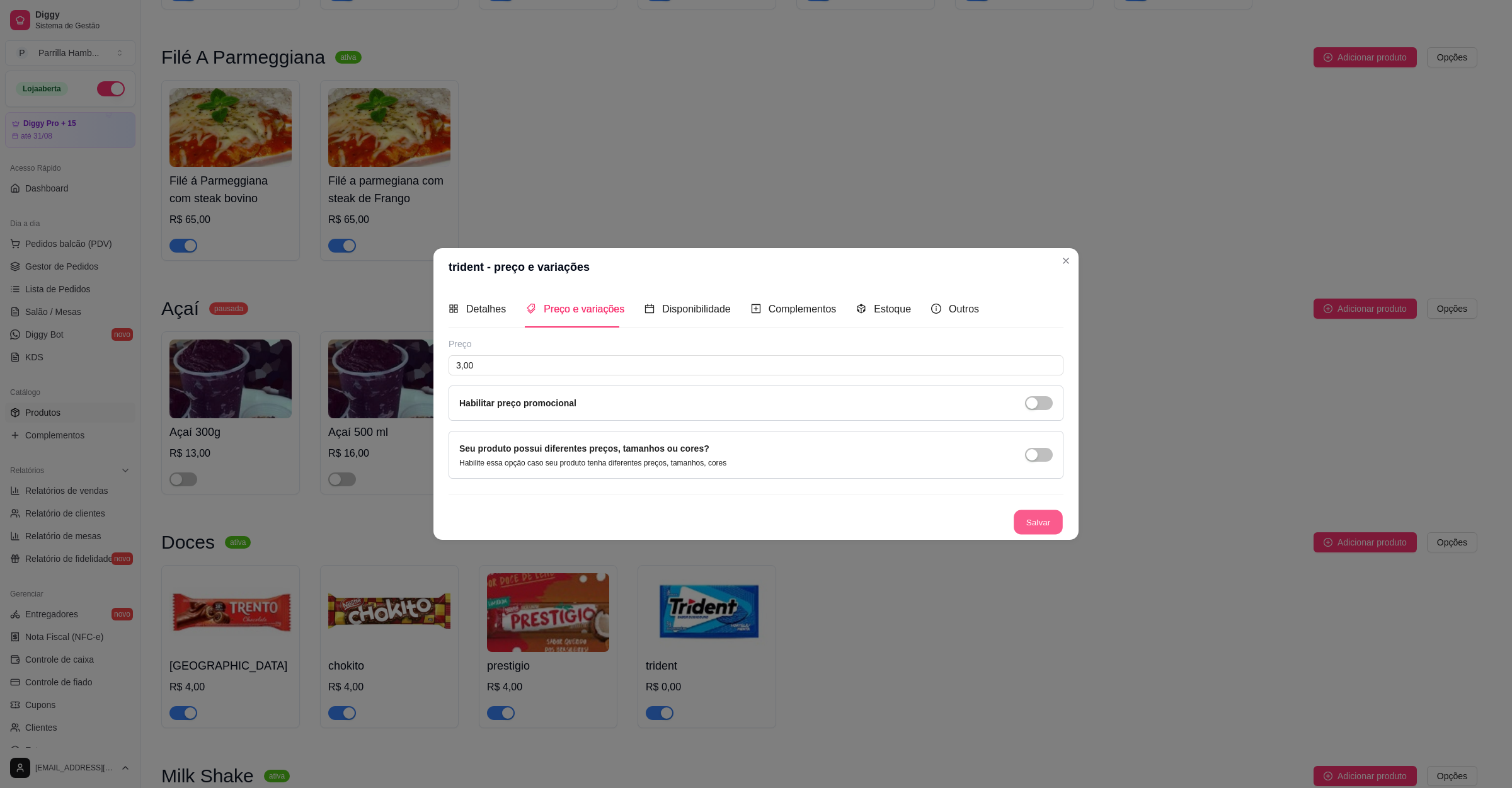
click at [1028, 517] on button "Salvar" at bounding box center [1037, 521] width 49 height 24
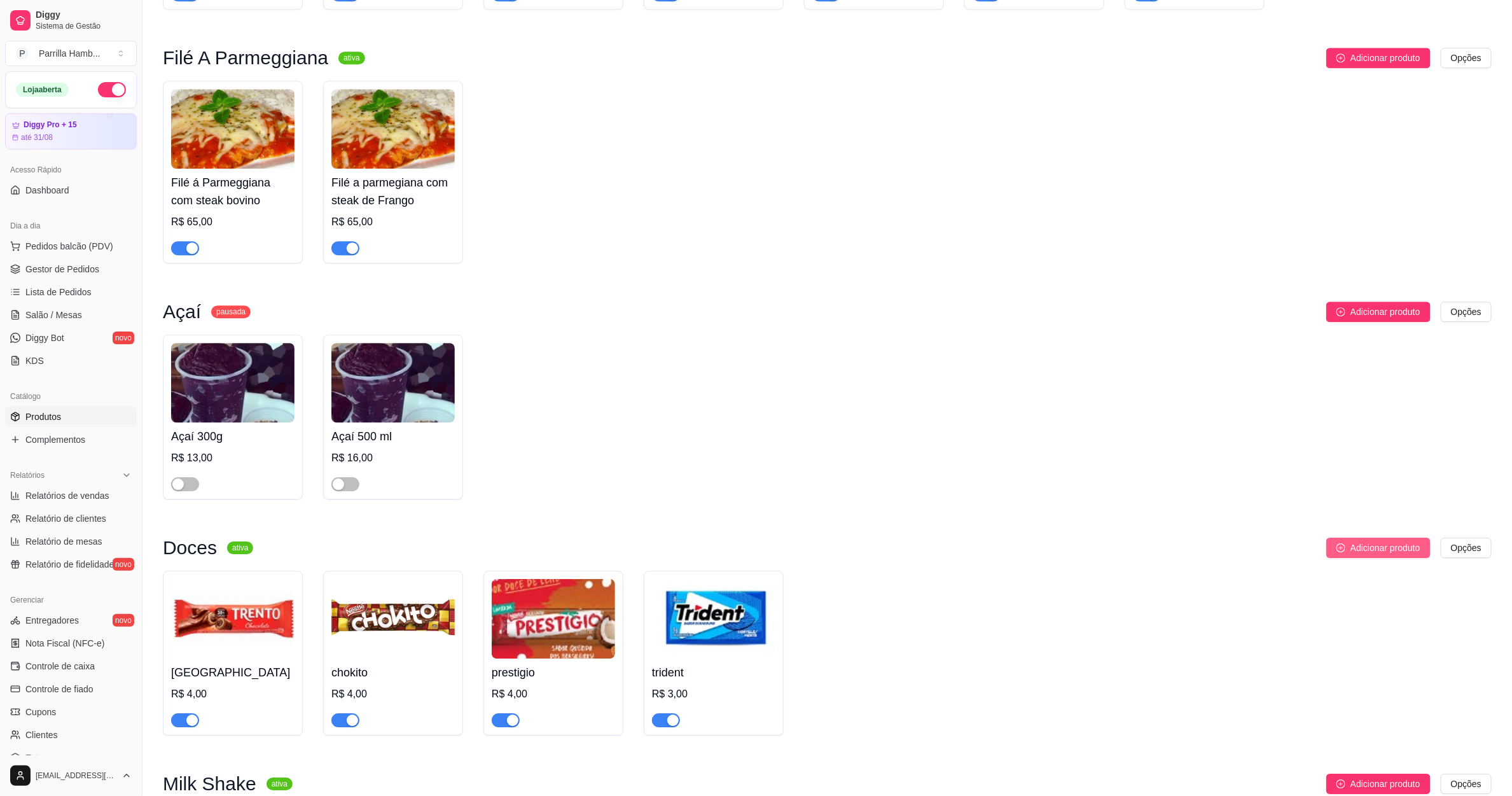
click at [1408, 541] on span "Adicionar produto" at bounding box center [1385, 548] width 70 height 14
click at [1354, 541] on span "Adicionar produto" at bounding box center [1385, 548] width 70 height 14
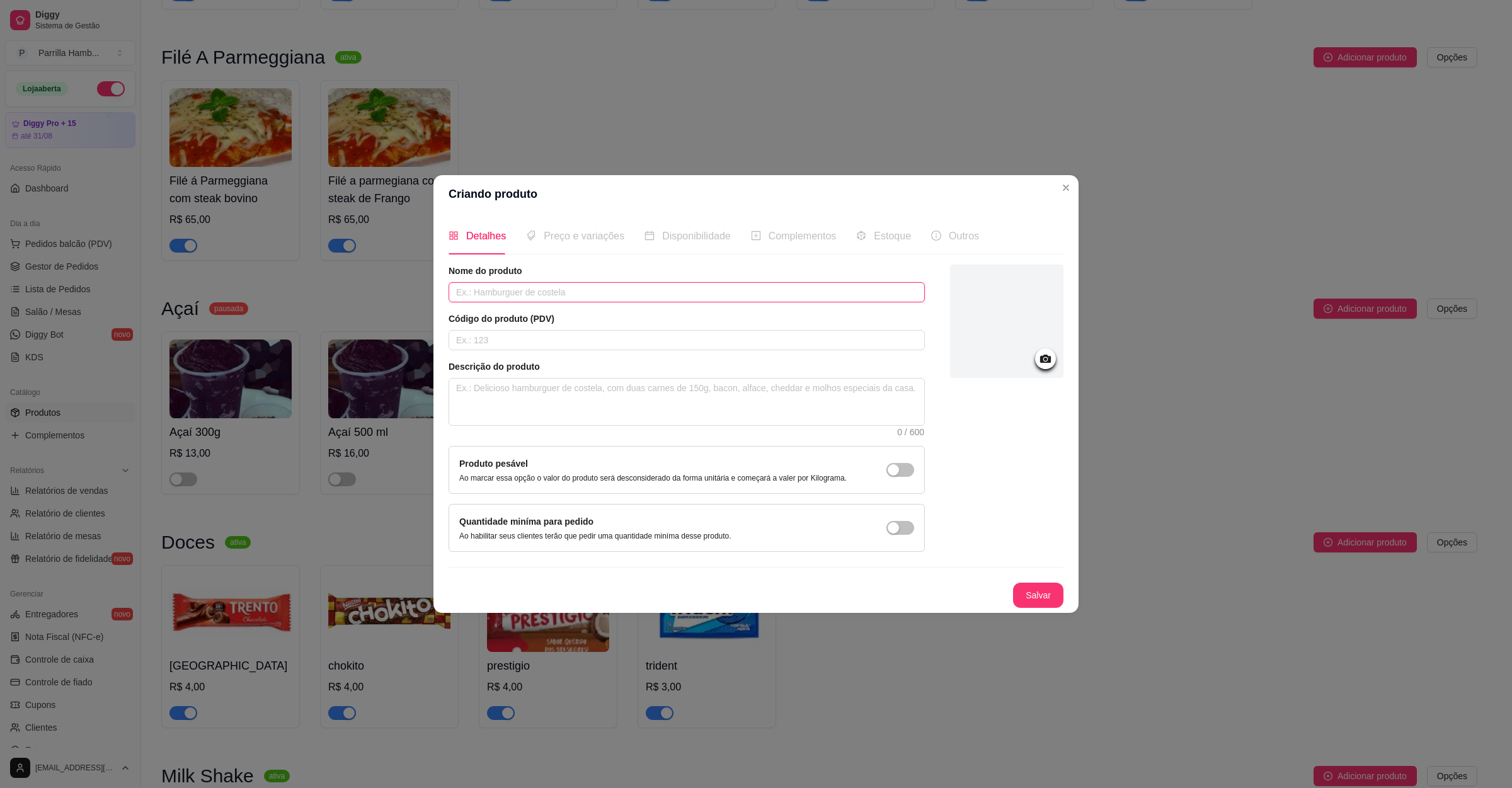
click at [538, 293] on input "text" at bounding box center [686, 292] width 476 height 20
type input "halls"
click at [1041, 355] on icon at bounding box center [1045, 358] width 11 height 8
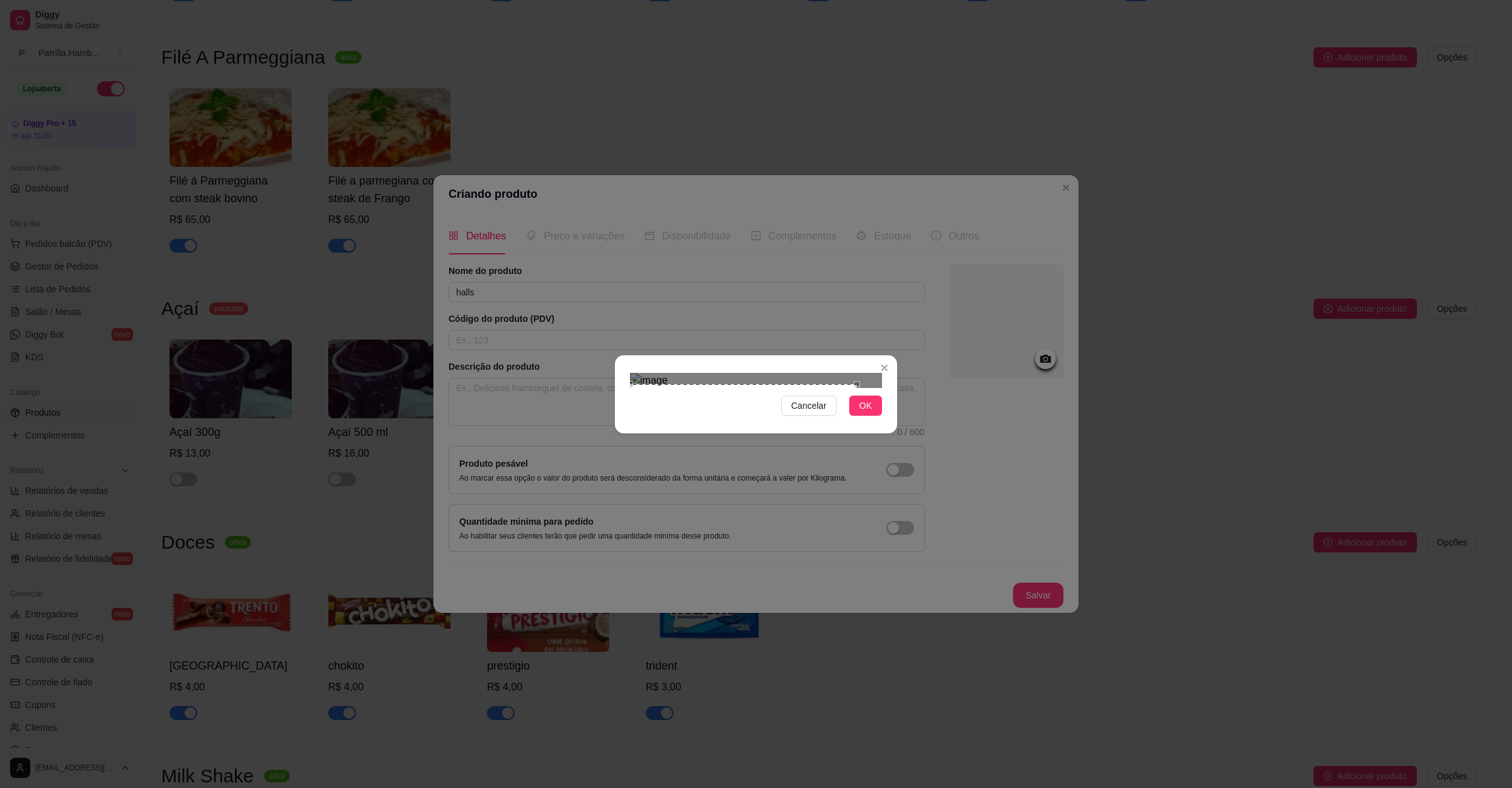
click at [694, 418] on div "Use the arrow keys to move the crop selection area" at bounding box center [743, 448] width 227 height 127
click at [837, 388] on div at bounding box center [756, 381] width 252 height 15
click at [740, 409] on div "Use the arrow keys to move the crop selection area" at bounding box center [700, 449] width 129 height 129
click at [868, 416] on button "OK" at bounding box center [865, 406] width 32 height 20
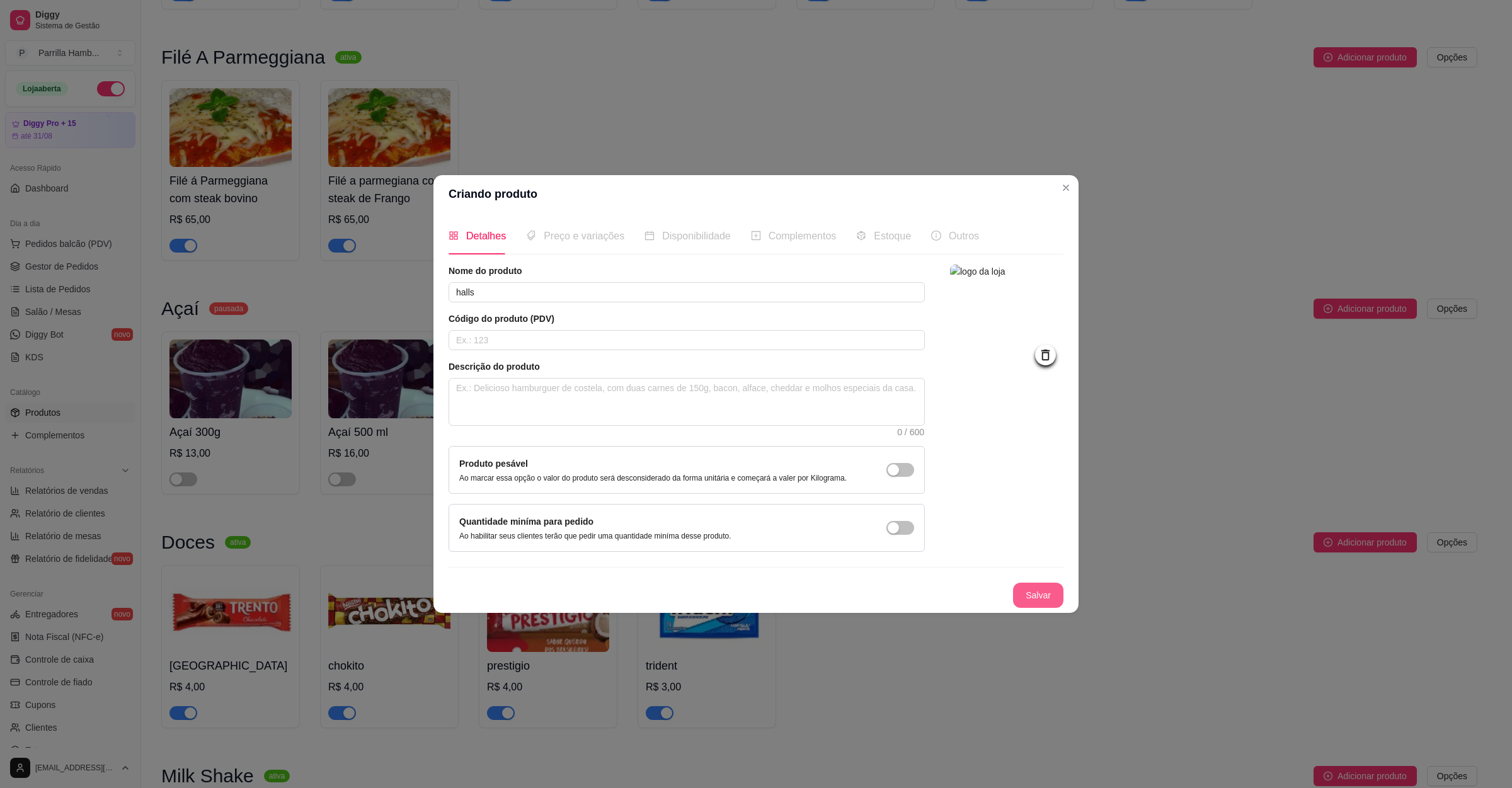
click at [1039, 586] on button "Salvar" at bounding box center [1038, 595] width 50 height 25
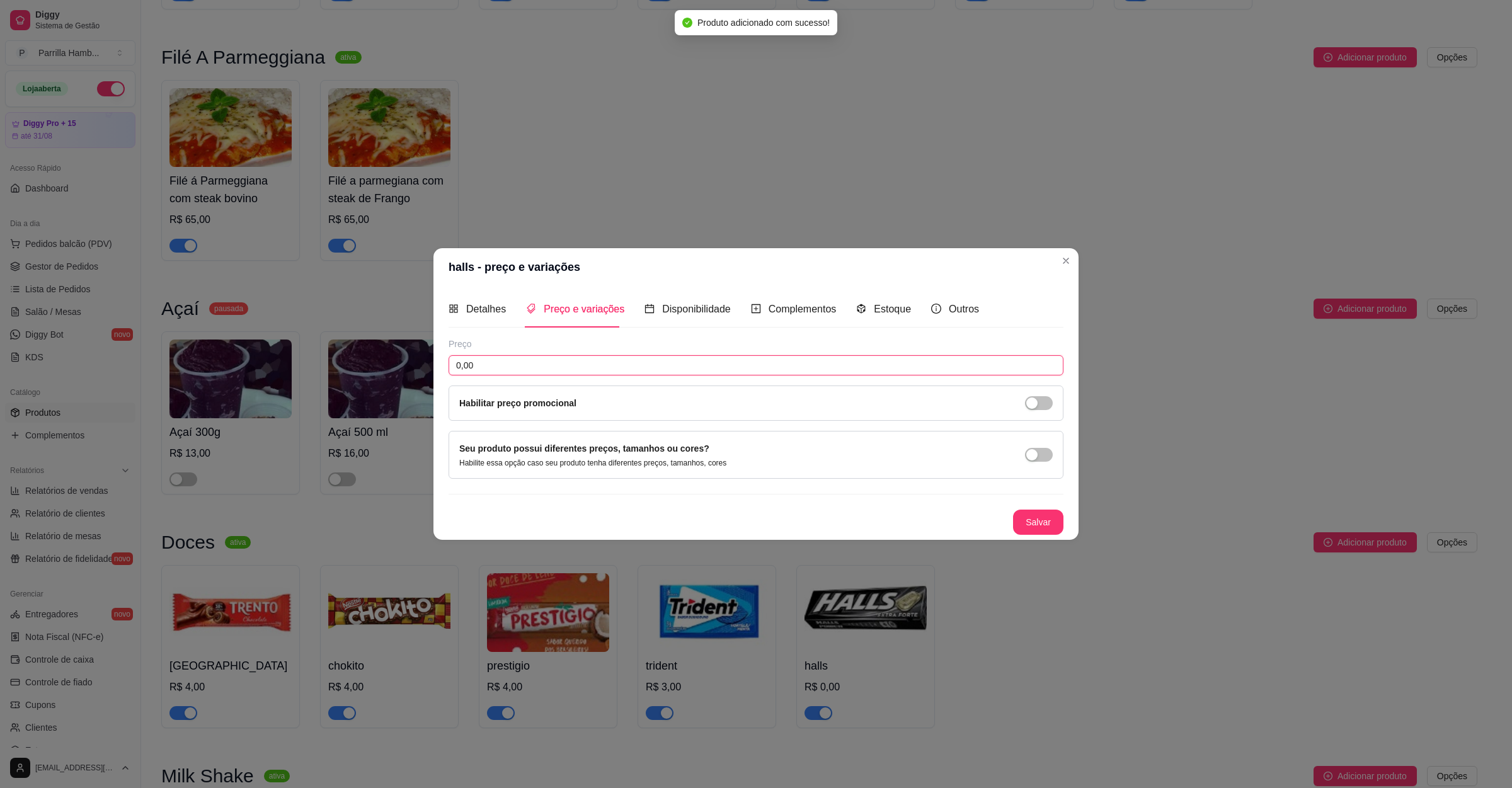
click at [584, 363] on input "0,00" at bounding box center [756, 365] width 615 height 20
type input "3,00"
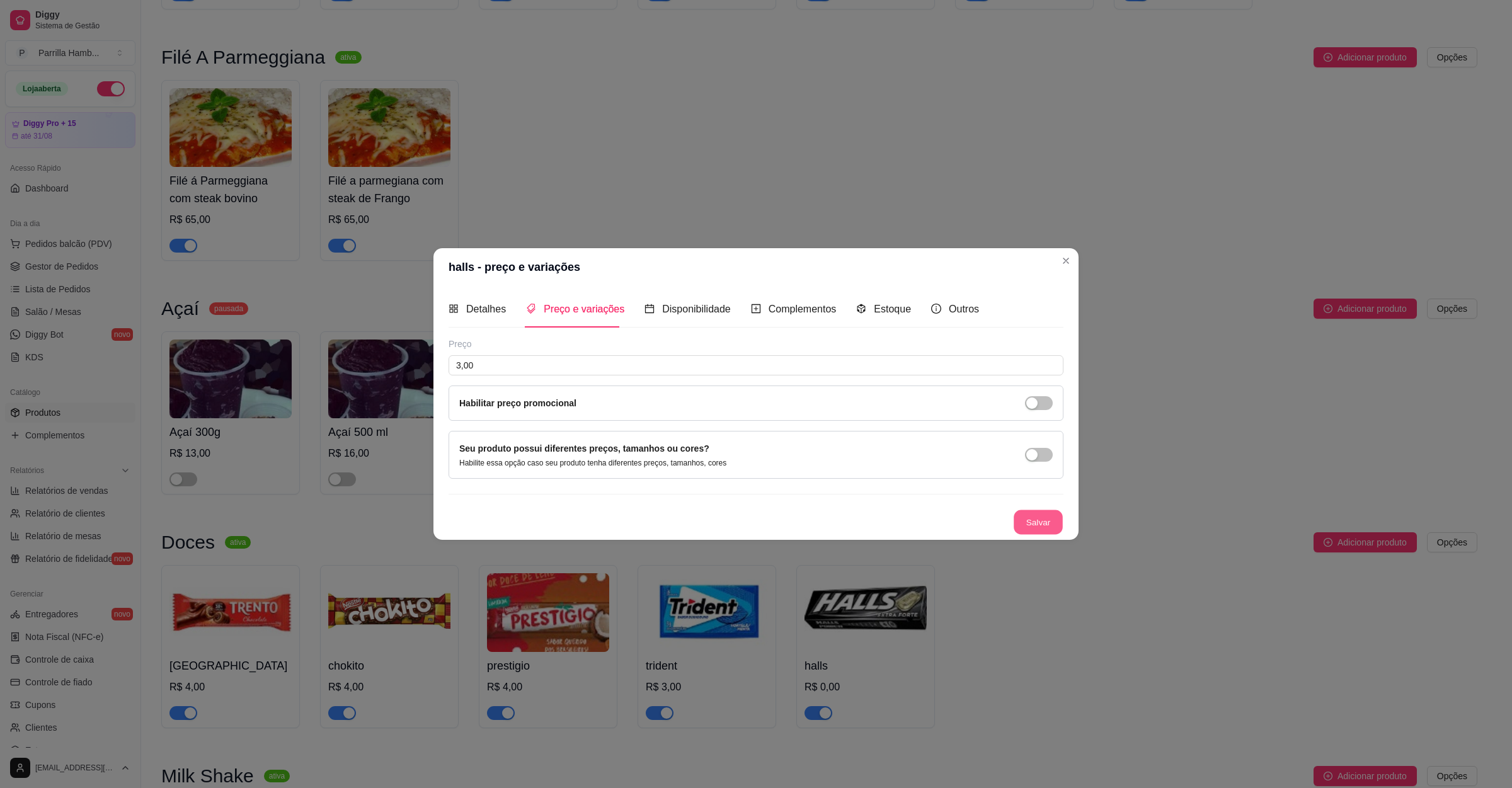
click at [1030, 528] on button "Salvar" at bounding box center [1037, 521] width 49 height 24
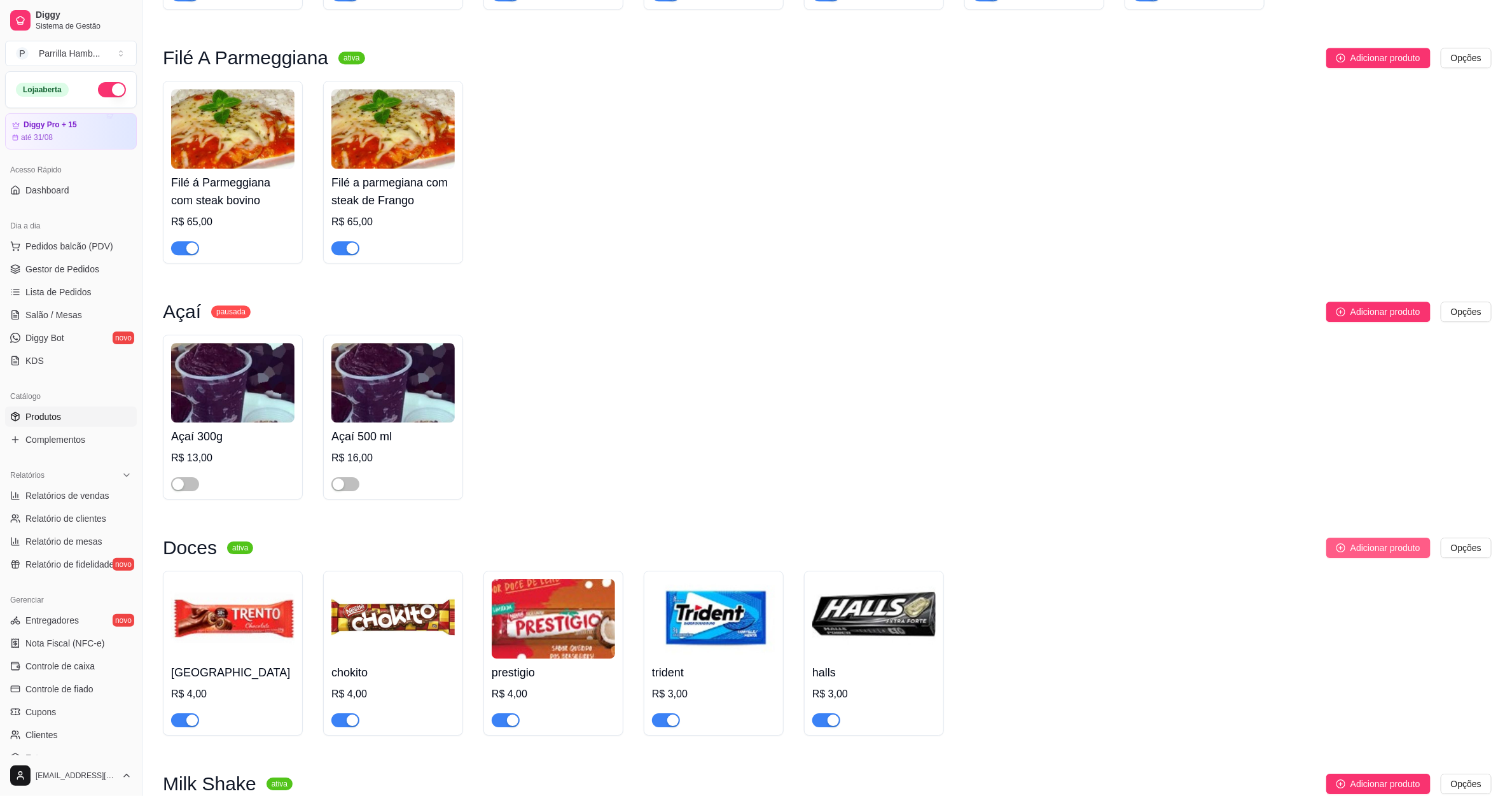
click at [1337, 543] on icon "plus-circle" at bounding box center [1342, 548] width 9 height 9
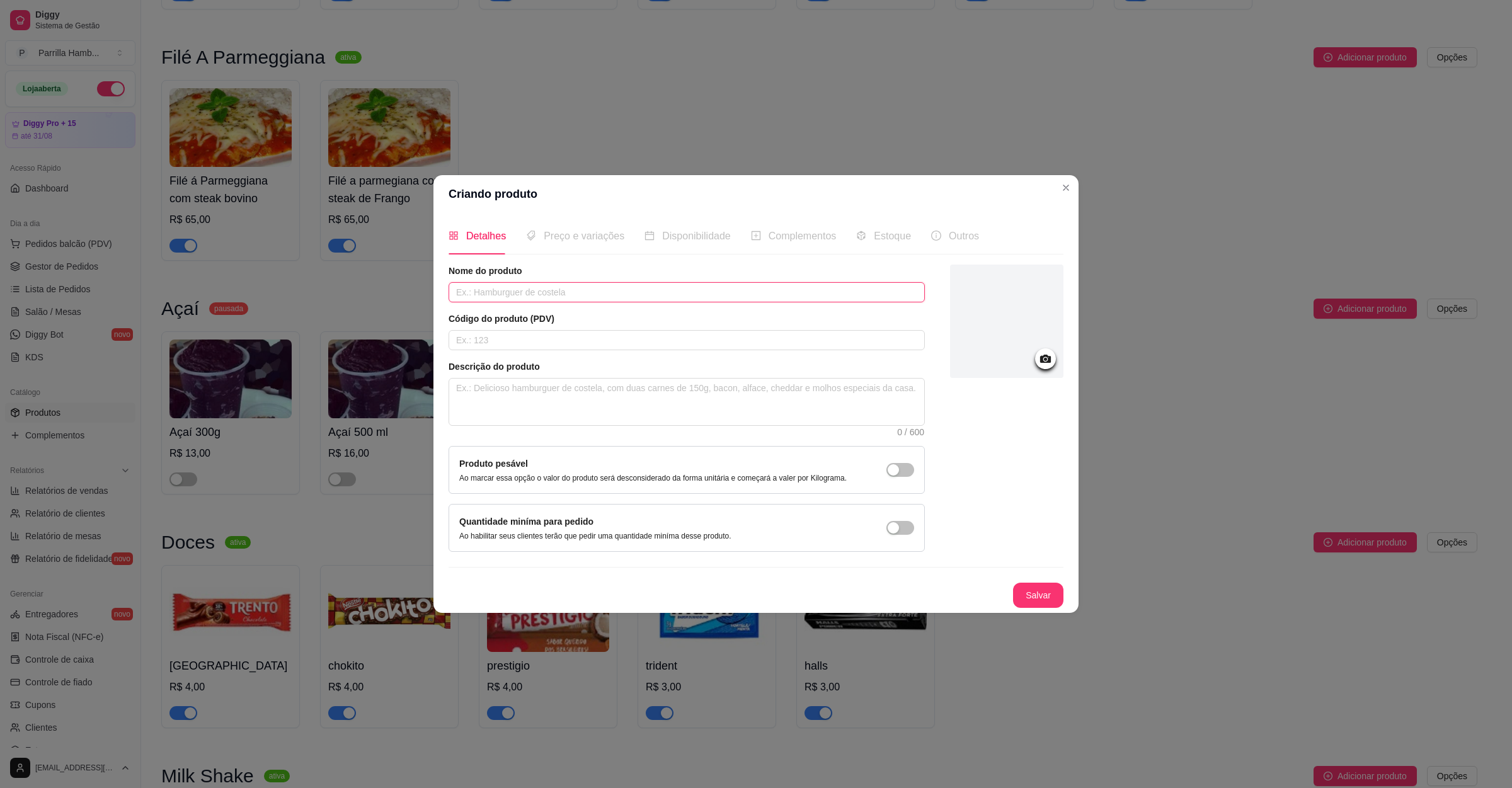
click at [555, 287] on input "text" at bounding box center [686, 292] width 476 height 20
type input "brinquedos"
click at [1045, 358] on circle at bounding box center [1045, 359] width 4 height 4
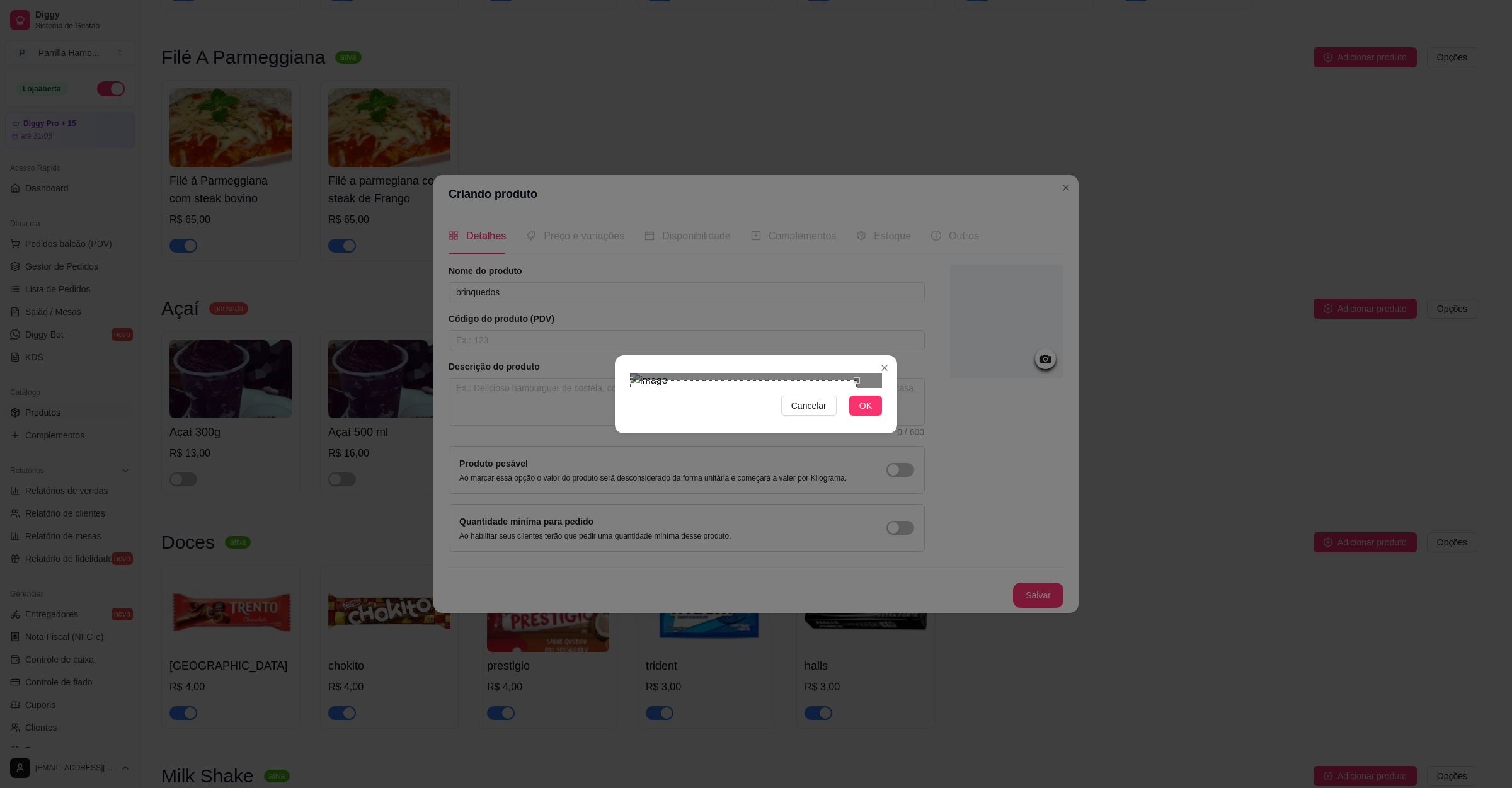
click at [728, 403] on div "Use the arrow keys to move the crop selection area" at bounding box center [743, 444] width 227 height 127
click at [753, 421] on div "Cancelar OK" at bounding box center [756, 394] width 282 height 53
click at [865, 413] on span "OK" at bounding box center [865, 405] width 13 height 13
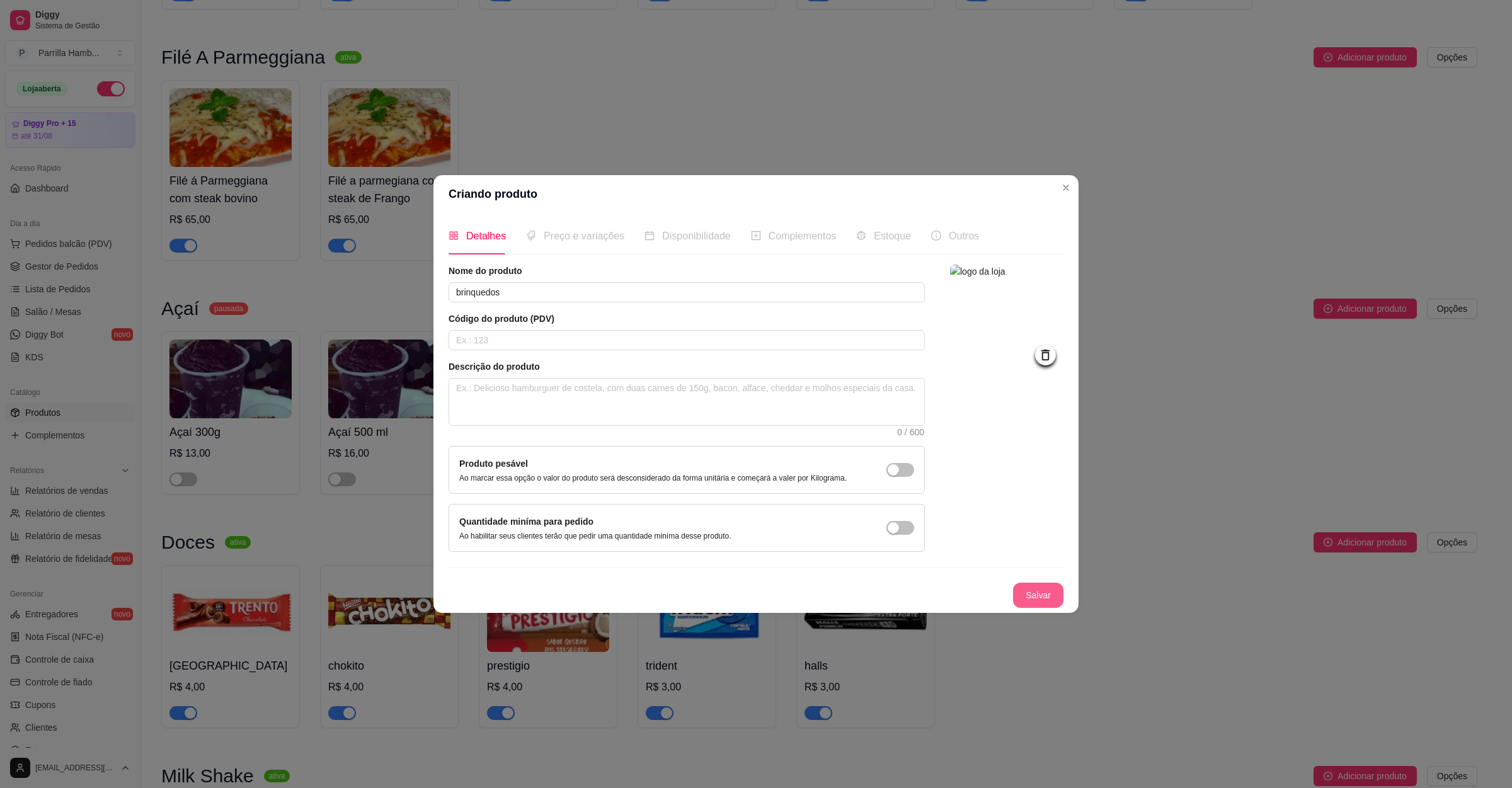
click at [1045, 594] on button "Salvar" at bounding box center [1038, 595] width 50 height 25
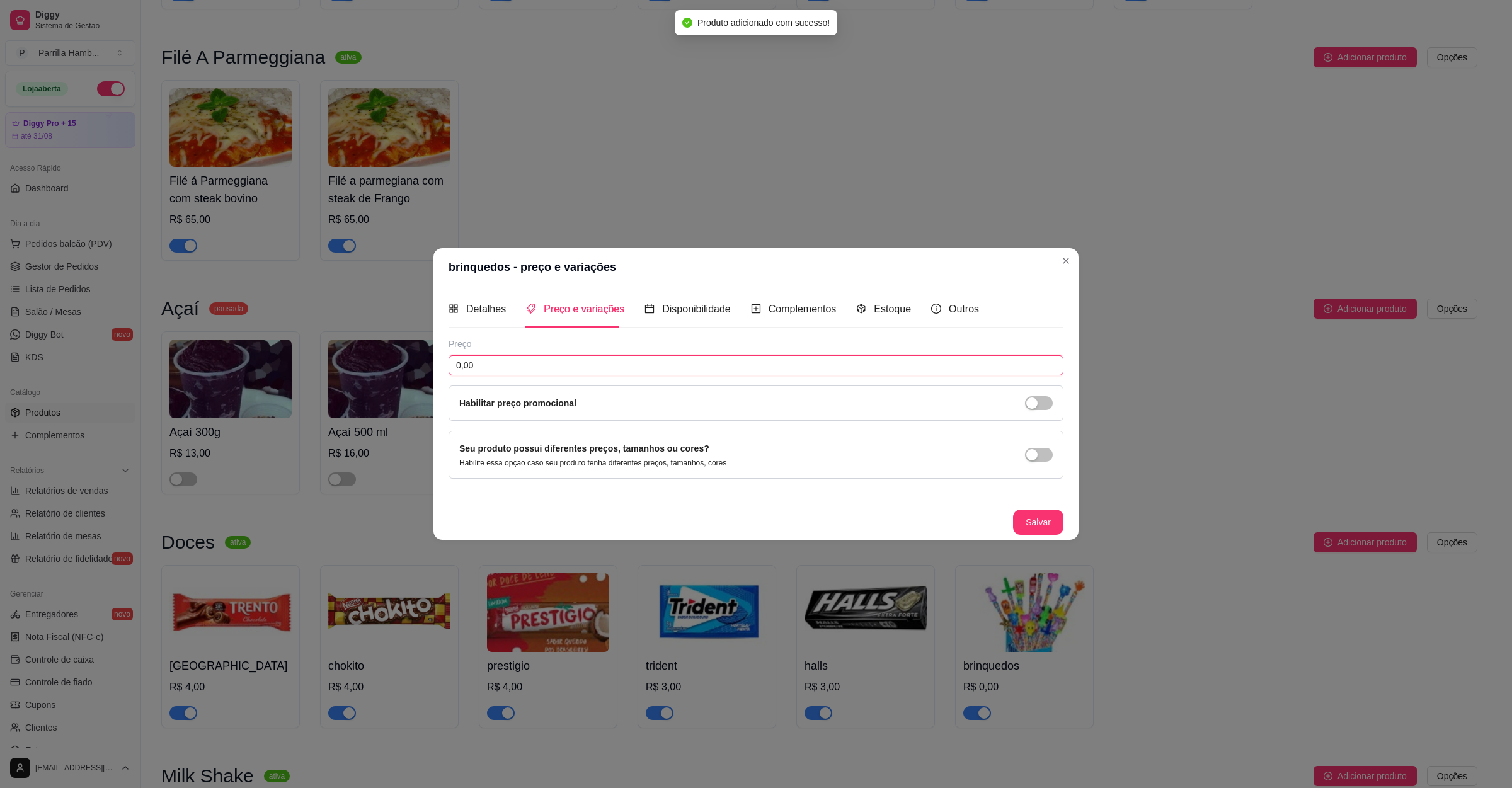
click at [579, 371] on input "0,00" at bounding box center [756, 365] width 615 height 20
type input "5,00"
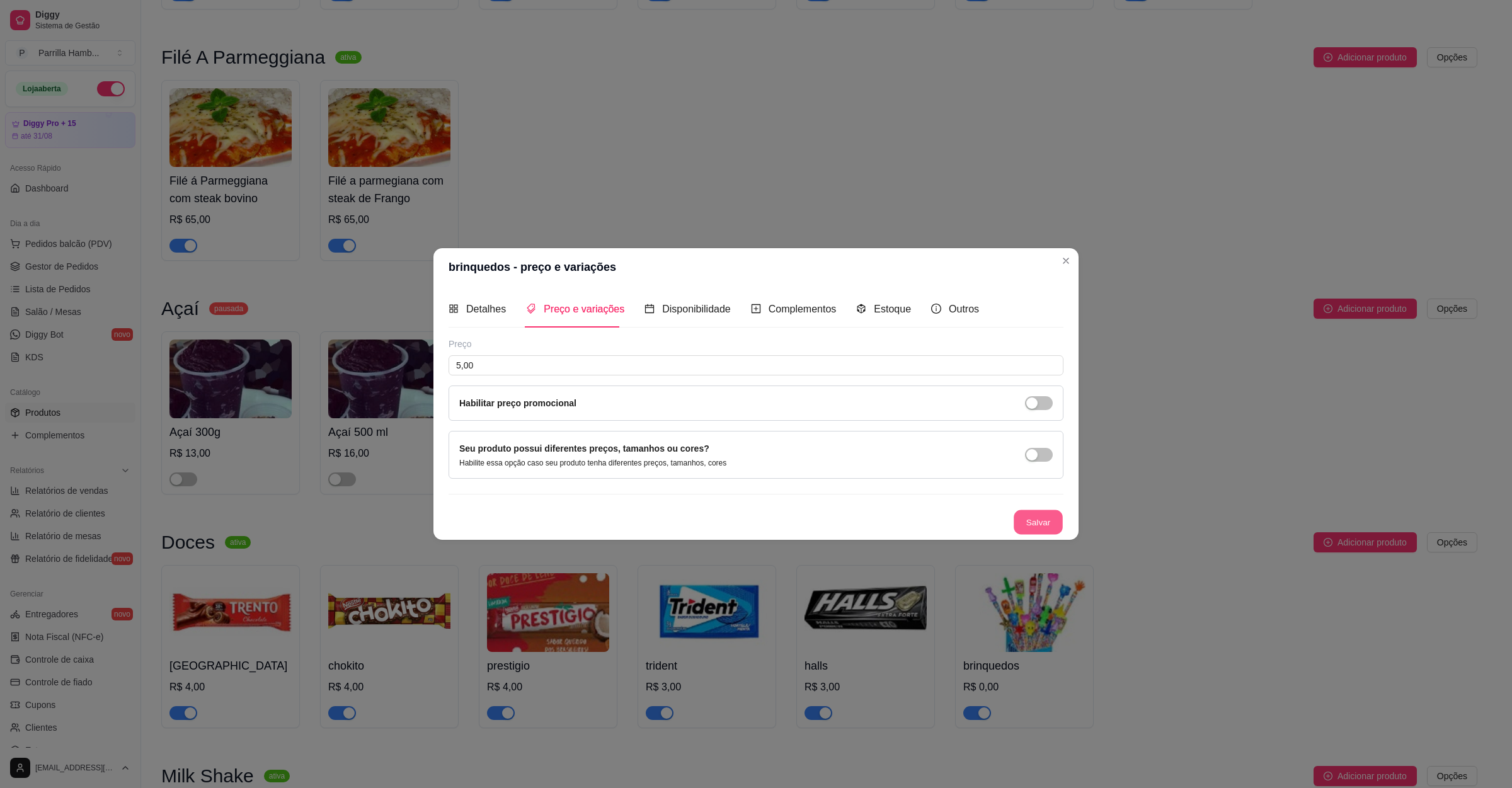
click at [1034, 521] on button "Salvar" at bounding box center [1037, 521] width 49 height 24
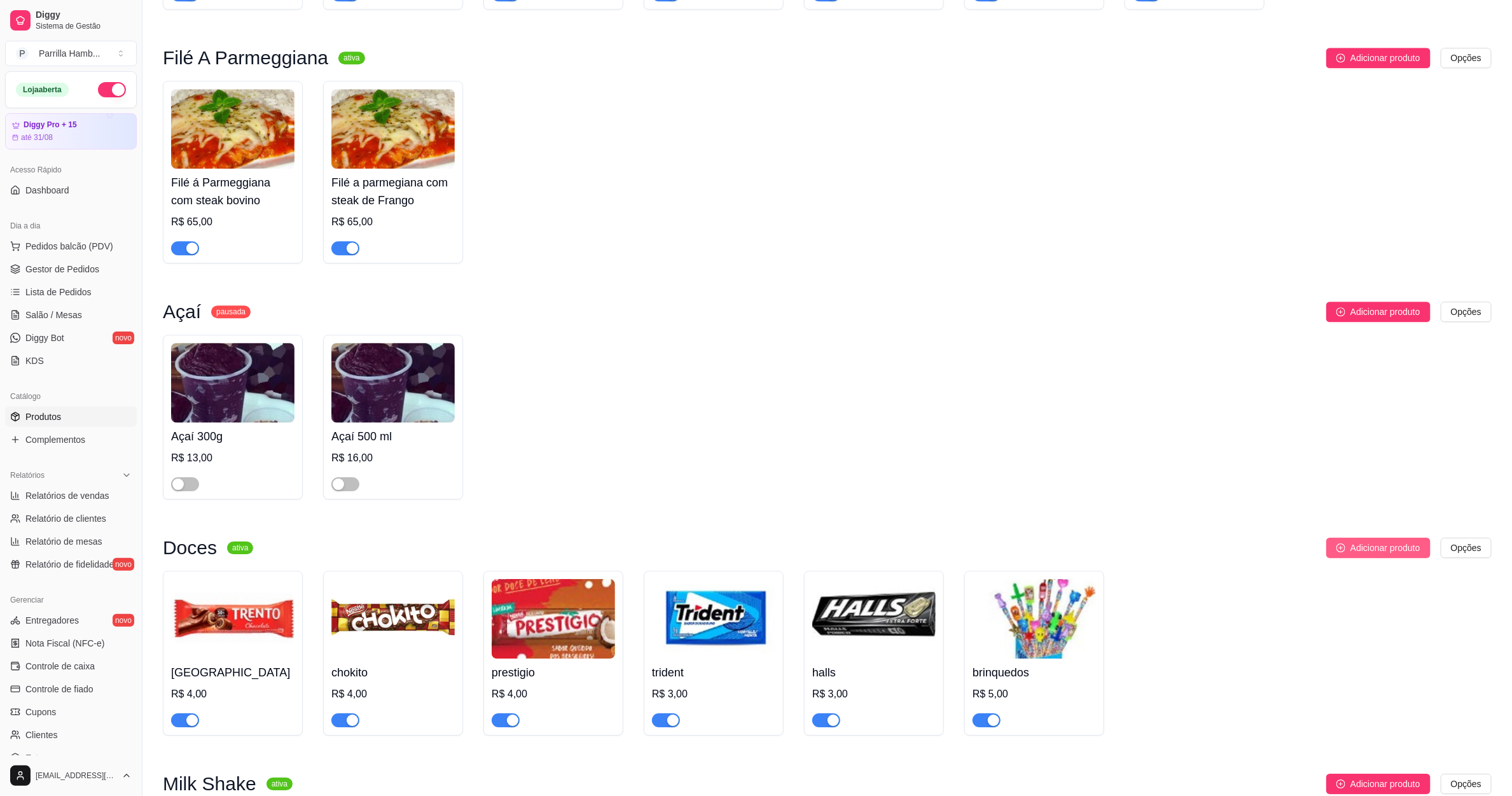
click at [1333, 538] on button "Adicionar produto" at bounding box center [1378, 548] width 104 height 20
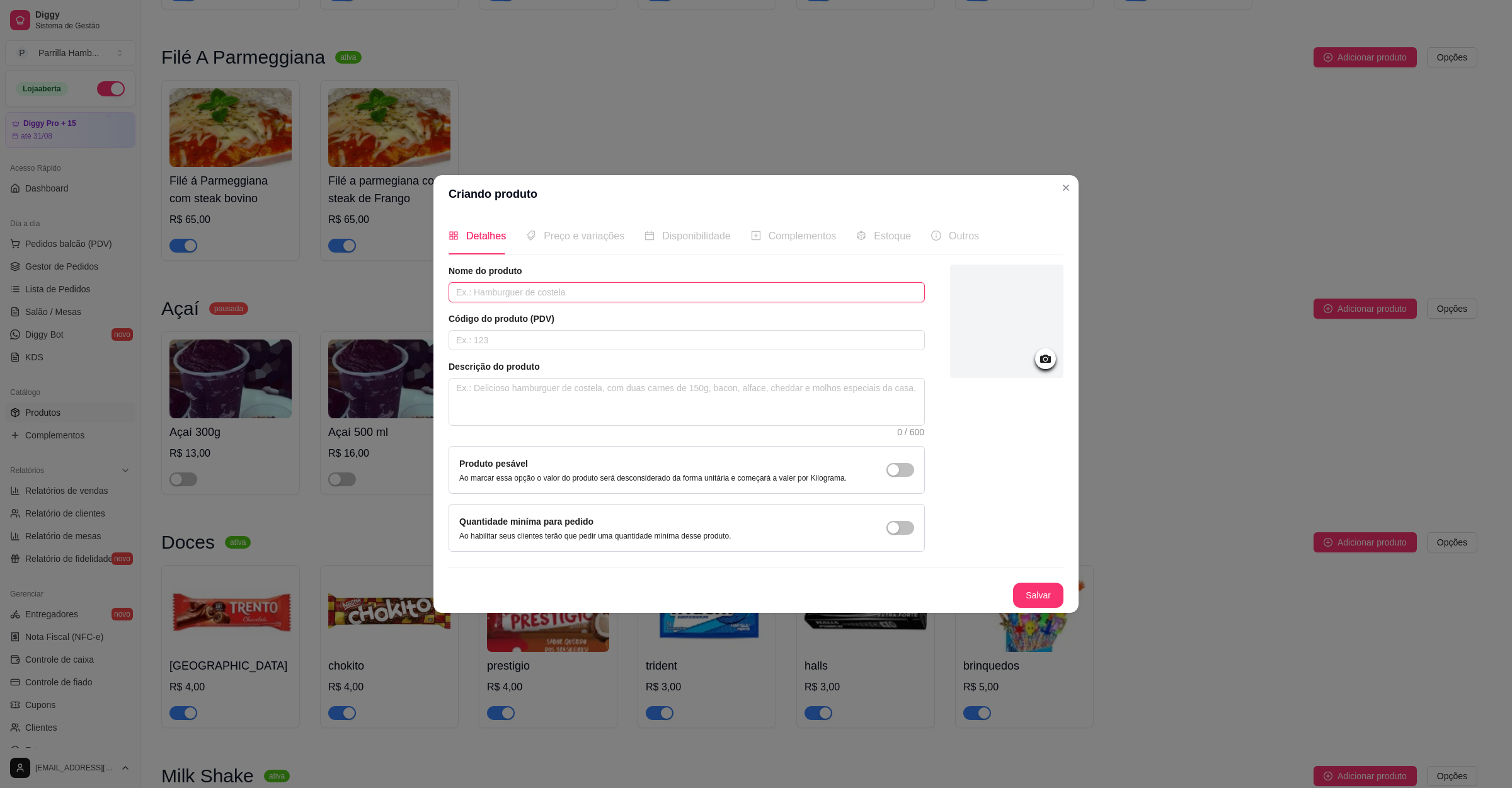
click at [544, 286] on input "text" at bounding box center [686, 292] width 476 height 20
type input "gulao"
click at [1053, 352] on div at bounding box center [1044, 358] width 21 height 21
click at [1058, 356] on div at bounding box center [1006, 321] width 113 height 113
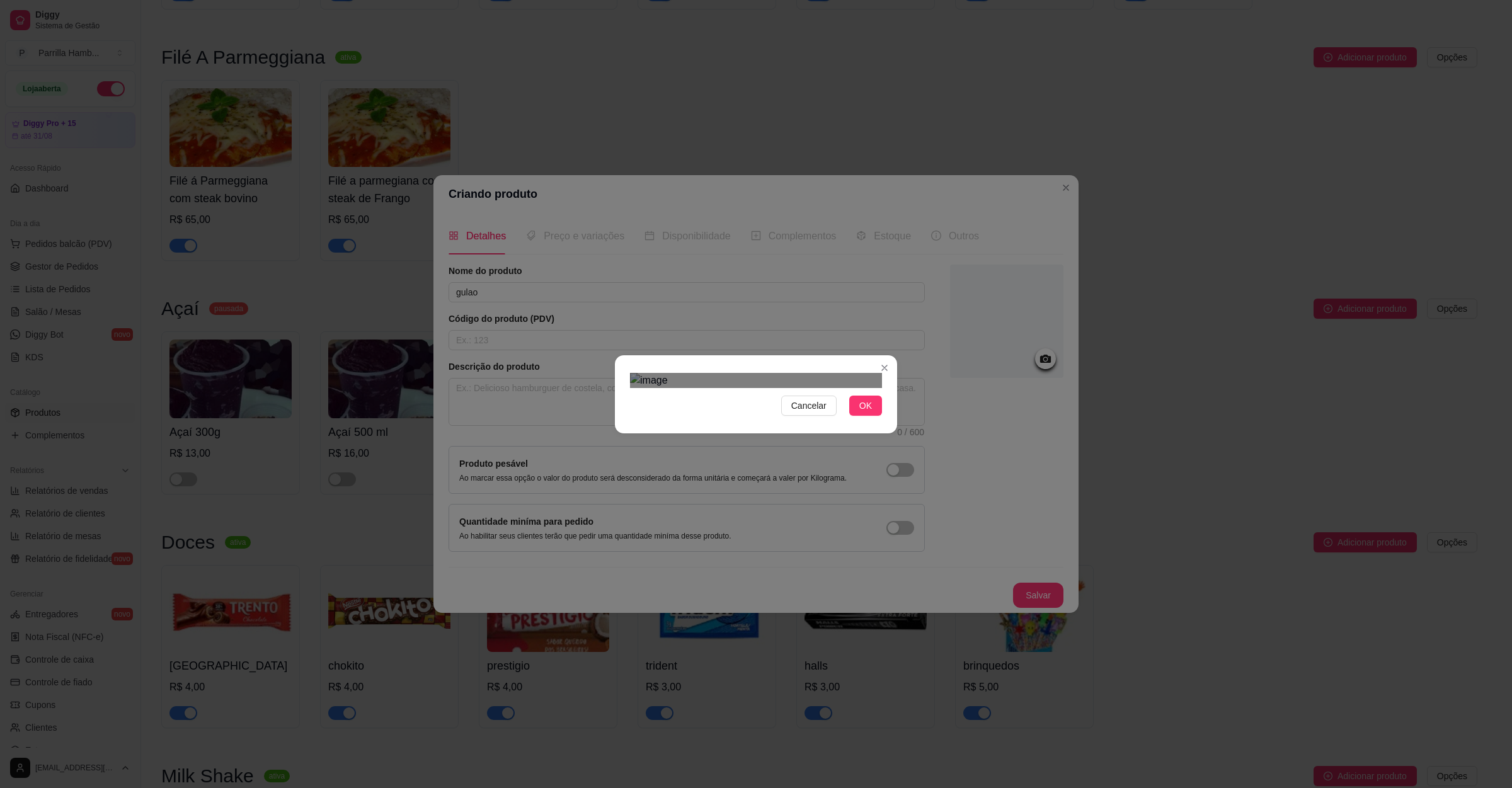
click at [851, 388] on div at bounding box center [756, 381] width 252 height 15
click at [790, 584] on div "Cancelar OK" at bounding box center [756, 394] width 1512 height 788
click at [861, 413] on span "OK" at bounding box center [865, 405] width 13 height 13
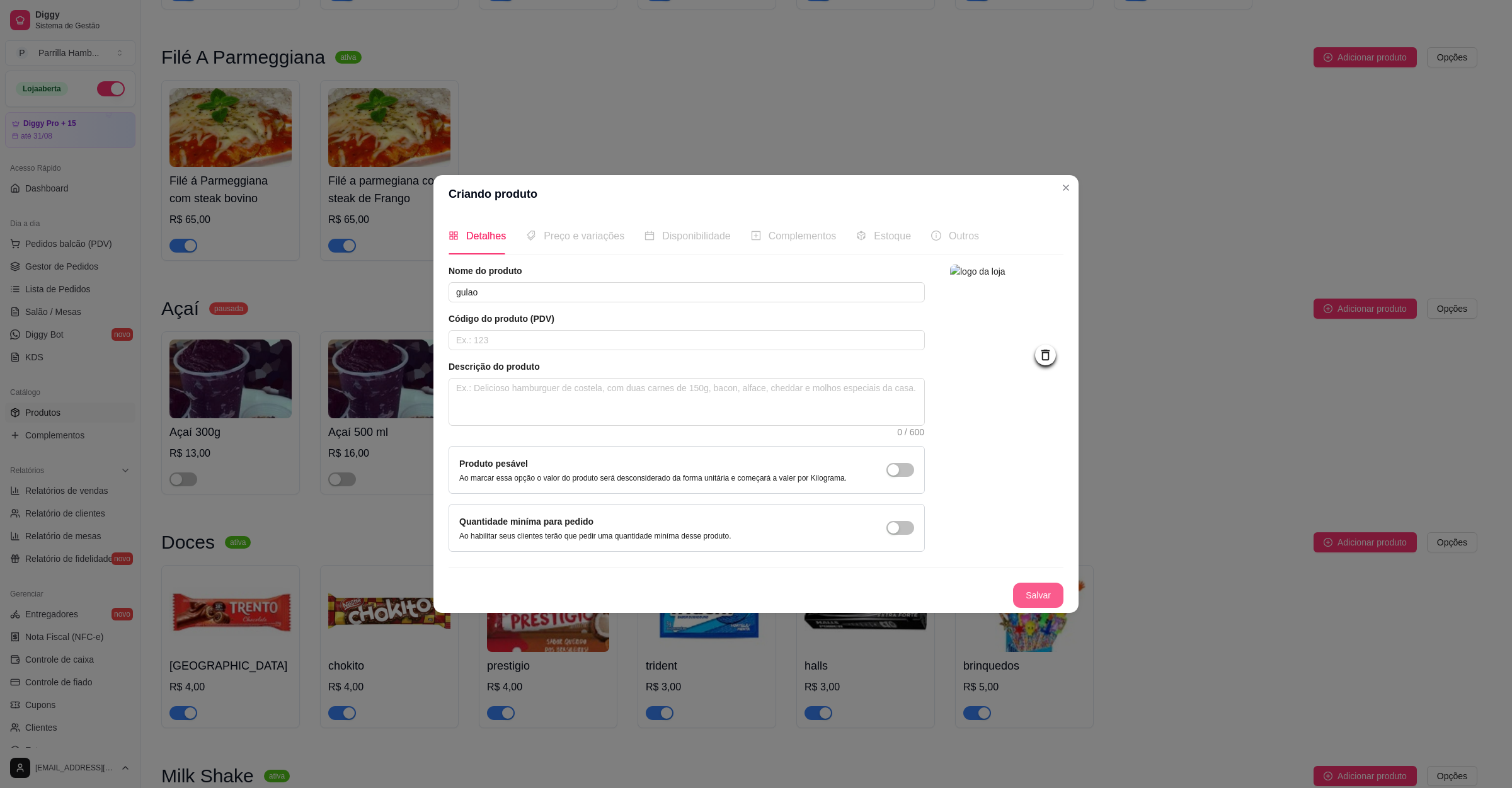
click at [1056, 595] on button "Salvar" at bounding box center [1038, 595] width 50 height 25
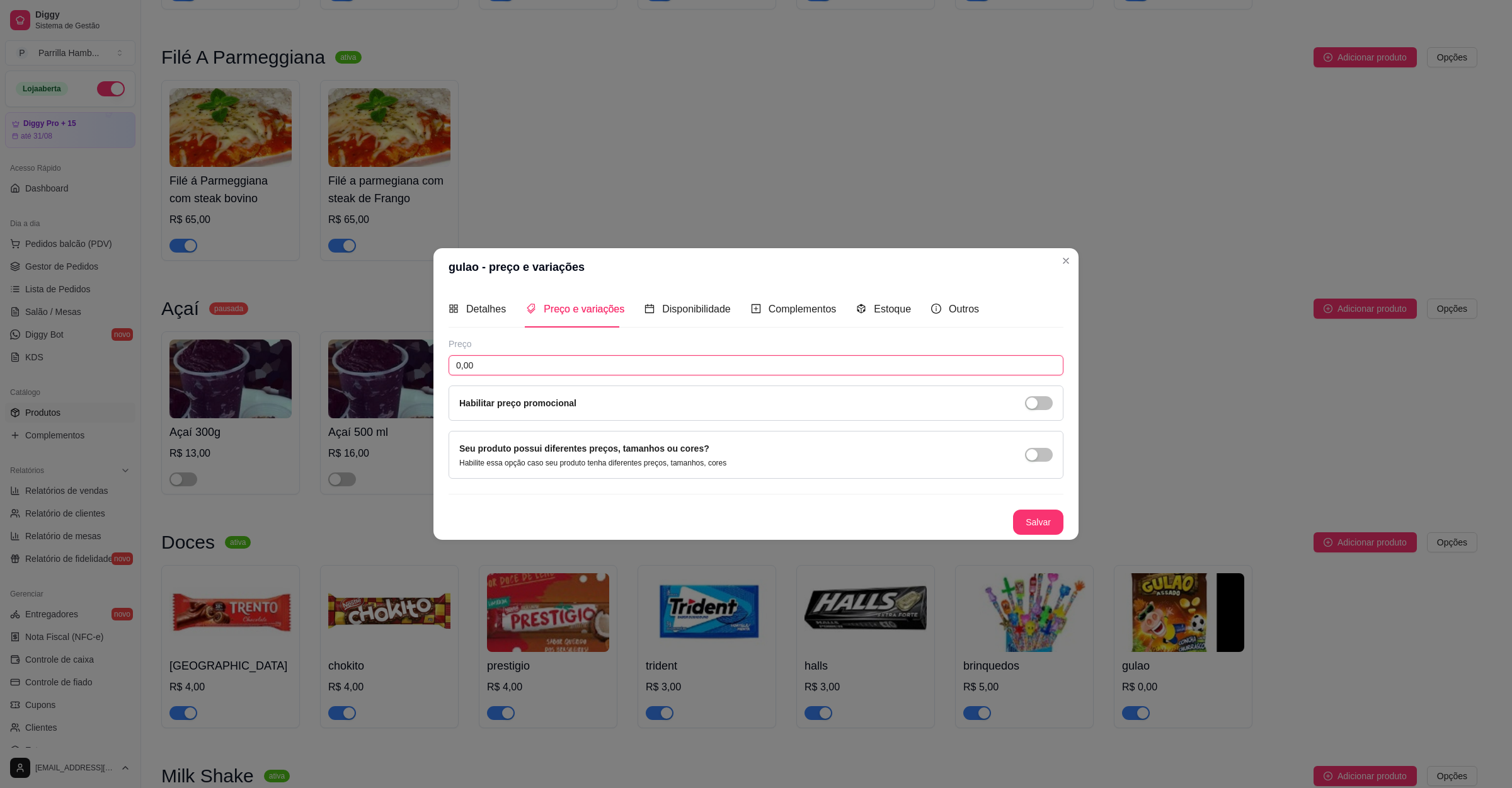
click at [545, 356] on input "0,00" at bounding box center [756, 365] width 615 height 20
type input "4,00"
click at [1060, 530] on button "Salvar" at bounding box center [1038, 522] width 50 height 25
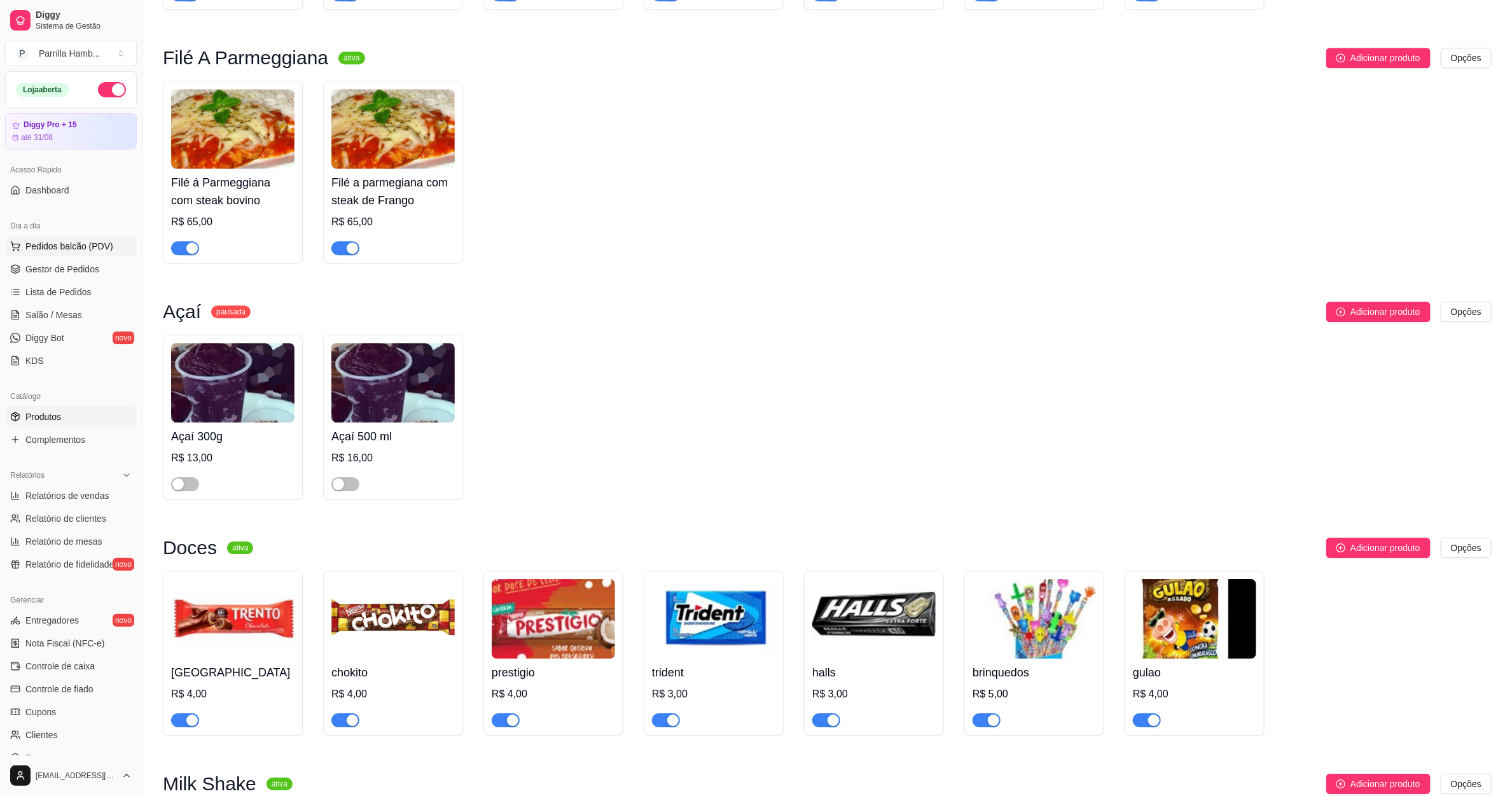
click at [73, 241] on span "Pedidos balcão (PDV)" at bounding box center [69, 247] width 88 height 13
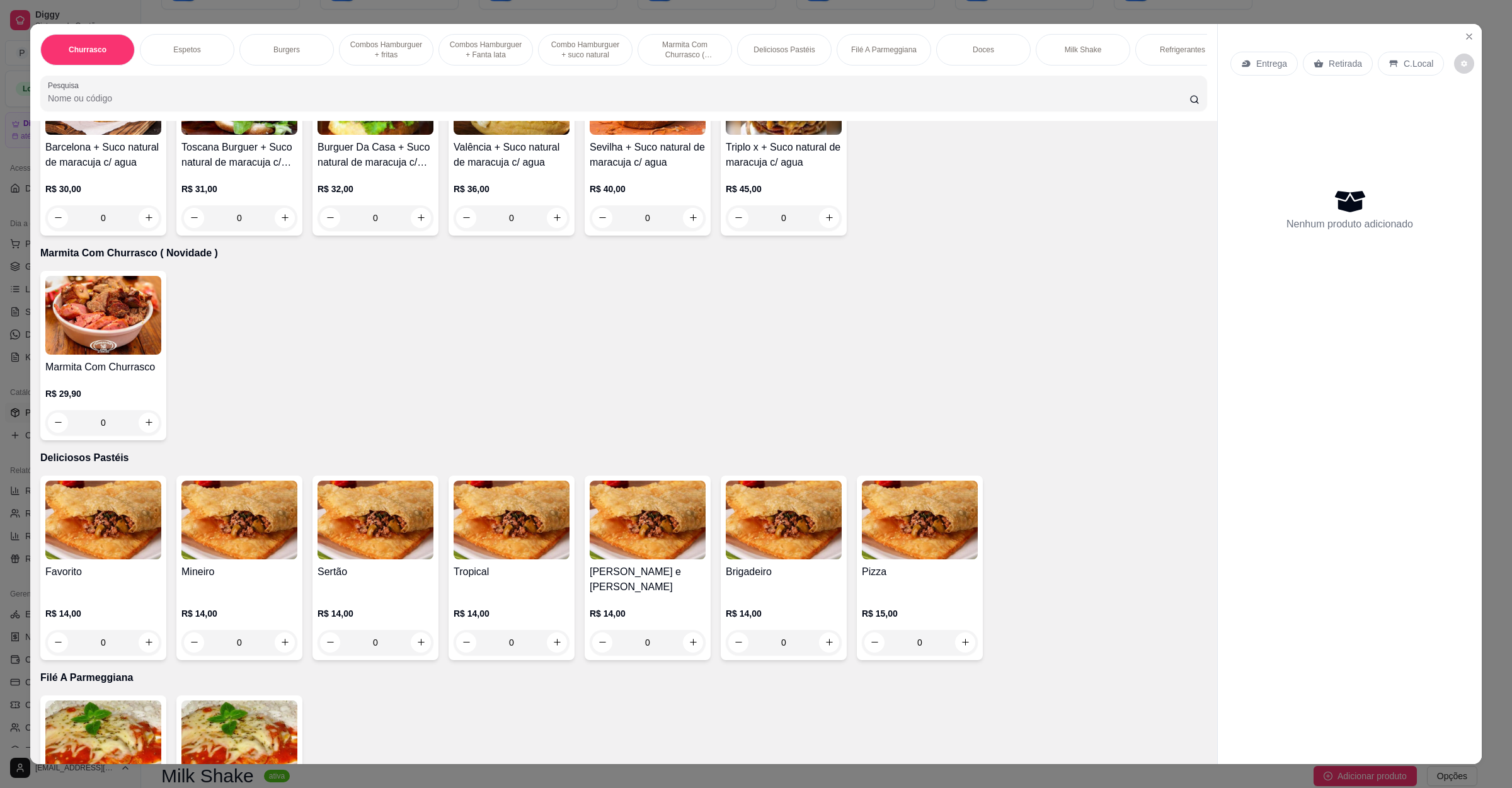
scroll to position [1512, 0]
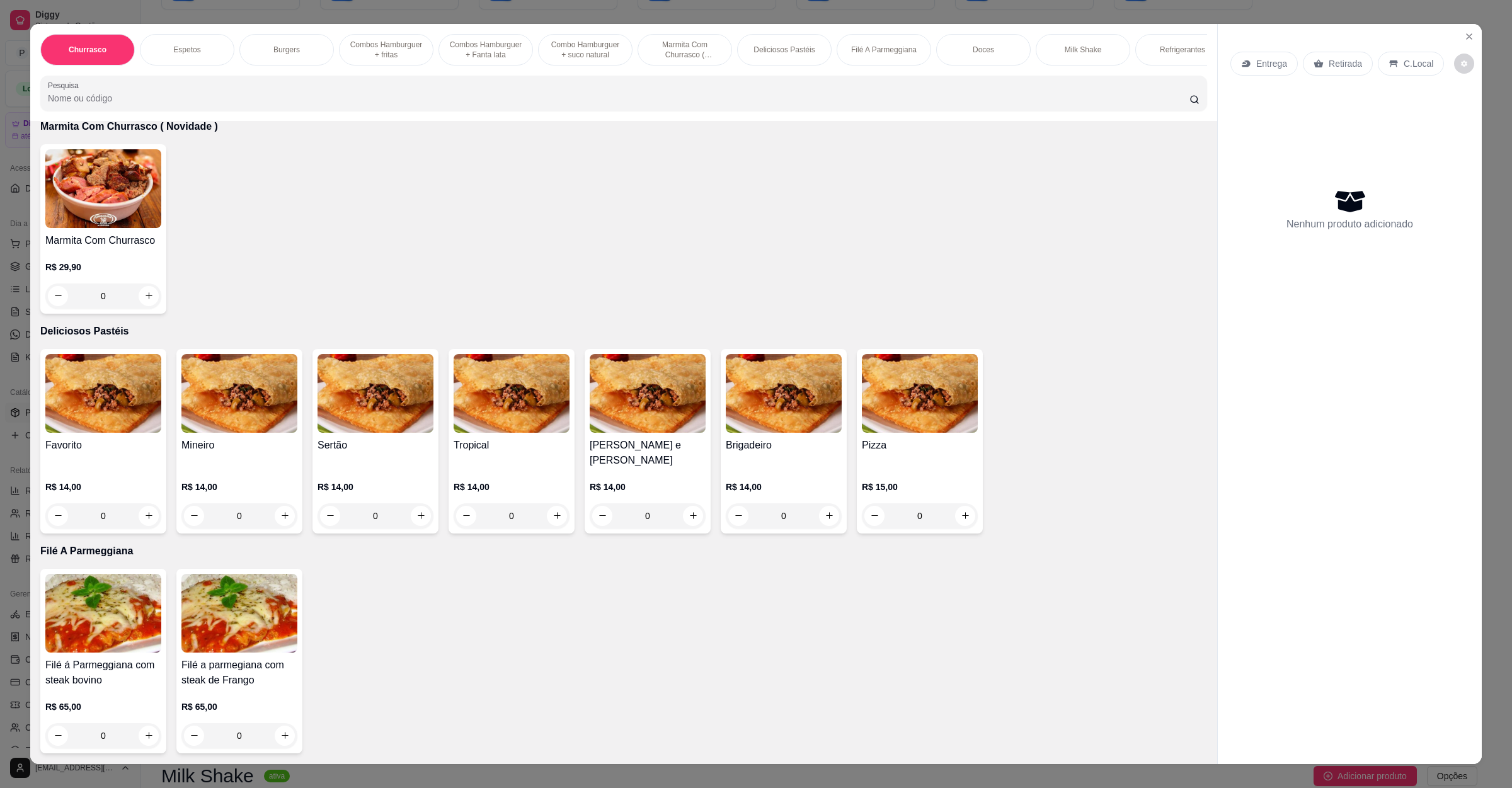
click at [97, 428] on img at bounding box center [103, 393] width 116 height 79
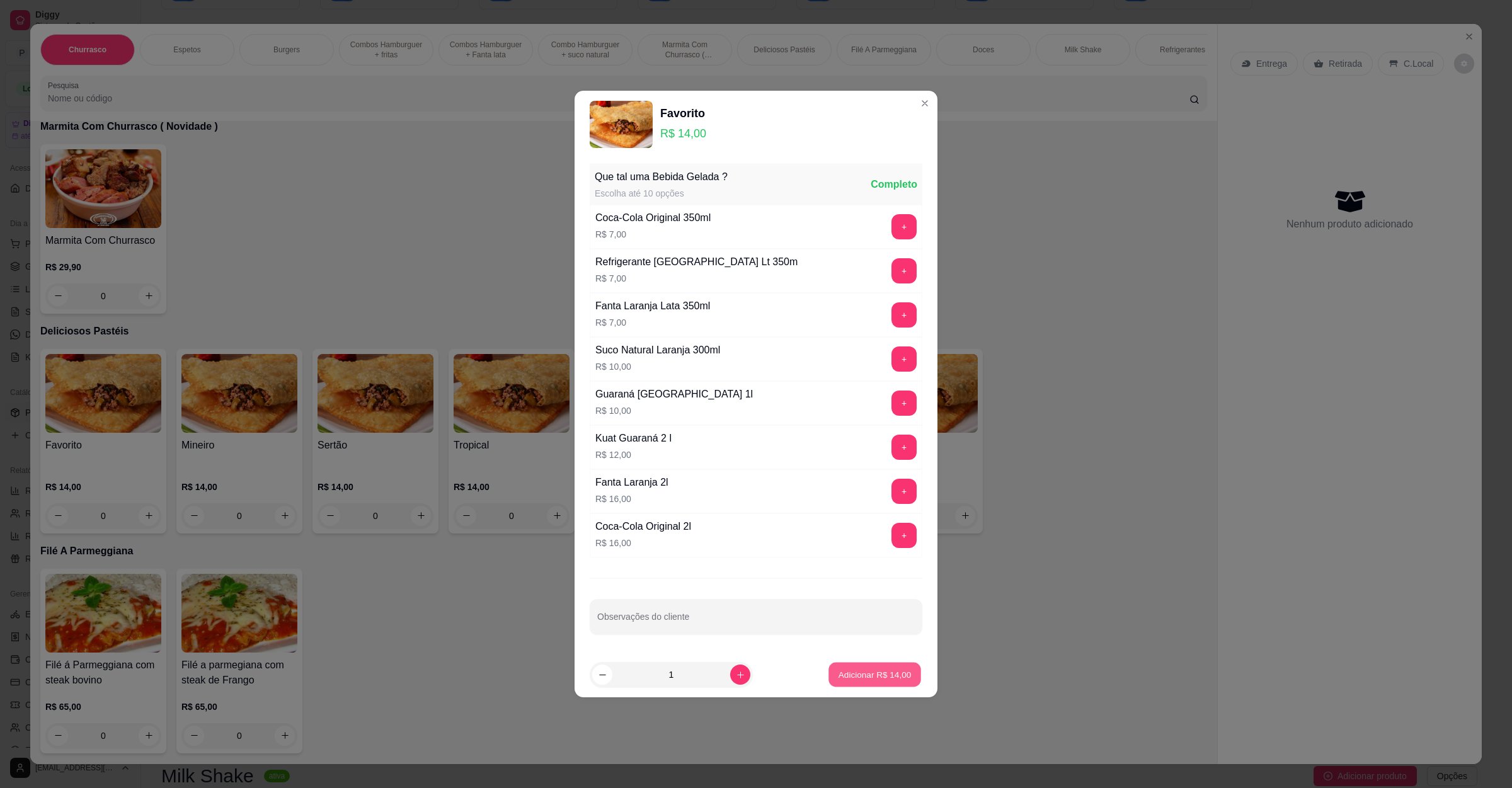
click at [852, 687] on button "Adicionar R$ 14,00" at bounding box center [874, 674] width 92 height 24
type input "1"
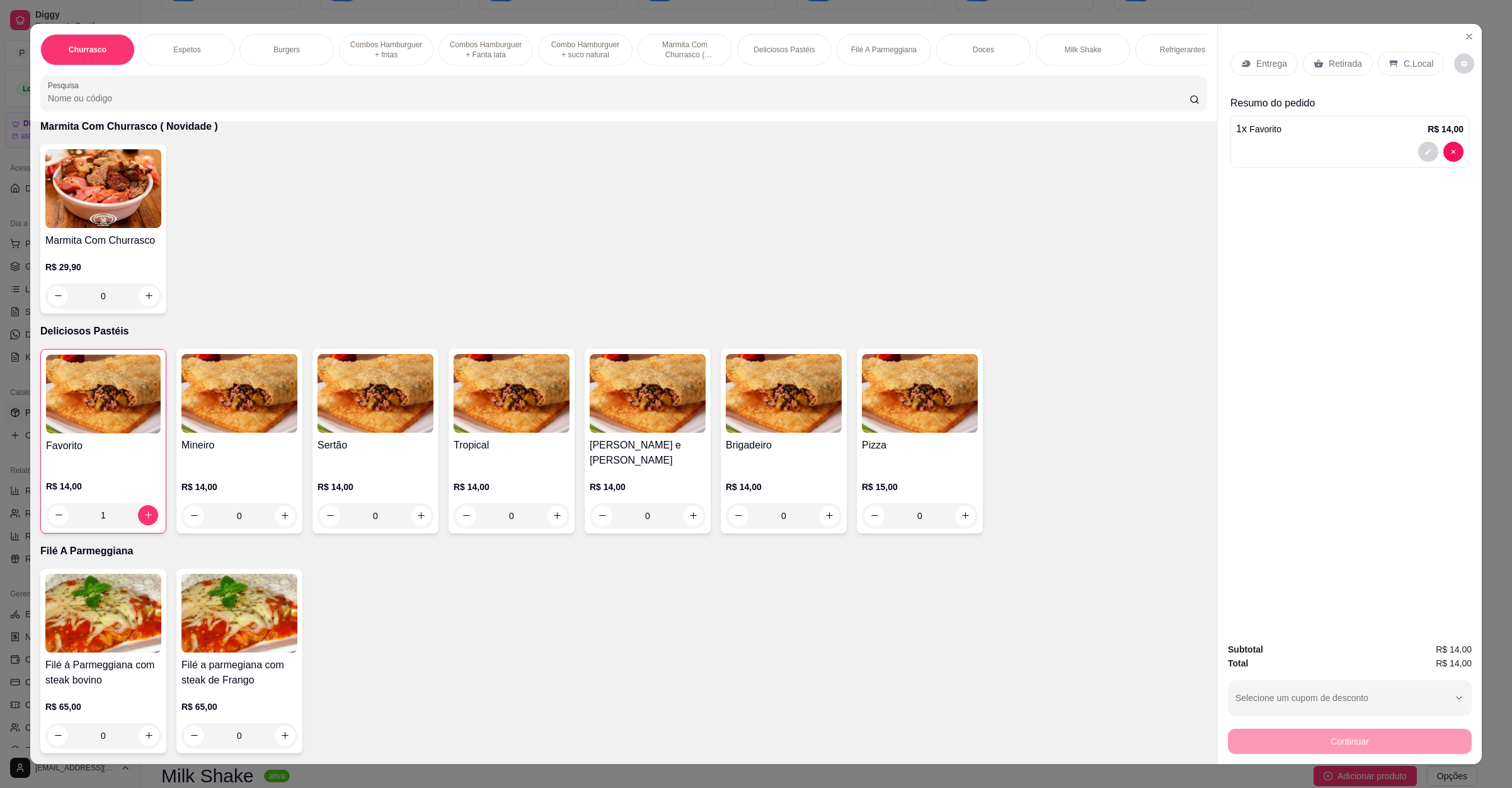
click at [1266, 57] on p "Entrega" at bounding box center [1272, 64] width 31 height 13
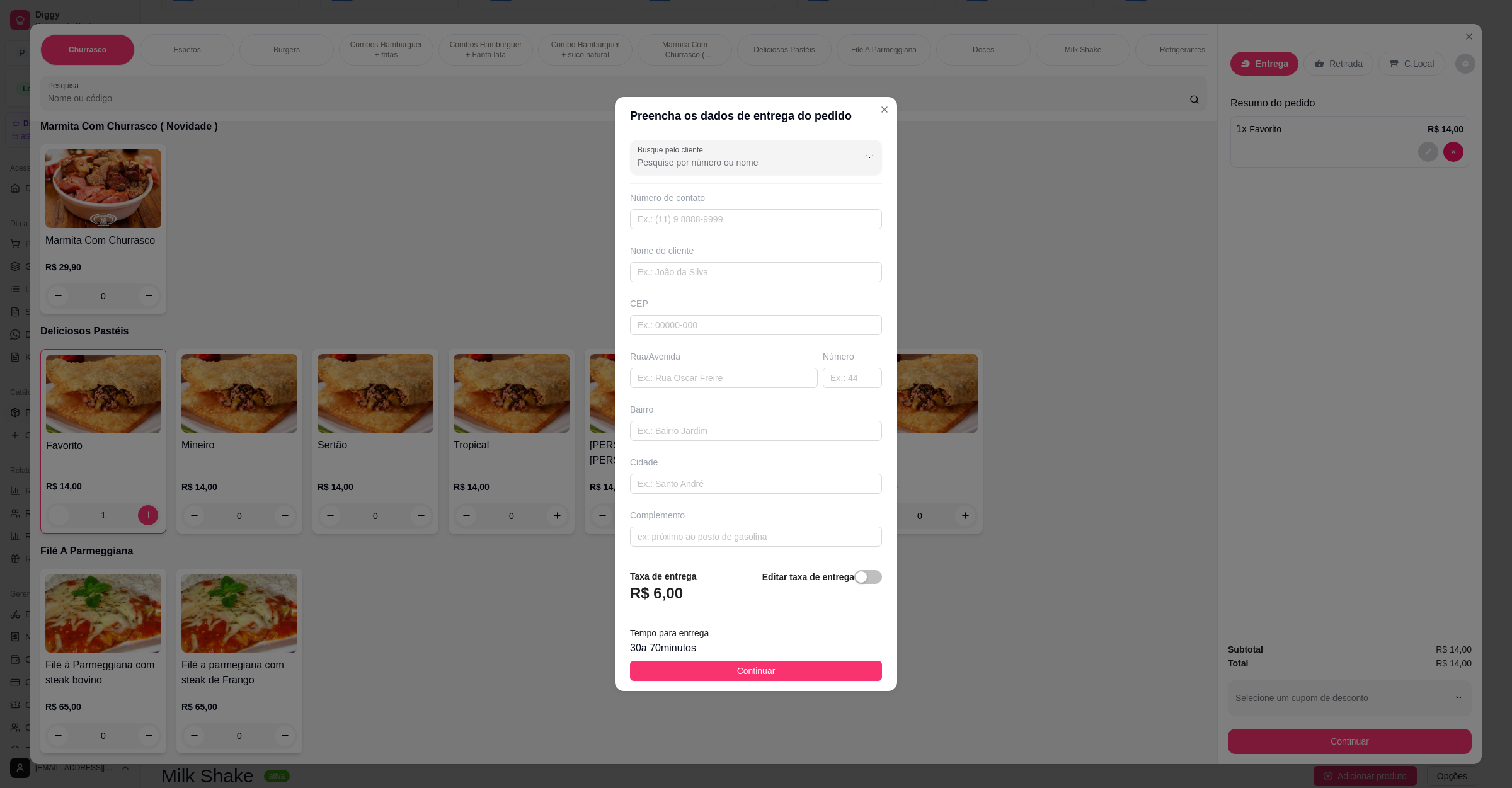
click at [695, 391] on div "Busque pelo cliente Número de contato Nome do cliente CEP Rua/[GEOGRAPHIC_DATA]" at bounding box center [756, 346] width 282 height 425
click at [705, 369] on input "text" at bounding box center [723, 378] width 188 height 20
paste input "[STREET_ADDRESS]"
type input "[STREET_ADDRESS]"
click at [756, 663] on footer "Taxa de entrega R$ 6,00 Editar taxa de entrega Tempo para entrega 30 a 70 minut…" at bounding box center [756, 625] width 282 height 132
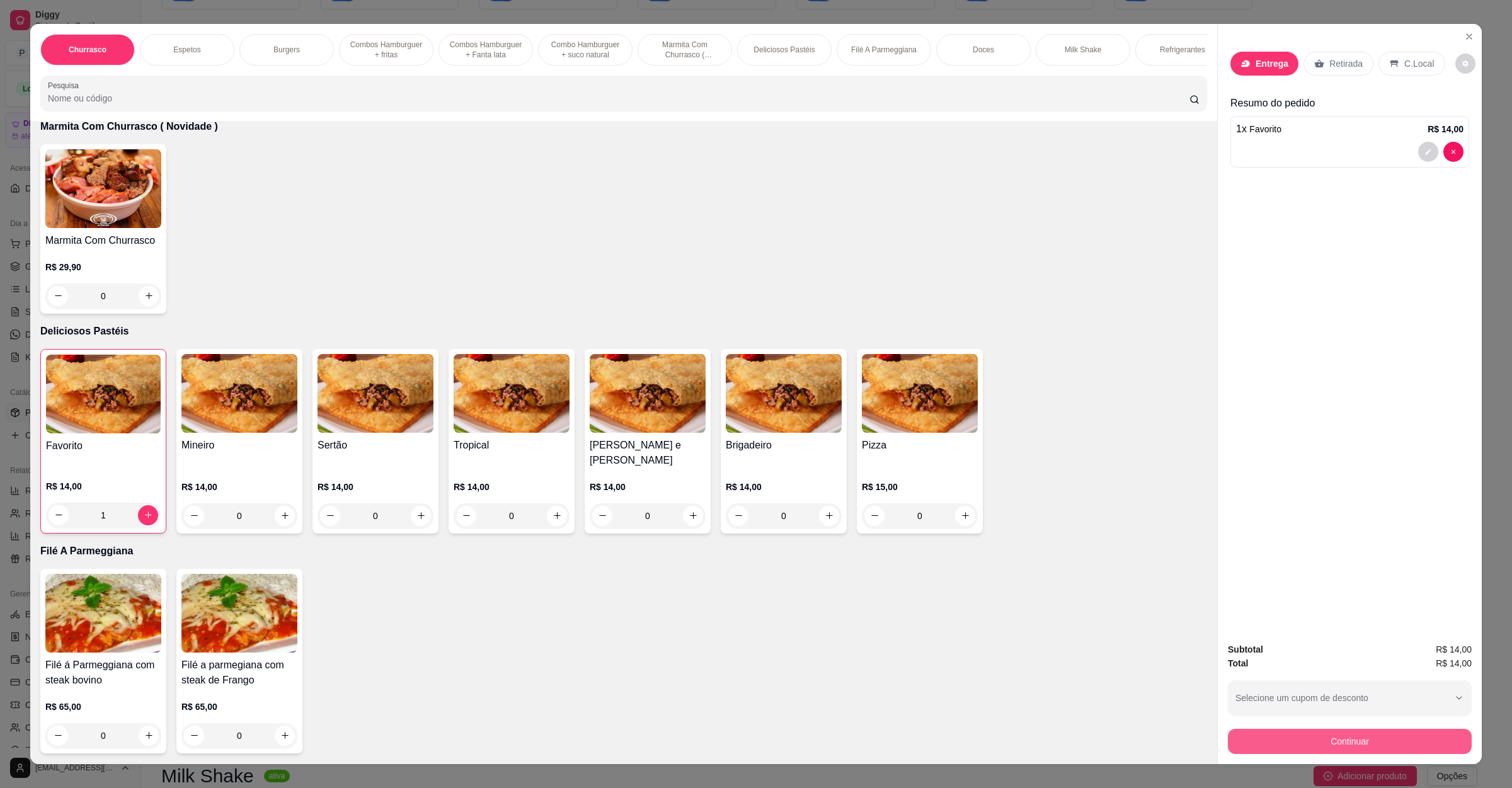
click at [1329, 739] on button "Continuar" at bounding box center [1350, 741] width 244 height 25
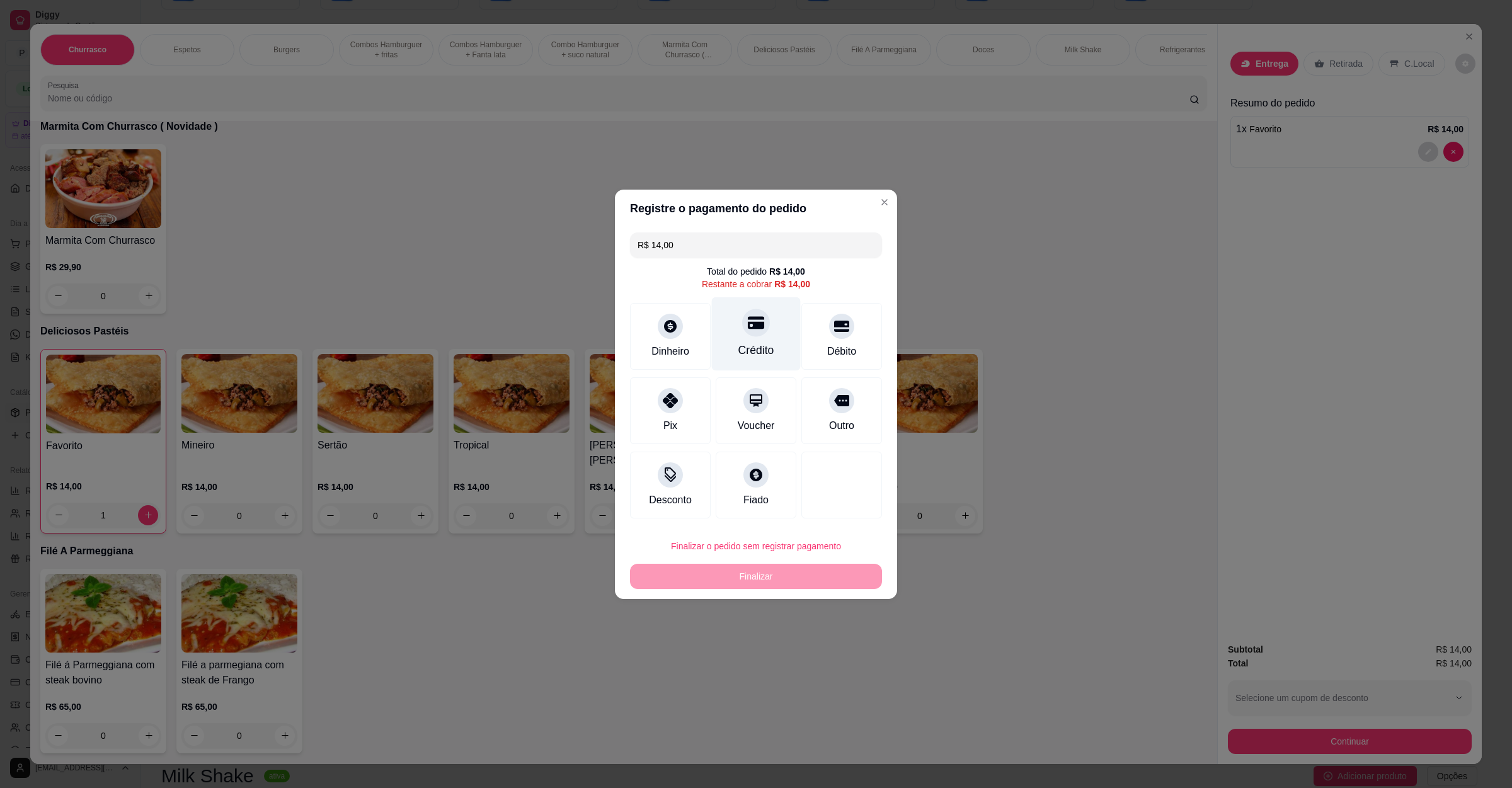
click at [766, 316] on div "Crédito" at bounding box center [756, 334] width 89 height 74
type input "R$ 0,00"
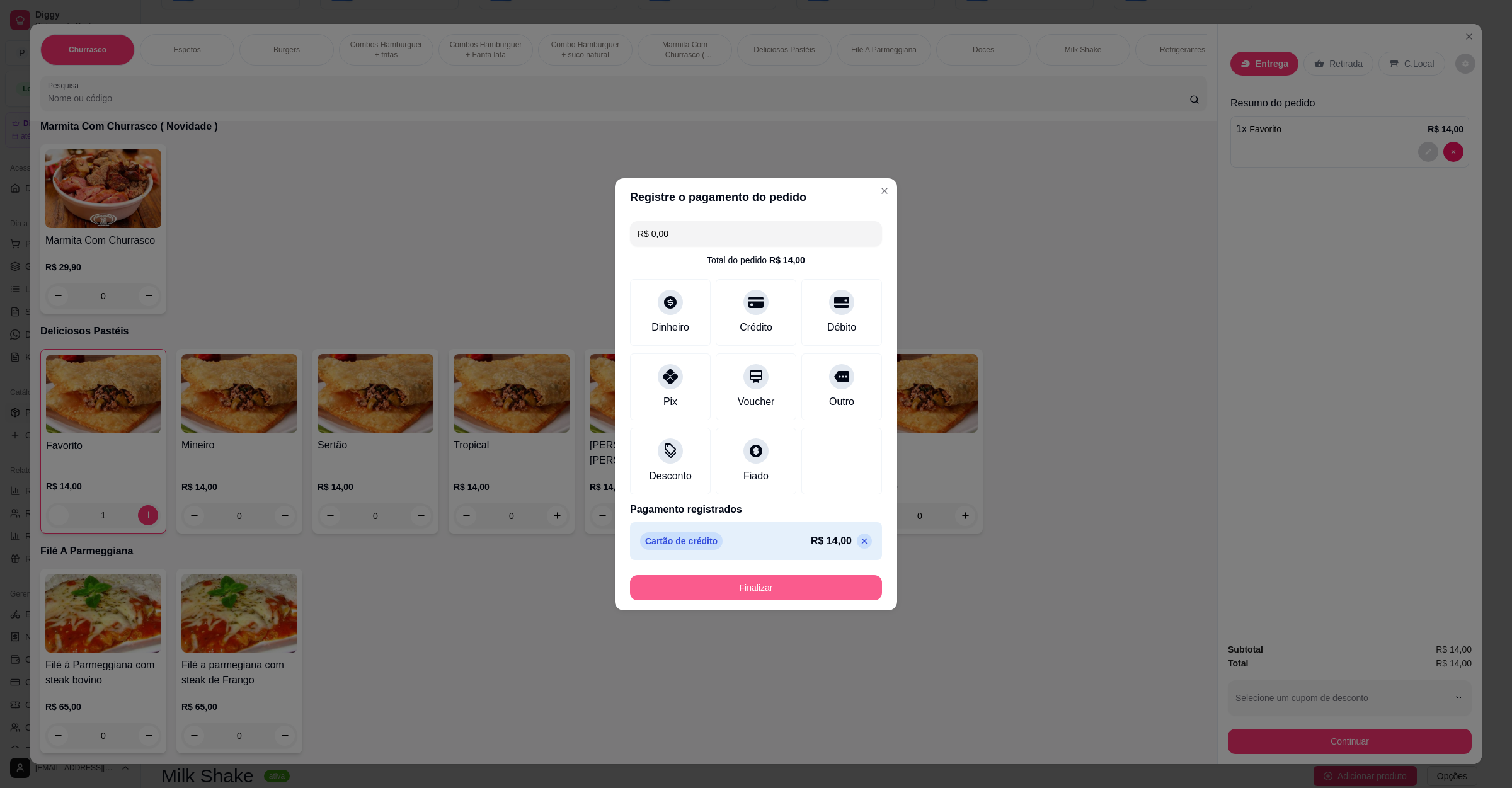
click at [772, 591] on button "Finalizar" at bounding box center [756, 588] width 252 height 25
type input "0"
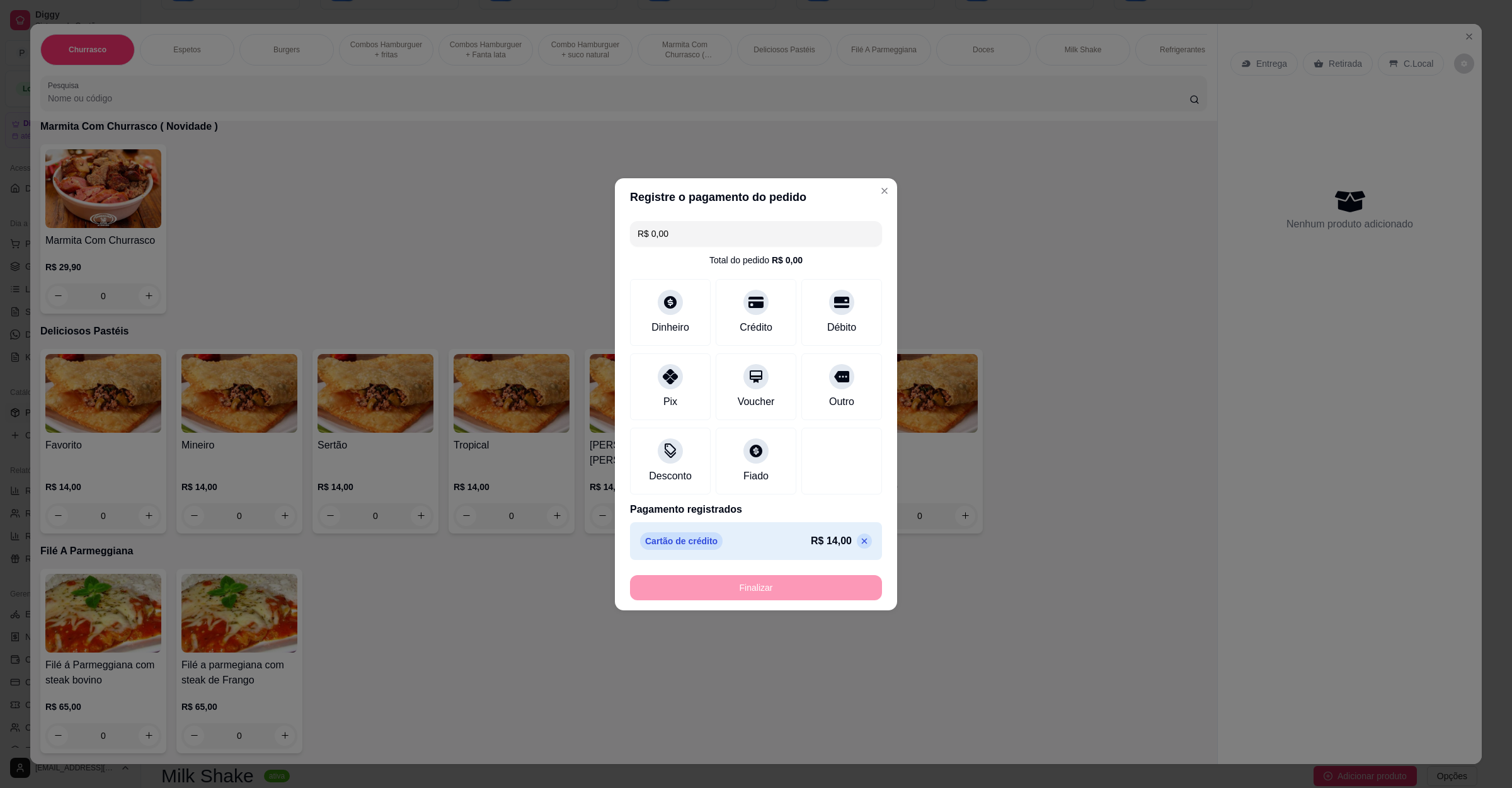
type input "-R$ 14,00"
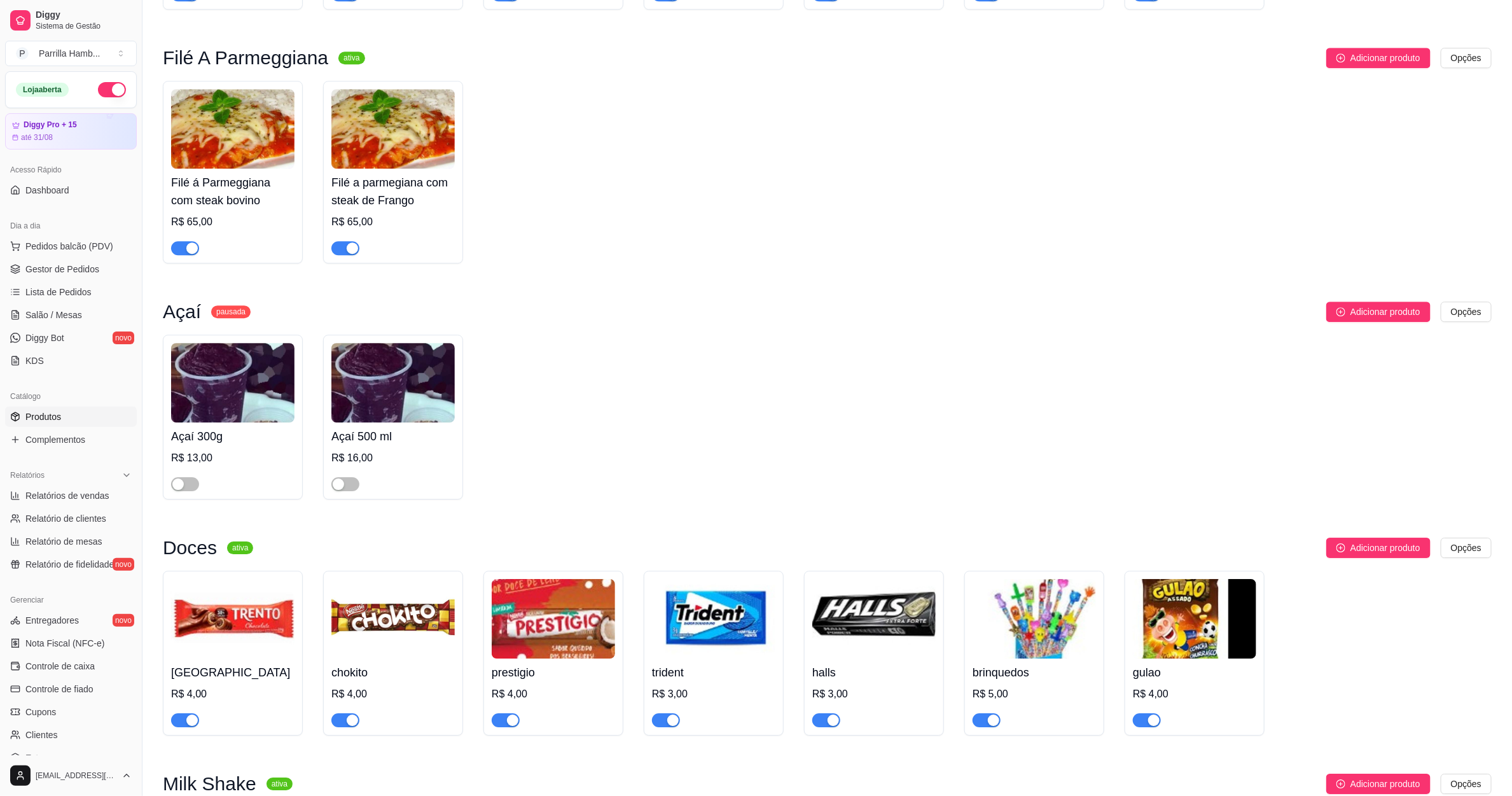
click at [73, 233] on div "Dia a dia" at bounding box center [71, 226] width 131 height 20
click at [76, 237] on button "Pedidos balcão (PDV)" at bounding box center [71, 246] width 131 height 20
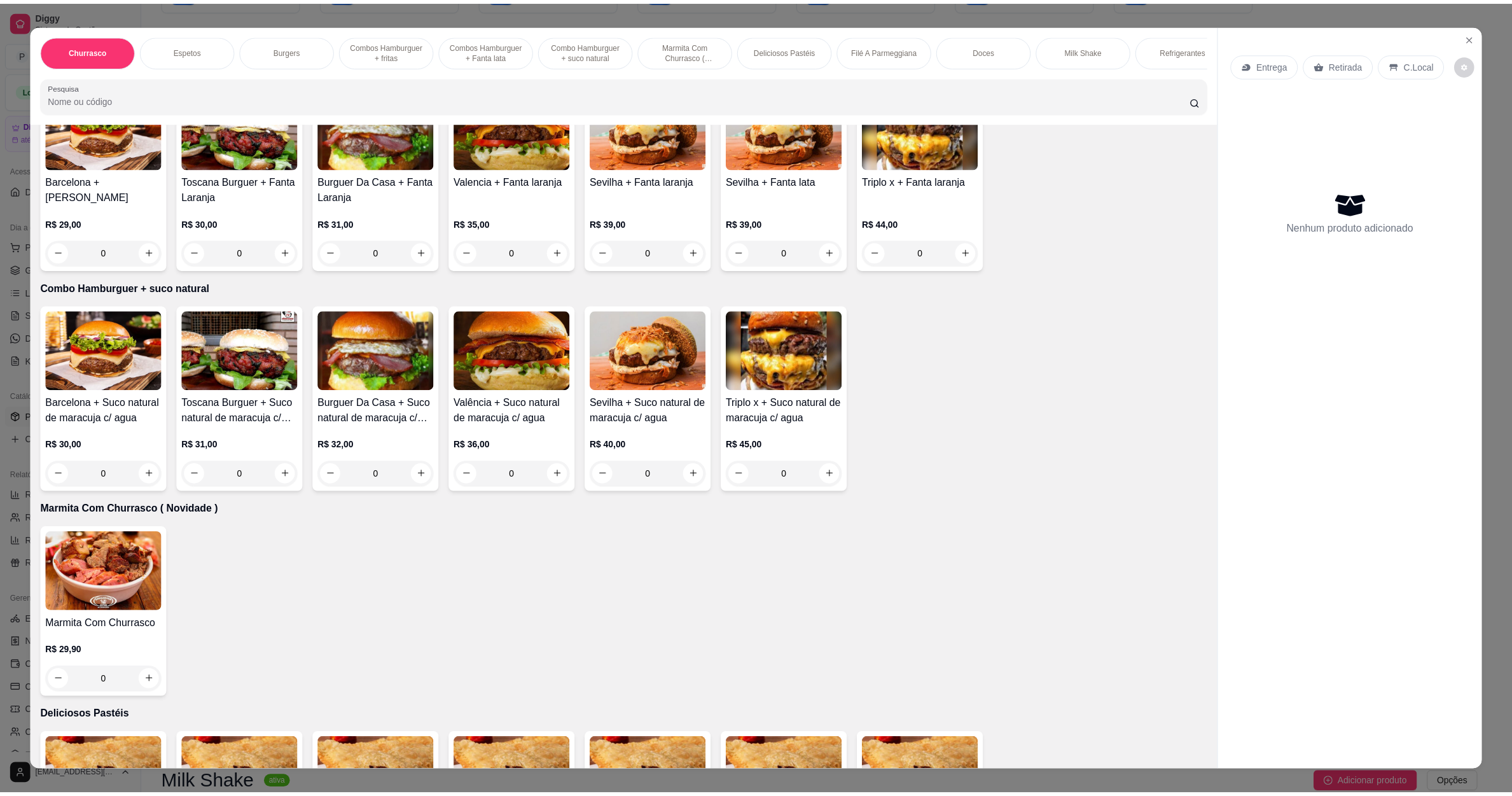
scroll to position [1432, 0]
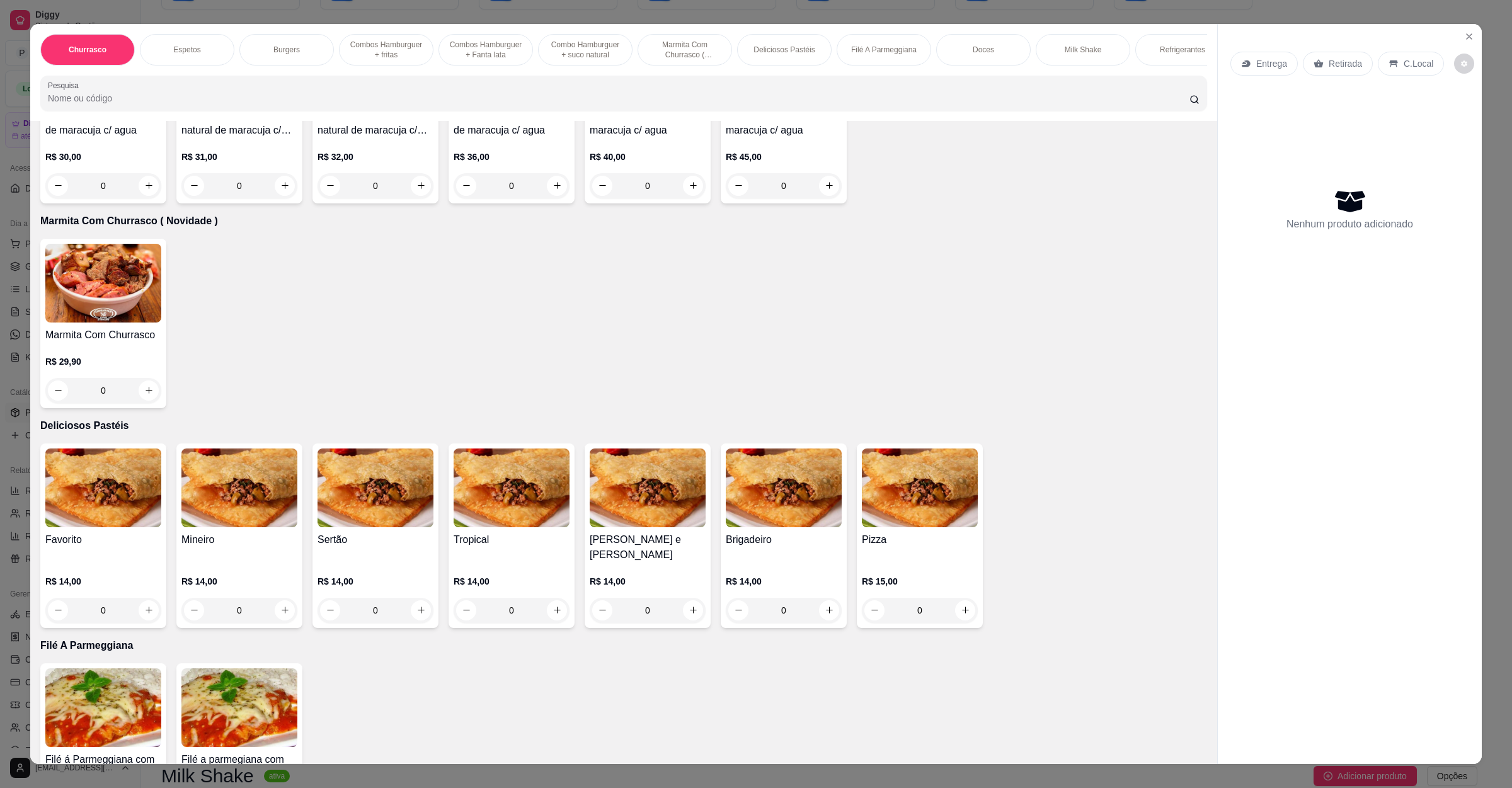
click at [142, 495] on img at bounding box center [103, 488] width 116 height 79
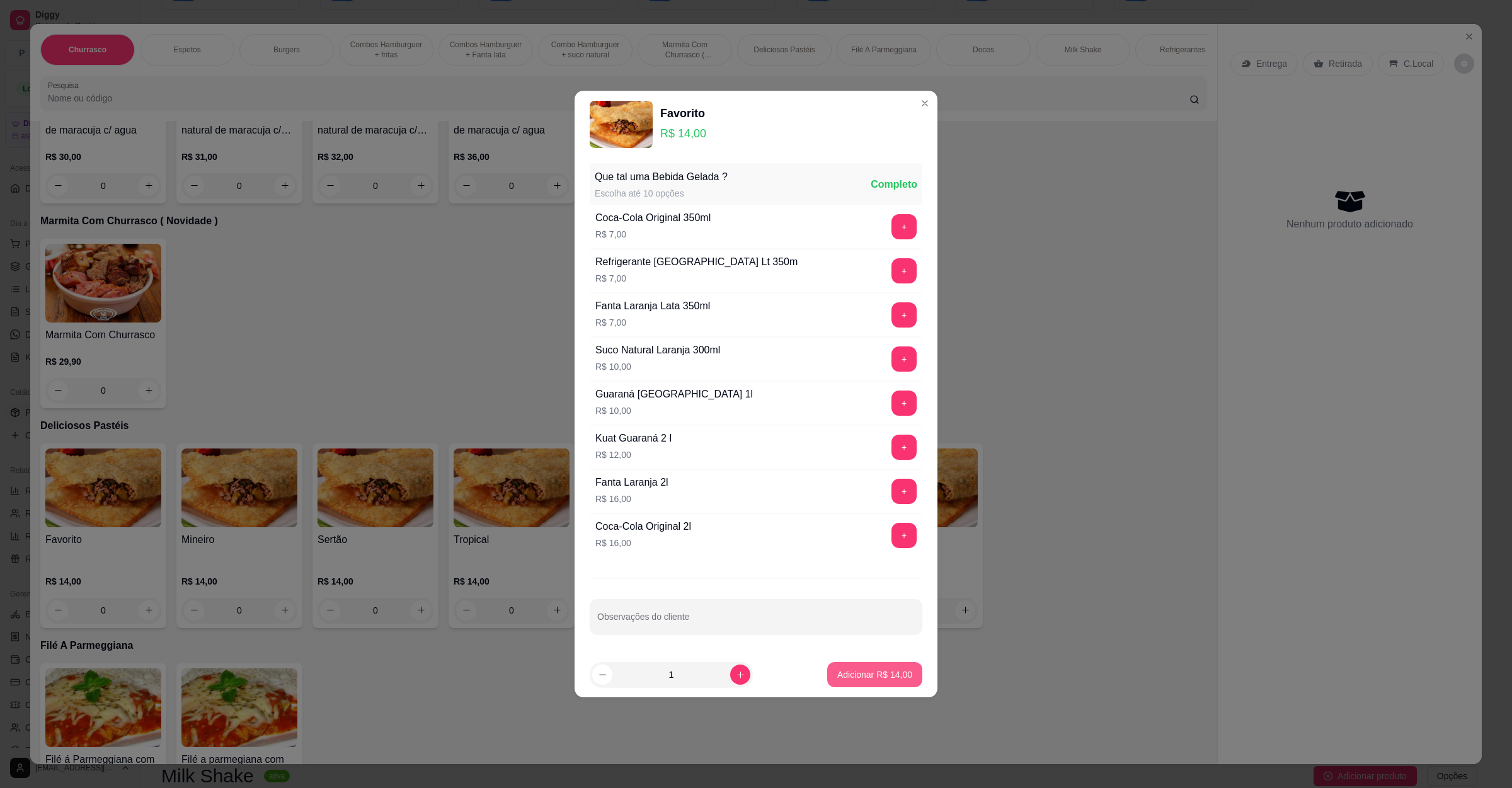
click at [884, 673] on p "Adicionar R$ 14,00" at bounding box center [875, 675] width 75 height 13
type input "1"
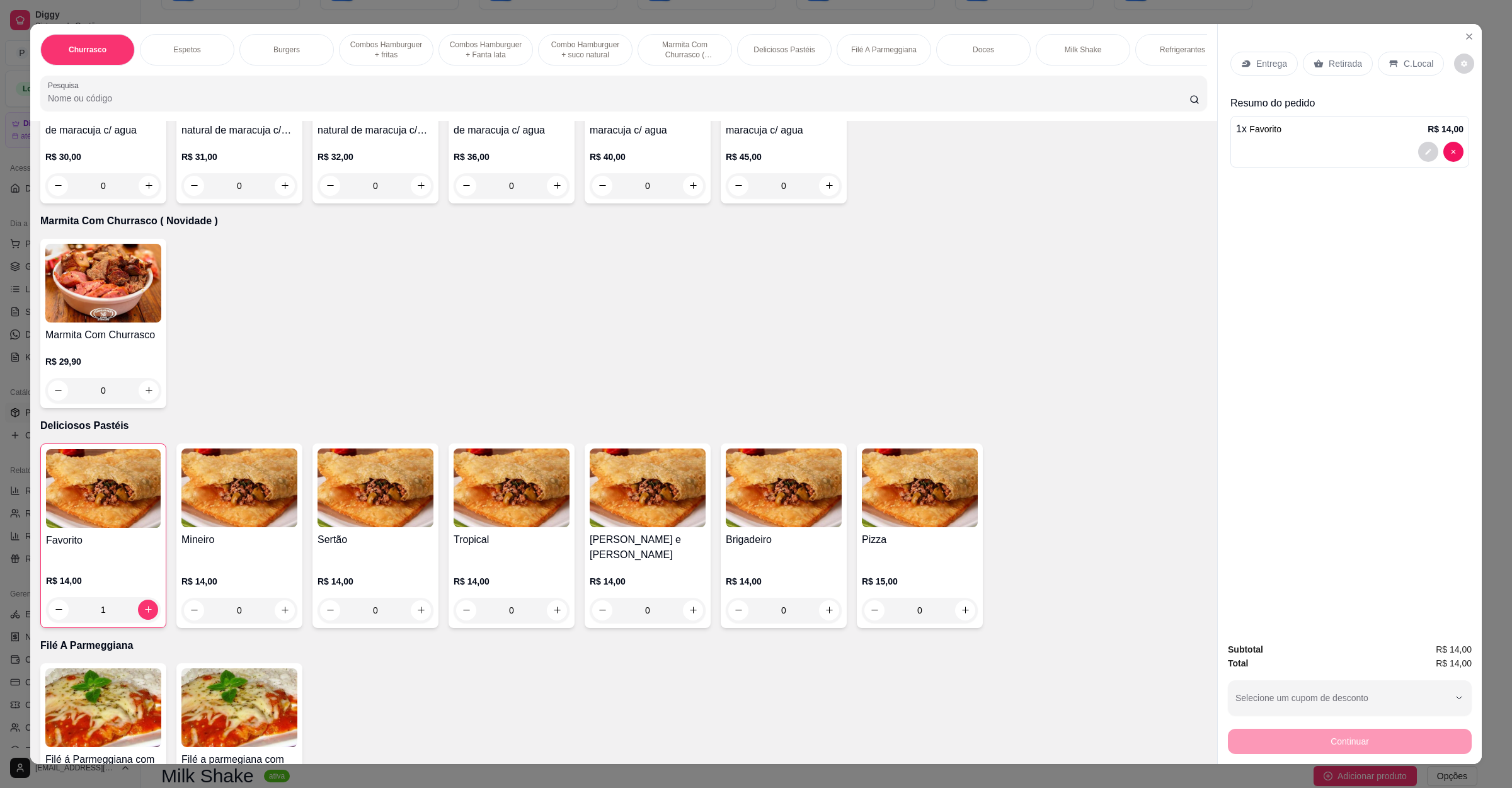
click at [1278, 55] on div "Entrega" at bounding box center [1263, 64] width 67 height 24
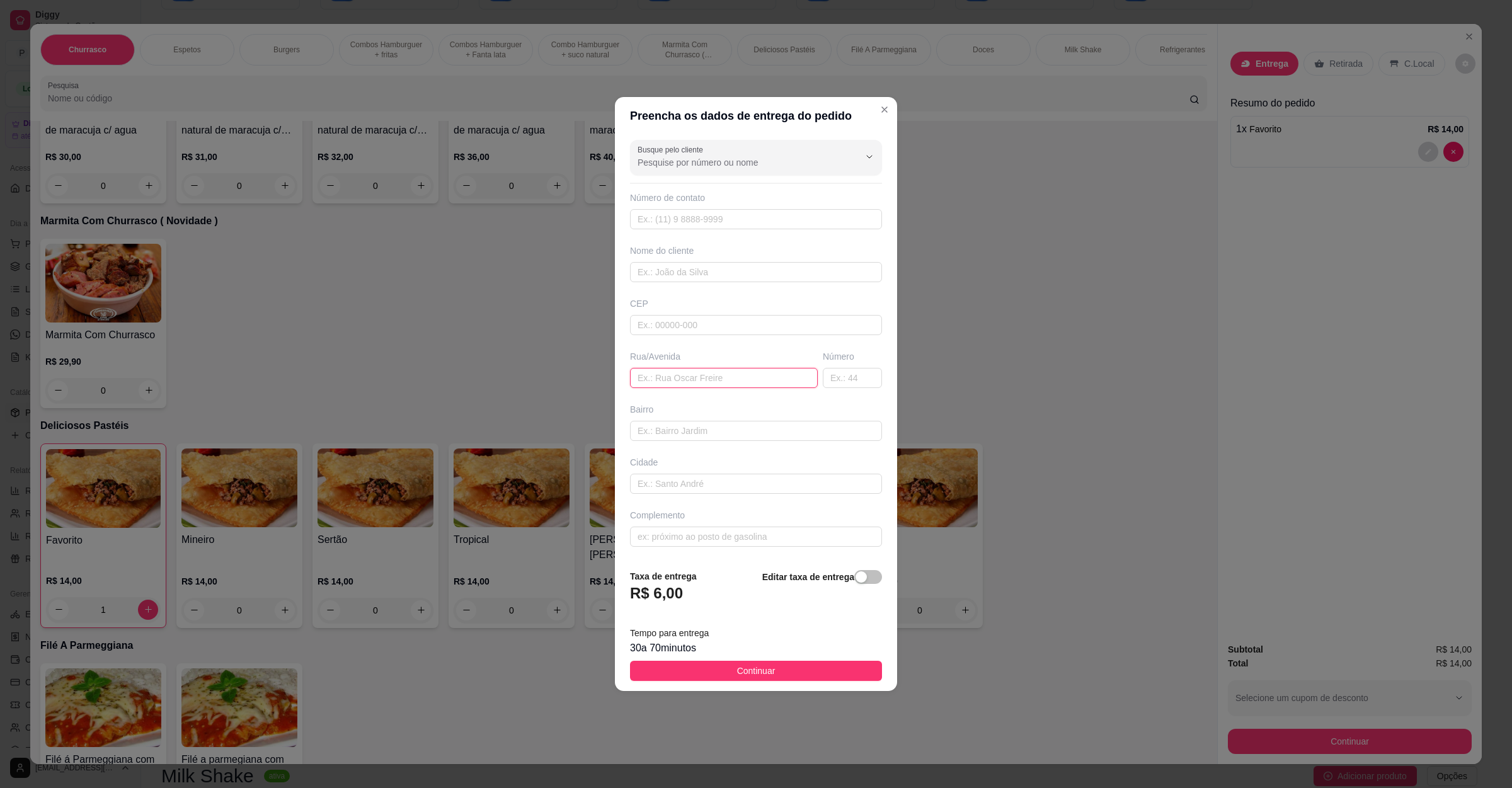
click at [684, 380] on input "text" at bounding box center [723, 378] width 188 height 20
paste input "[STREET_ADDRESS]"
type input "[STREET_ADDRESS]"
click at [784, 669] on button "Continuar" at bounding box center [756, 670] width 252 height 20
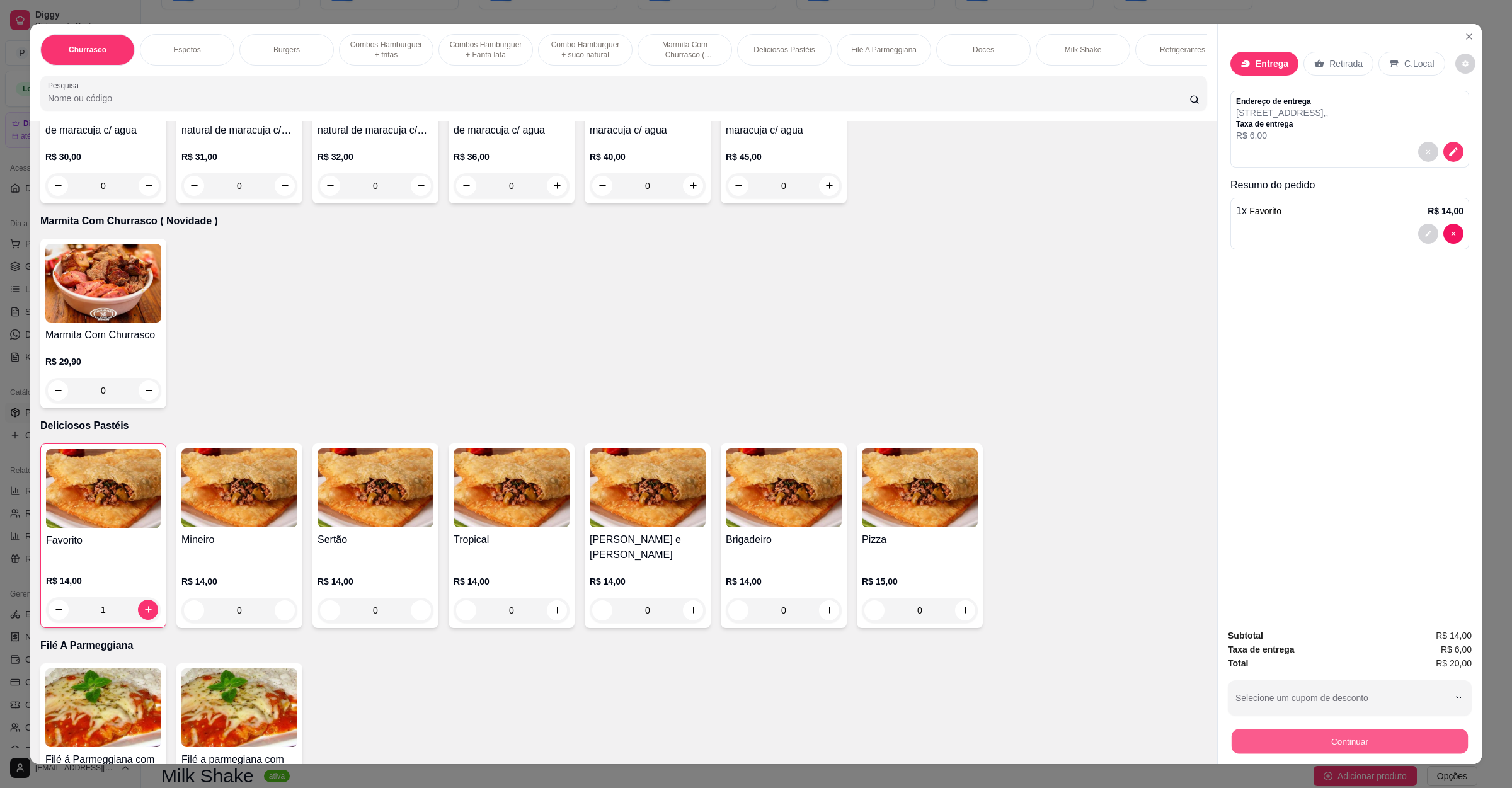
click at [1380, 751] on button "Continuar" at bounding box center [1349, 741] width 236 height 24
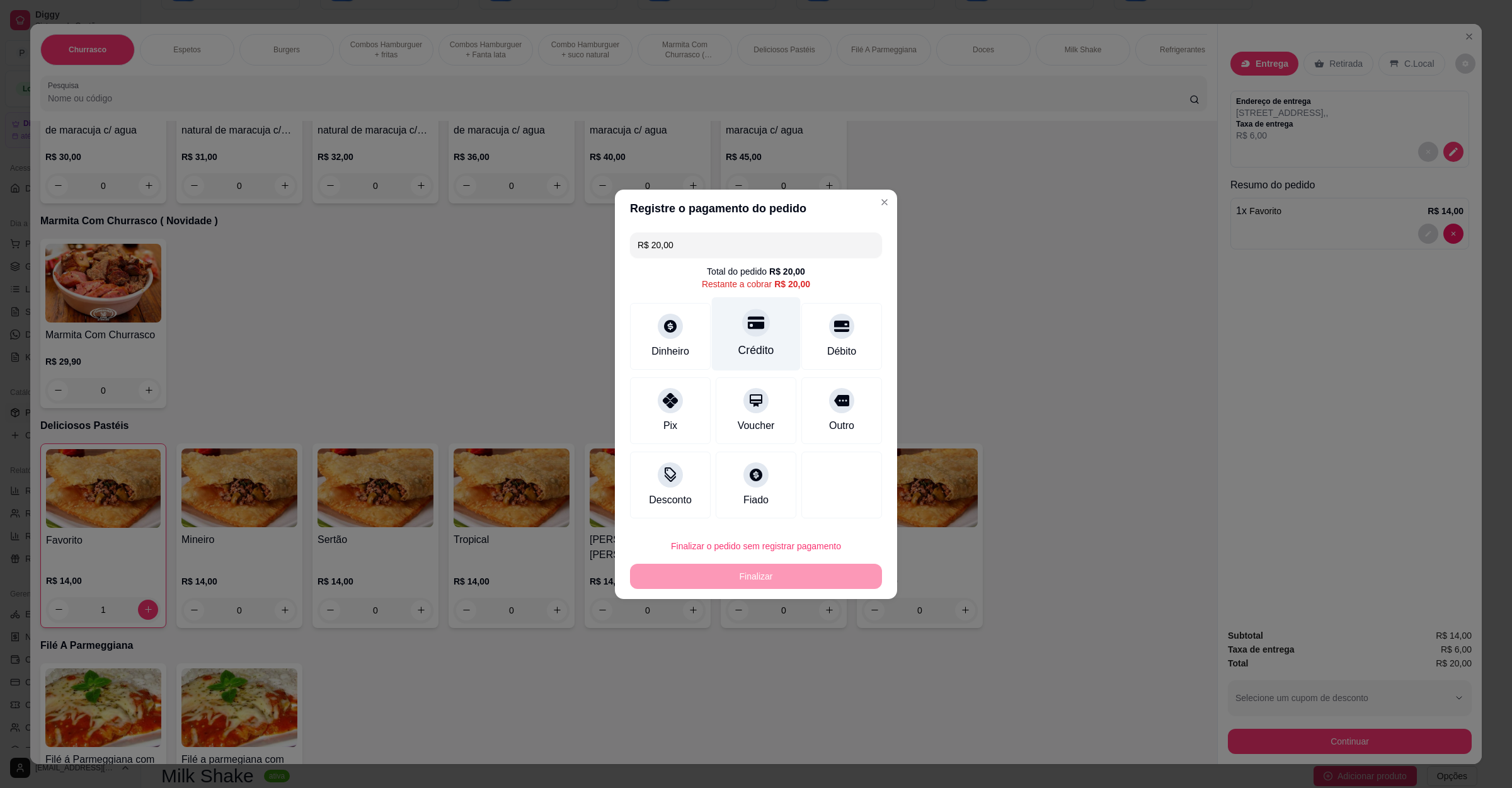
click at [747, 320] on icon at bounding box center [756, 322] width 16 height 16
type input "R$ 0,00"
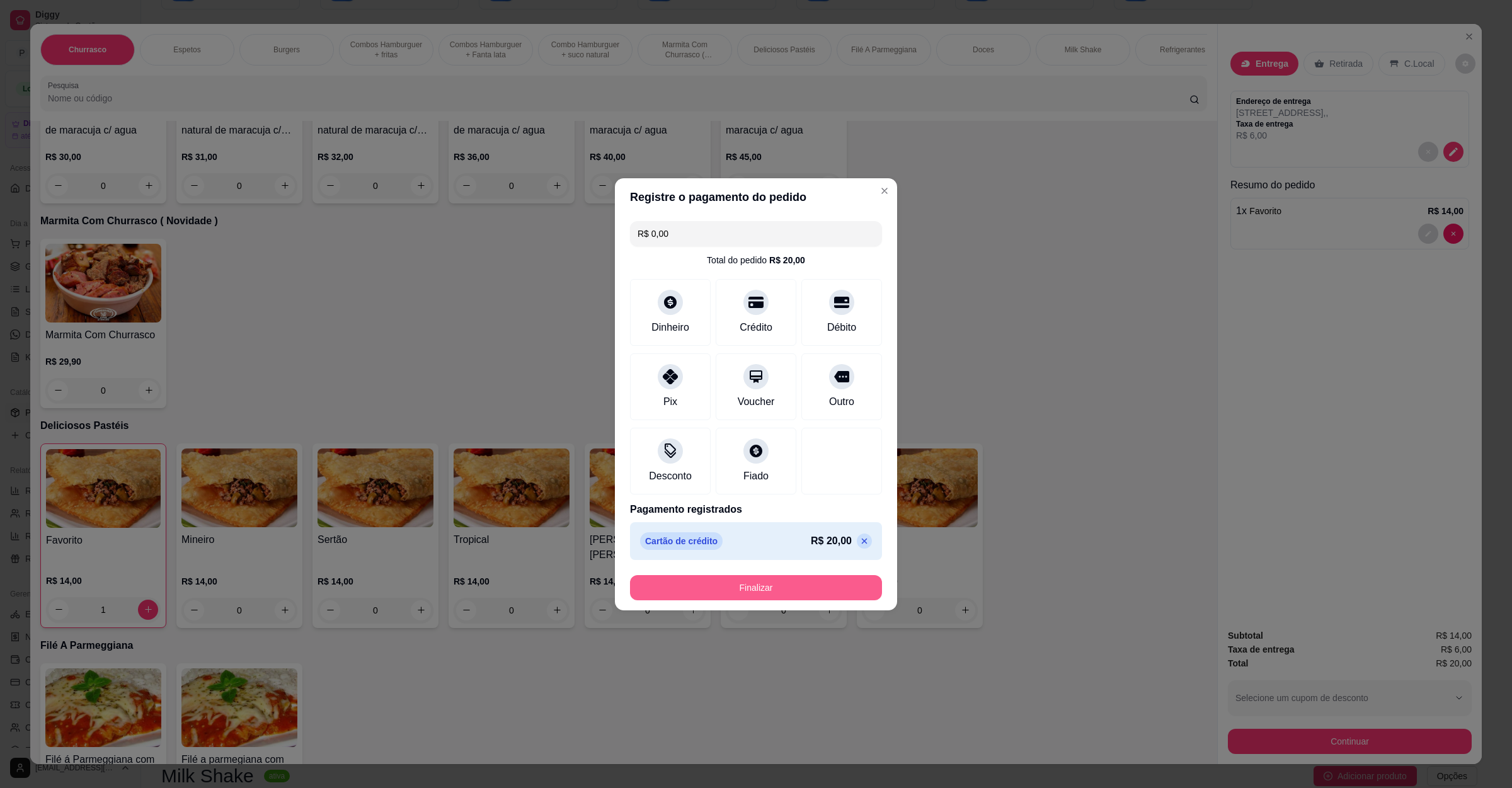
click at [777, 591] on button "Finalizar" at bounding box center [756, 588] width 252 height 25
type input "0"
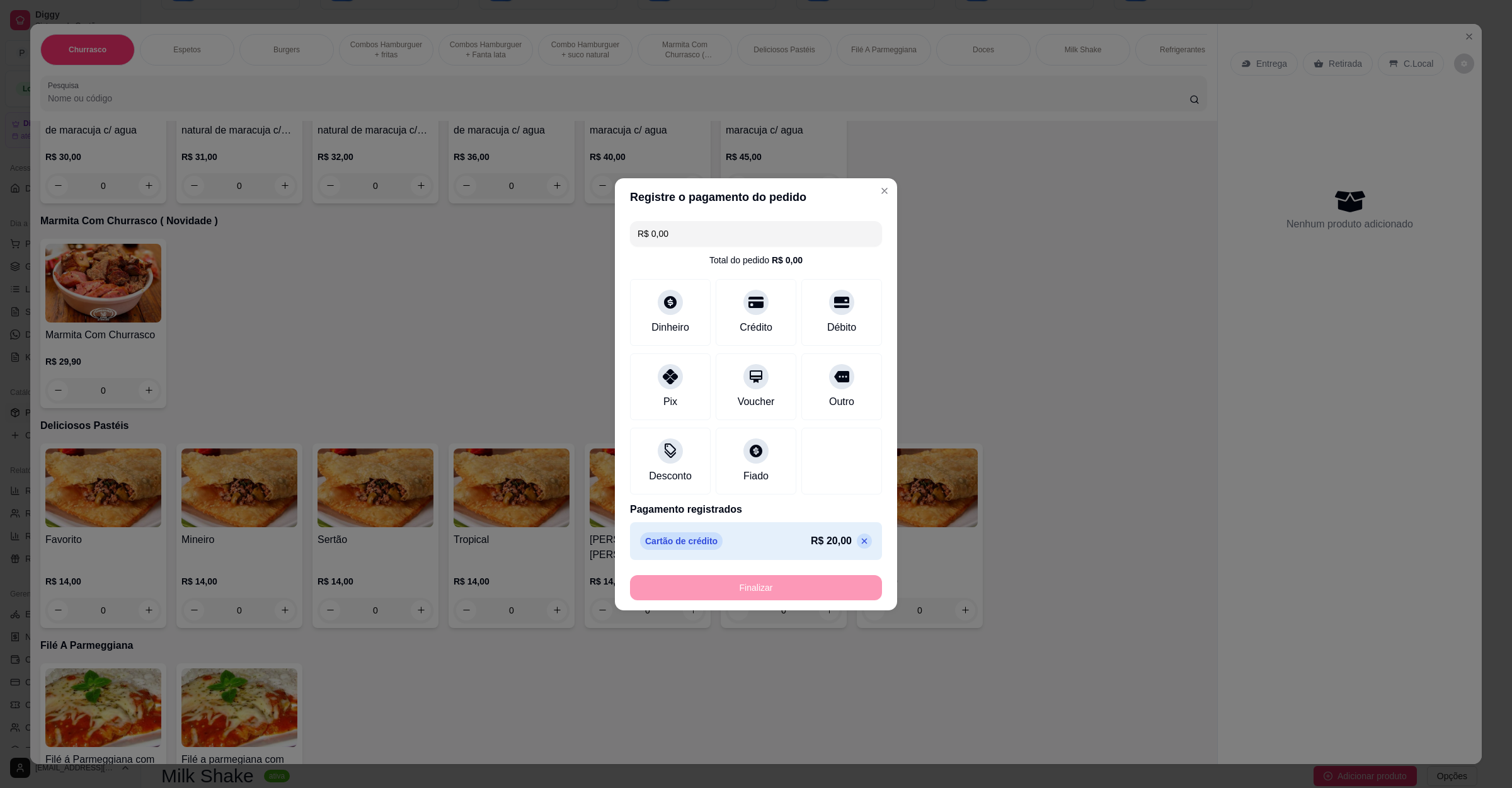
type input "-R$ 20,00"
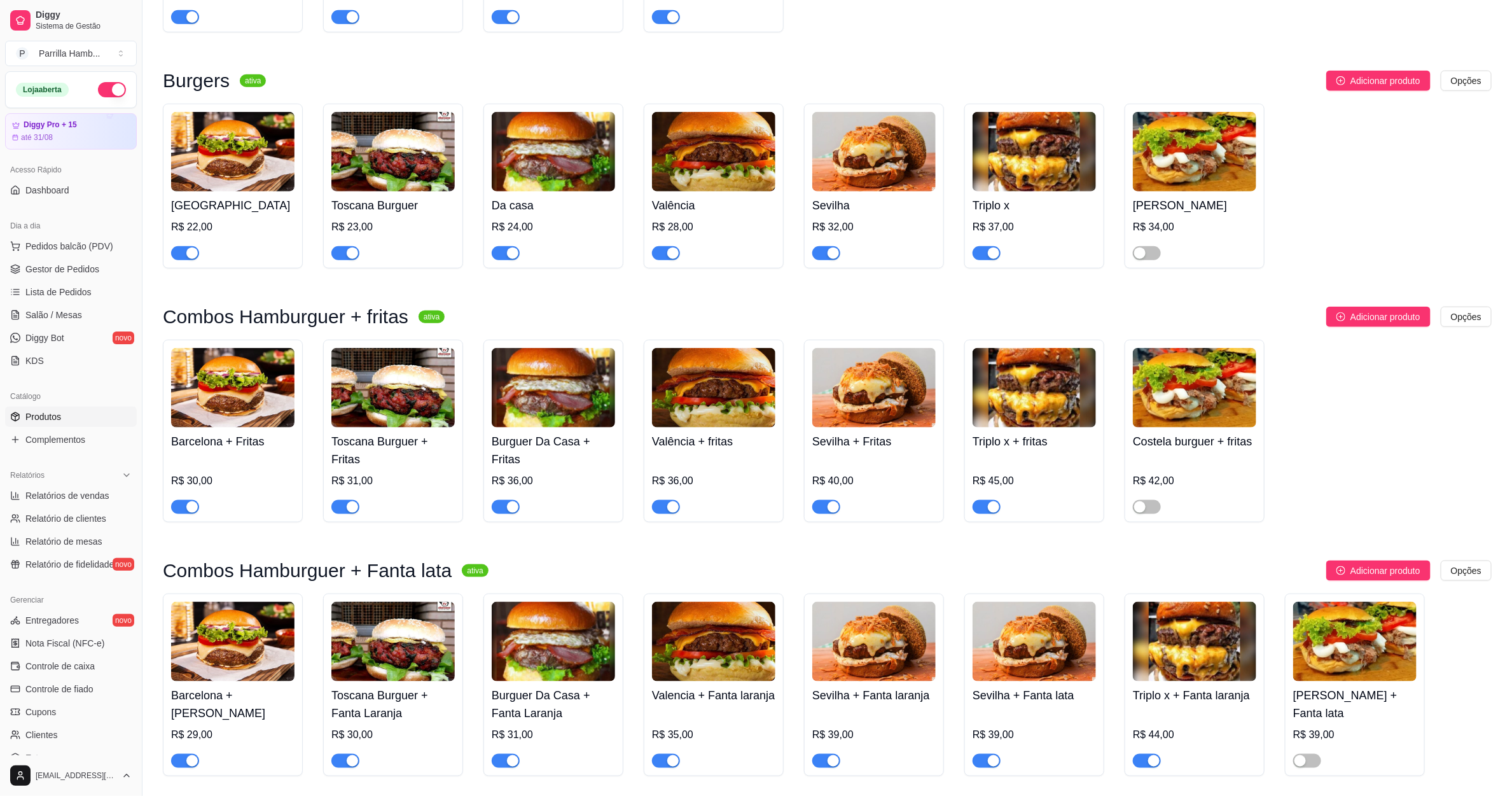
scroll to position [763, 0]
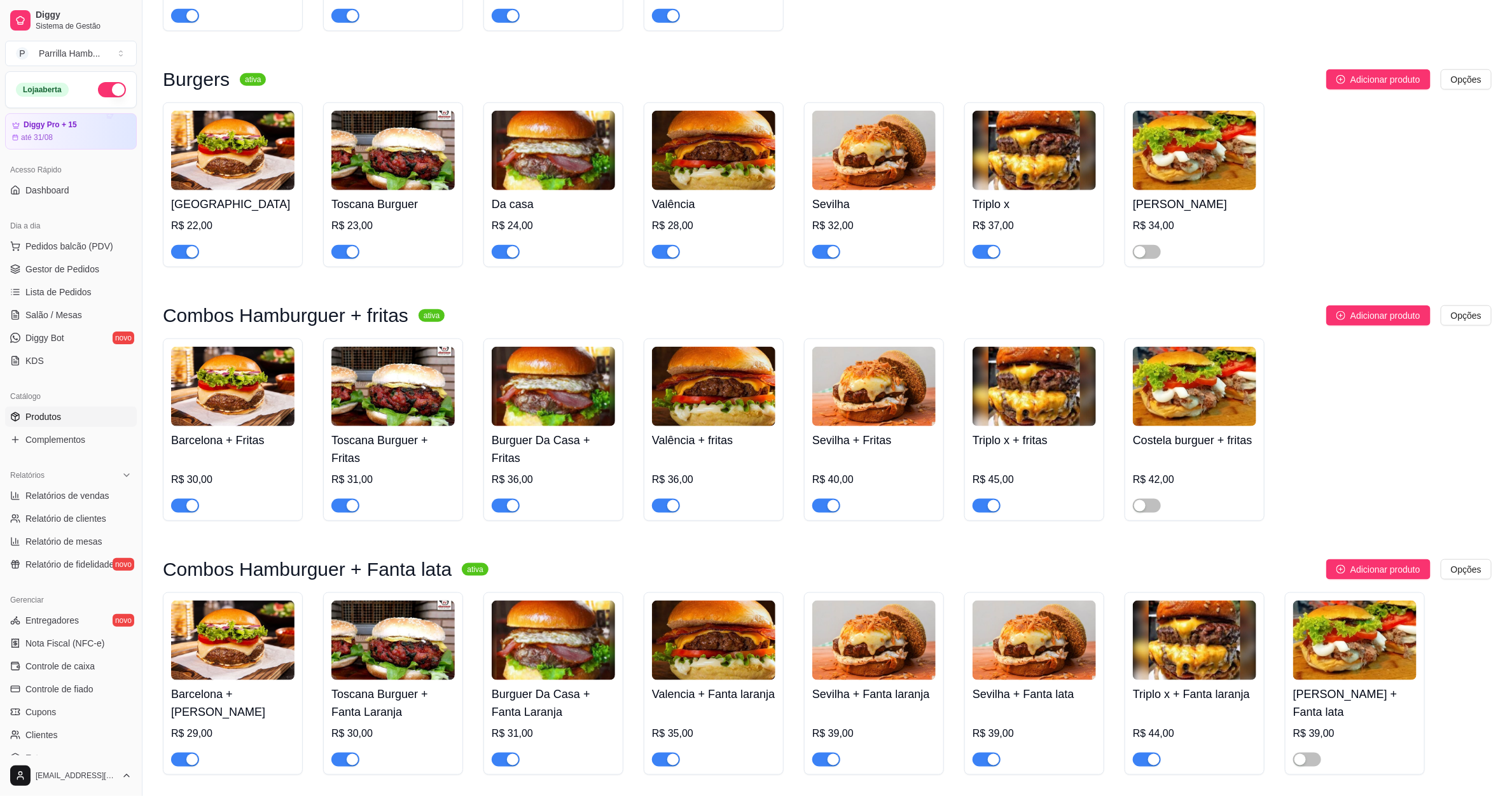
click at [1023, 145] on img at bounding box center [1034, 150] width 123 height 80
click at [71, 260] on link "Gestor de Pedidos" at bounding box center [71, 269] width 131 height 20
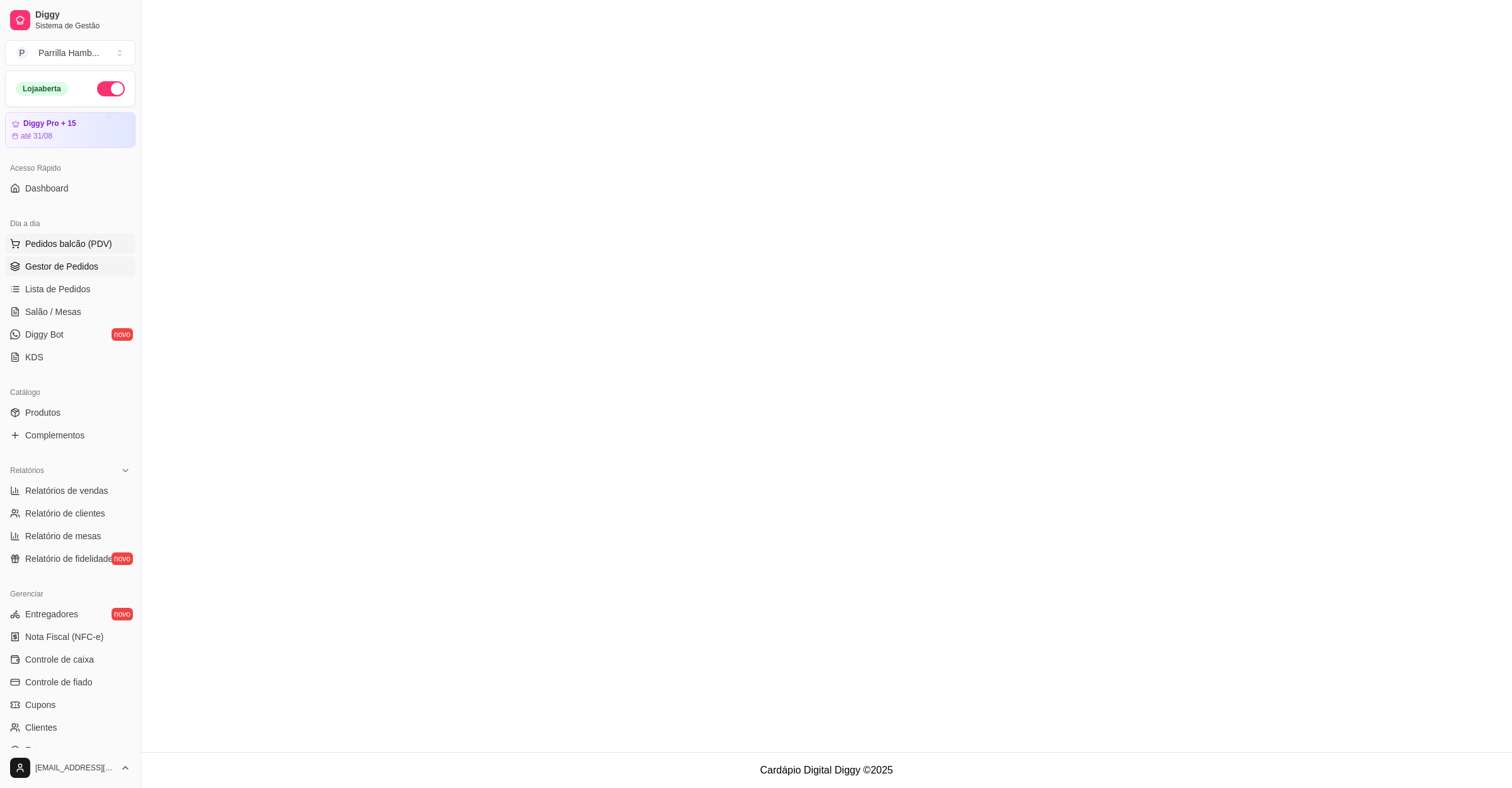
click at [66, 251] on button "Pedidos balcão (PDV)" at bounding box center [70, 243] width 130 height 20
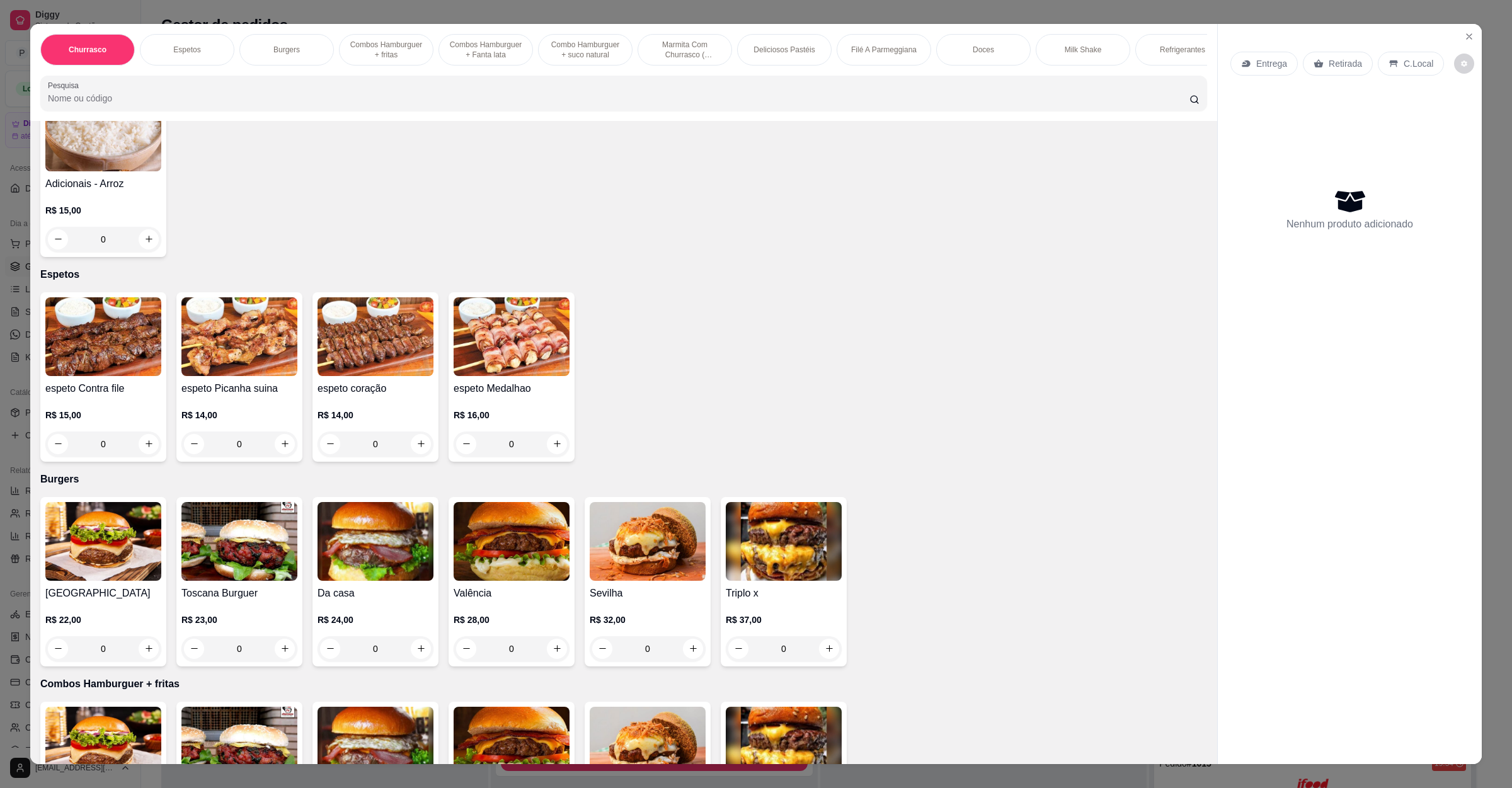
scroll to position [472, 0]
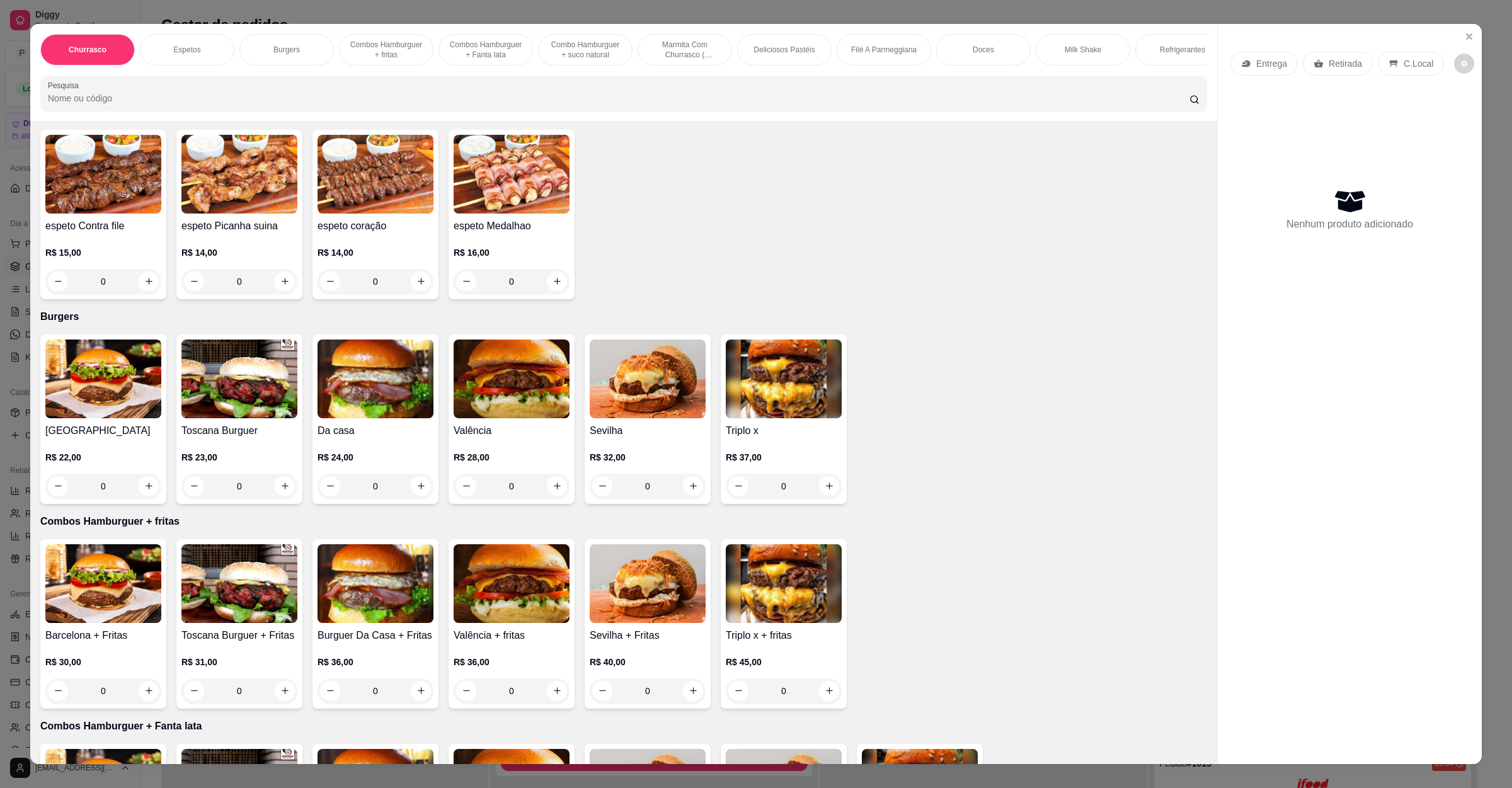
click at [639, 458] on p "R$ 32,00" at bounding box center [647, 458] width 116 height 13
click at [765, 414] on img at bounding box center [783, 379] width 116 height 79
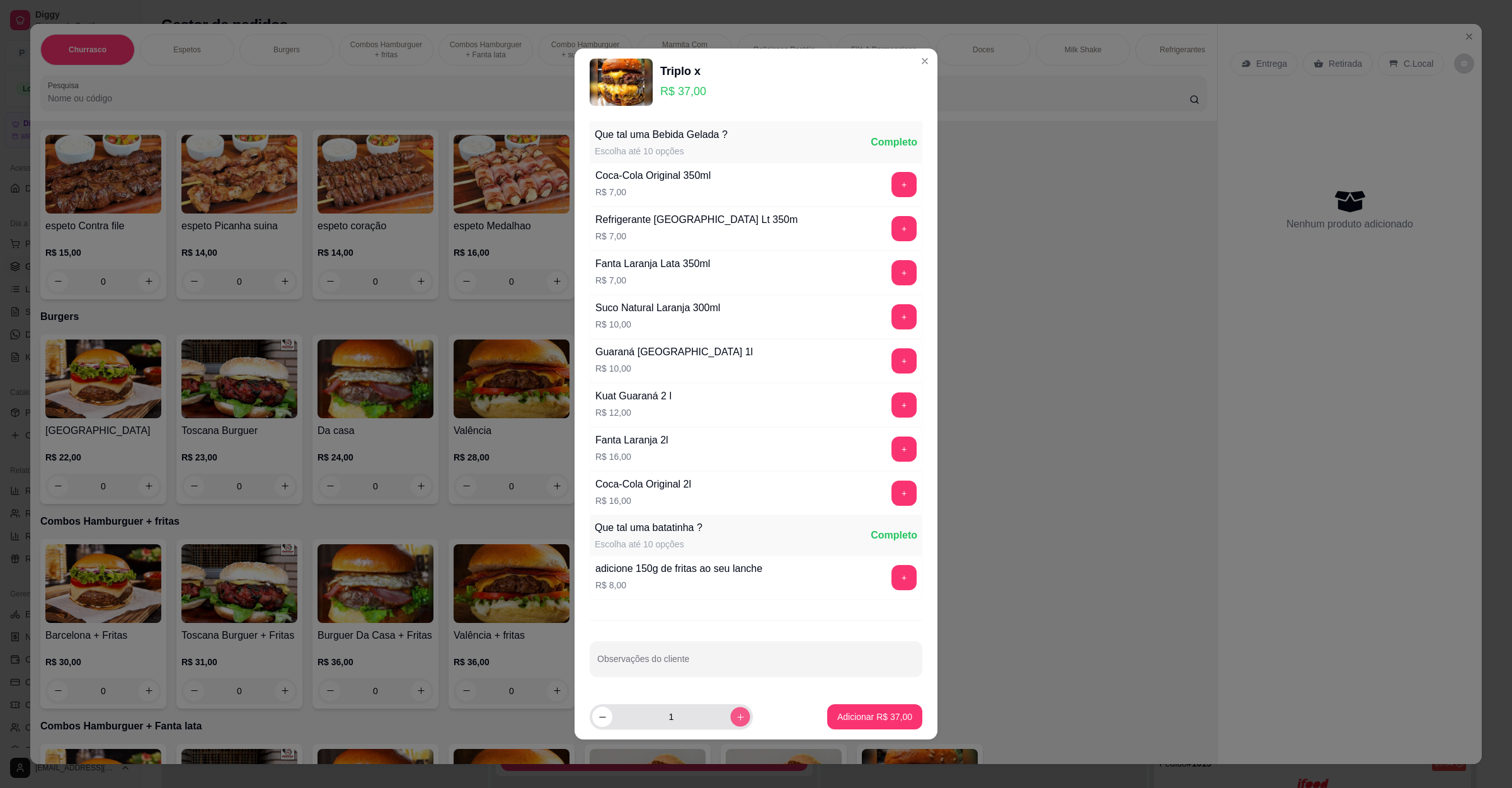
click at [736, 722] on icon "increase-product-quantity" at bounding box center [740, 717] width 10 height 10
type input "2"
click at [865, 714] on p "Adicionar R$ 74,00" at bounding box center [875, 717] width 75 height 13
type input "2"
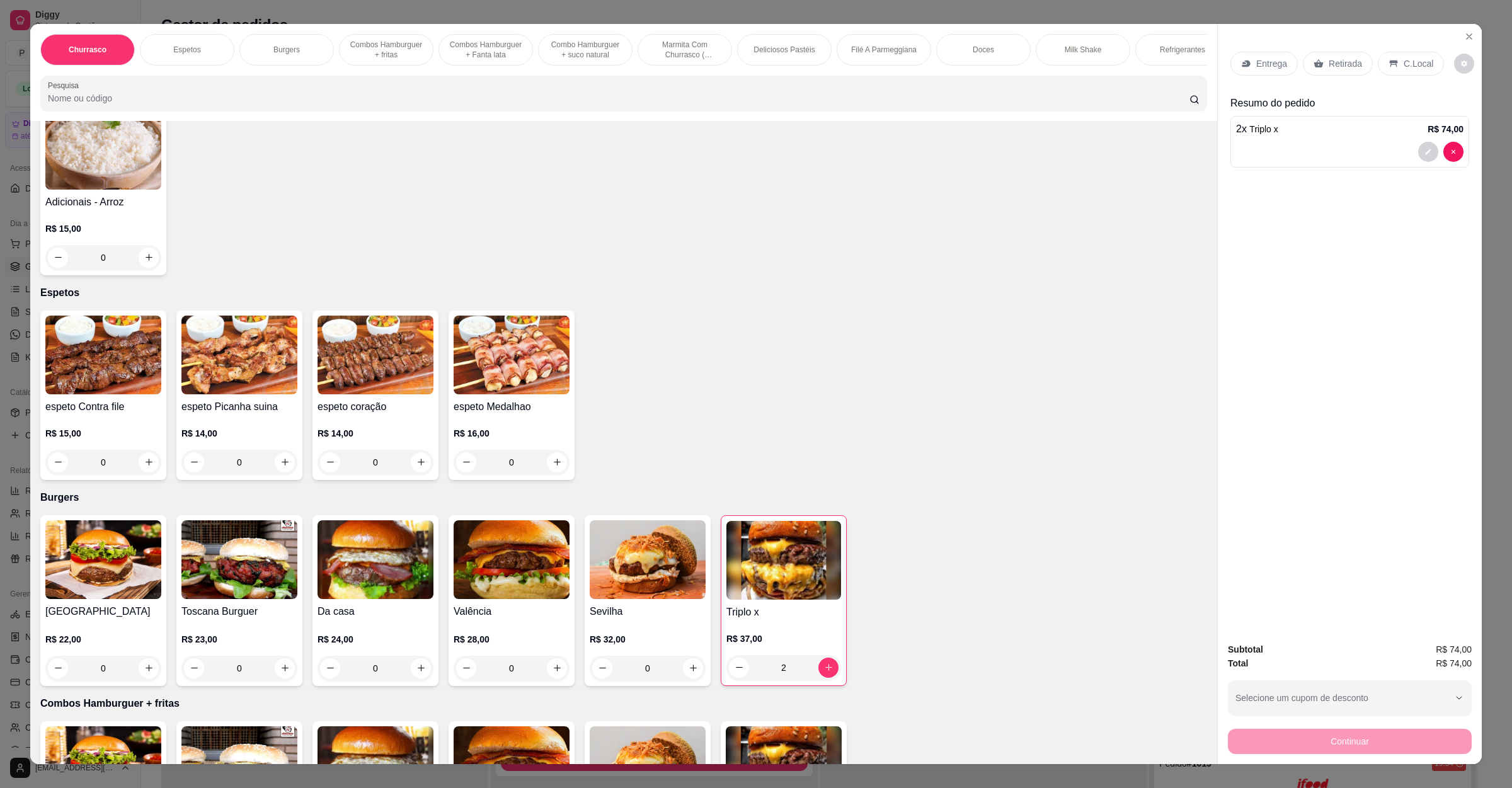
scroll to position [0, 0]
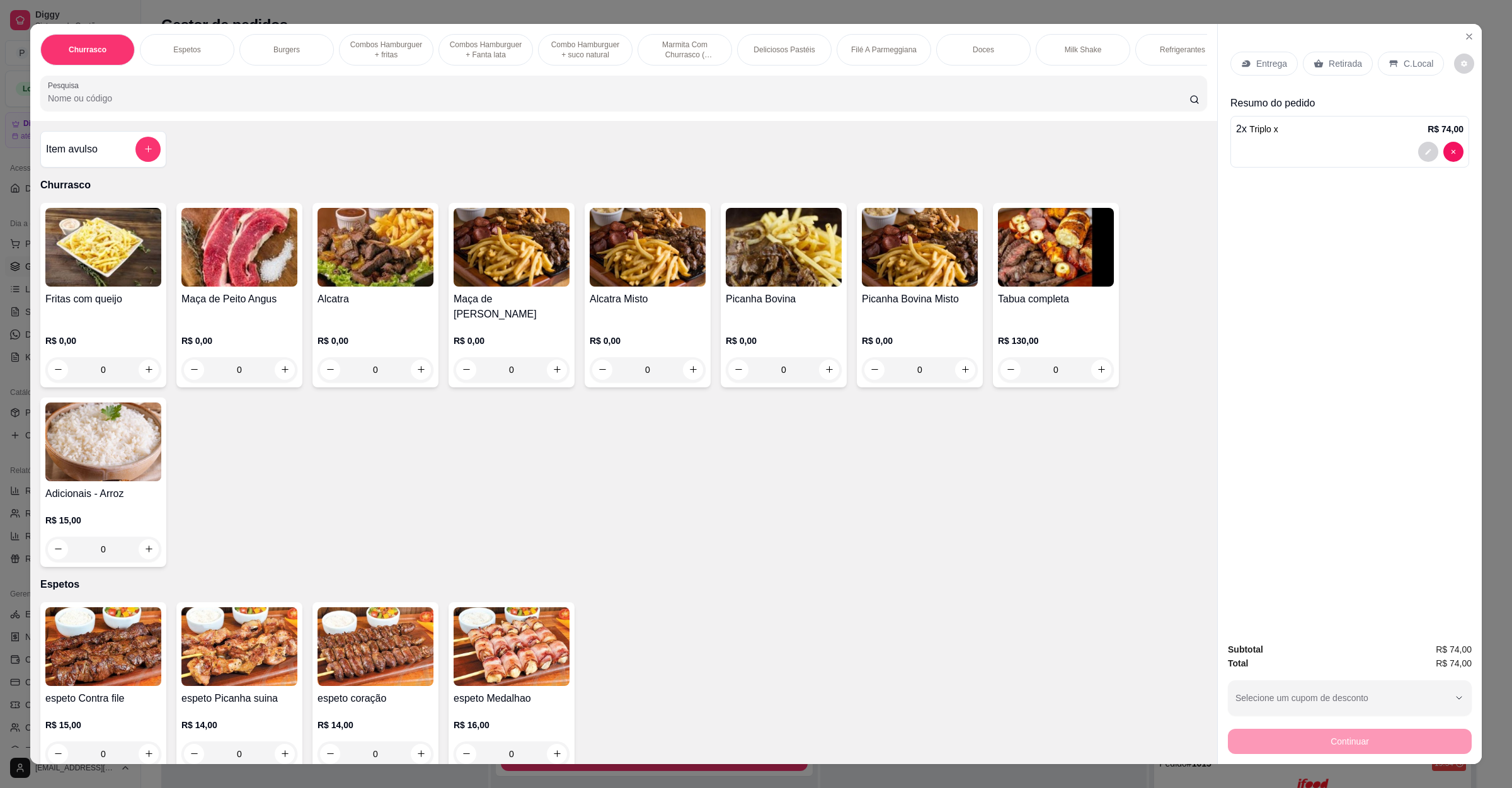
click at [98, 141] on div "Item avulso Churrasco Fritas com queijo R$ 0,00 0 Maça de Peito Angus R$ 0,00 0…" at bounding box center [624, 442] width 1186 height 644
click at [101, 157] on div "Item avulso" at bounding box center [103, 149] width 115 height 25
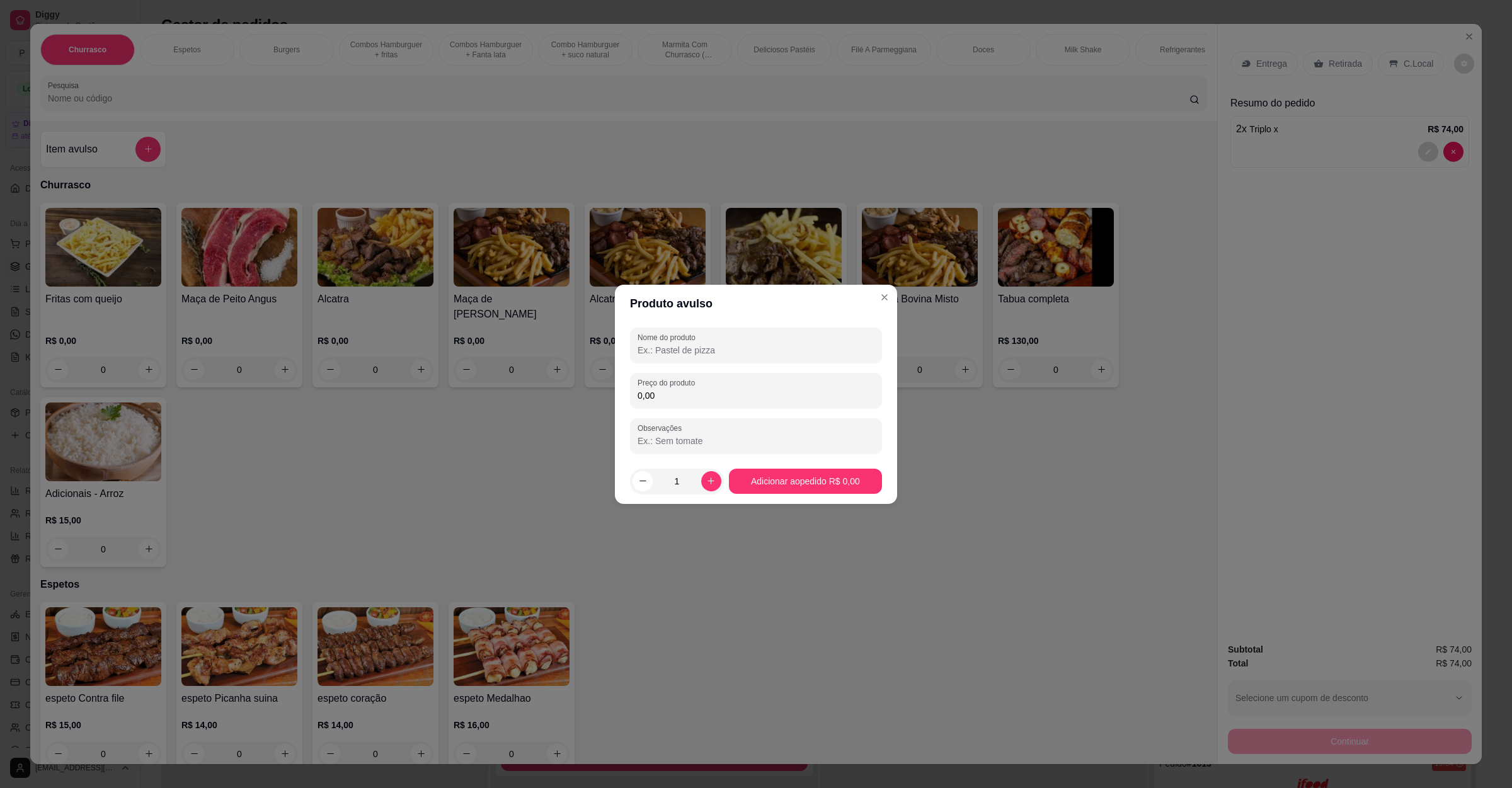
drag, startPoint x: 745, startPoint y: 367, endPoint x: 732, endPoint y: 357, distance: 16.4
click at [739, 361] on div "Nome do produto Preço do produto 0,00 Observações" at bounding box center [756, 390] width 252 height 126
click at [732, 357] on div at bounding box center [756, 346] width 237 height 25
type input "bacon"
type input "2,00"
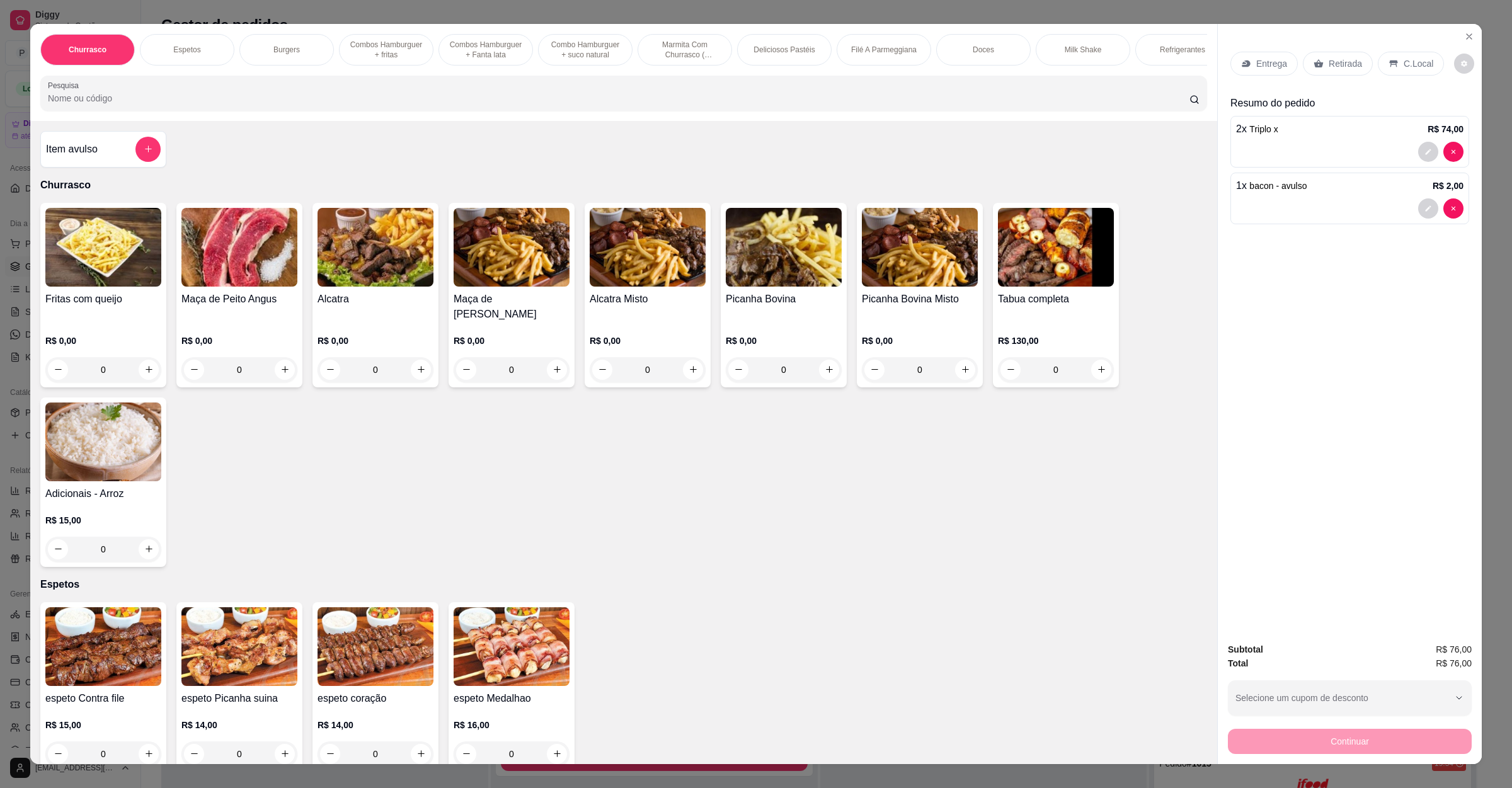
click at [1290, 58] on div "Entrega Retirada C.Local" at bounding box center [1337, 64] width 214 height 24
click at [1280, 62] on div "Entrega" at bounding box center [1263, 64] width 67 height 24
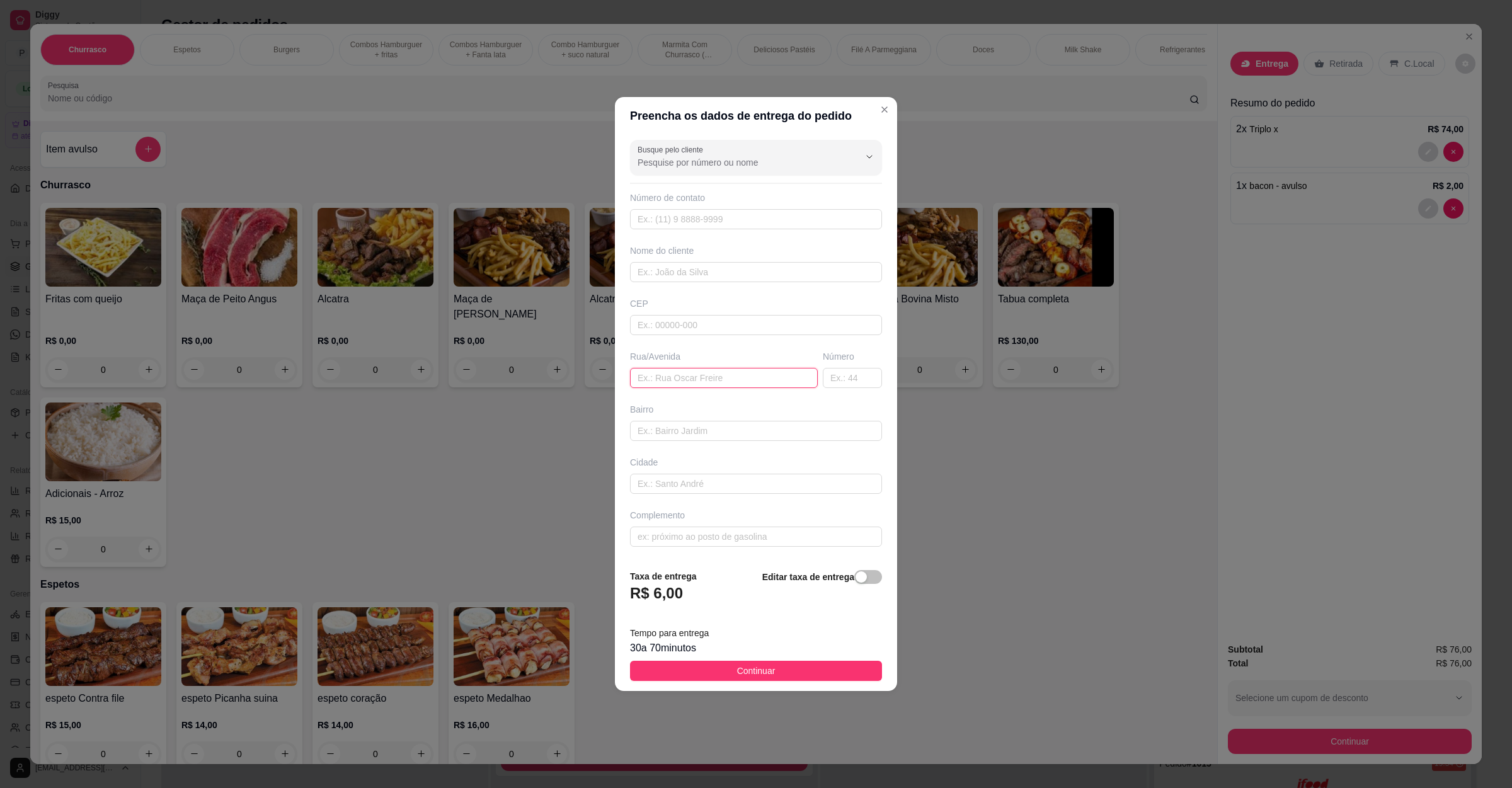
click at [711, 388] on input "text" at bounding box center [723, 378] width 188 height 20
paste input "[STREET_ADDRESS]"
type input "[STREET_ADDRESS]"
click at [671, 671] on button "Continuar" at bounding box center [756, 670] width 252 height 20
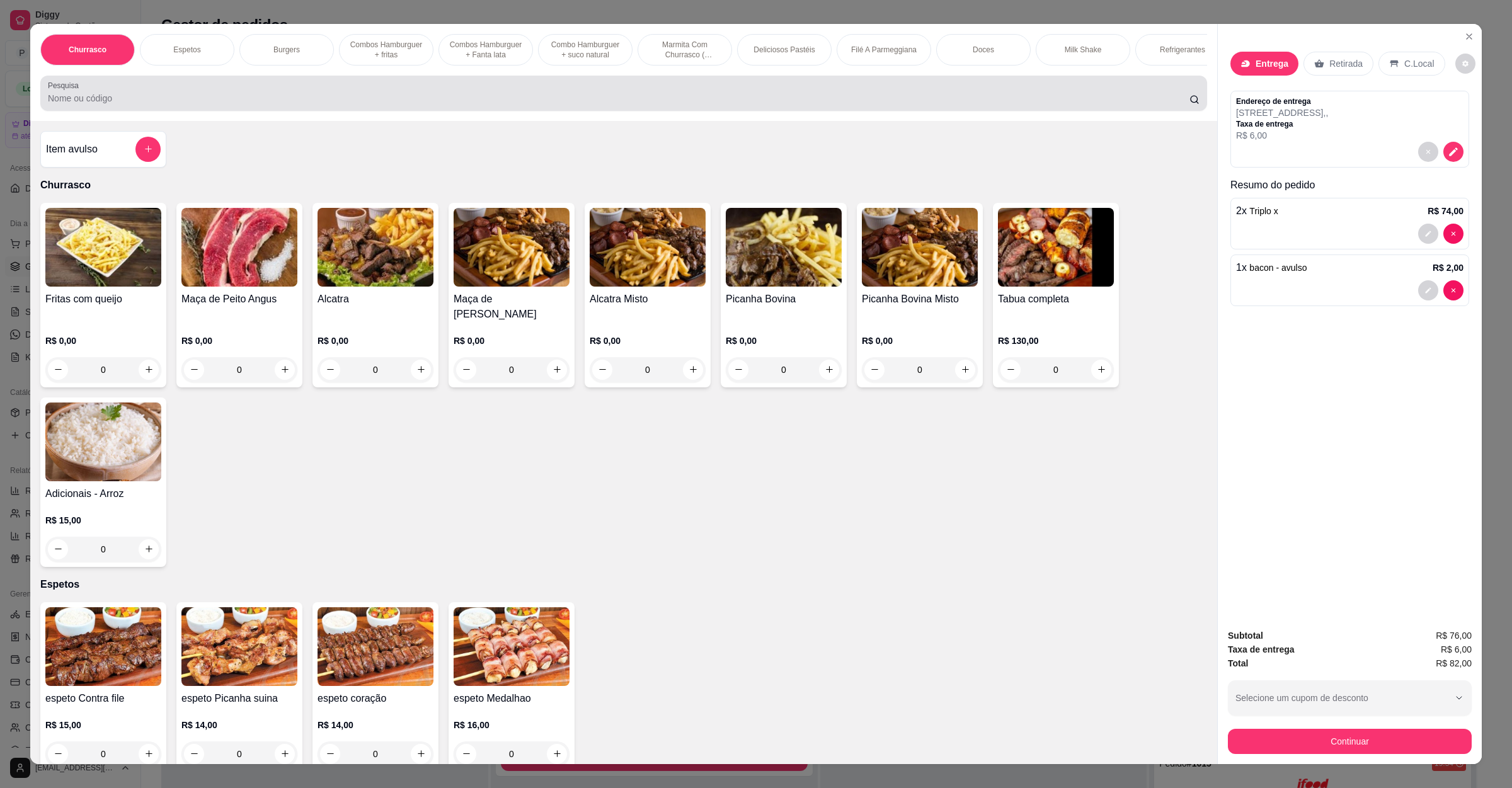
click at [220, 105] on input "Pesquisa" at bounding box center [618, 98] width 1141 height 13
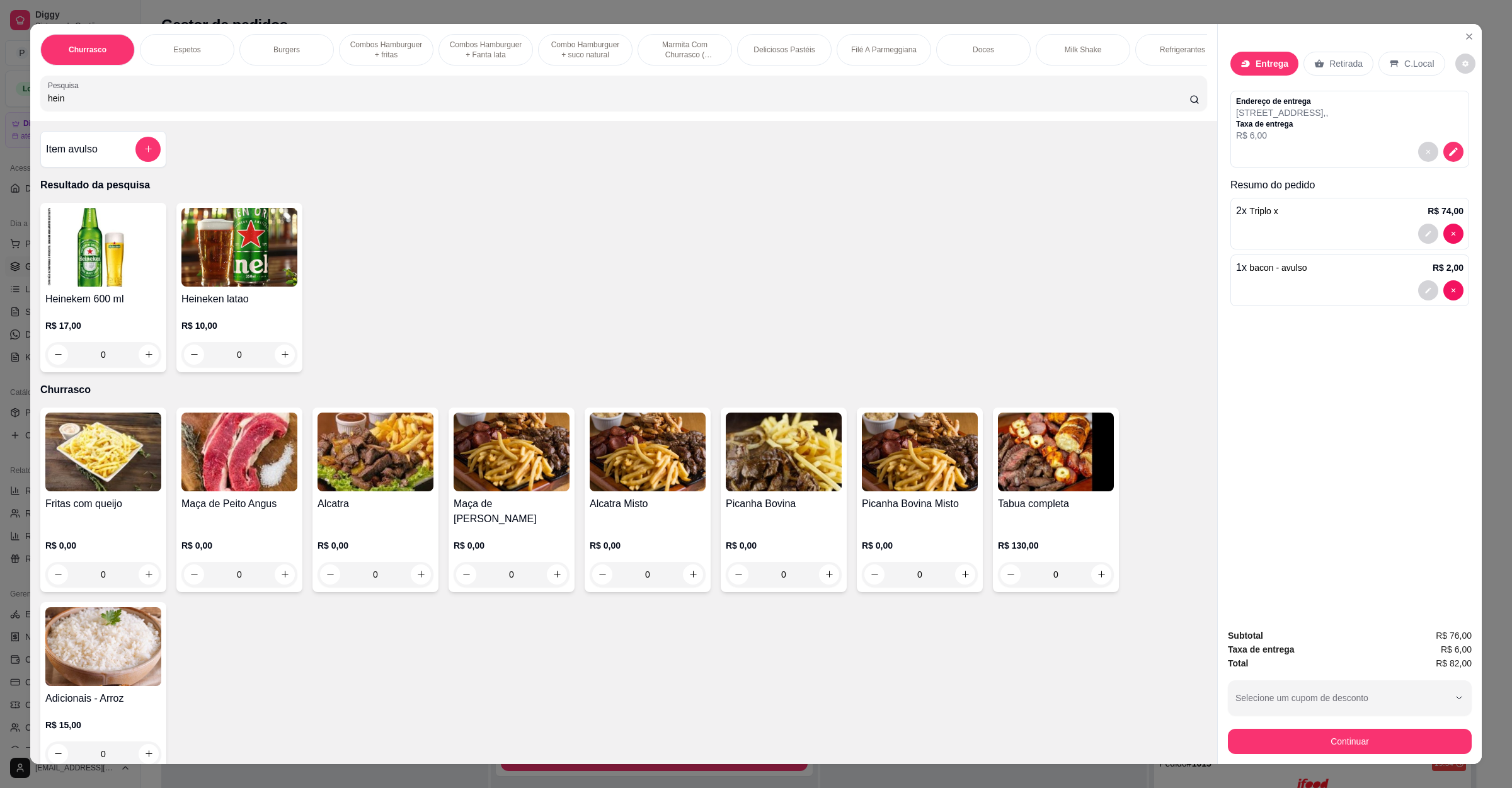
type input "hein"
click at [214, 252] on img at bounding box center [239, 248] width 116 height 79
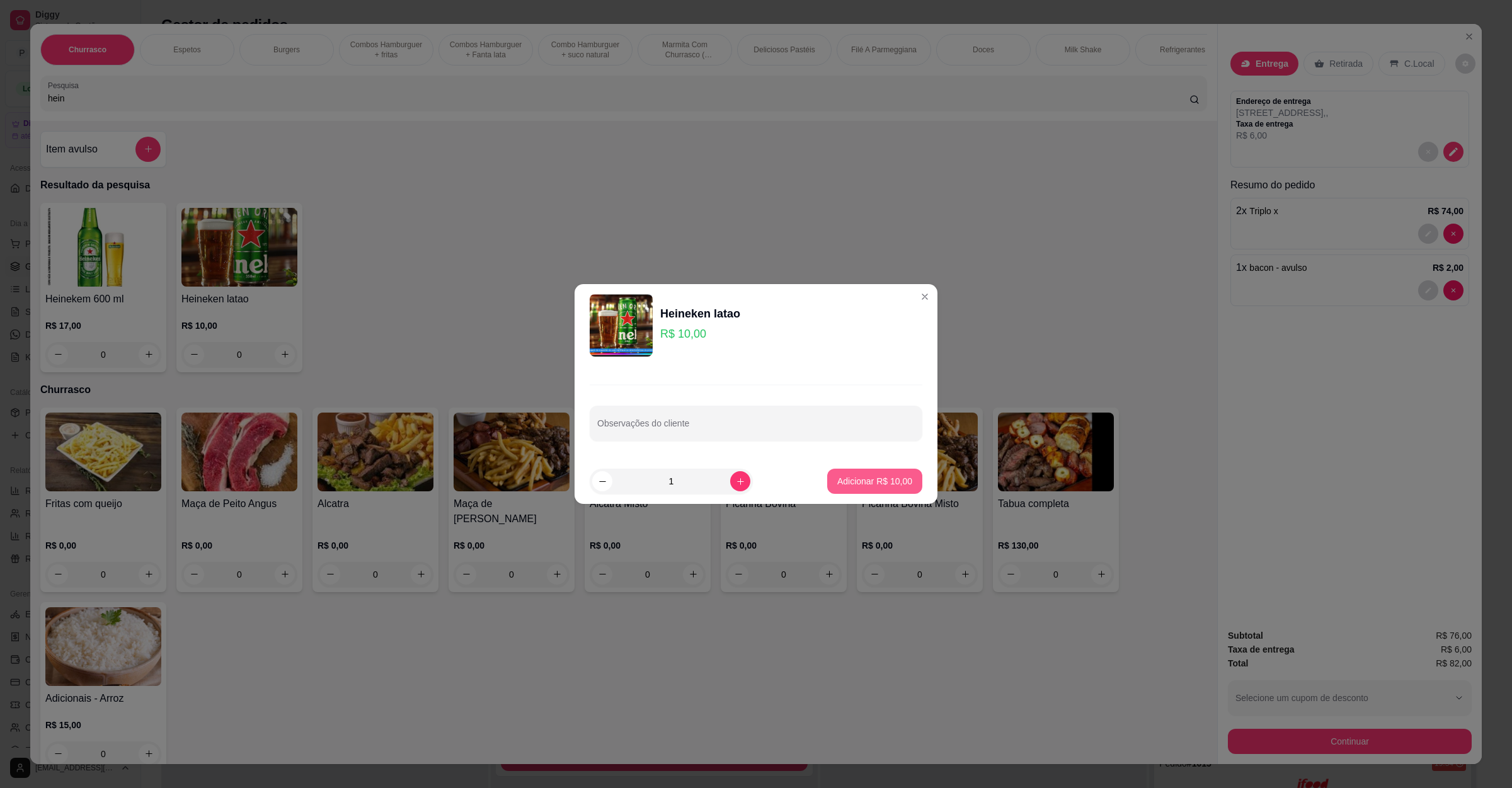
click at [868, 490] on button "Adicionar R$ 10,00" at bounding box center [875, 481] width 95 height 25
type input "1"
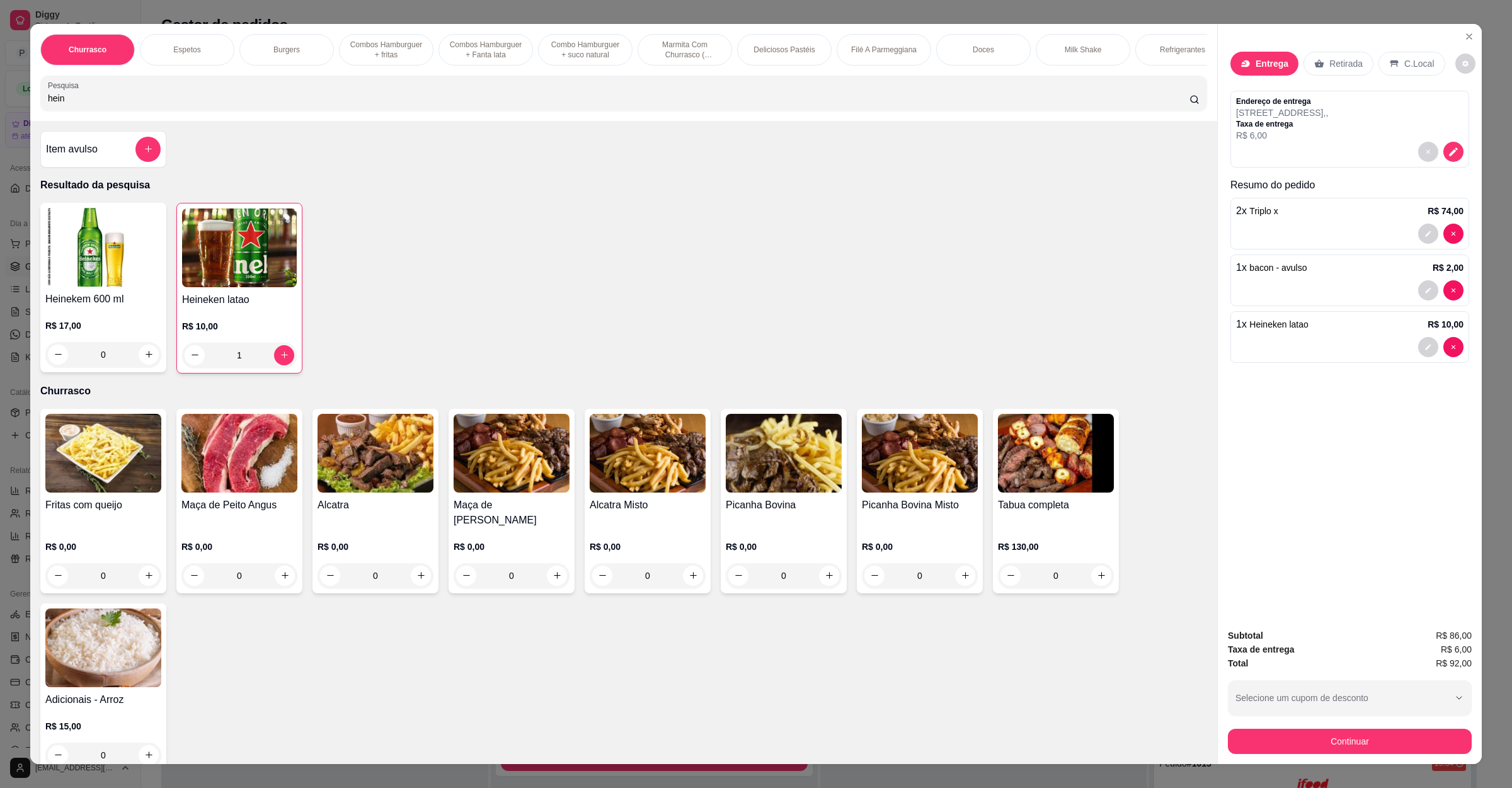
click at [1403, 724] on div "Subtotal R$ 86,00 Taxa de entrega R$ 6,00 Total R$ 92,00 Selecione um cupom de …" at bounding box center [1350, 691] width 244 height 126
click at [1283, 740] on button "Continuar" at bounding box center [1350, 741] width 244 height 25
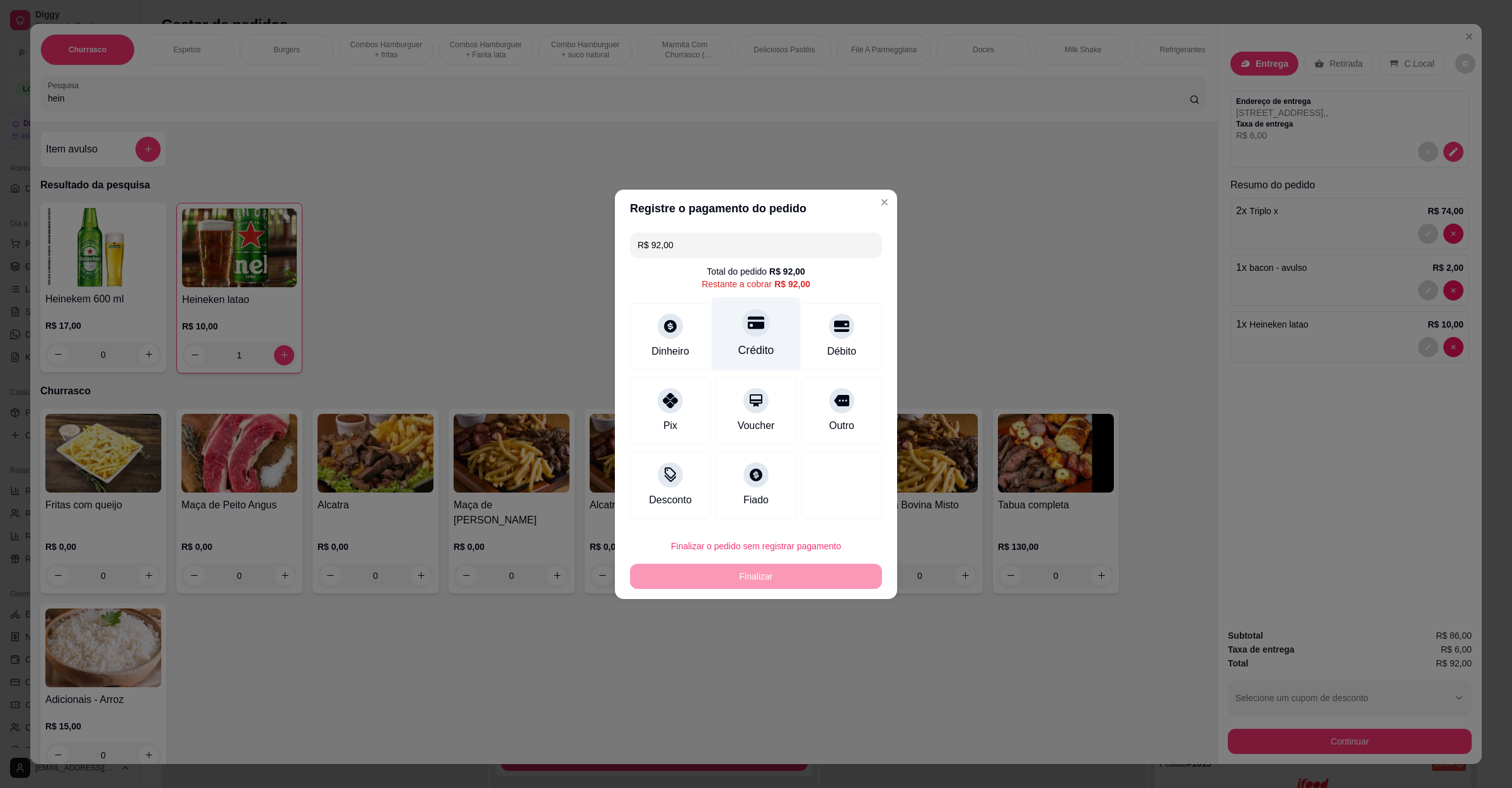
click at [769, 333] on div "Crédito" at bounding box center [756, 334] width 89 height 74
type input "R$ 0,00"
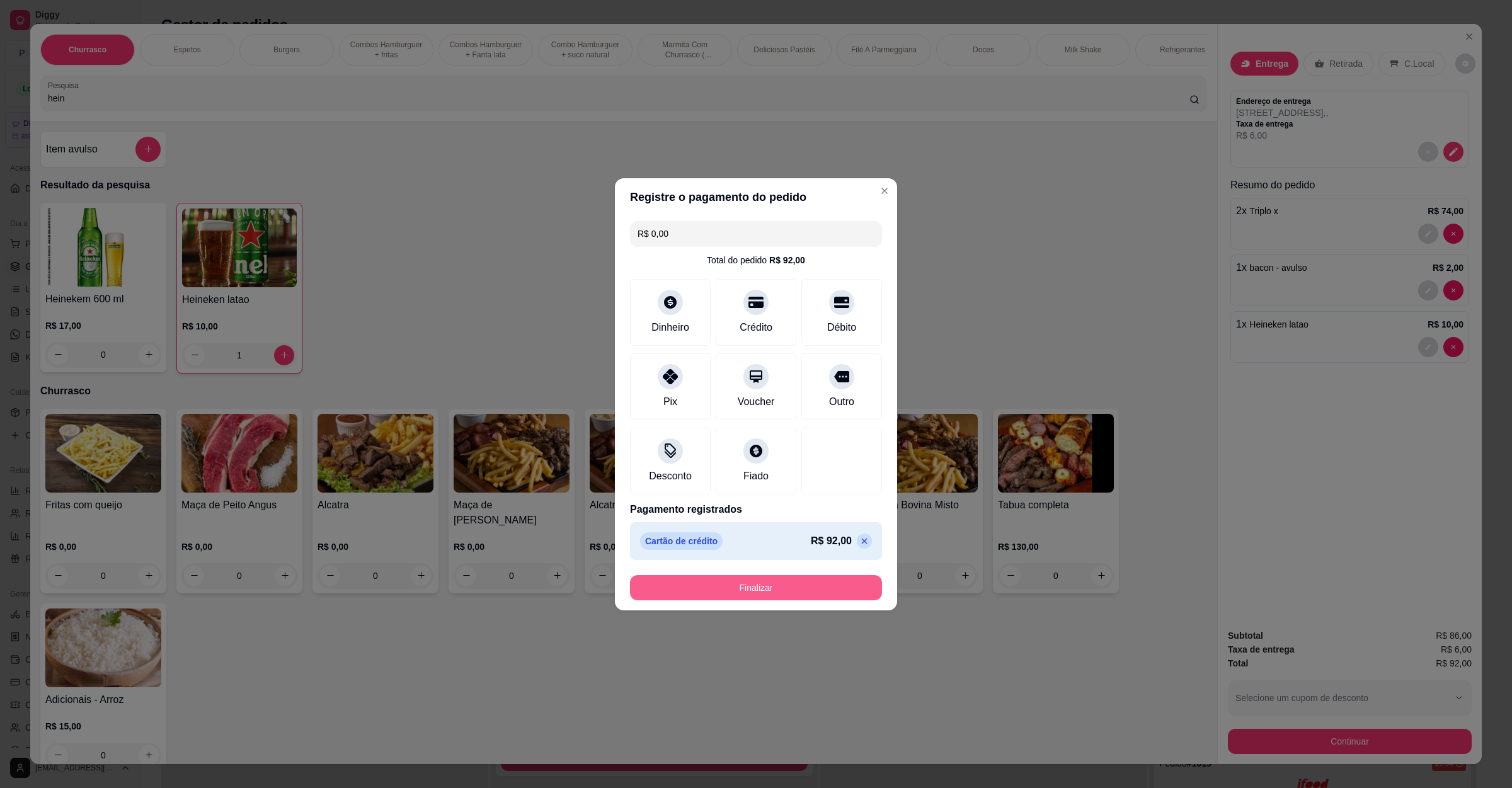
click at [751, 586] on button "Finalizar" at bounding box center [756, 588] width 252 height 25
type input "0"
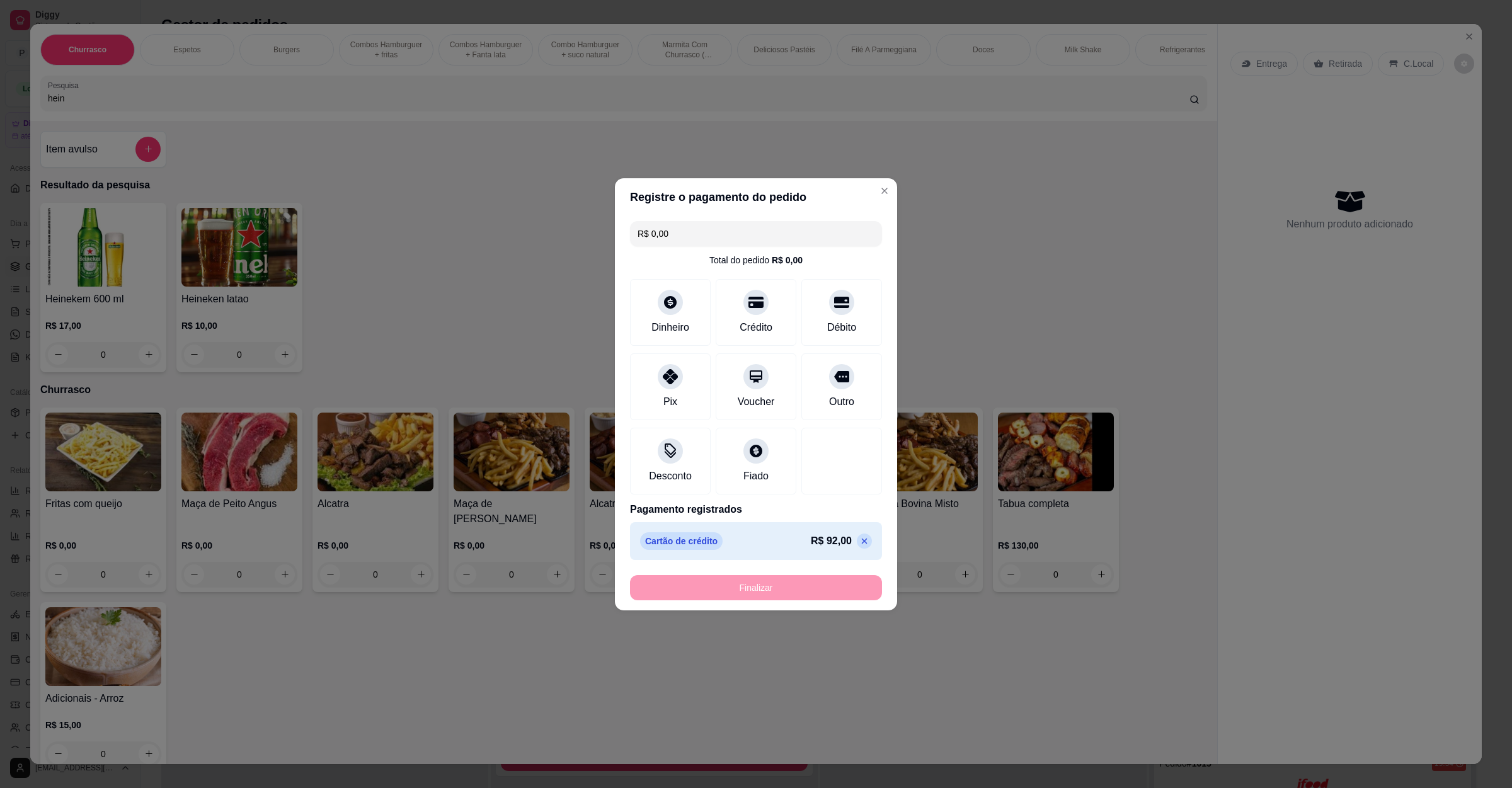
type input "-R$ 92,00"
